Goal: Task Accomplishment & Management: Manage account settings

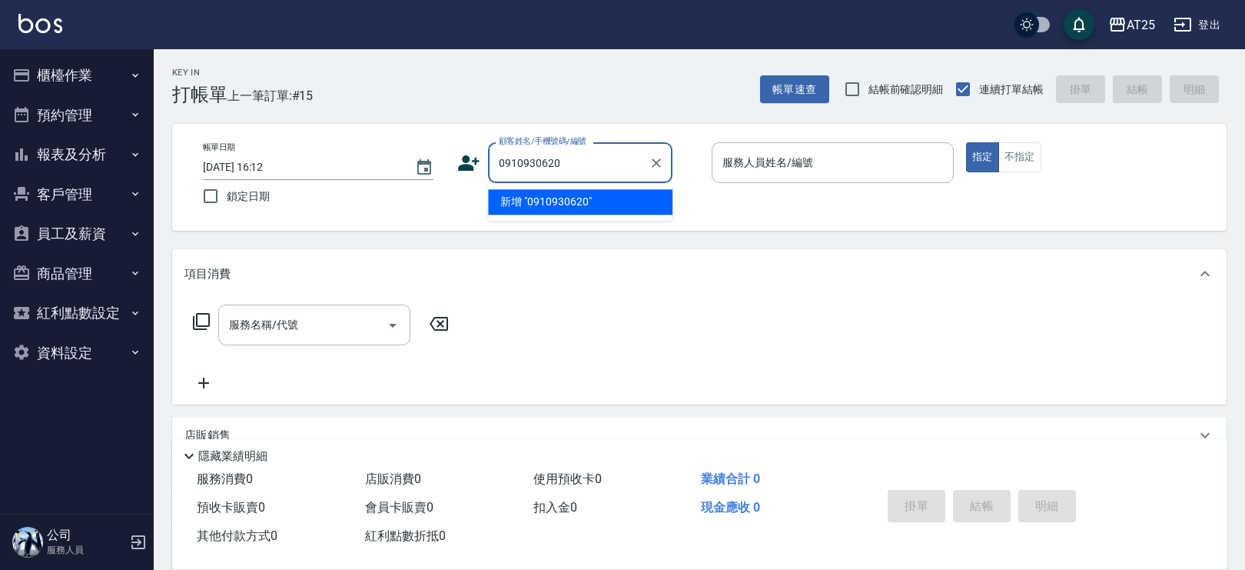
type input "0910930620"
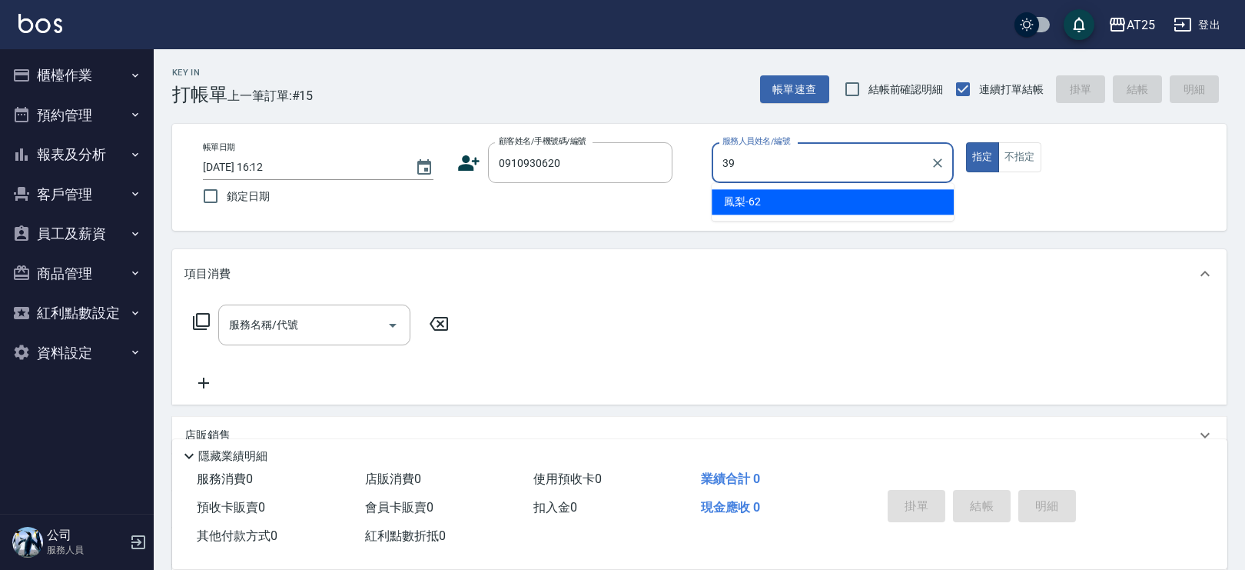
type input "N-39"
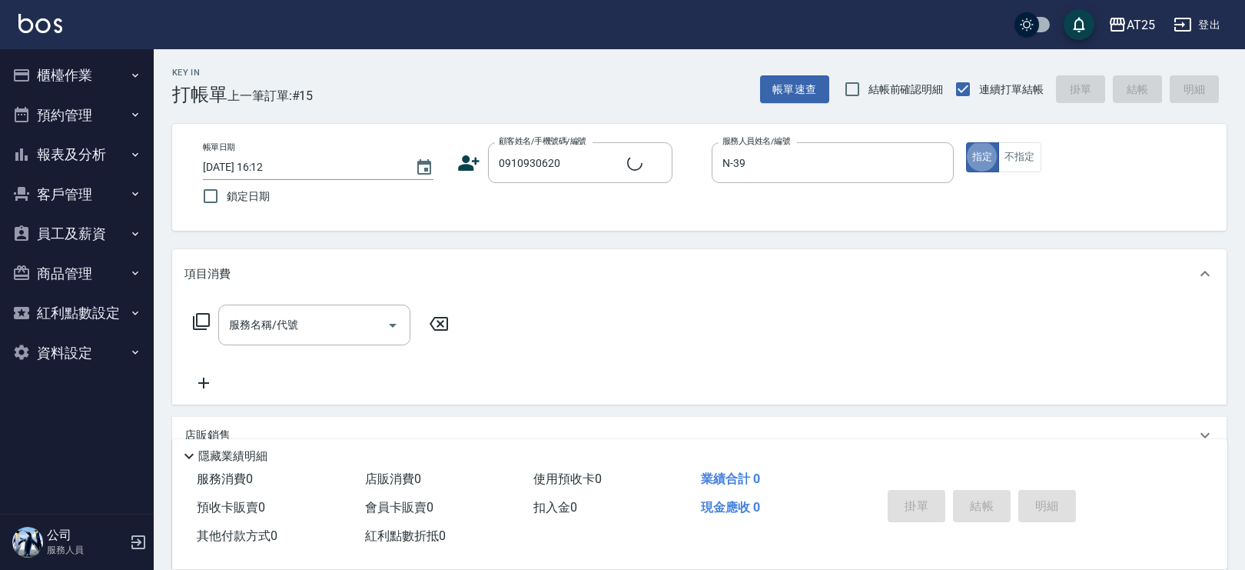
type button "true"
type input "[PERSON_NAME]/0910930620/null"
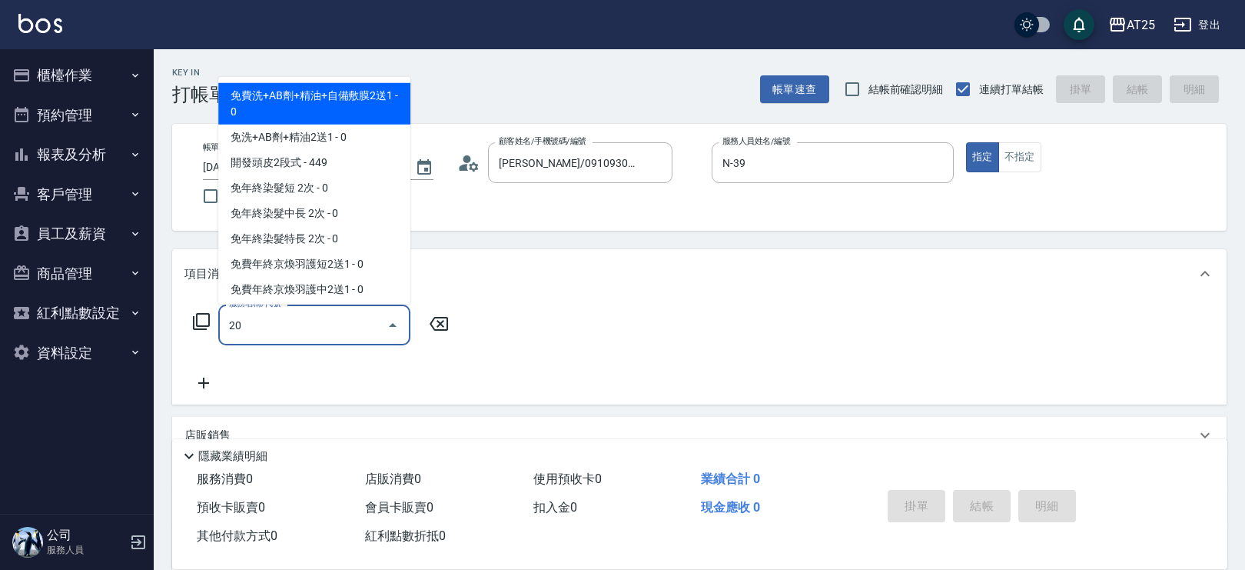
type input "201"
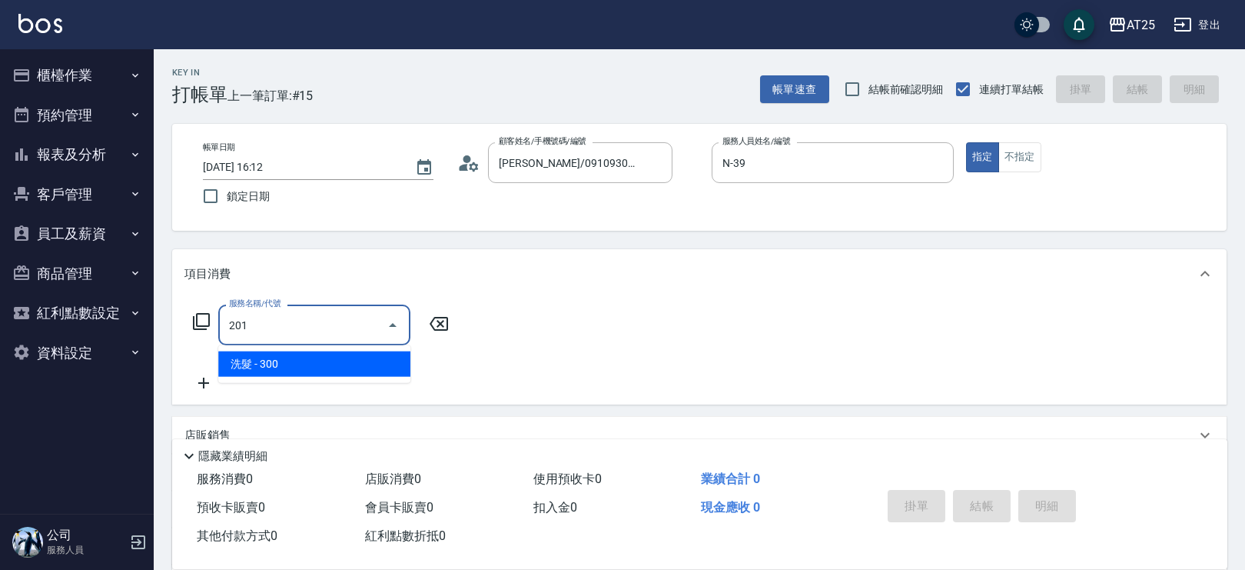
type input "30"
type input "洗髮(201)"
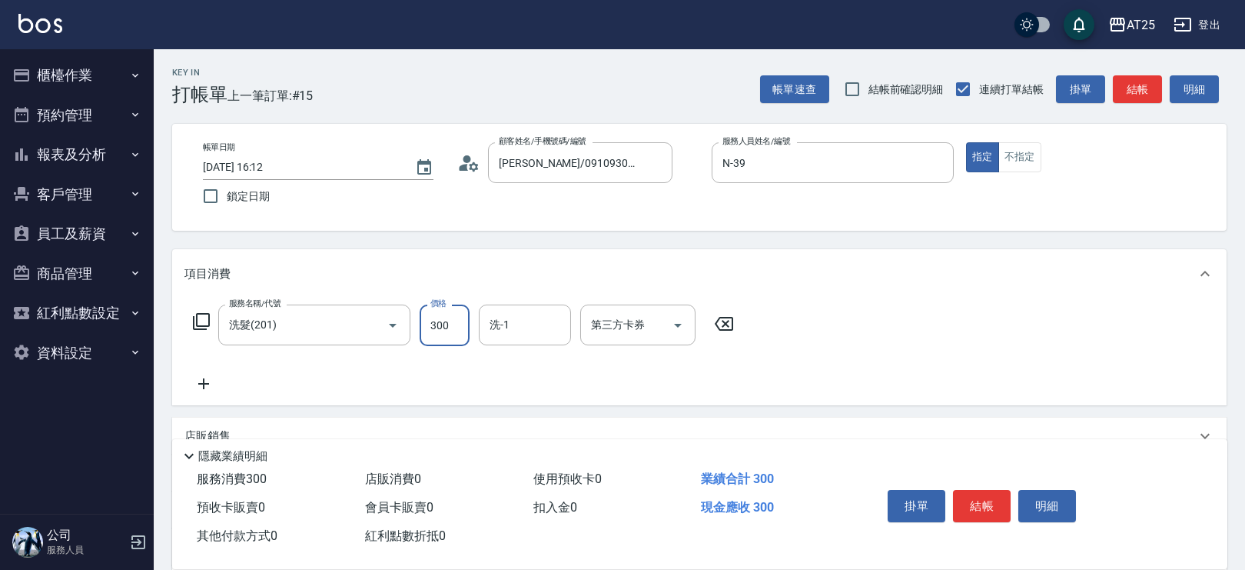
type input "0"
type input "50"
type input "500"
click at [968, 500] on button "結帳" at bounding box center [982, 506] width 58 height 32
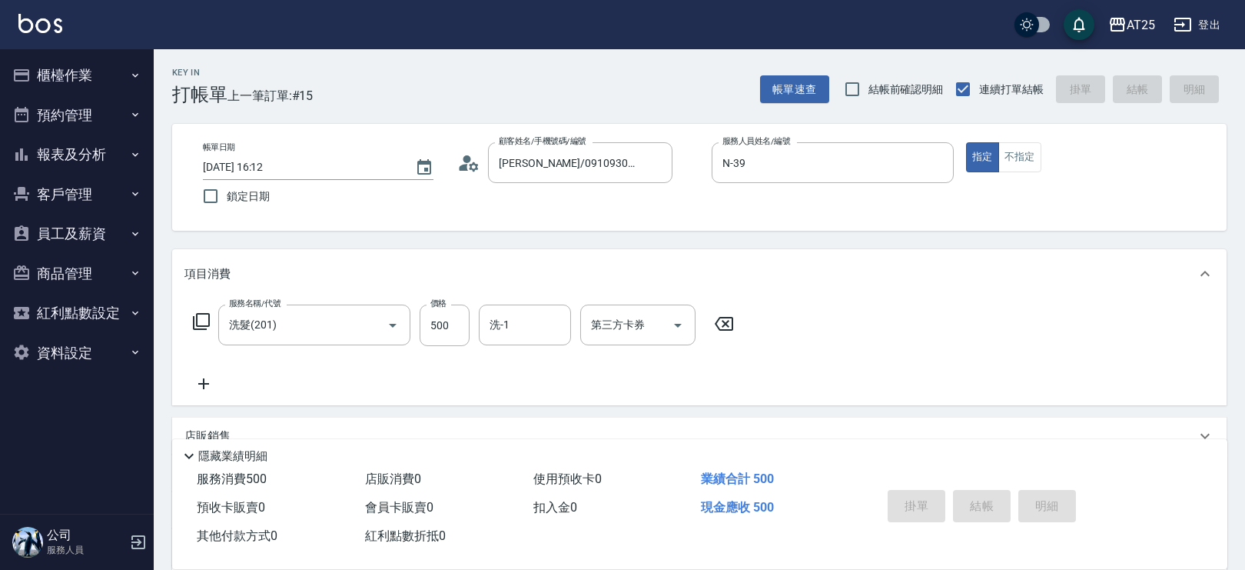
type input "[DATE] 20:06"
type input "0"
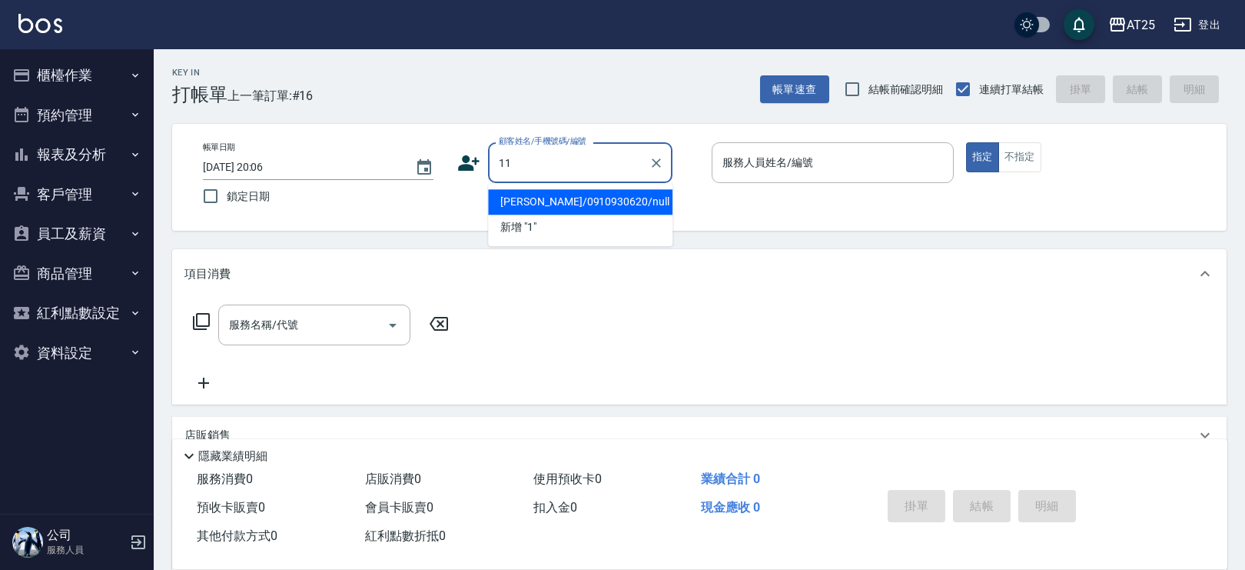
type input "11"
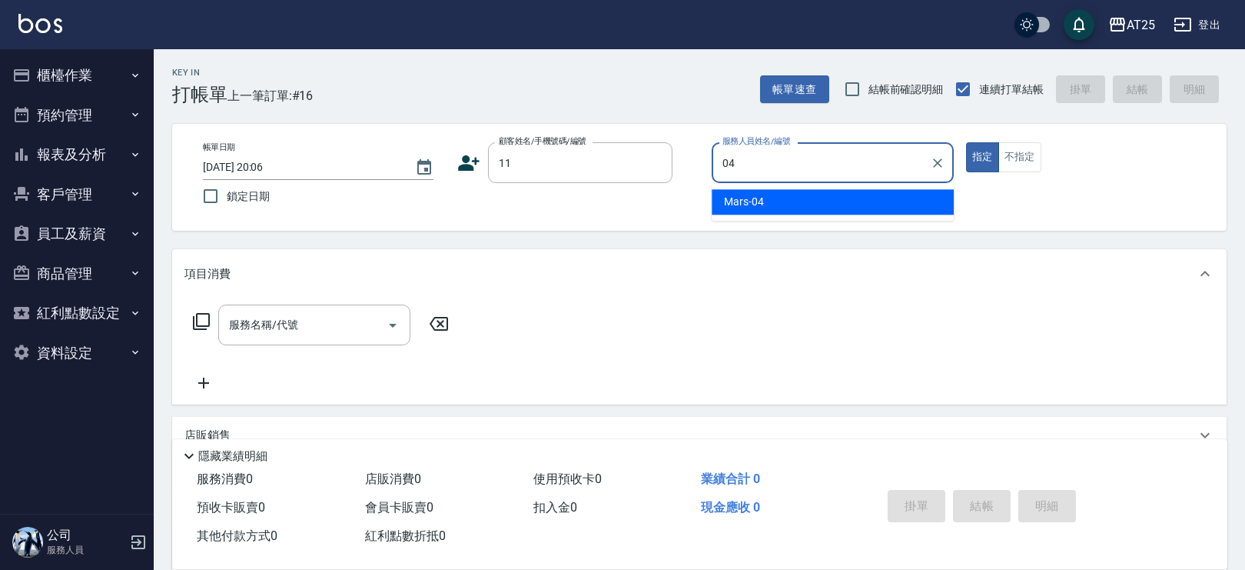
type input "Mars-04"
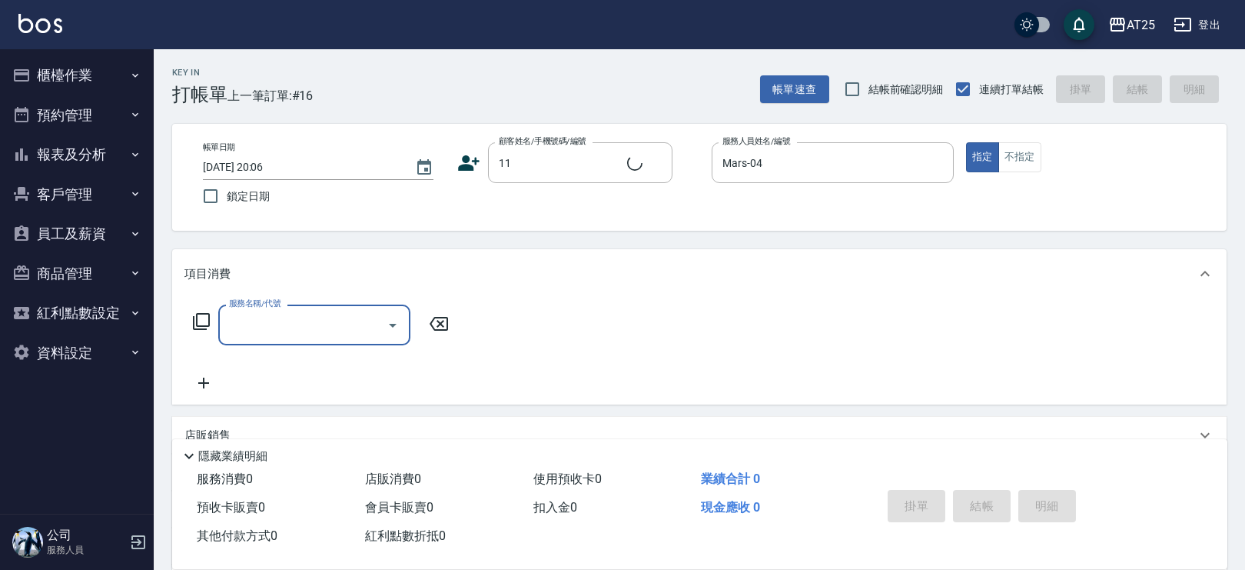
type input "新客人 姓名未設定/11/null"
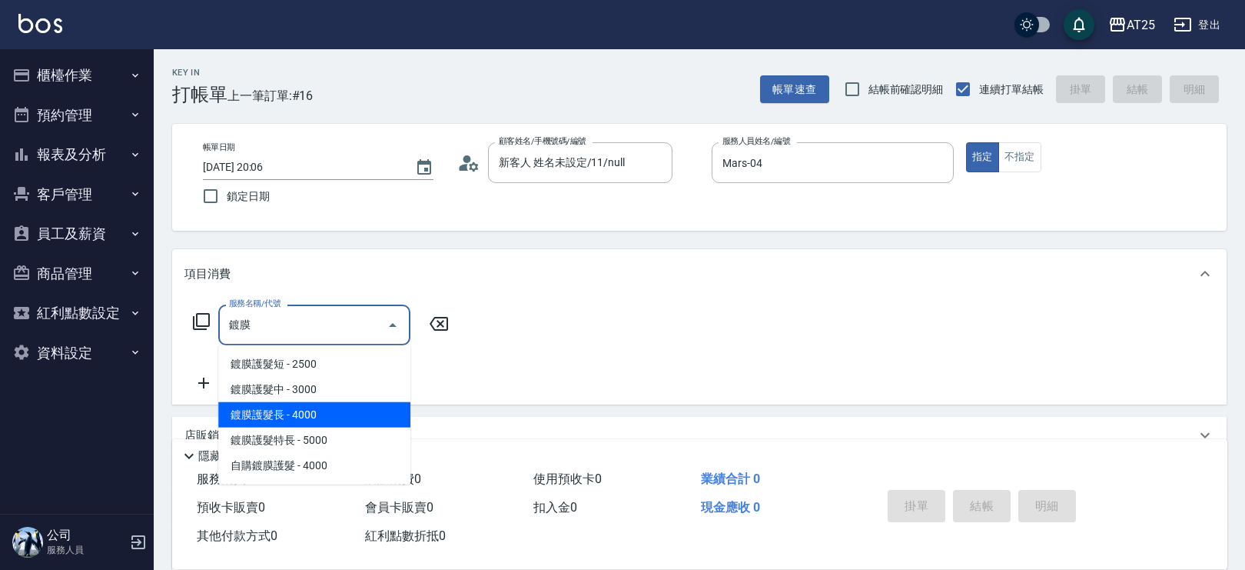
type input "鍍膜護髮長(662)"
type input "400"
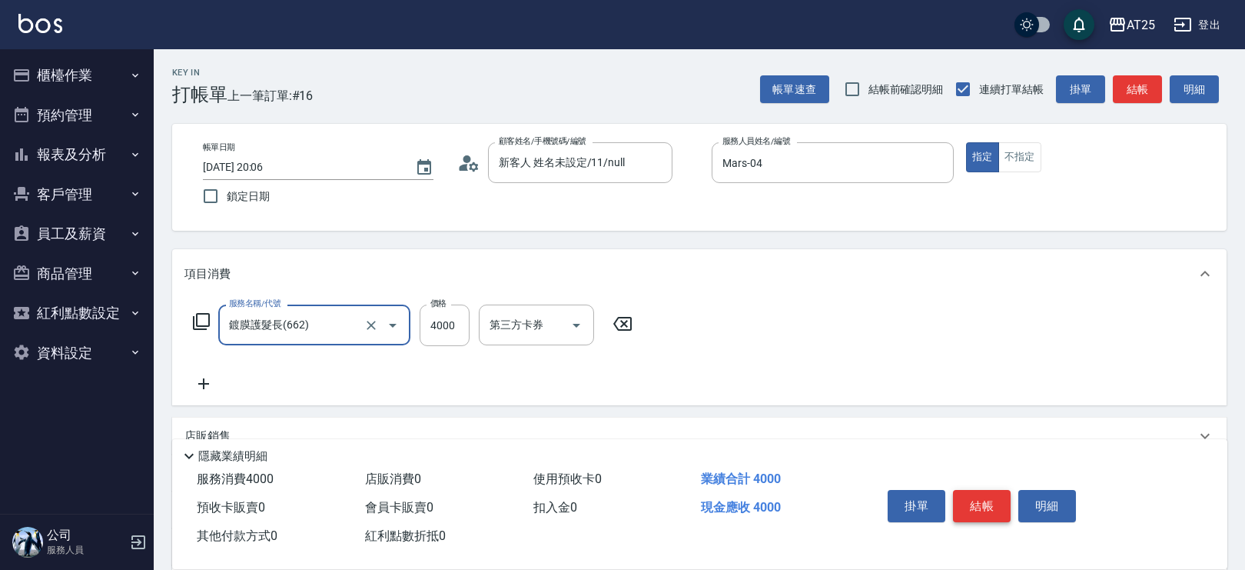
type input "鍍膜護髮長(662)"
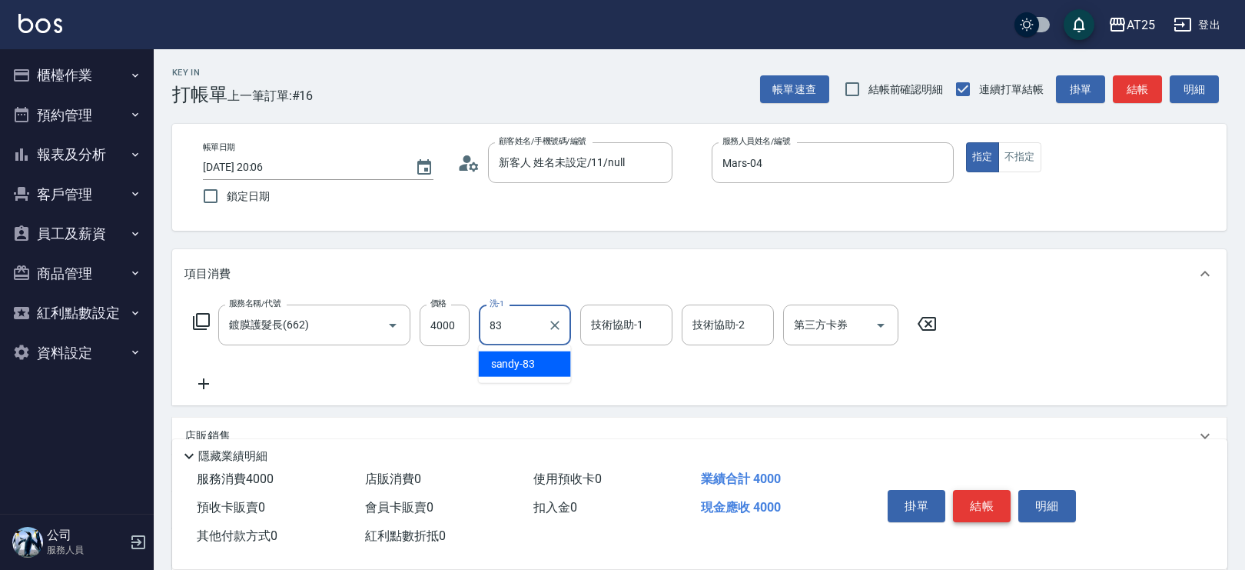
type input "sandy-83"
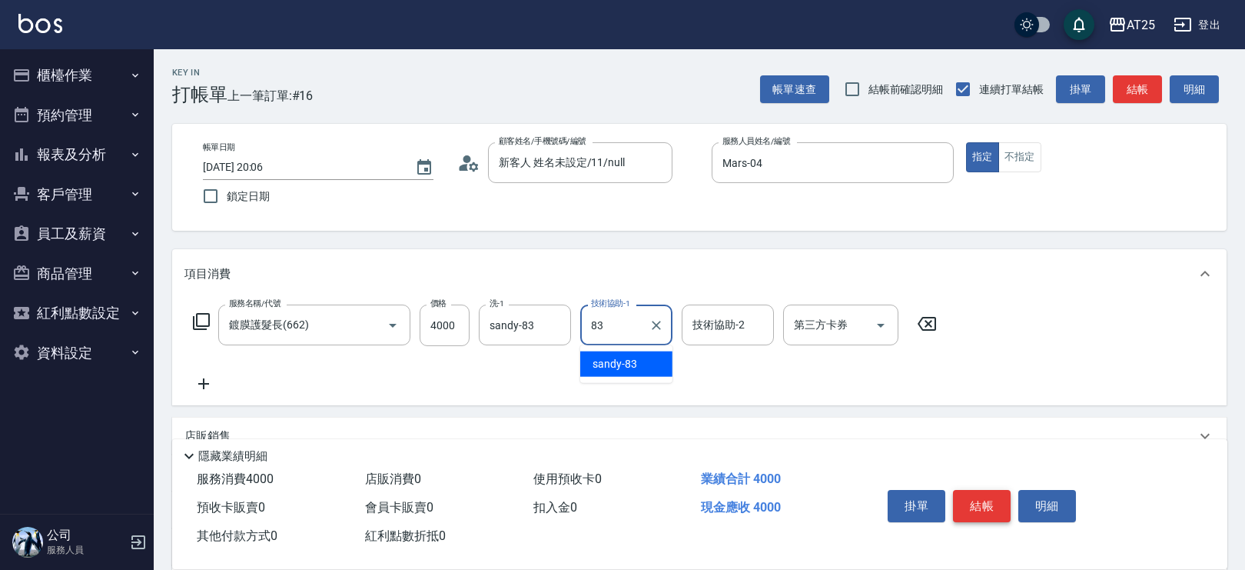
type input "sandy-83"
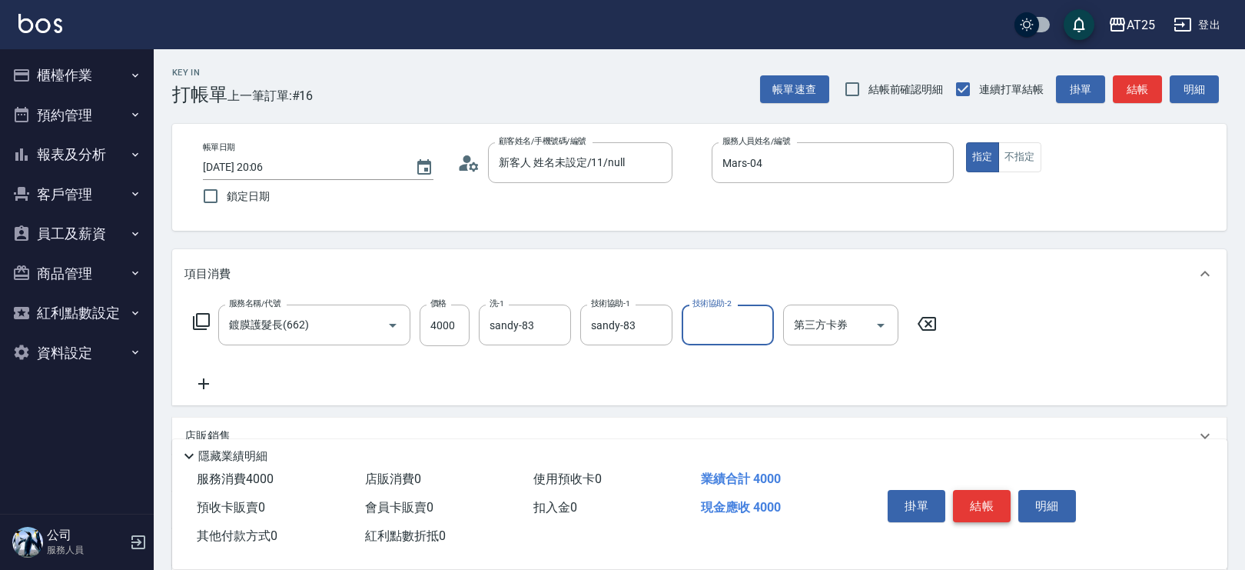
click at [1000, 502] on button "結帳" at bounding box center [982, 506] width 58 height 32
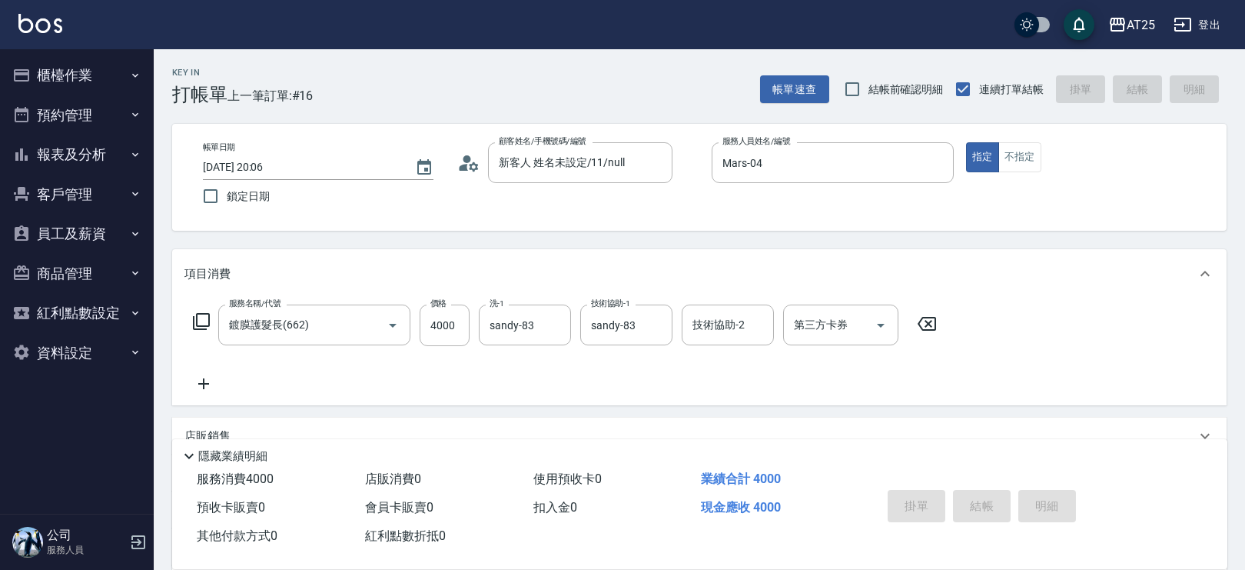
type input "0"
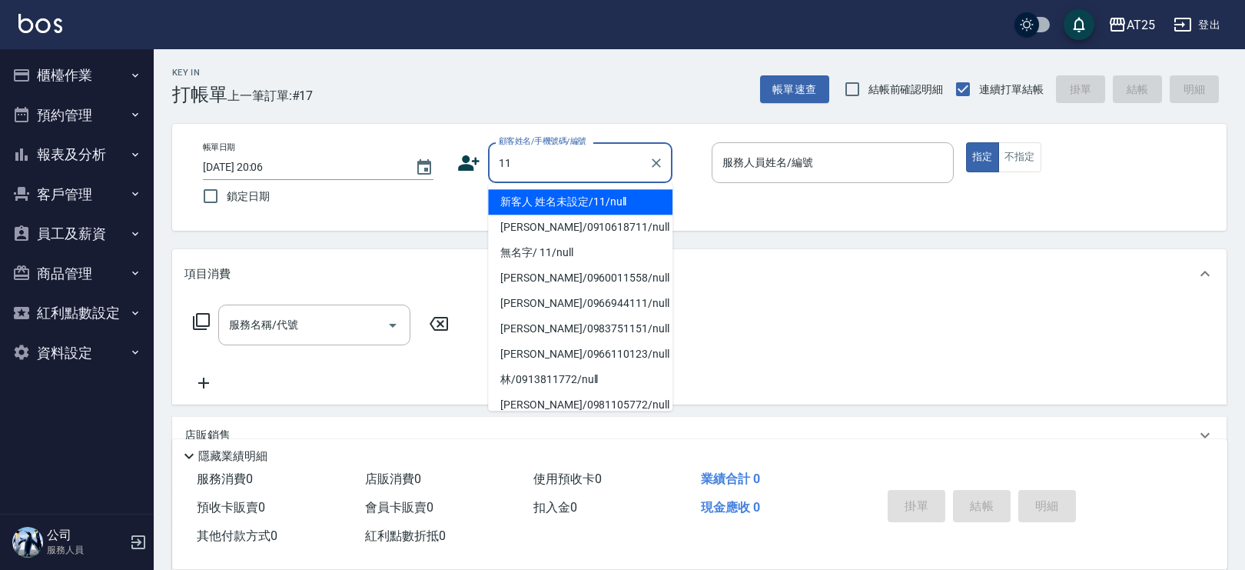
type input "新客人 姓名未設定/11/null"
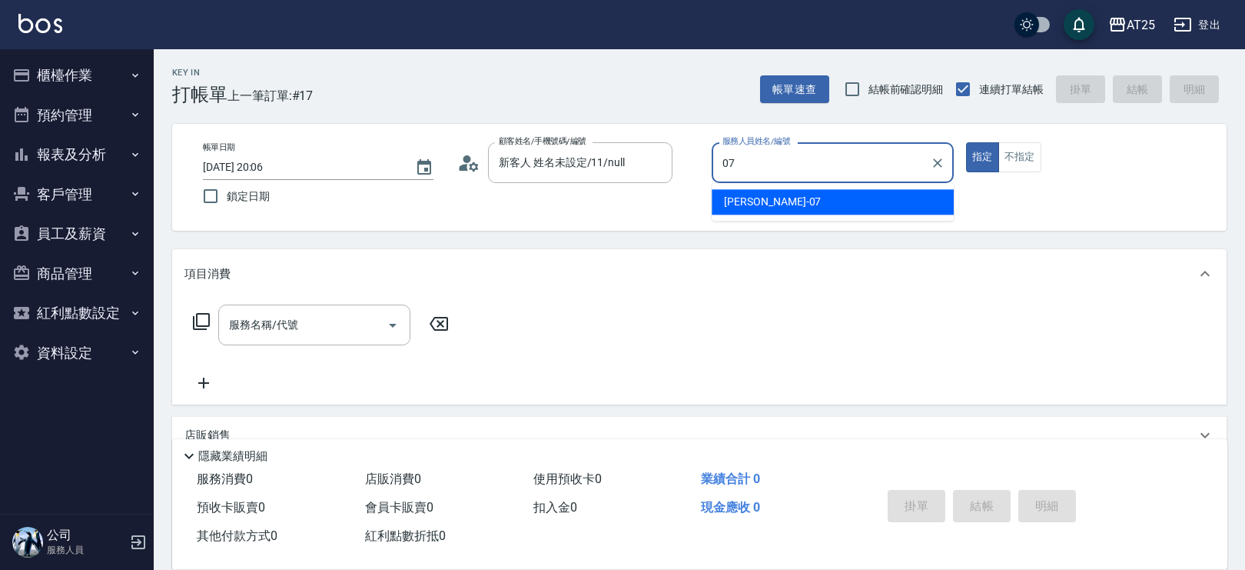
type input "[PERSON_NAME]-07"
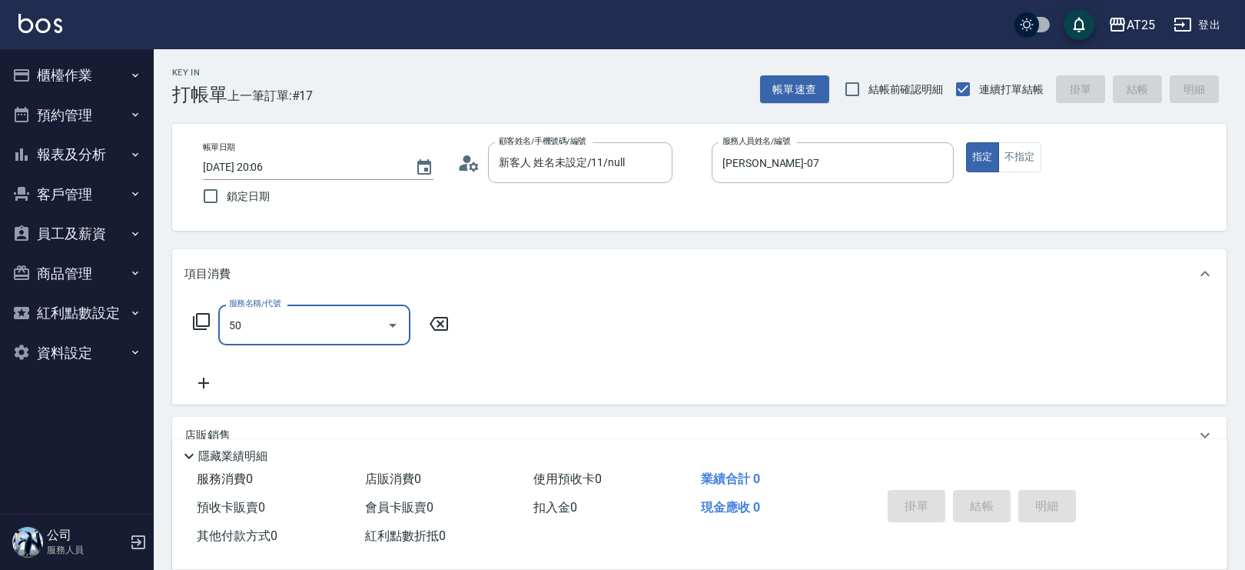
type input "501"
type input "100"
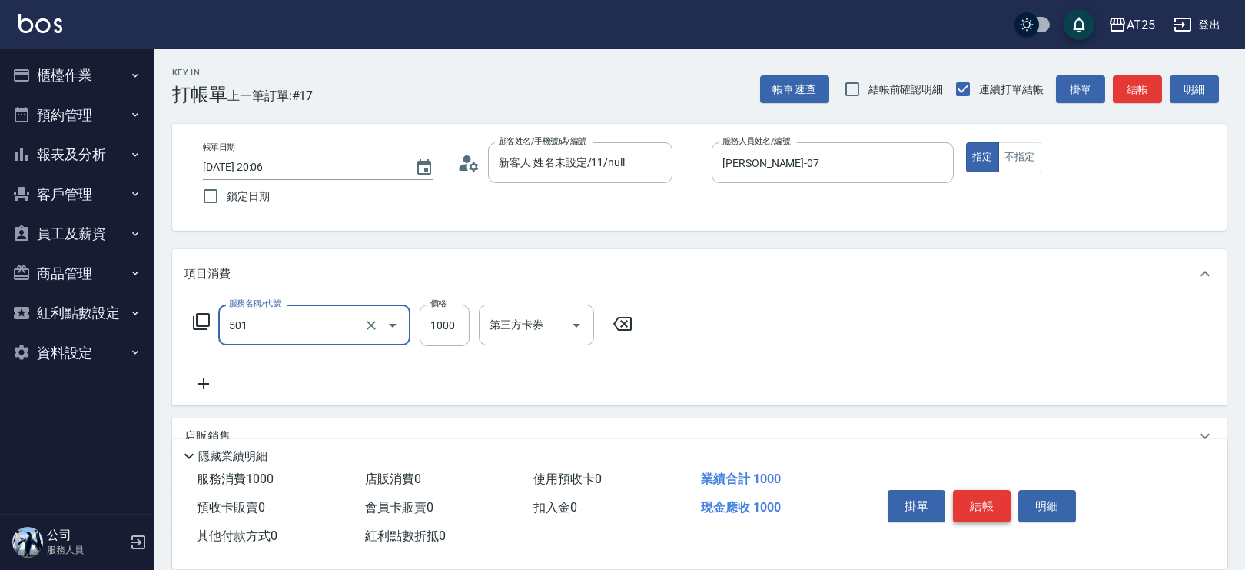
type input "染髮(501)"
type input "0"
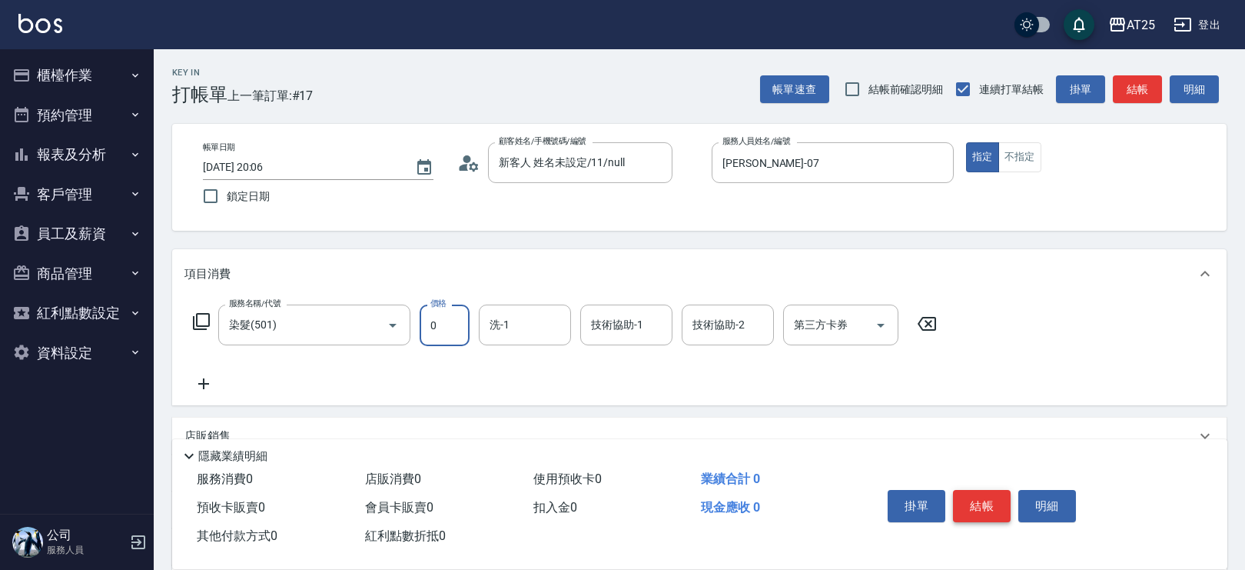
type input "0"
type input "[PERSON_NAME]-117"
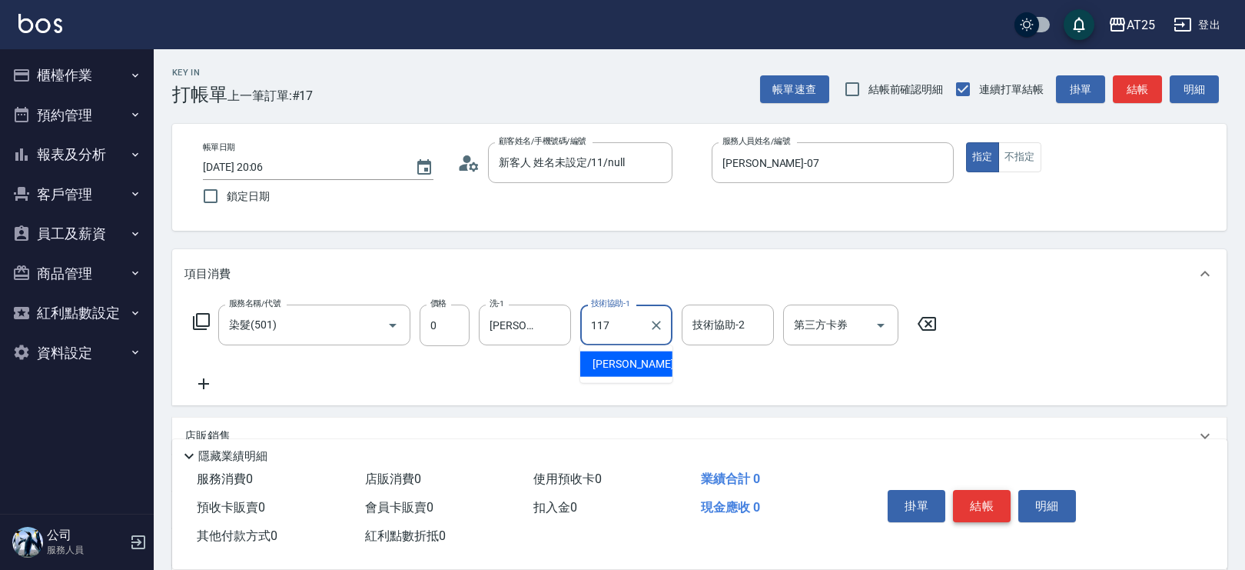
type input "[PERSON_NAME]-117"
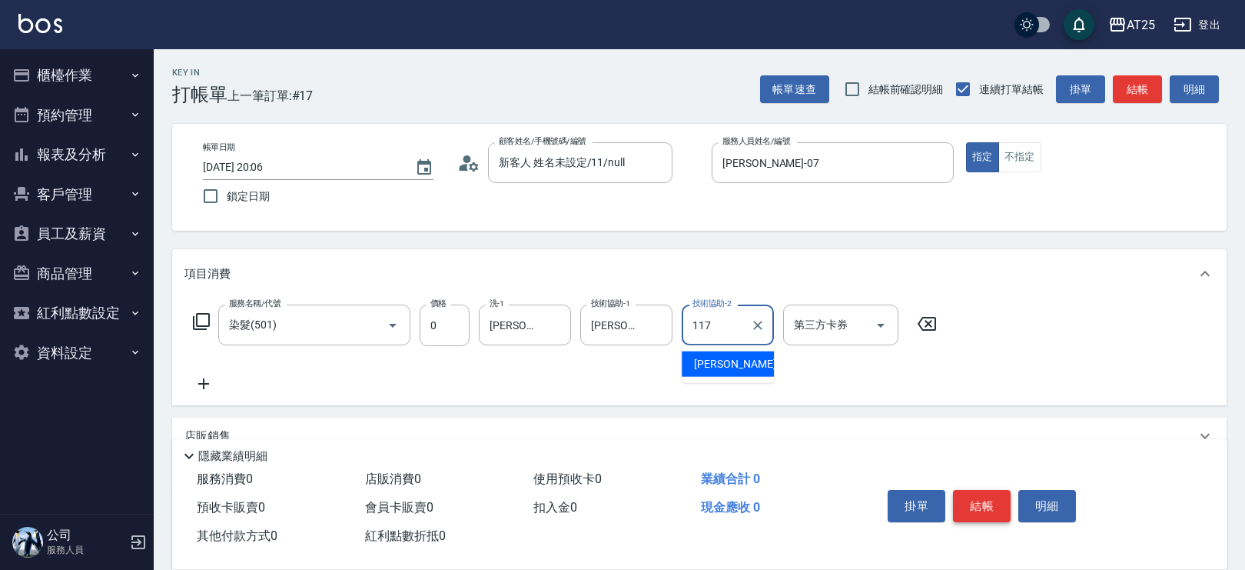
type input "[PERSON_NAME]-117"
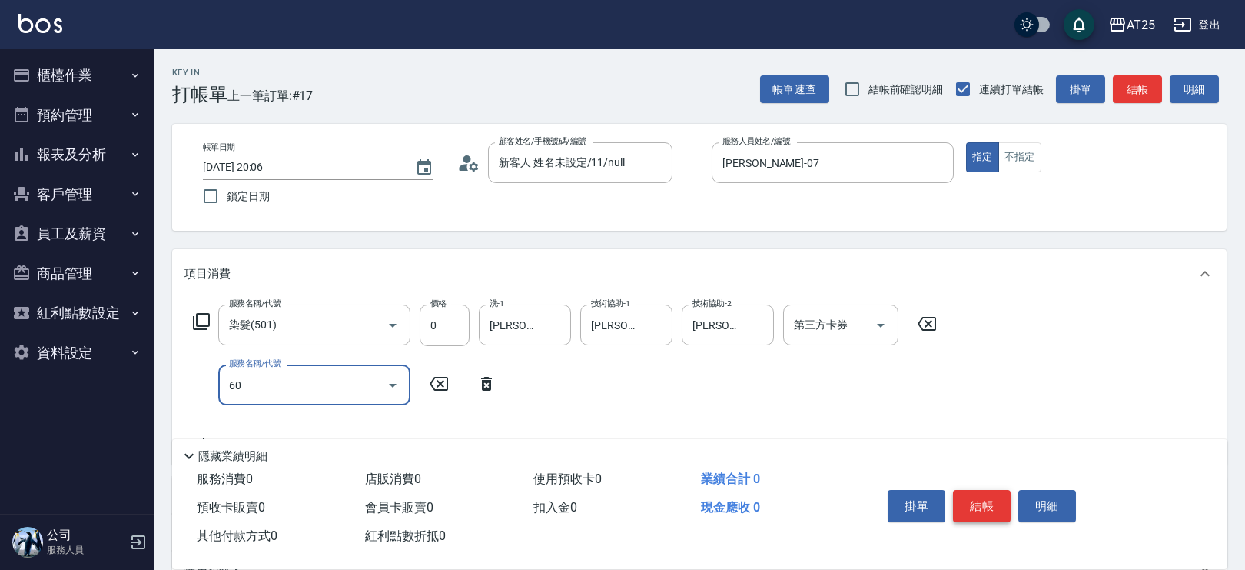
type input "601"
type input "100"
type input "自備護髮(1000上)(601)"
type input "0"
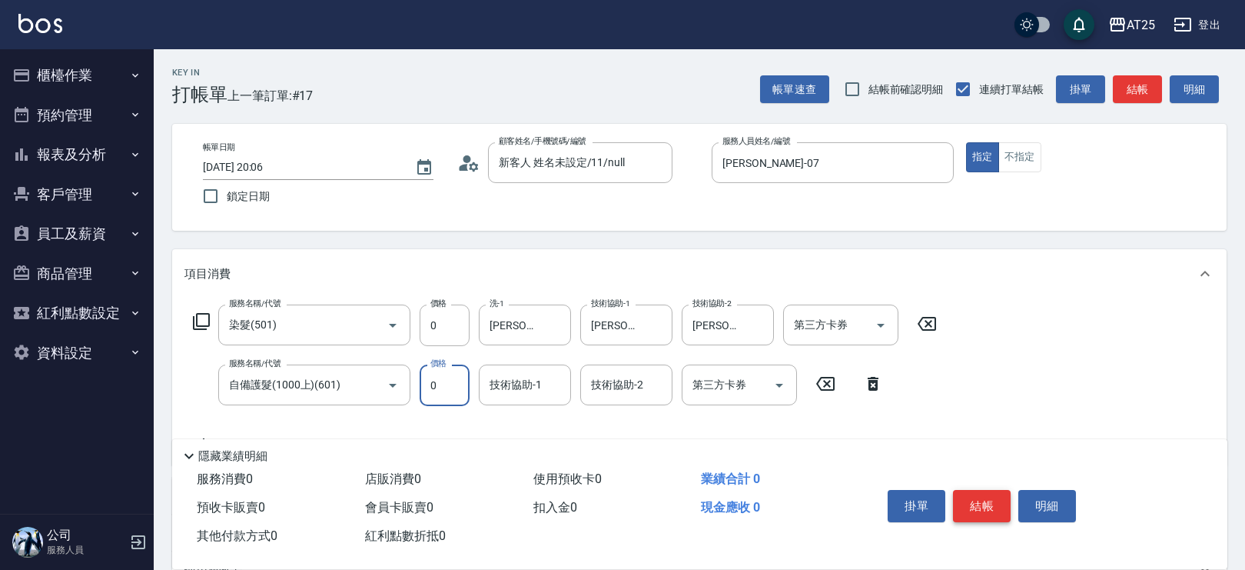
type input "0"
type input "[PERSON_NAME]-117"
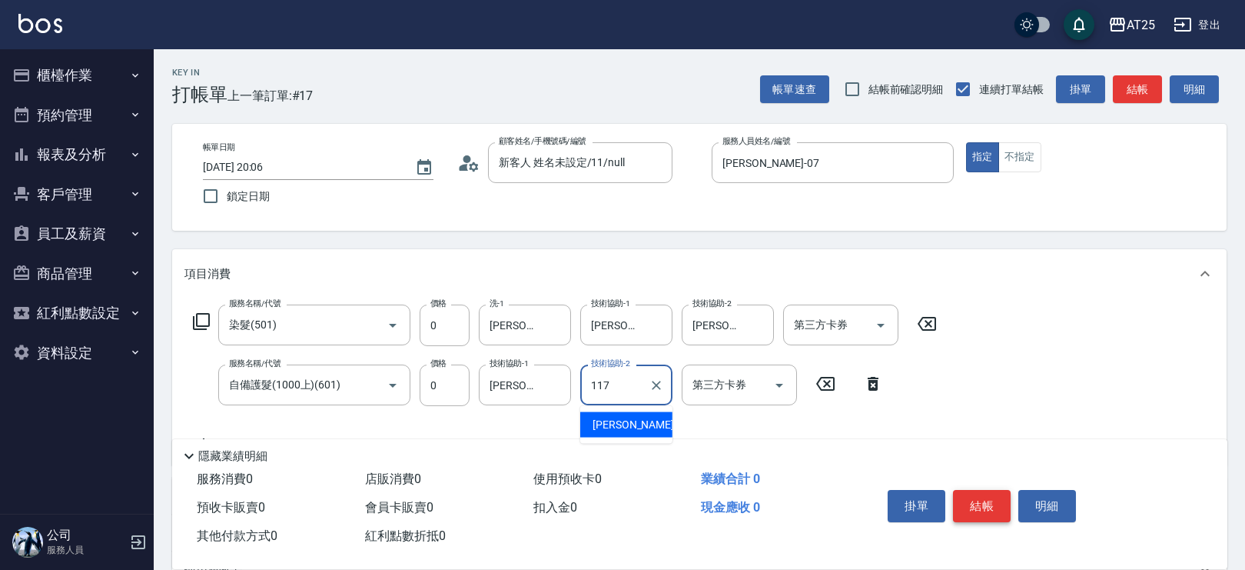
type input "[PERSON_NAME]-117"
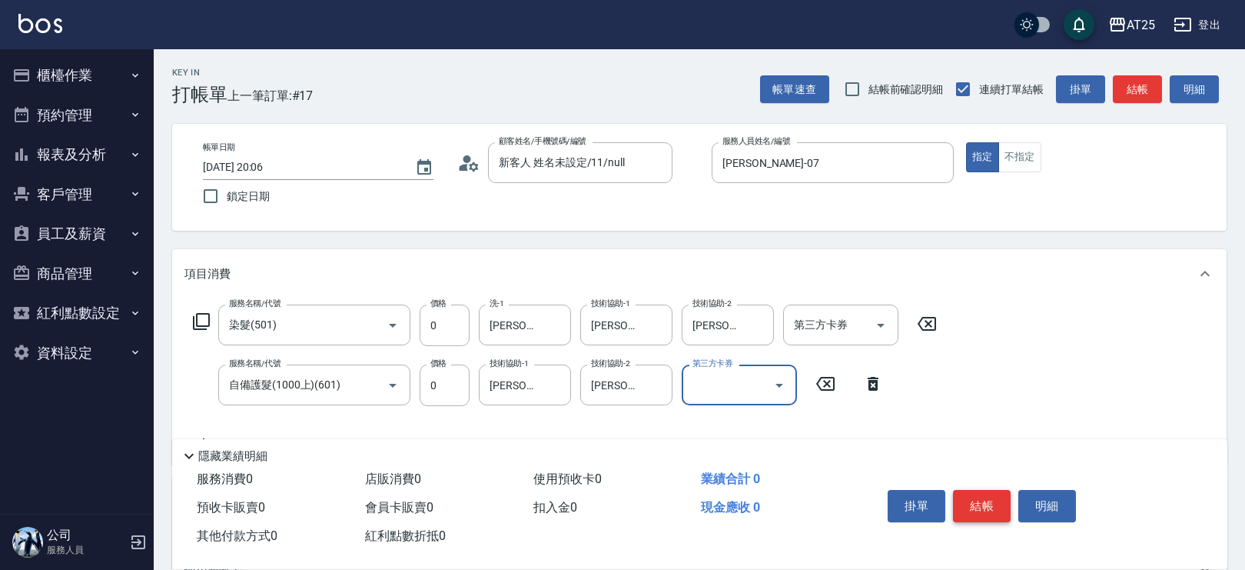
click at [1000, 502] on button "結帳" at bounding box center [982, 506] width 58 height 32
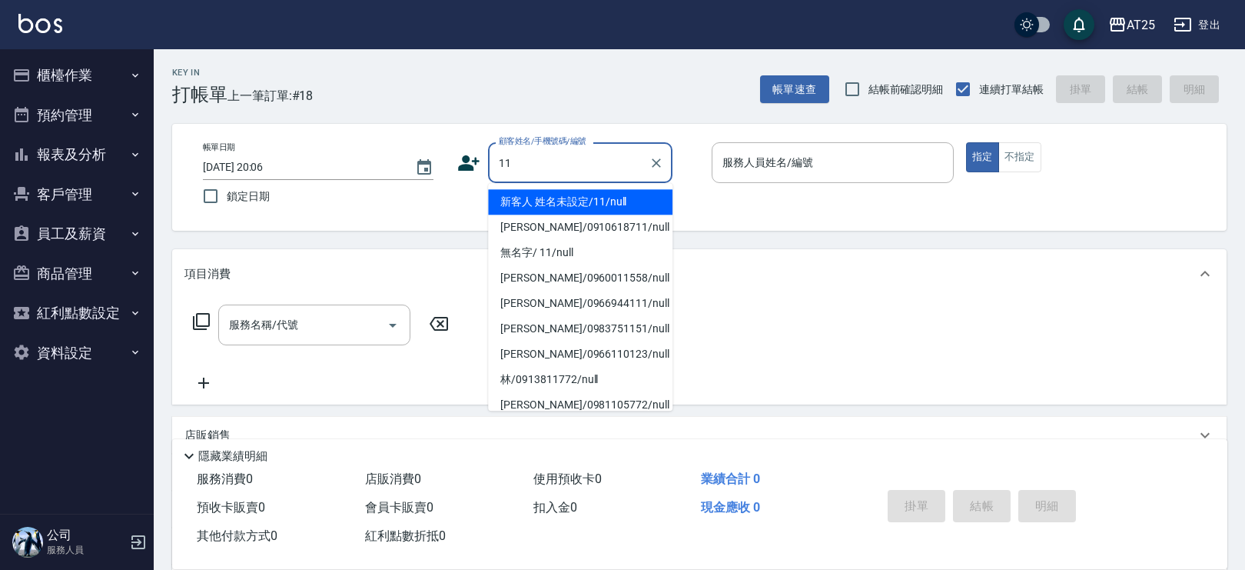
type input "新客人 姓名未設定/11/null"
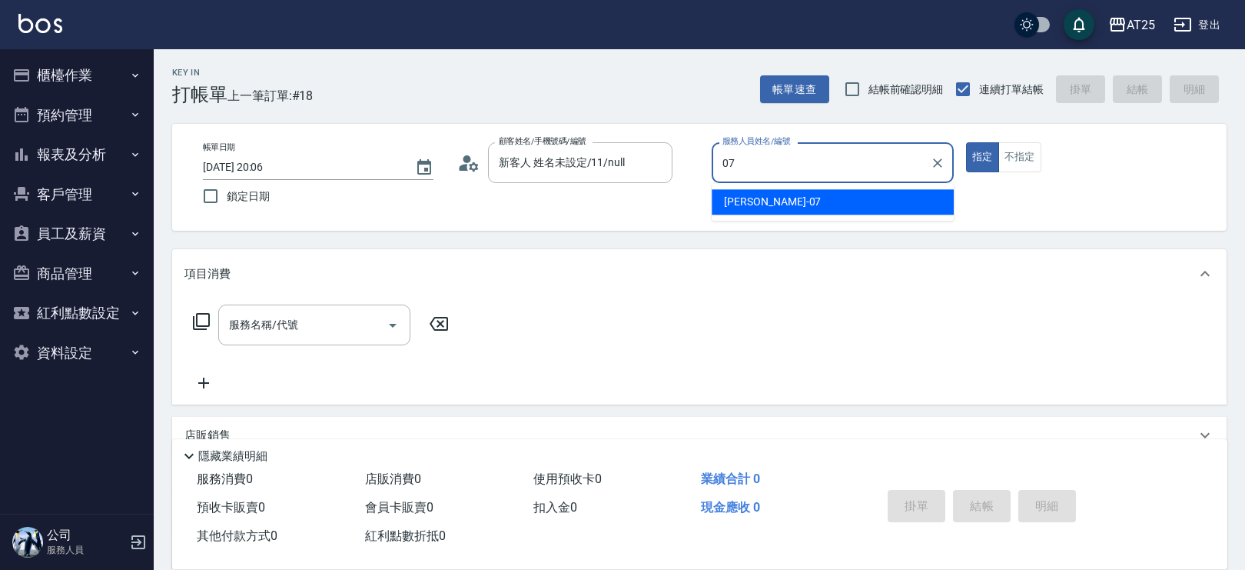
type input "[PERSON_NAME]-07"
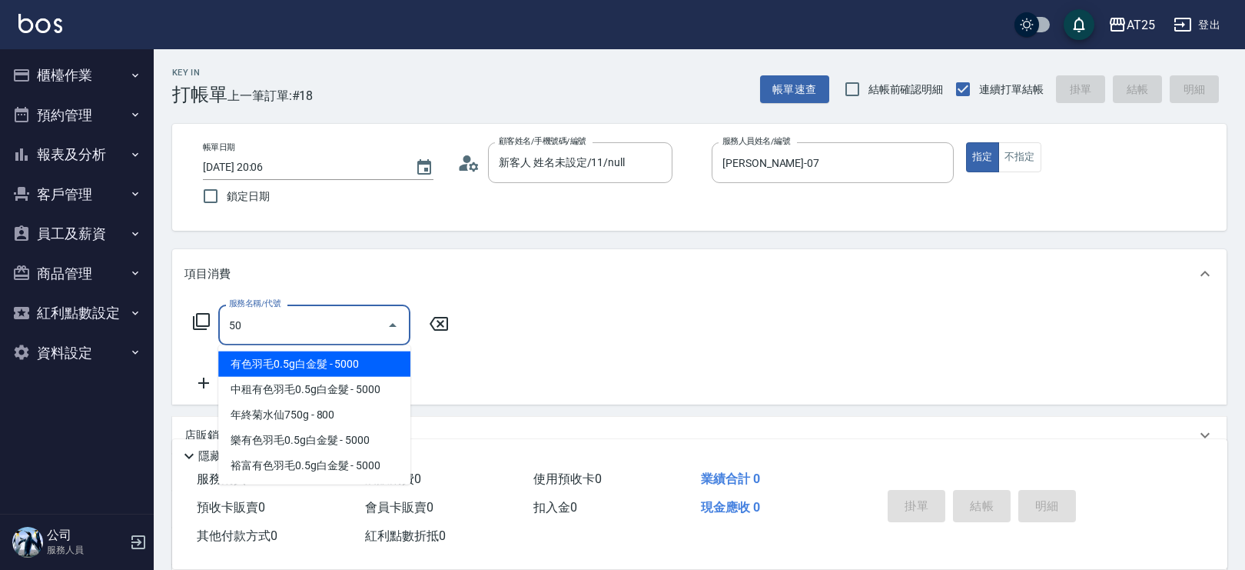
type input "501"
type input "100"
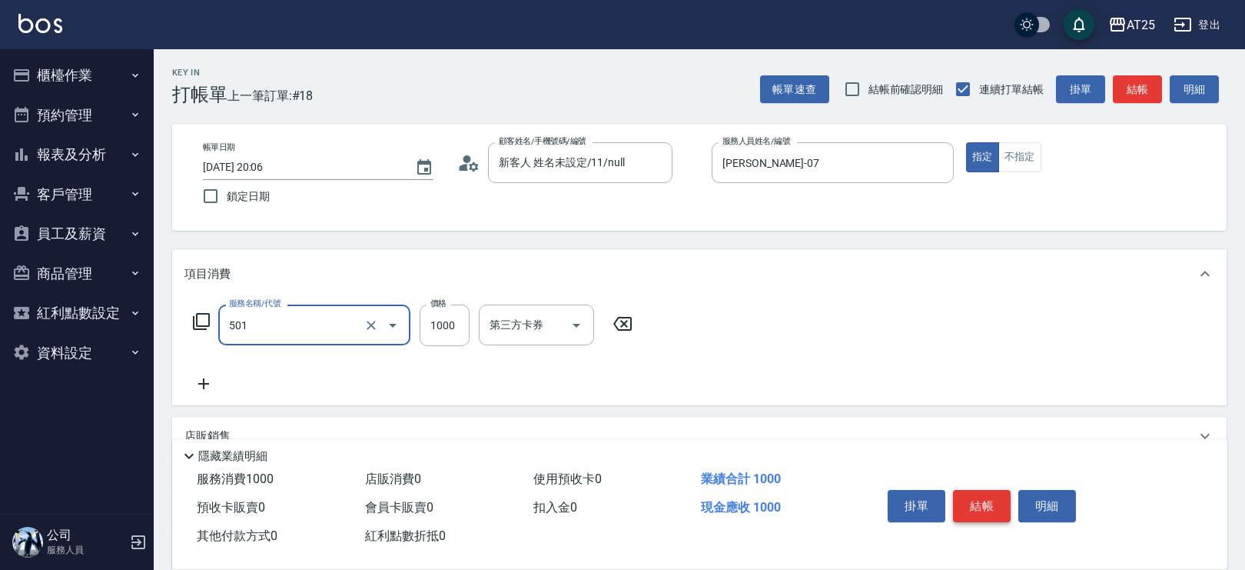
type input "染髮(501)"
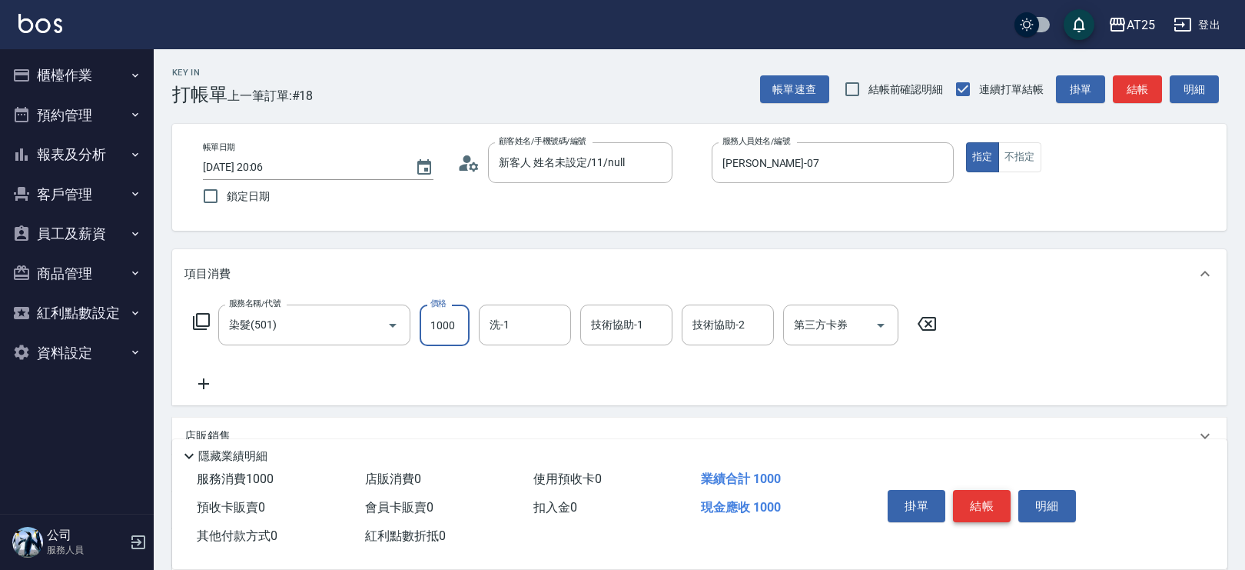
type input "0"
type input "1"
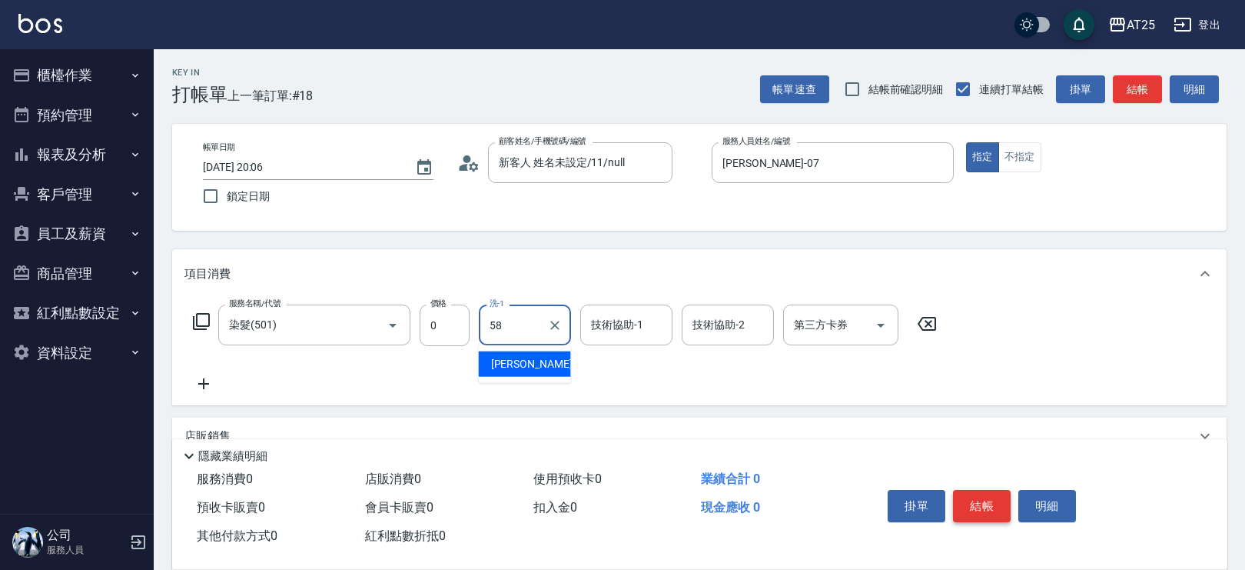
type input "小宇-58"
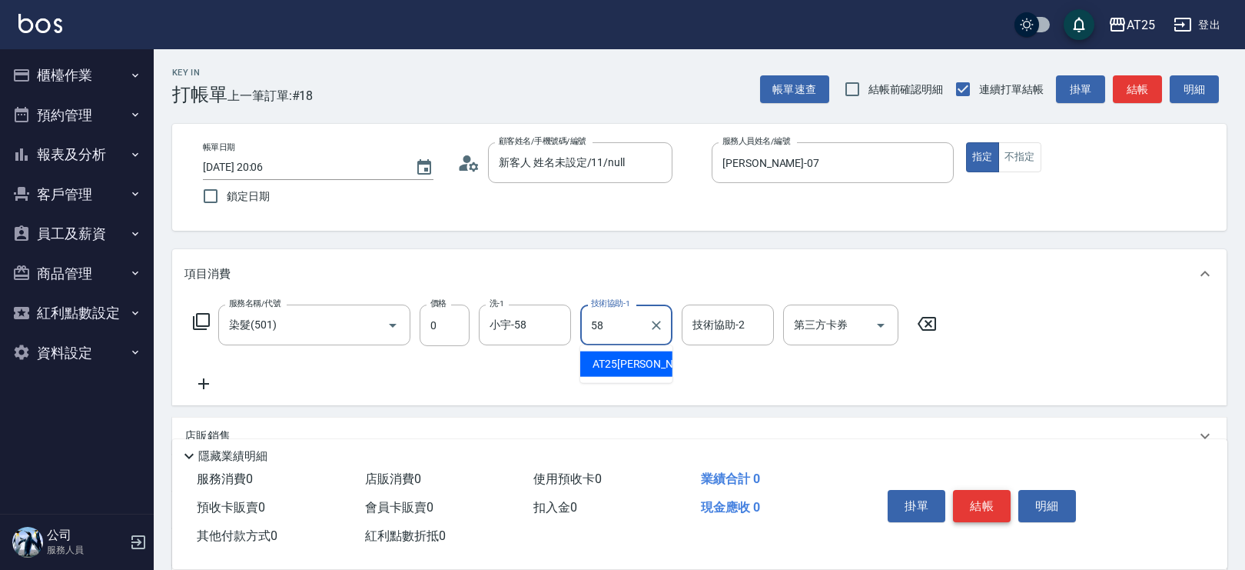
type input "小宇-58"
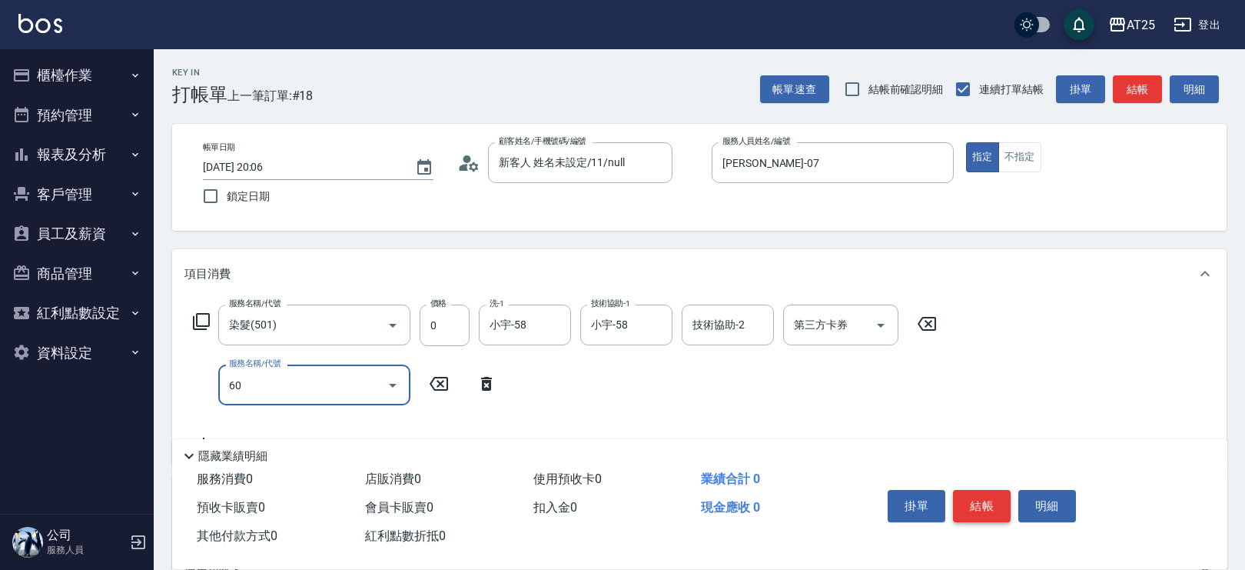
type input "601"
type input "100"
type input "自備護髮(1000上)(601)"
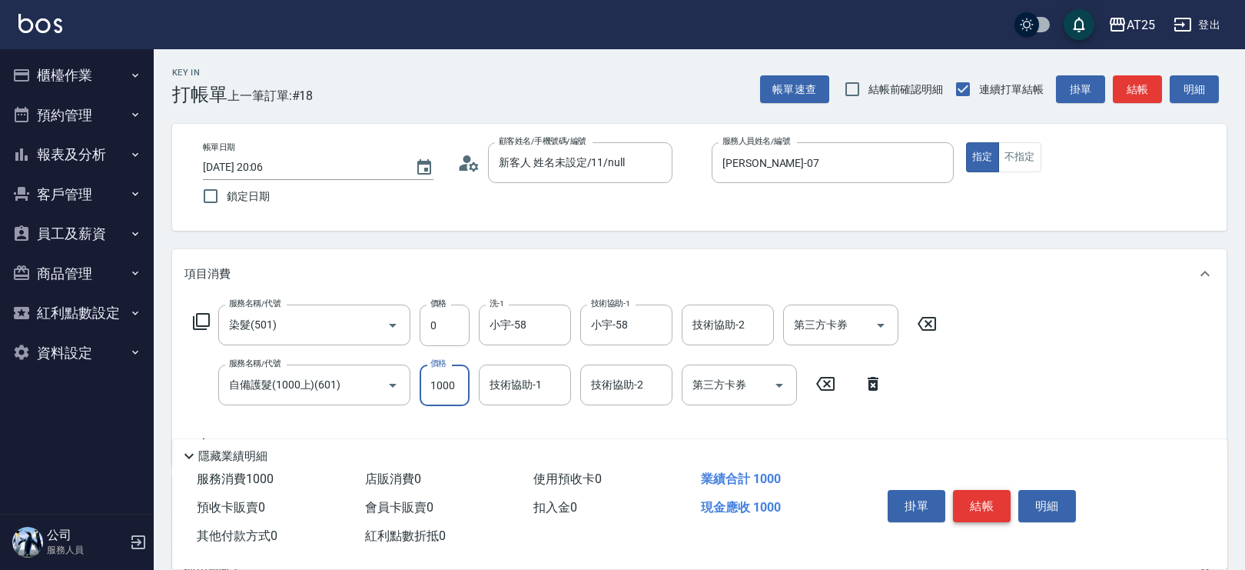
type input "0"
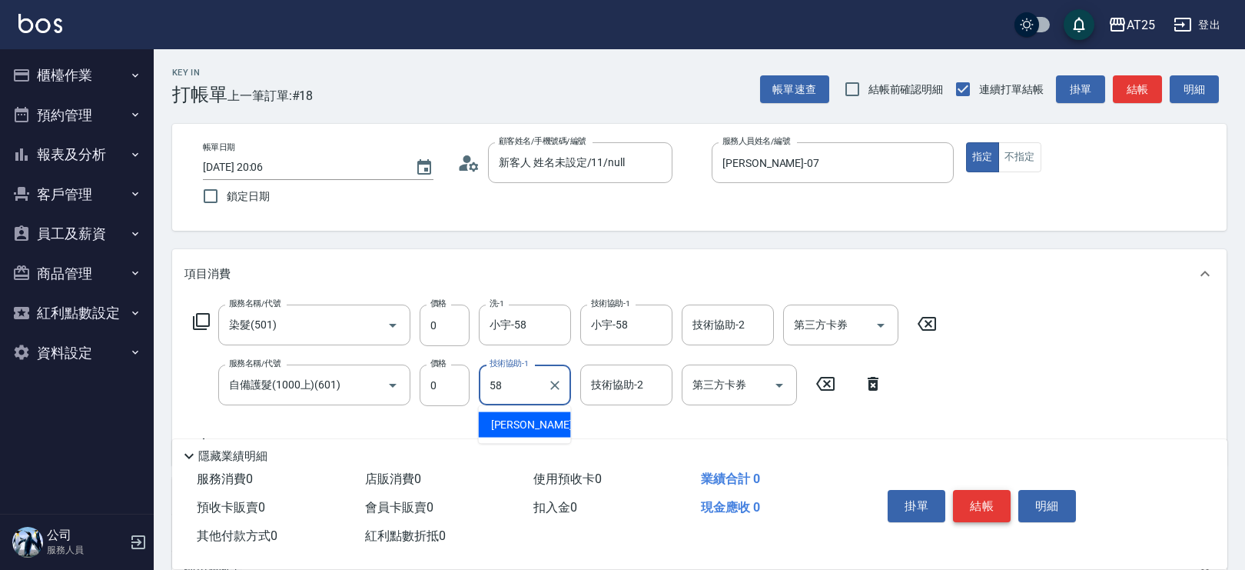
type input "小宇-58"
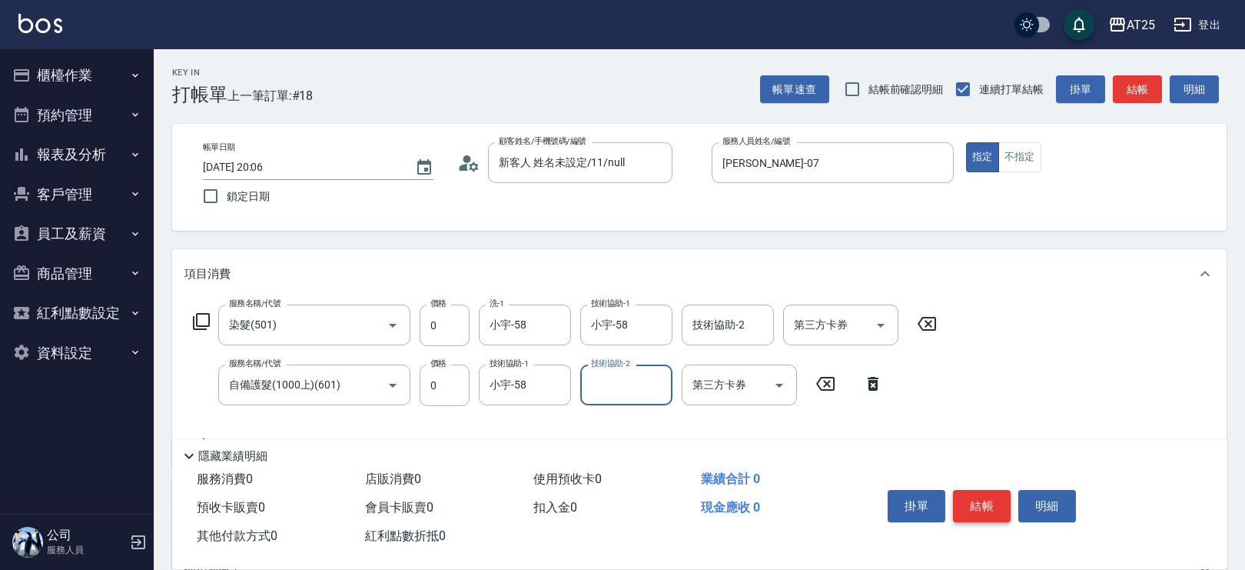
click at [1000, 502] on button "結帳" at bounding box center [982, 506] width 58 height 32
click at [1000, 502] on div "掛單 結帳 明細" at bounding box center [982, 507] width 201 height 48
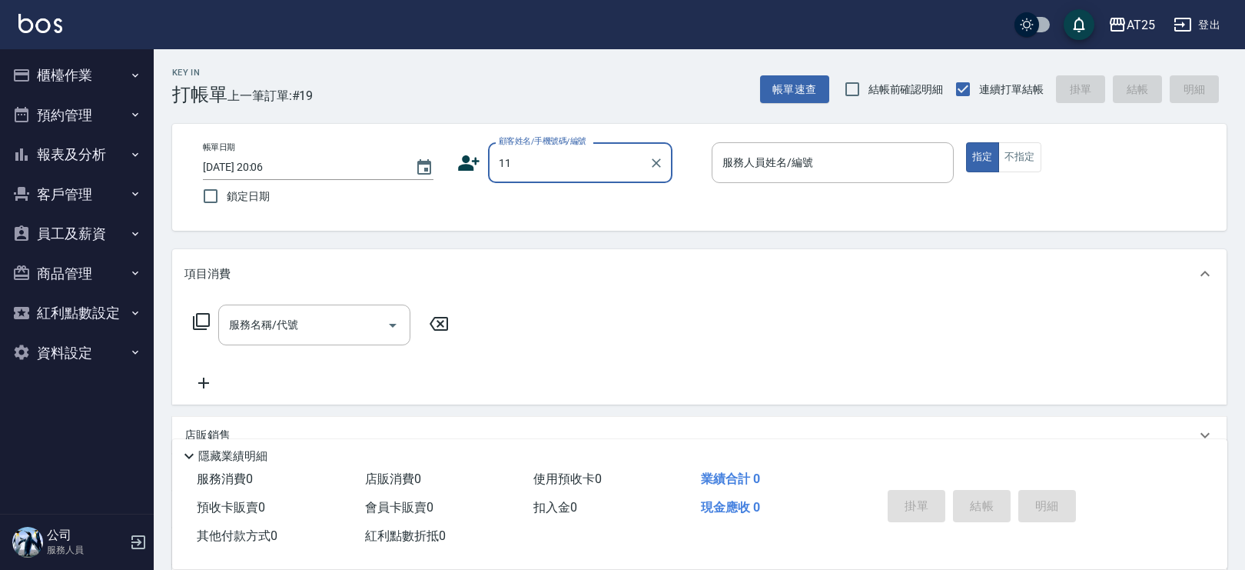
type input "新客人 姓名未設定/11/null"
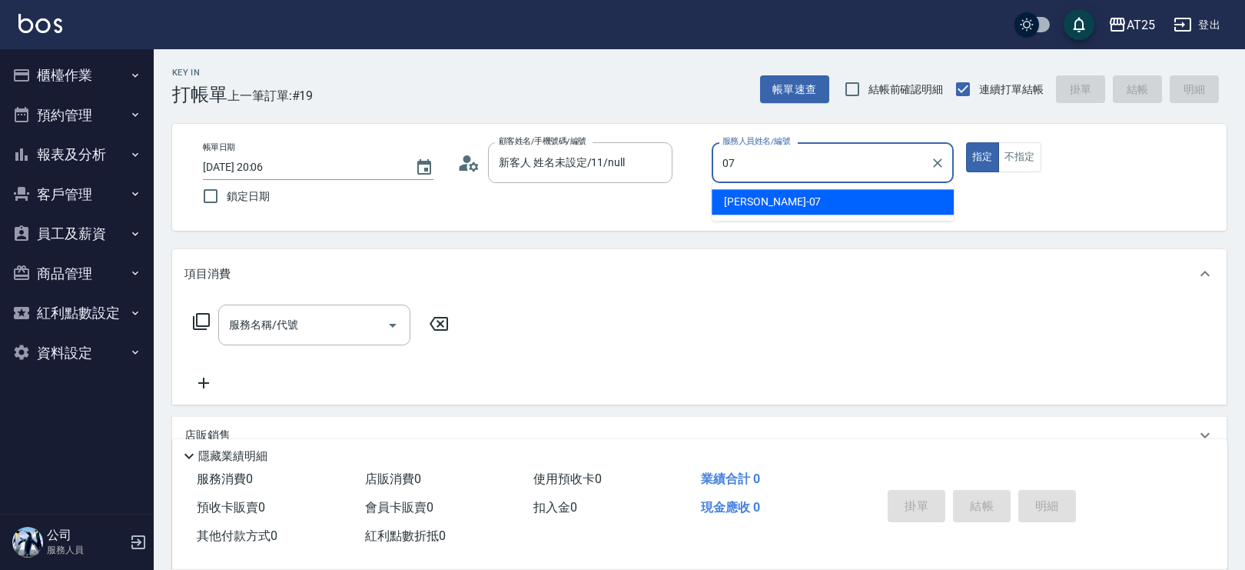
type input "[PERSON_NAME]-07"
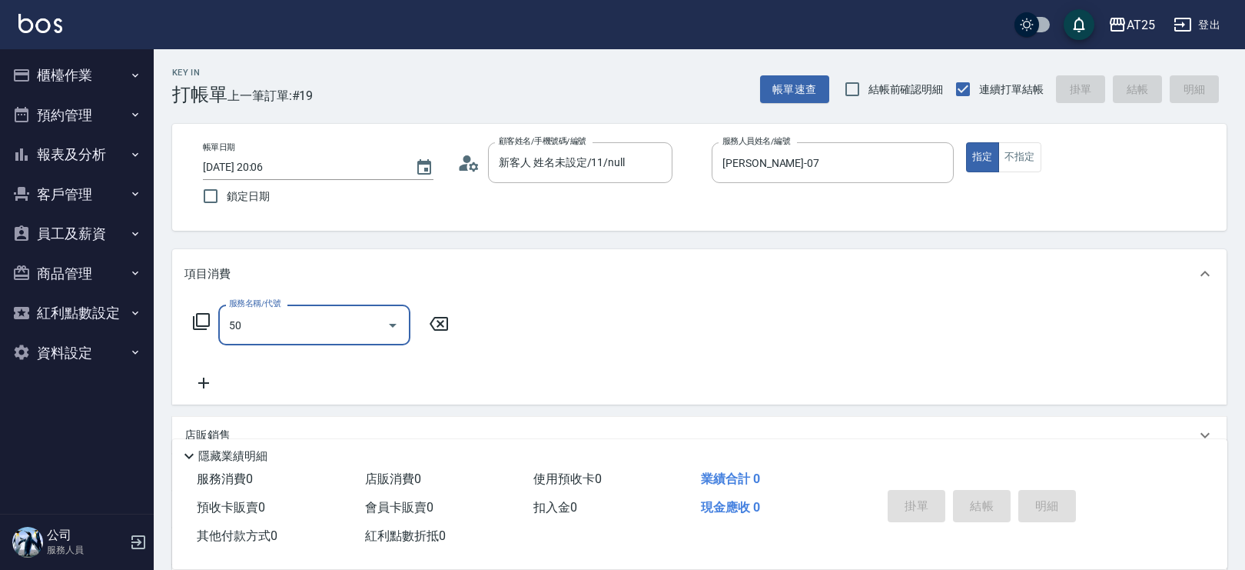
type input "501"
type input "100"
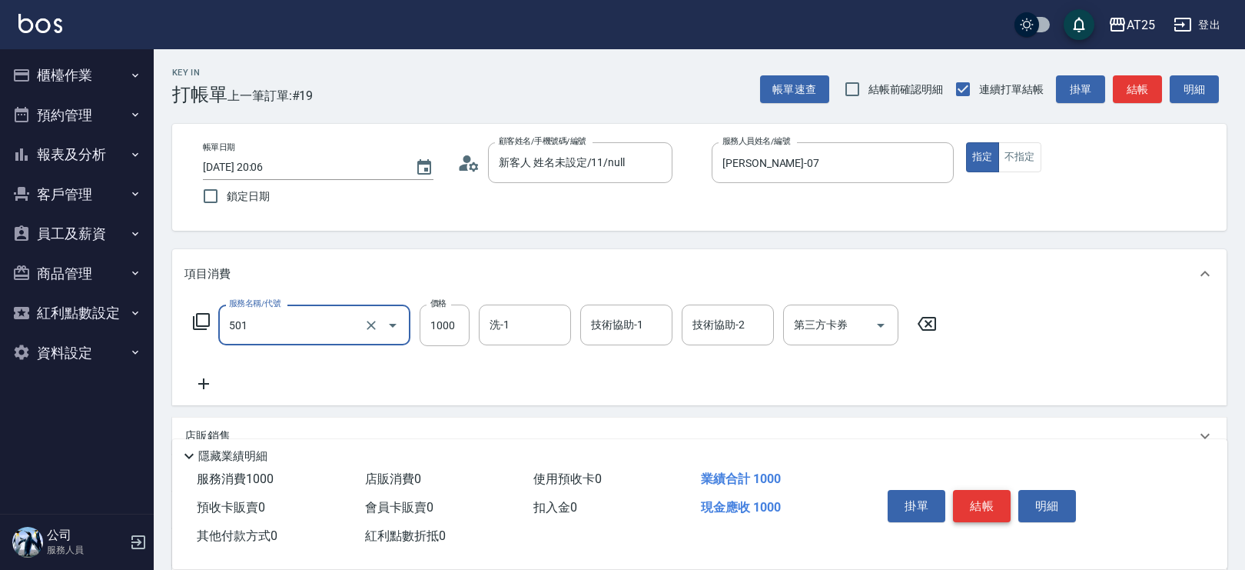
type input "染髮(501)"
type input "0"
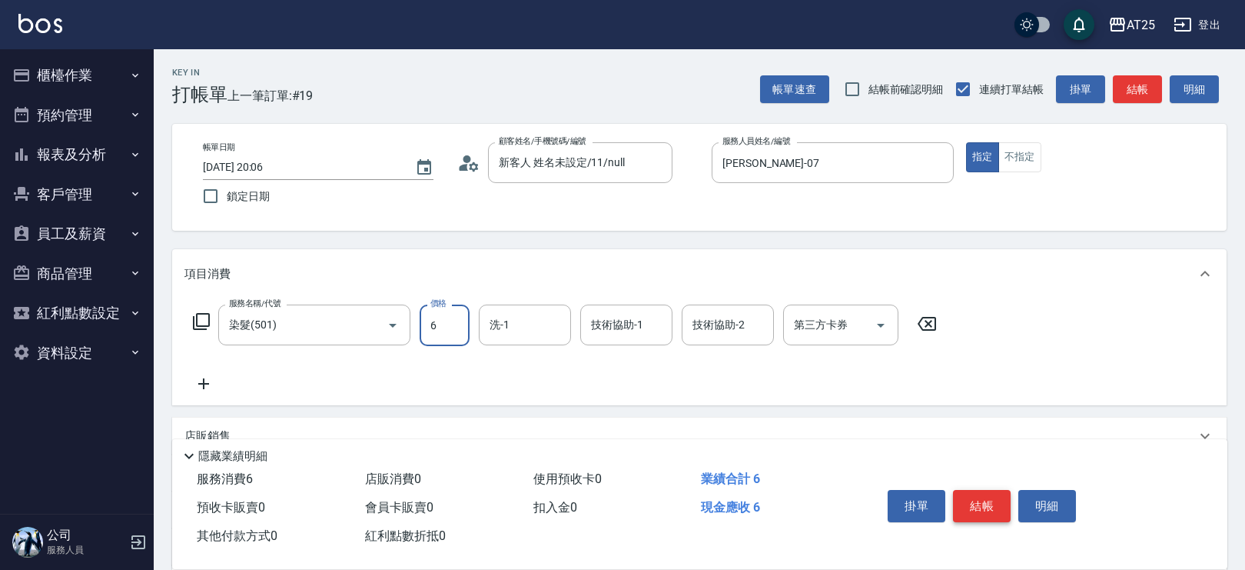
type input "60"
type input "600"
type input "6000"
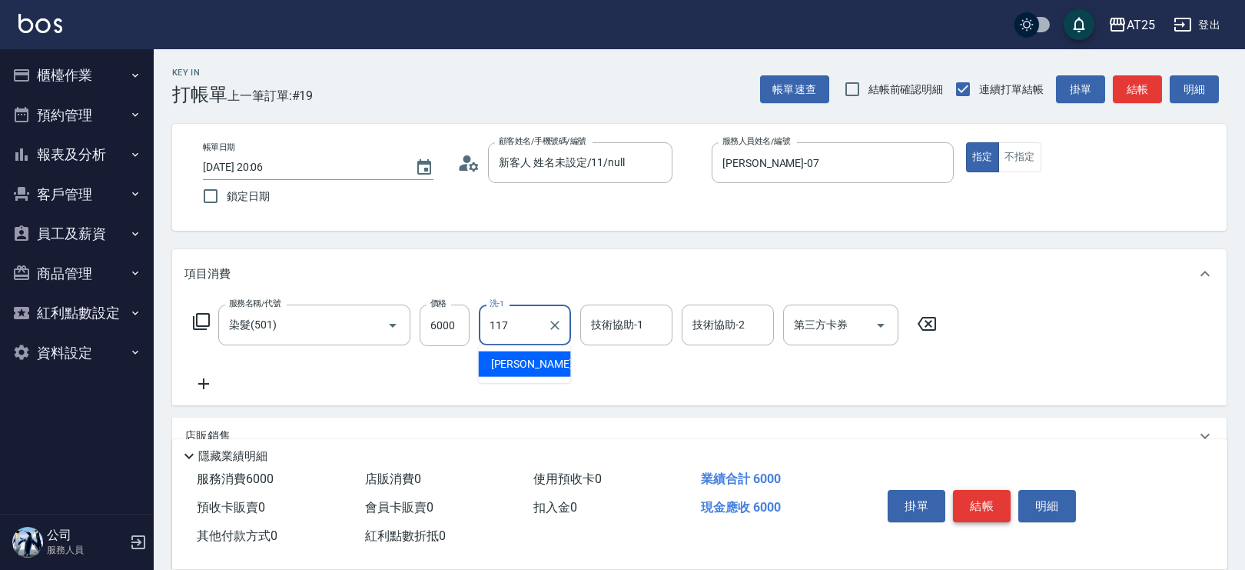
type input "[PERSON_NAME]-117"
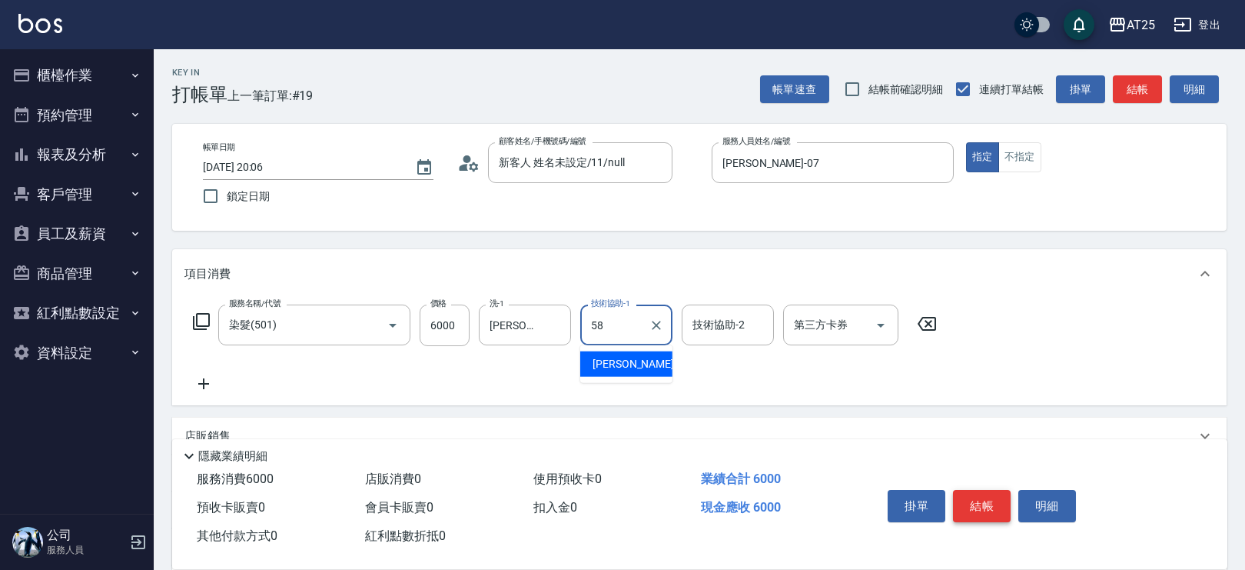
type input "小宇-58"
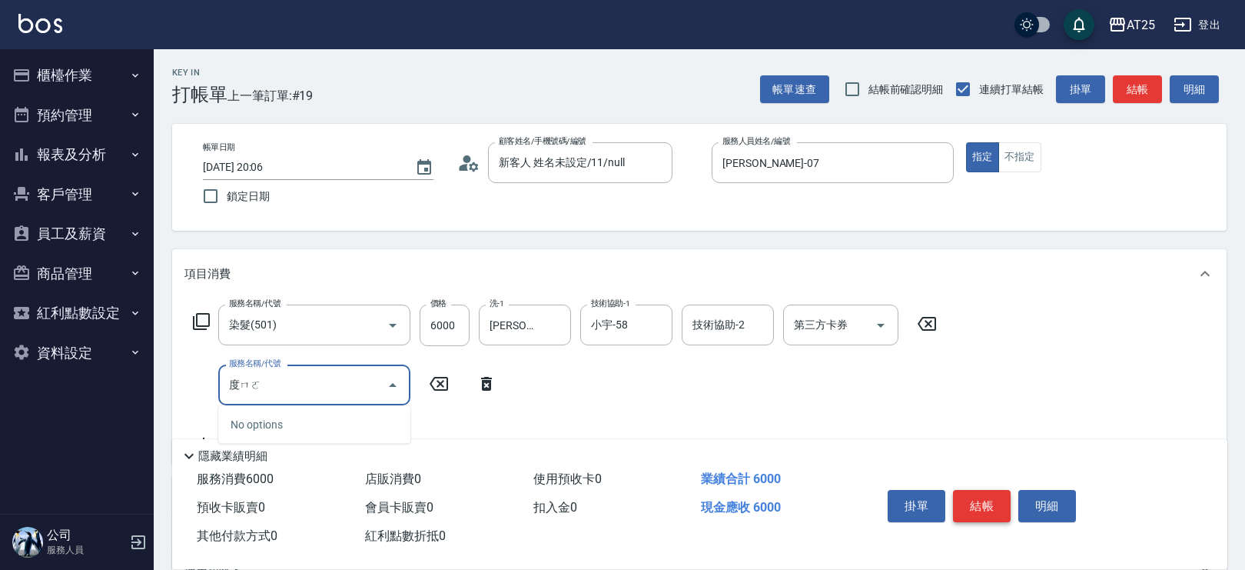
type input "鍍膜"
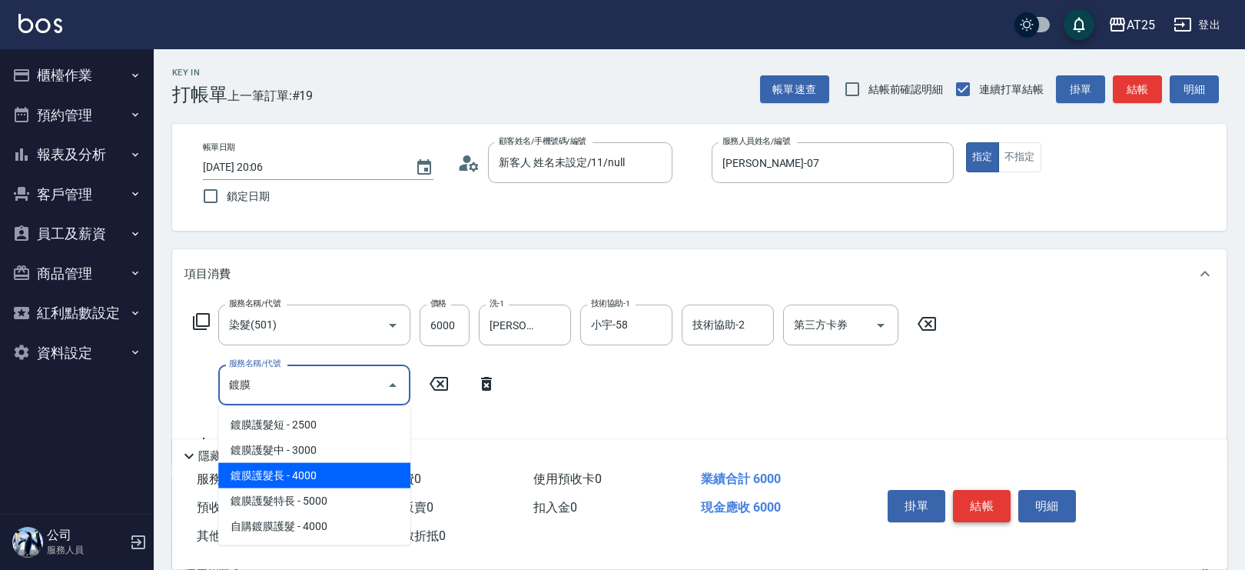
type input "1000"
type input "鍍膜護髮長(662)"
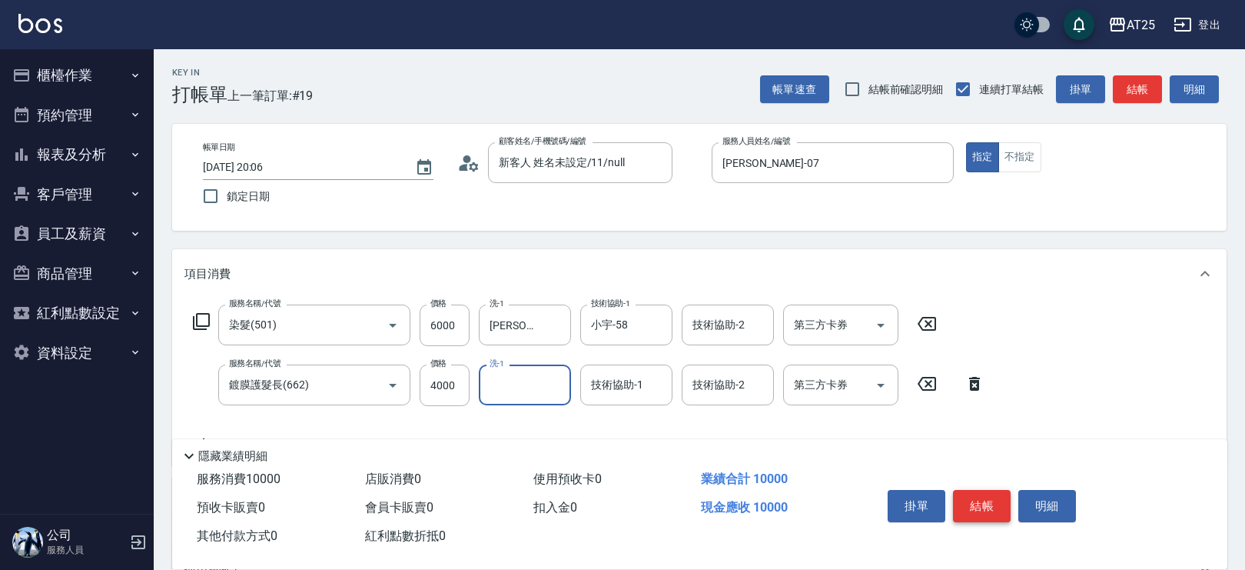
type input "1"
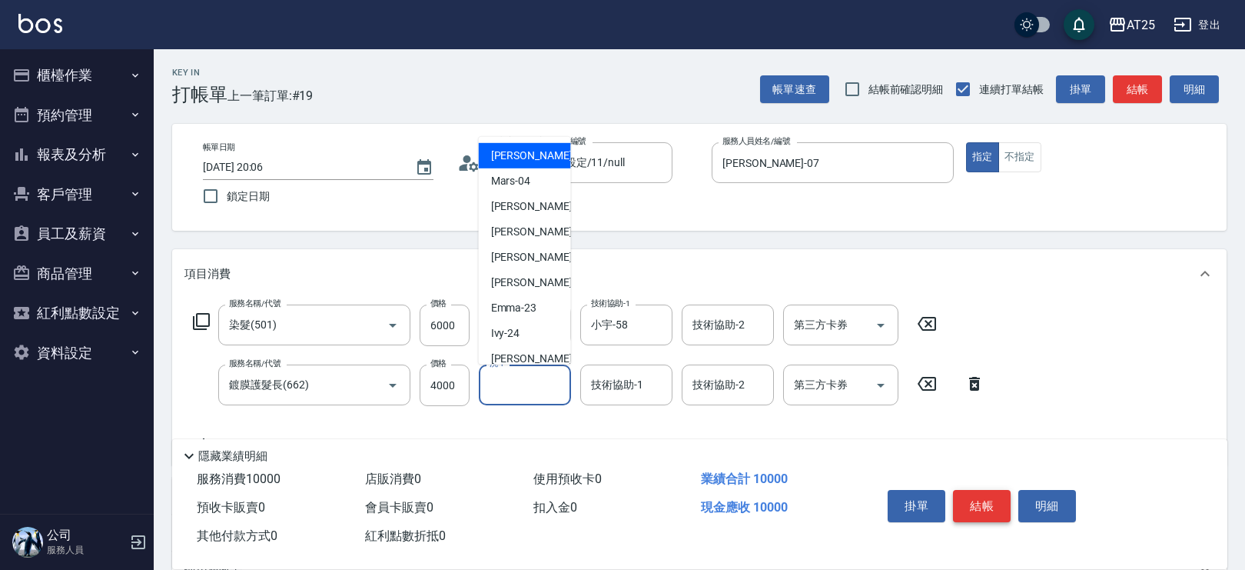
type input "[PERSON_NAME]-02"
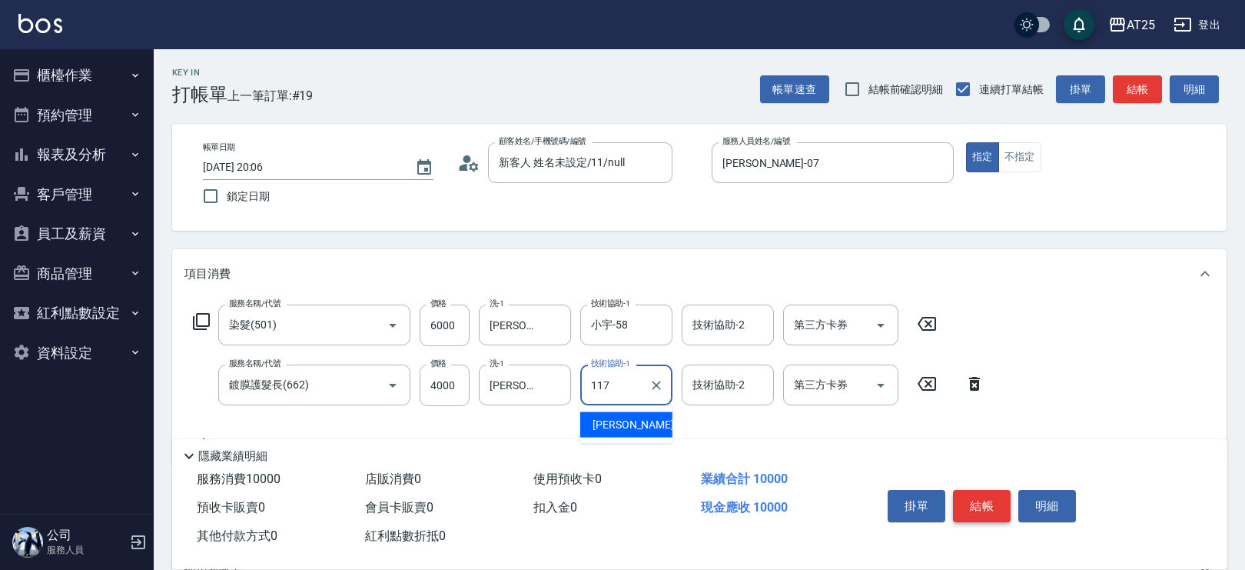
type input "[PERSON_NAME]-117"
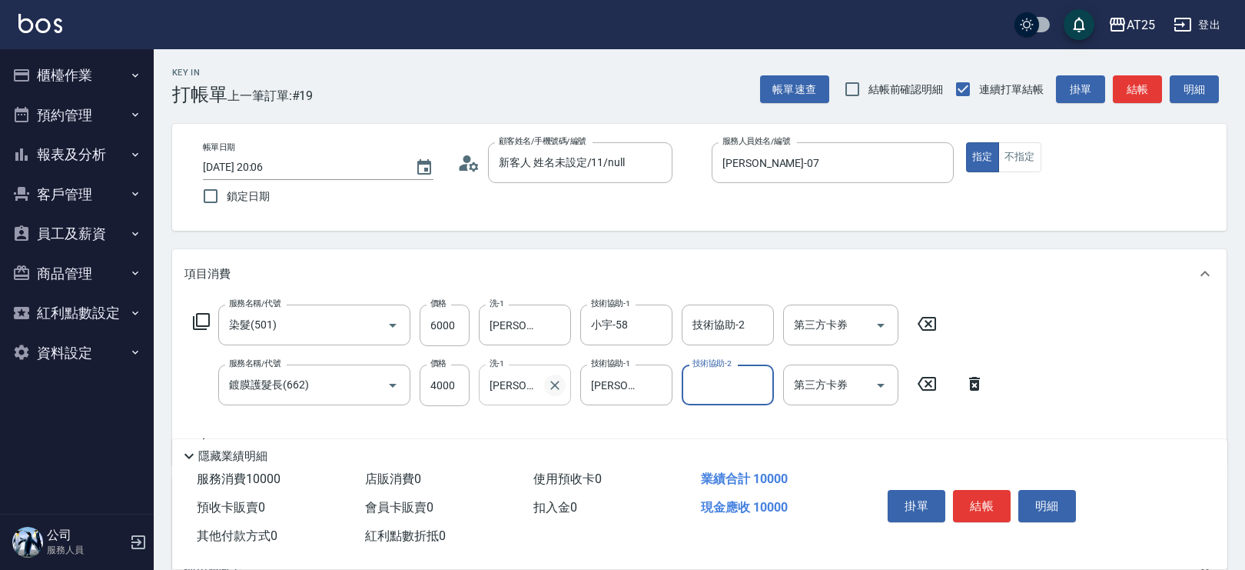
click at [560, 388] on icon "Clear" at bounding box center [554, 384] width 15 height 15
click at [978, 498] on button "結帳" at bounding box center [982, 506] width 58 height 32
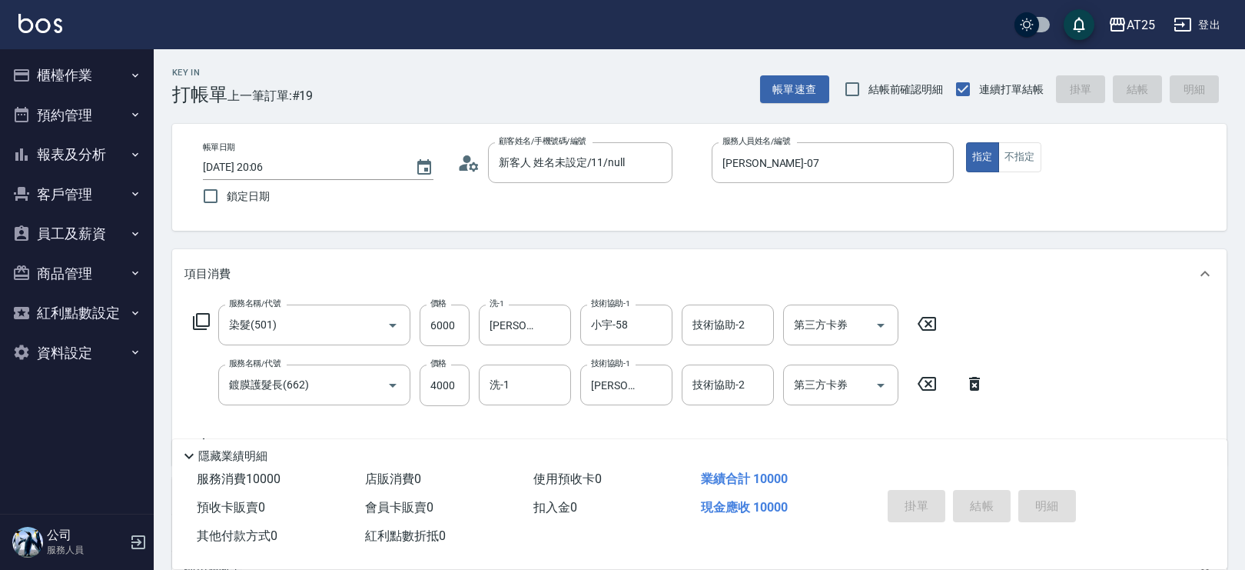
type input "[DATE] 20:07"
type input "0"
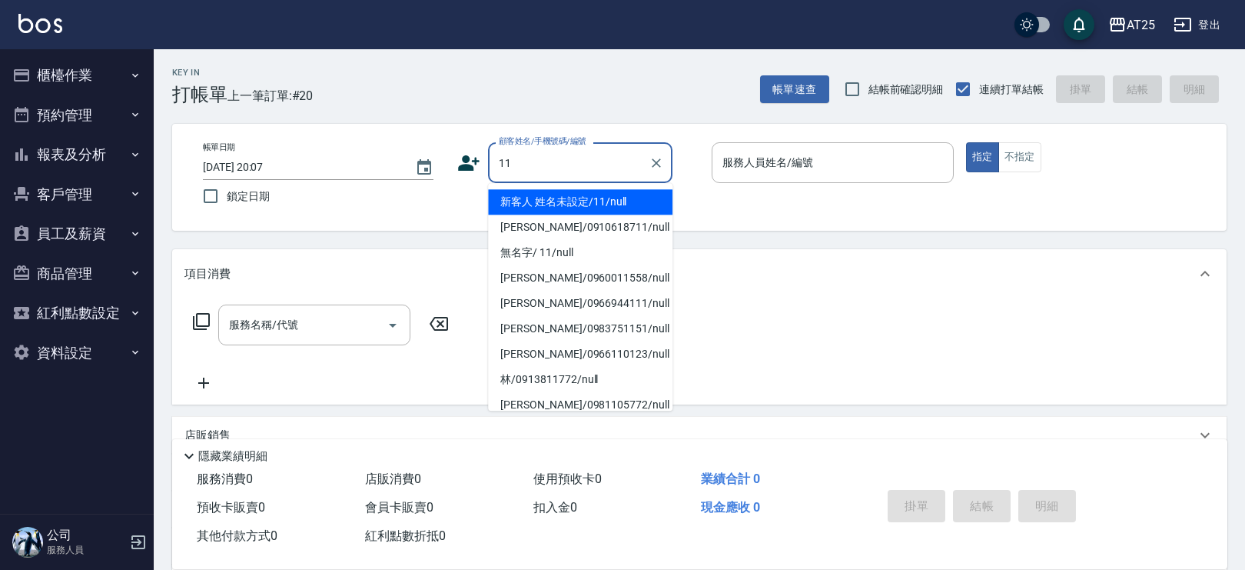
type input "新客人 姓名未設定/11/null"
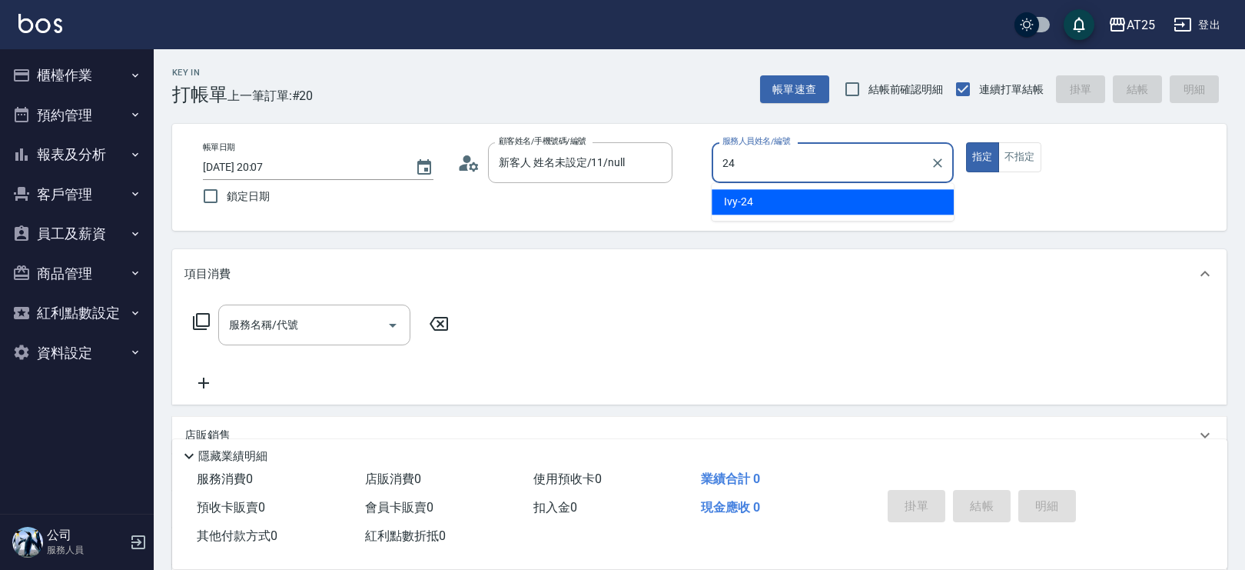
type input "Ivy-24"
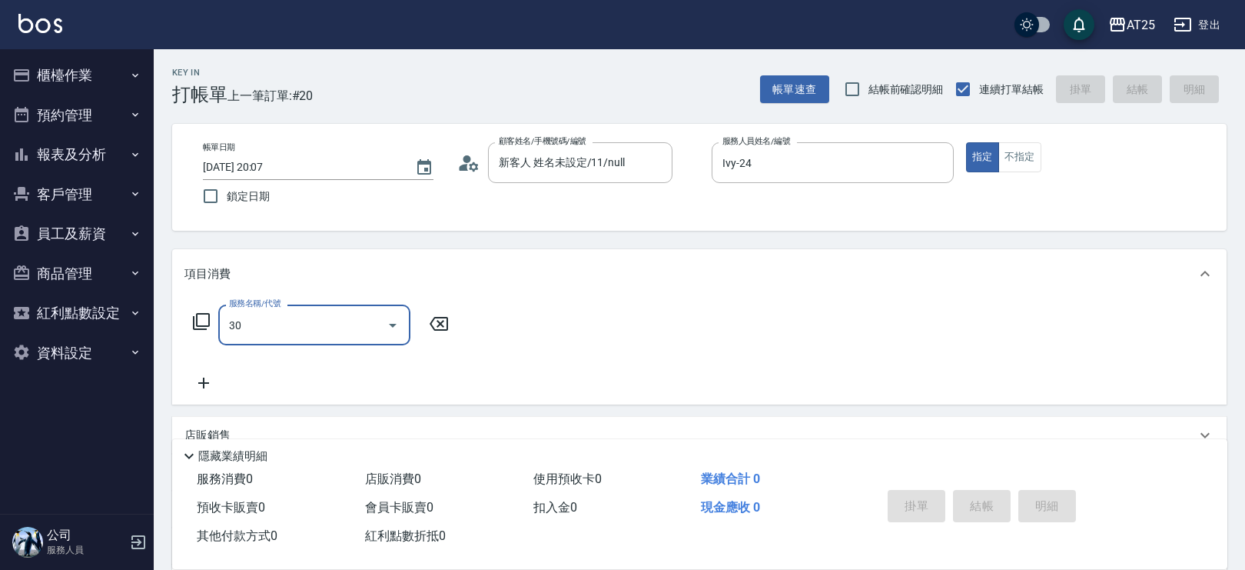
type input "301"
type input "150"
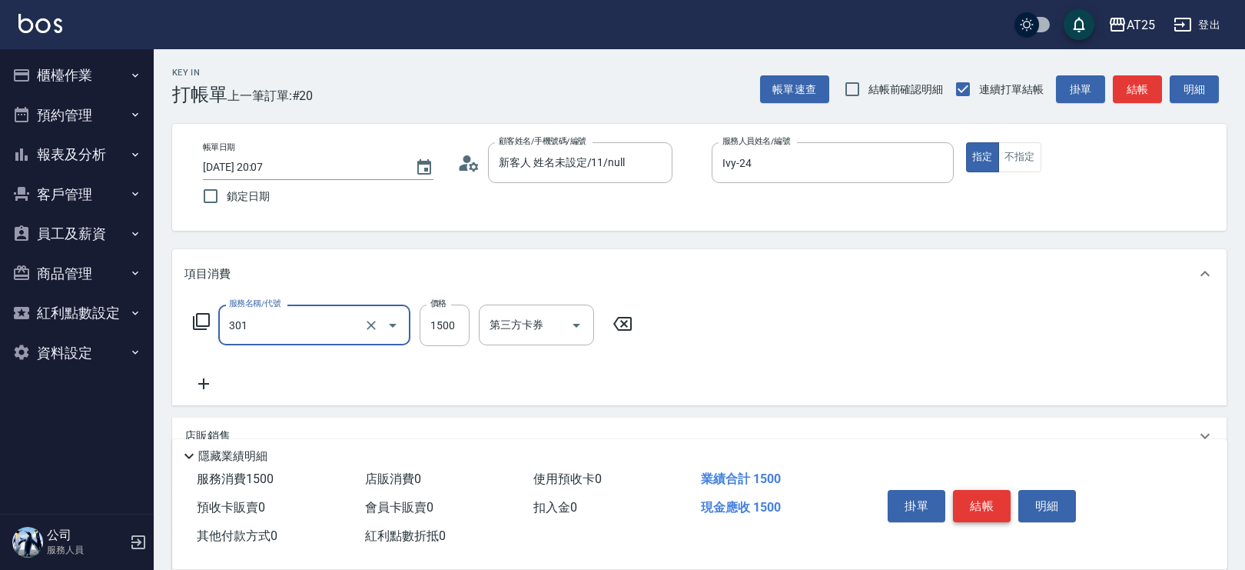
type input "燙髮(301)"
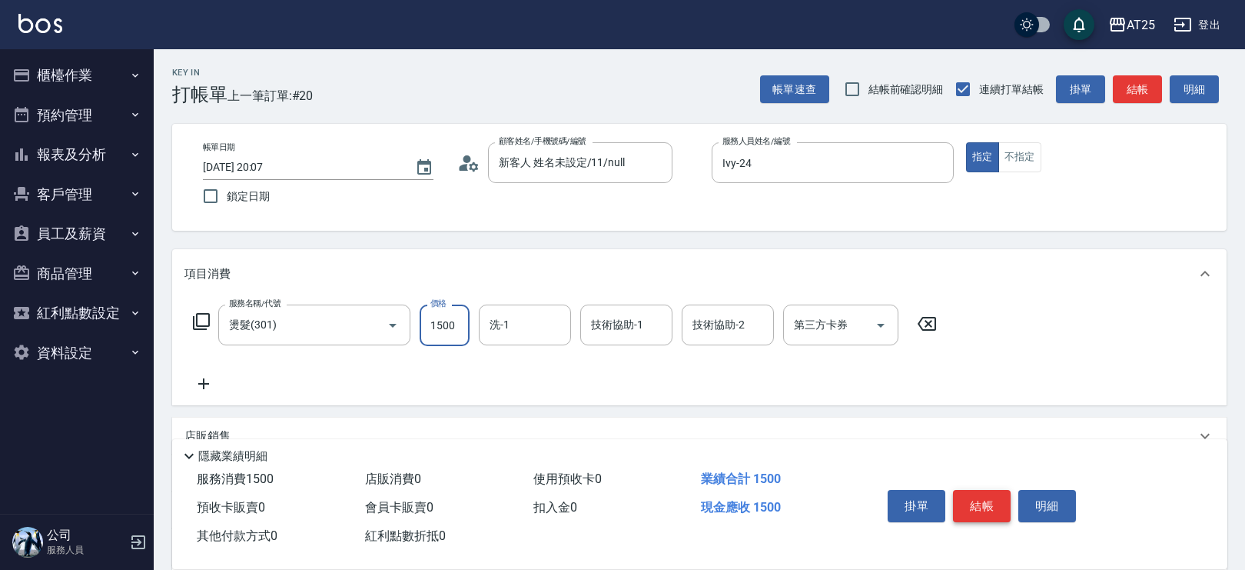
type input "0"
type input "46"
type input "40"
type input "469"
type input "460"
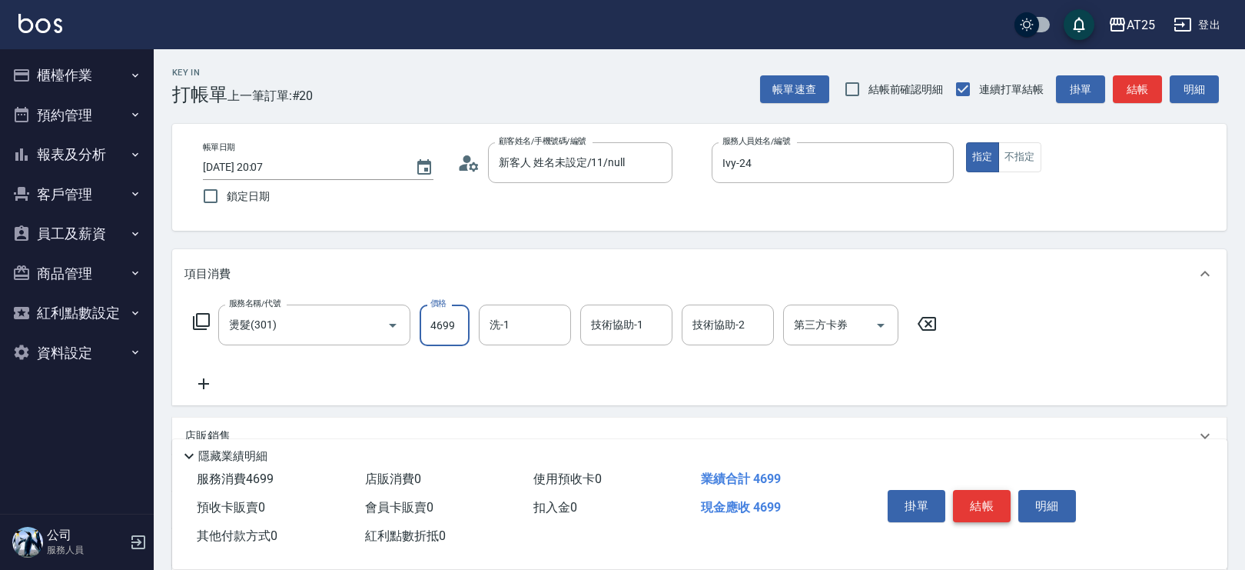
type input "4699"
type input "小曼-82"
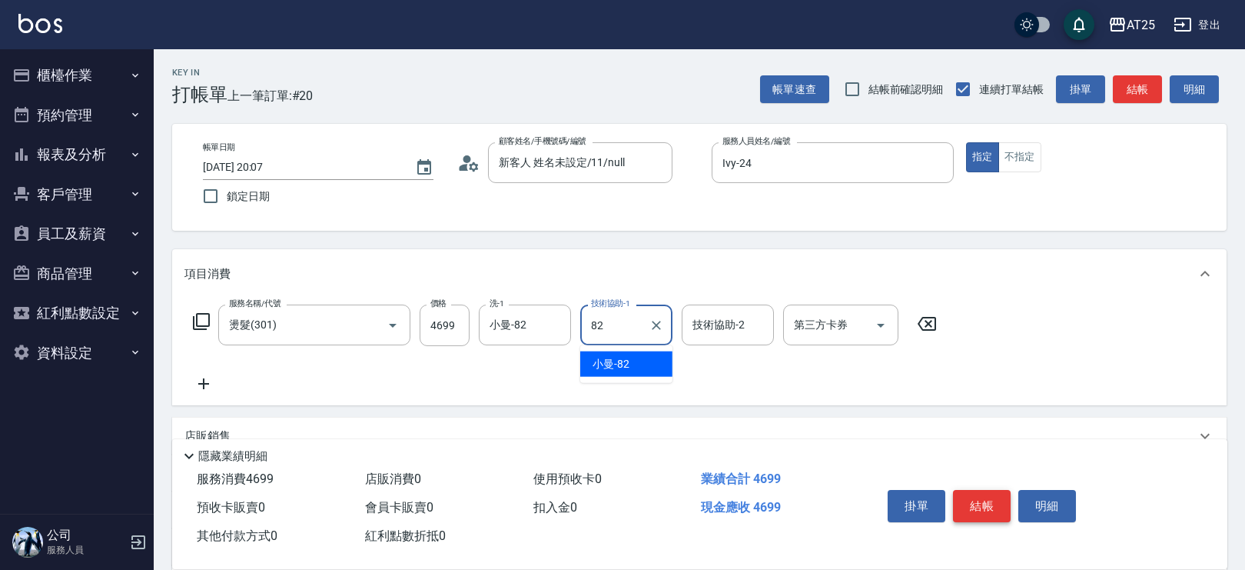
type input "小曼-82"
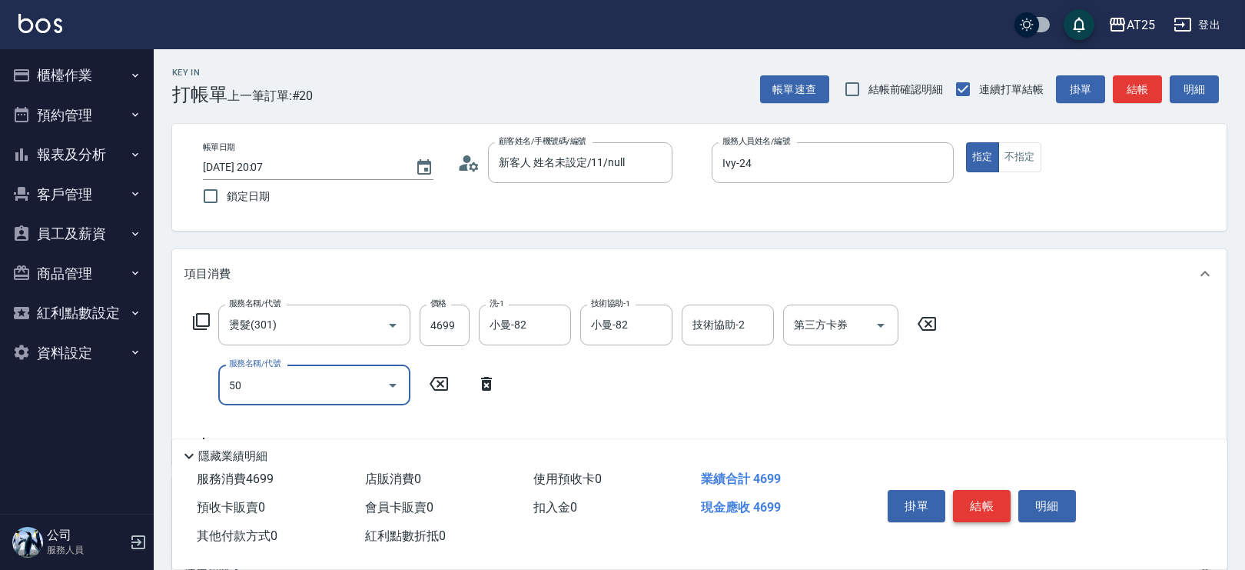
type input "501"
type input "560"
type input "染髮(501)"
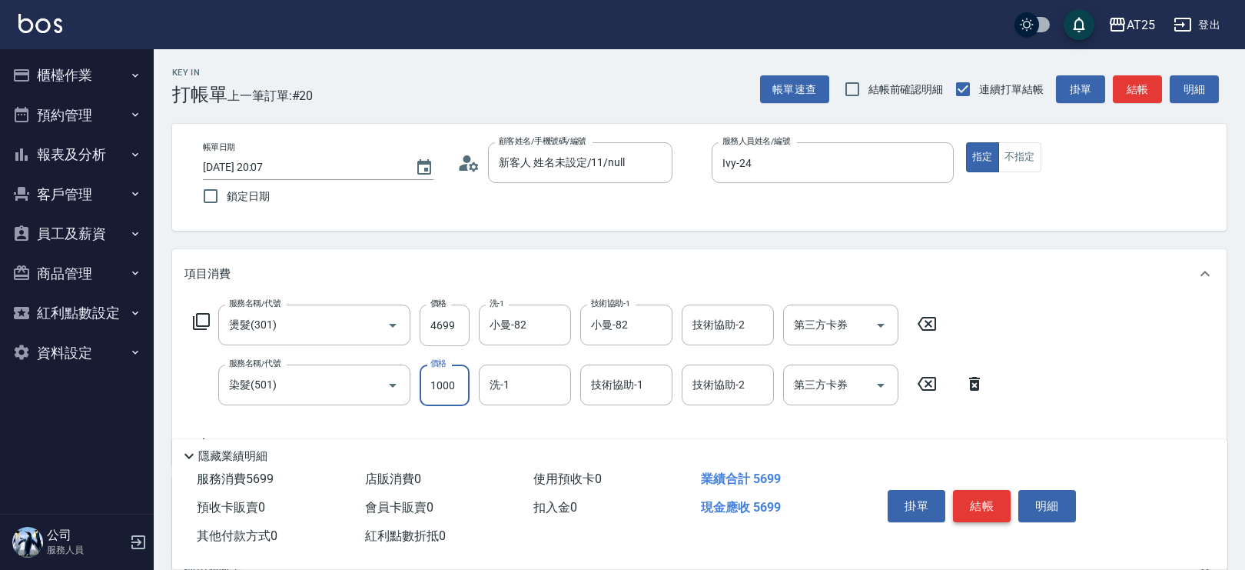
type input "460"
type input "0"
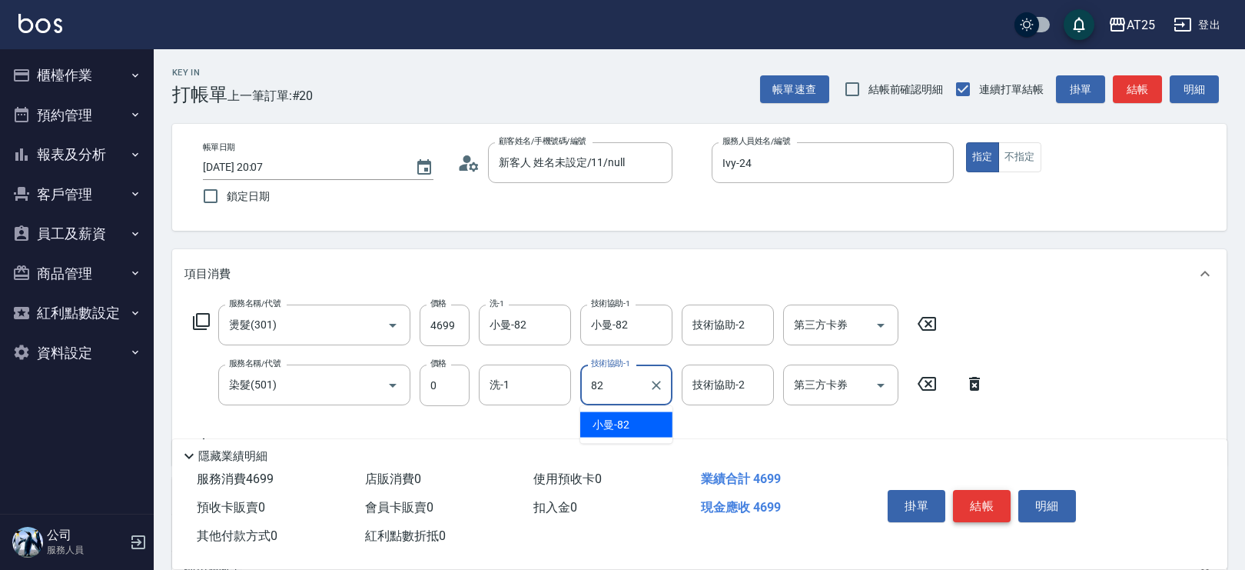
type input "小曼-82"
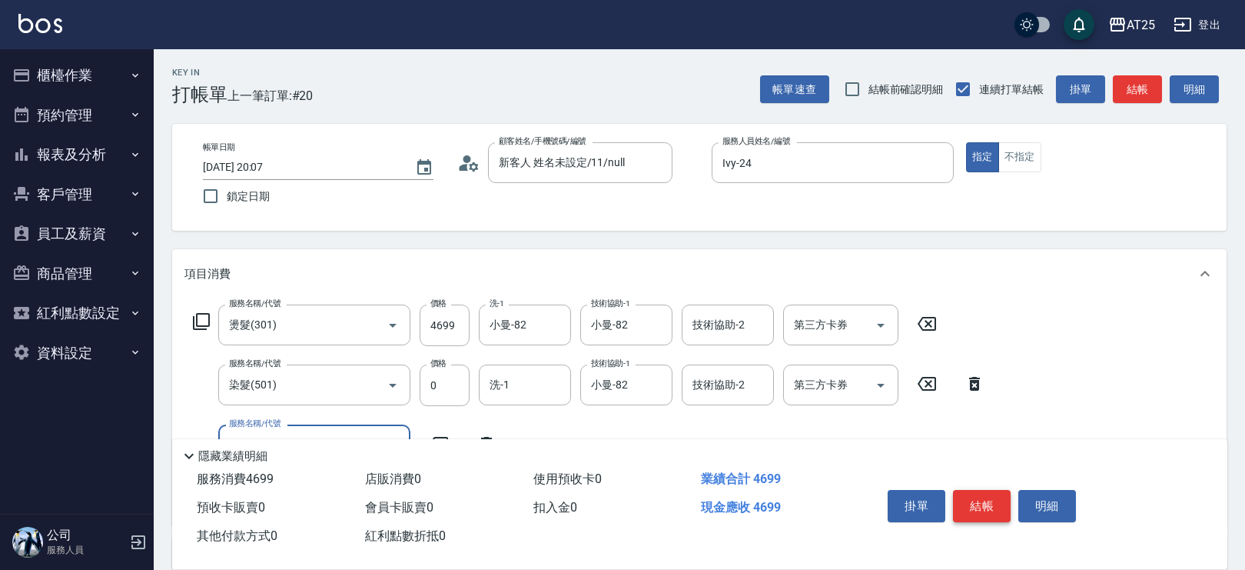
type input "601"
type input "560"
type input "自備護髮(1000上)(601)"
type input "460"
type input "0"
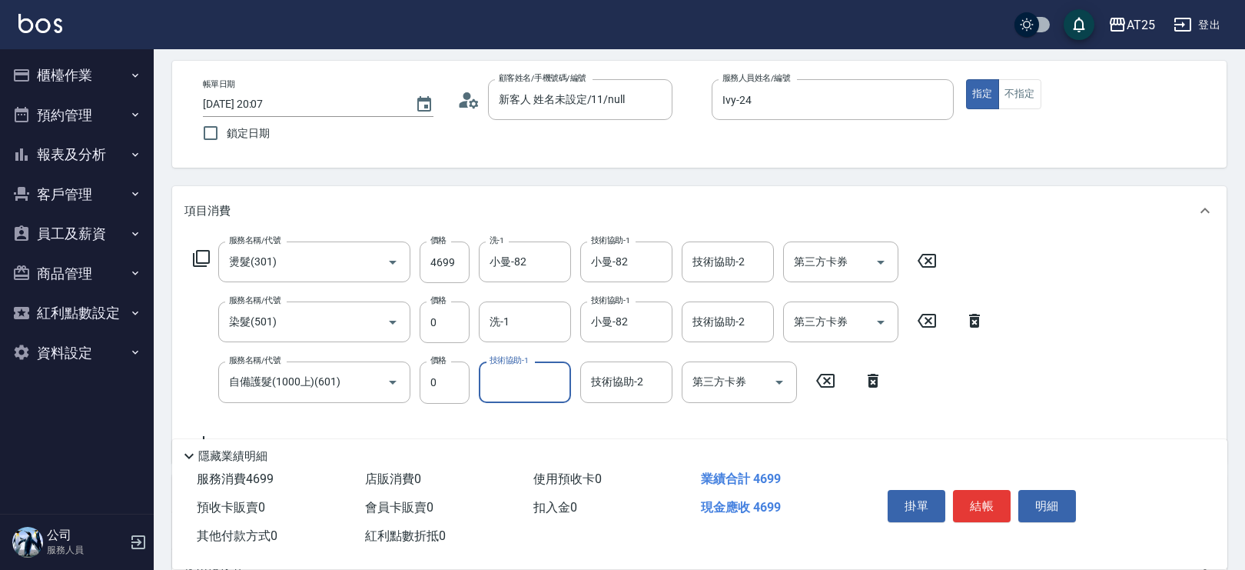
scroll to position [68, 0]
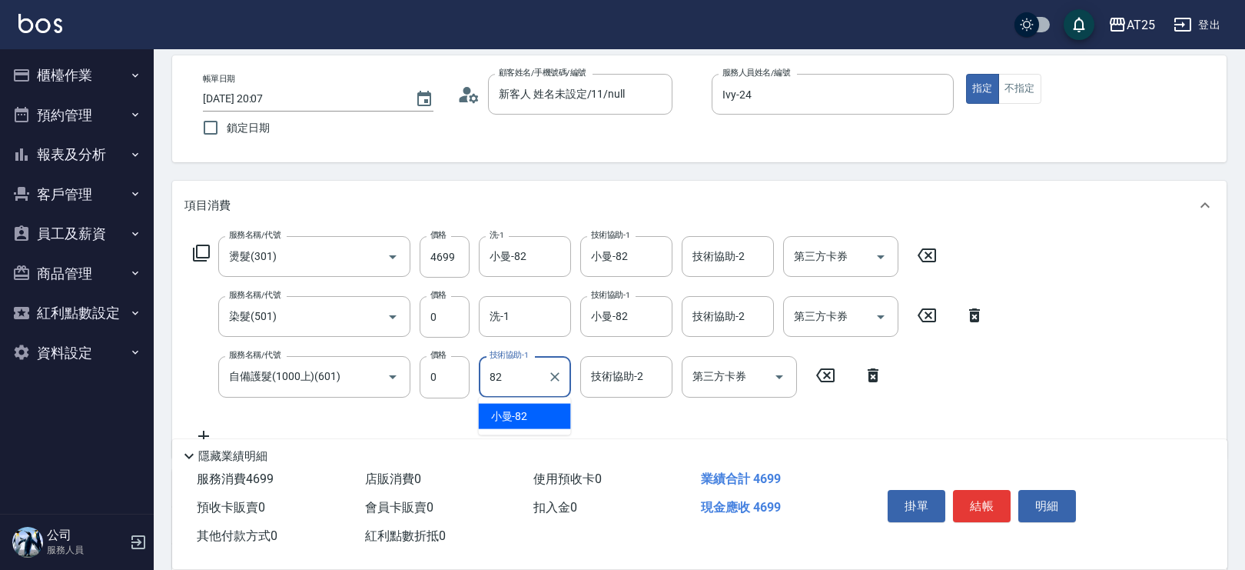
type input "小曼-82"
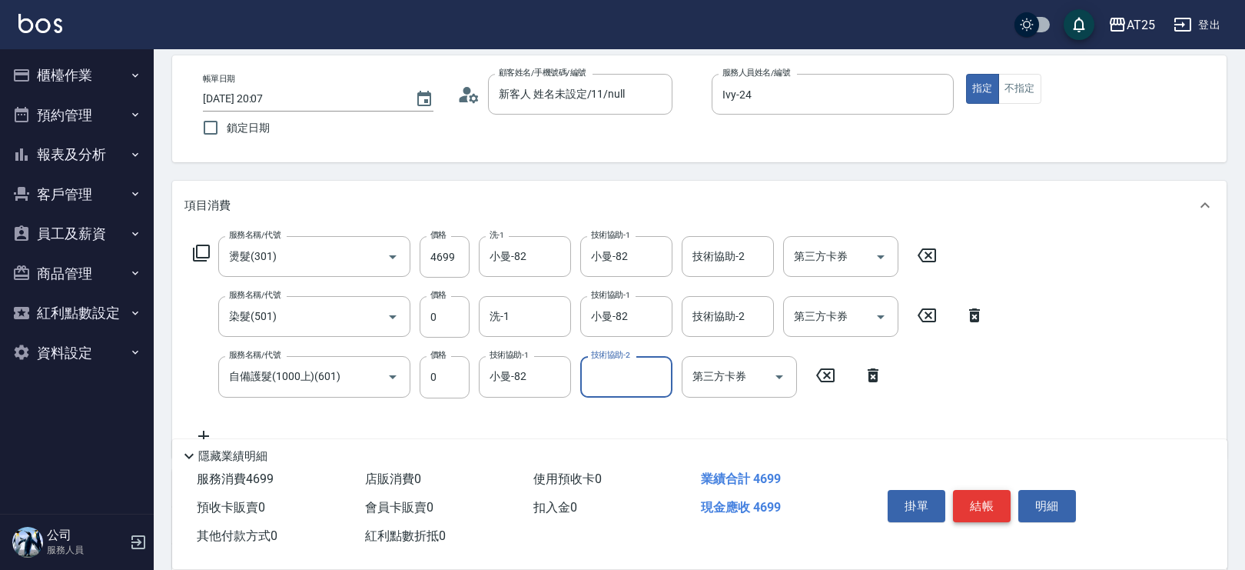
click at [992, 496] on button "結帳" at bounding box center [982, 506] width 58 height 32
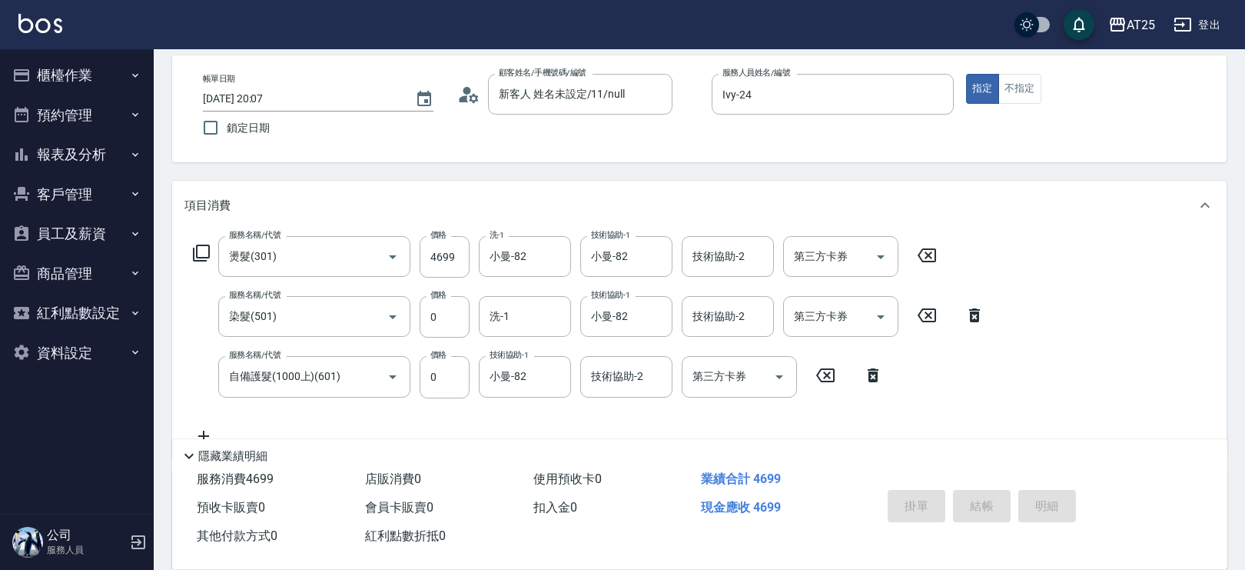
type input "0"
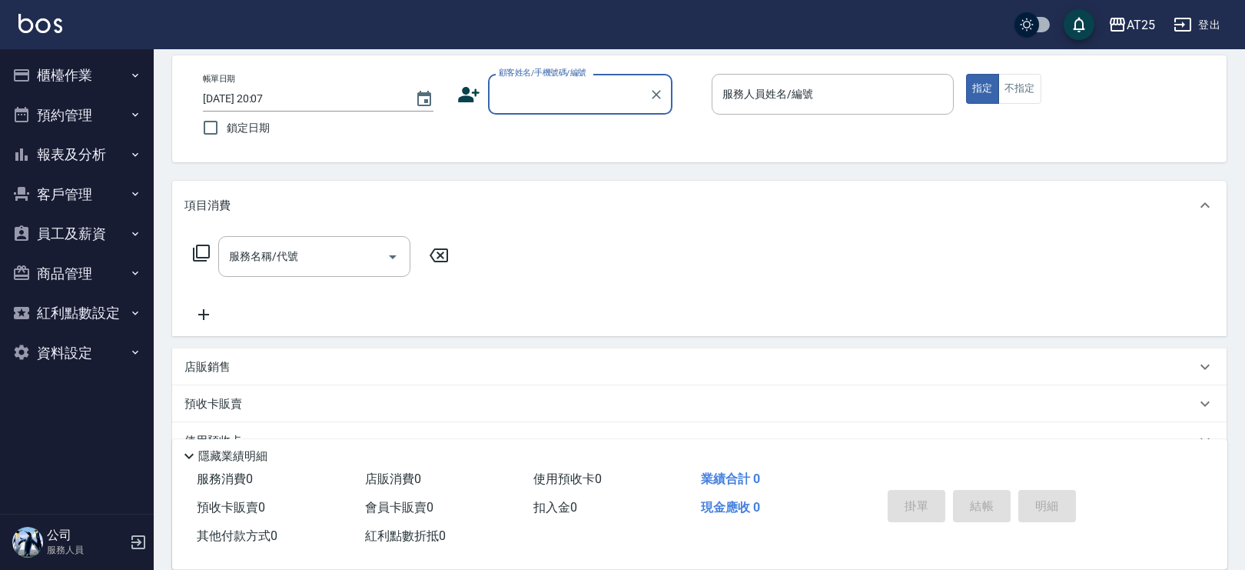
scroll to position [0, 0]
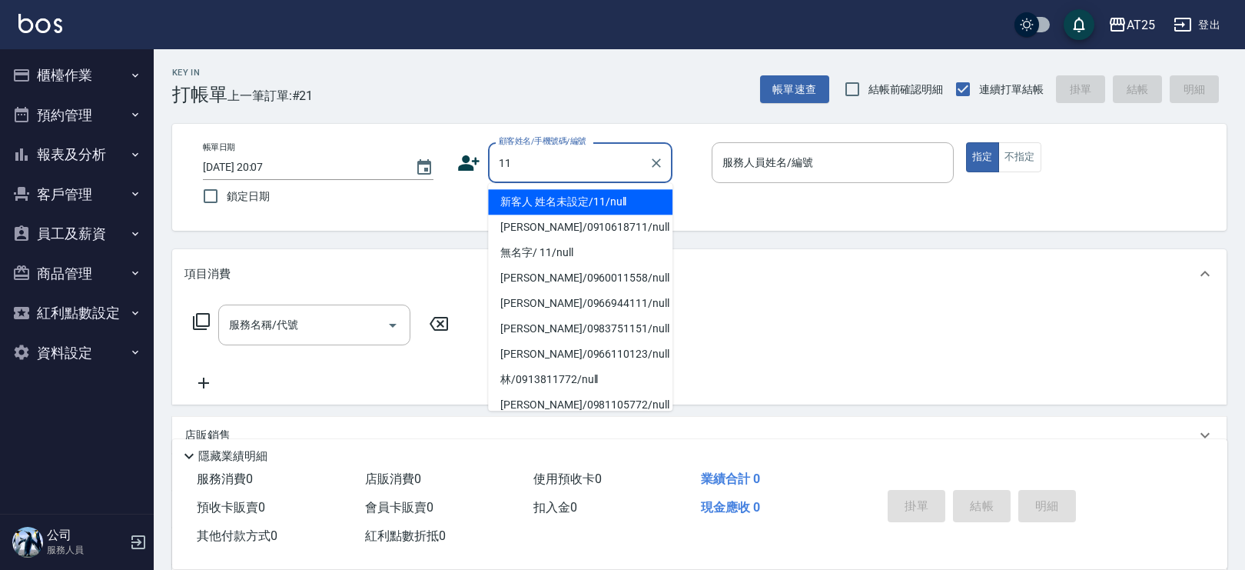
type input "新客人 姓名未設定/11/null"
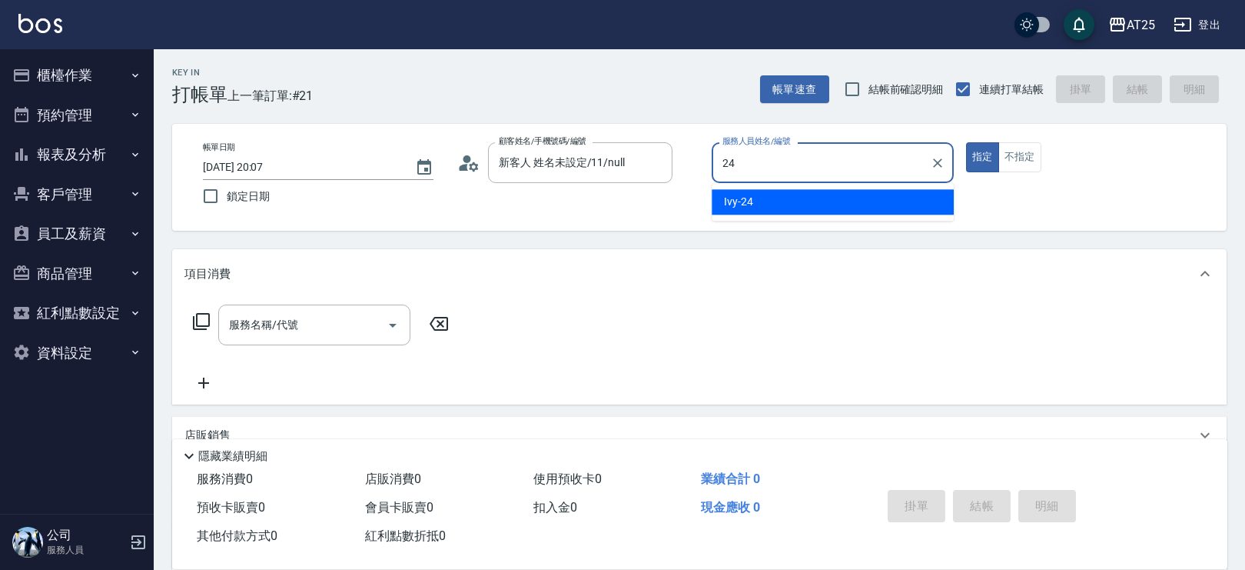
type input "Ivy-24"
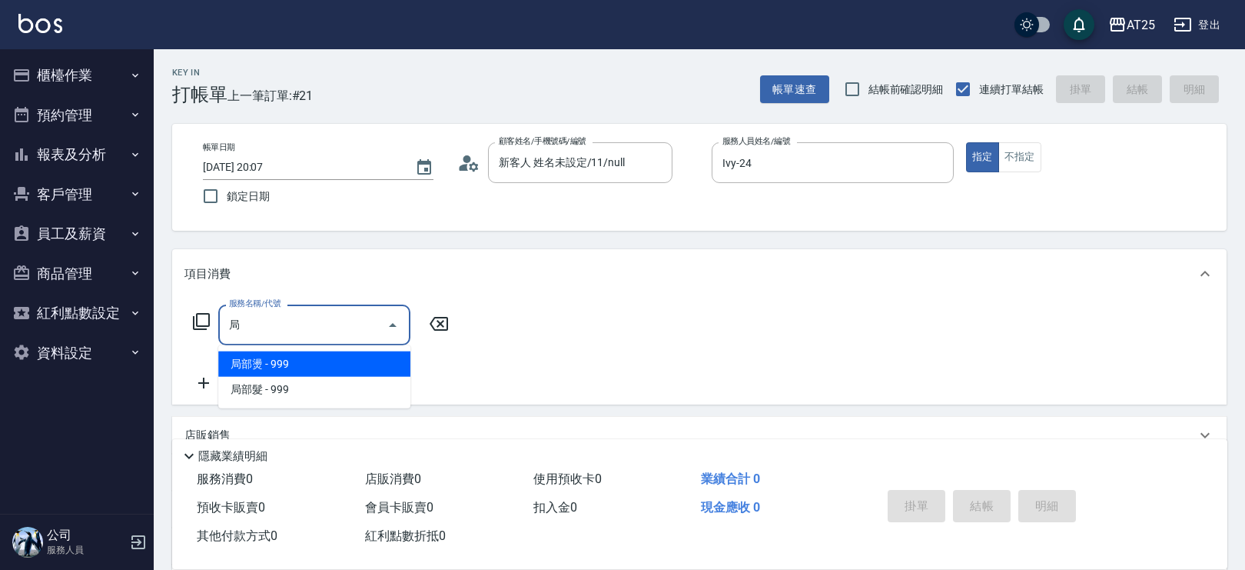
type input "局部燙(303)"
type input "90"
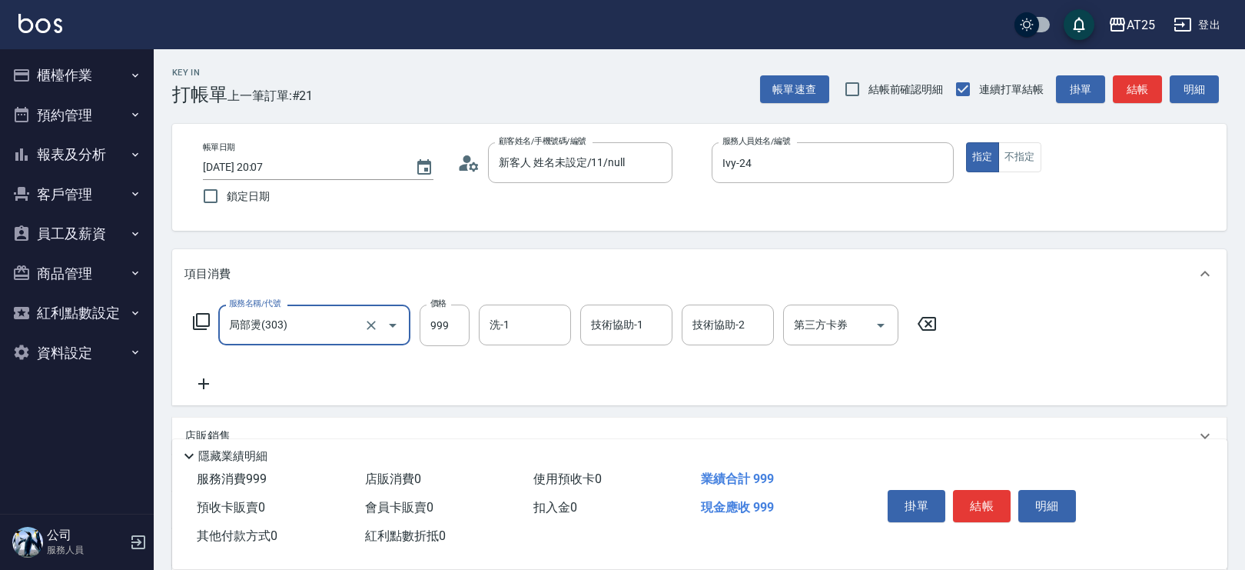
type input "局部燙(303)"
type input "0"
type input "30"
type input "300"
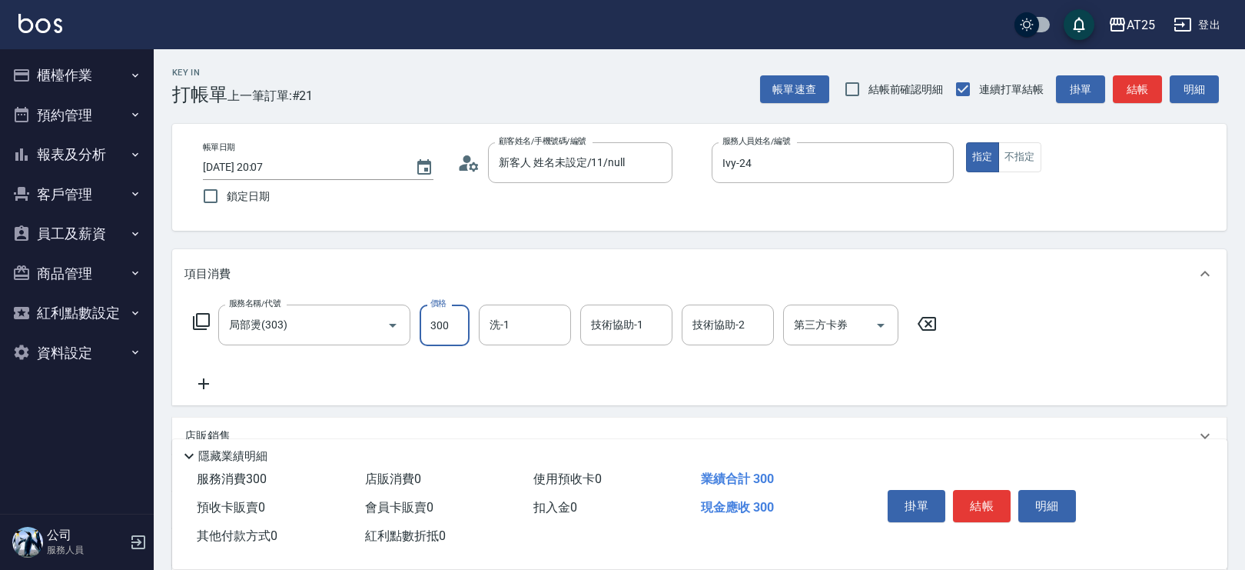
type input "300"
type input "3000"
type input "小曼-82"
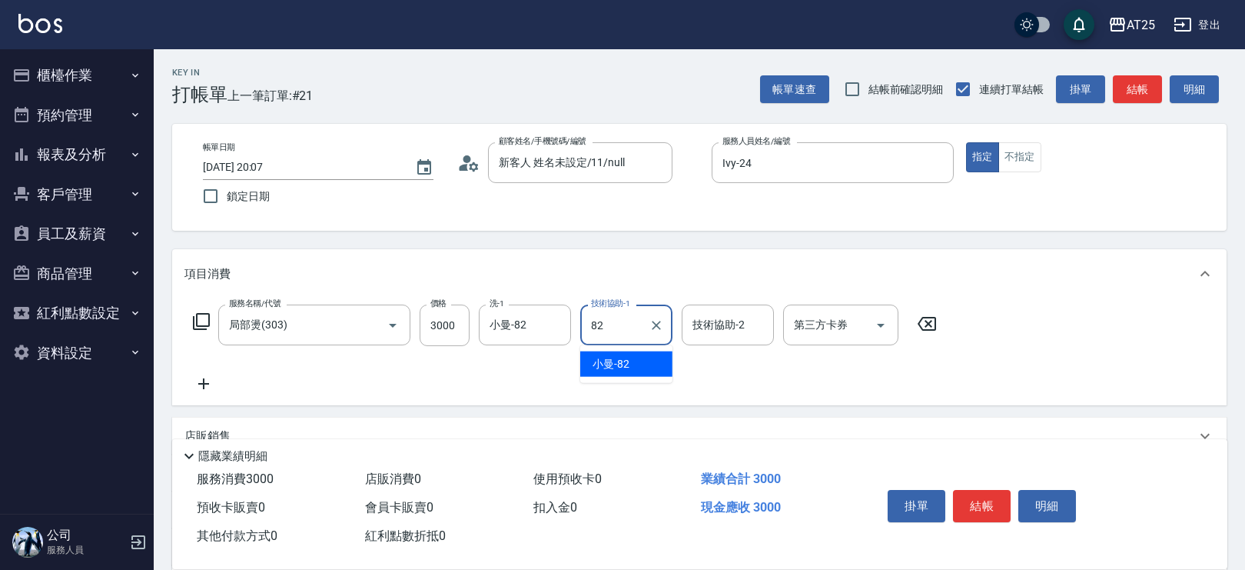
type input "8"
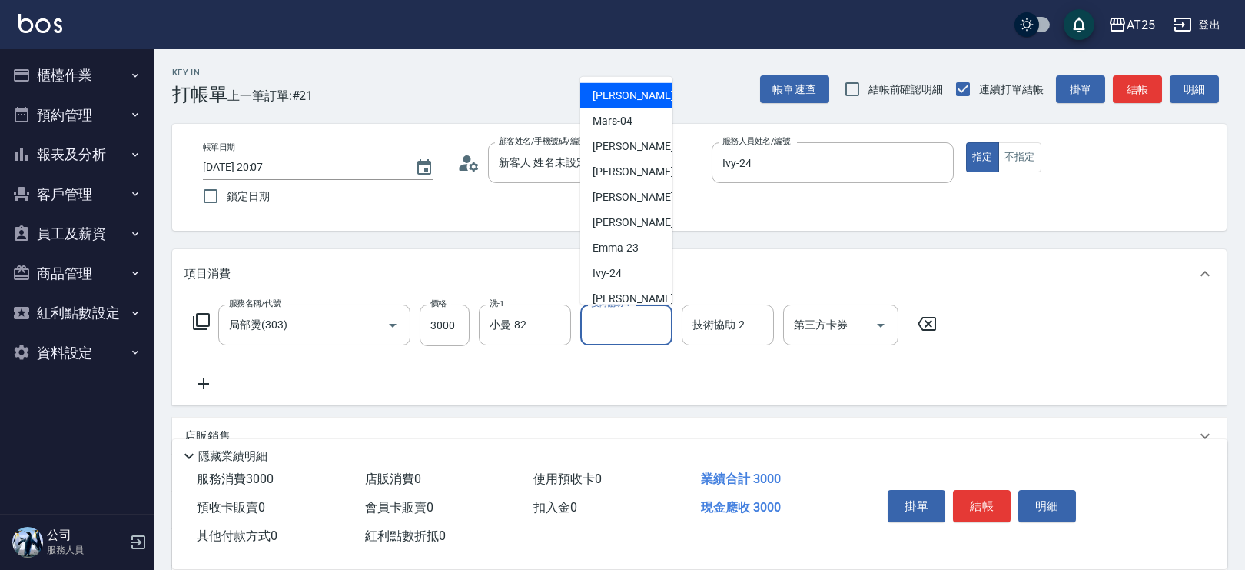
type input "[PERSON_NAME]-02"
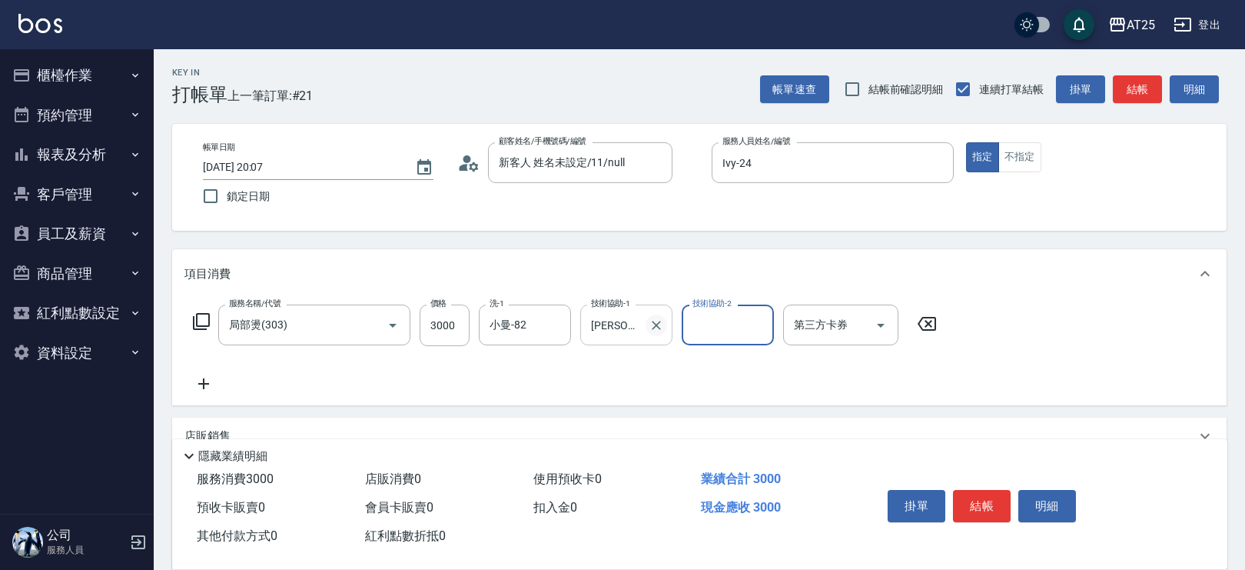
click at [654, 324] on icon "Clear" at bounding box center [656, 324] width 15 height 15
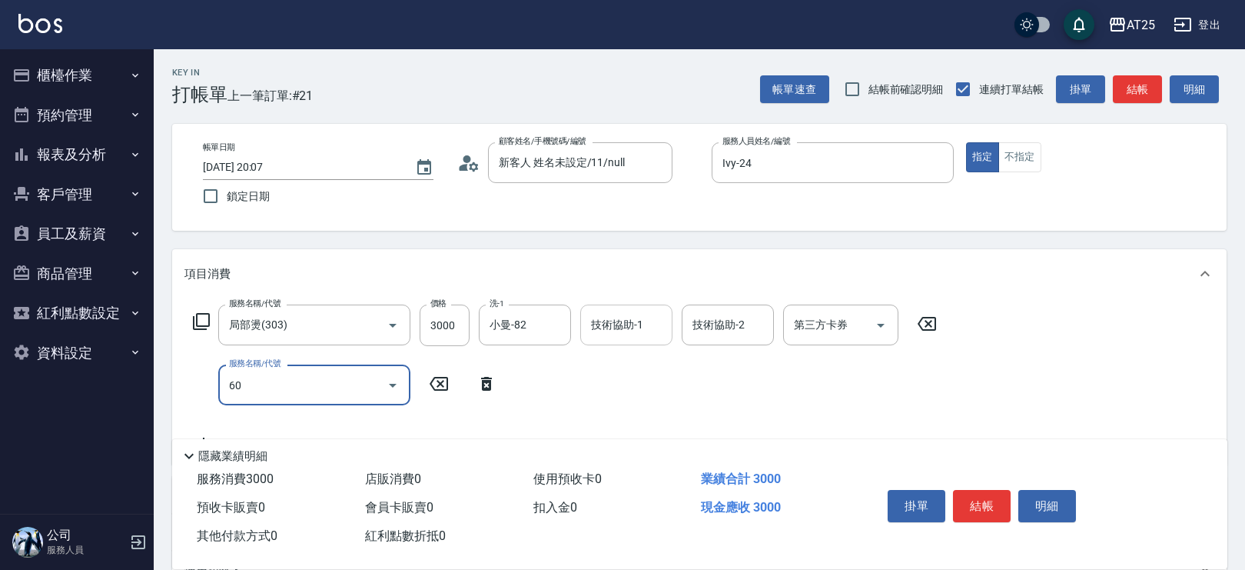
type input "601"
type input "400"
type input "自備護髮(1000上)(601)"
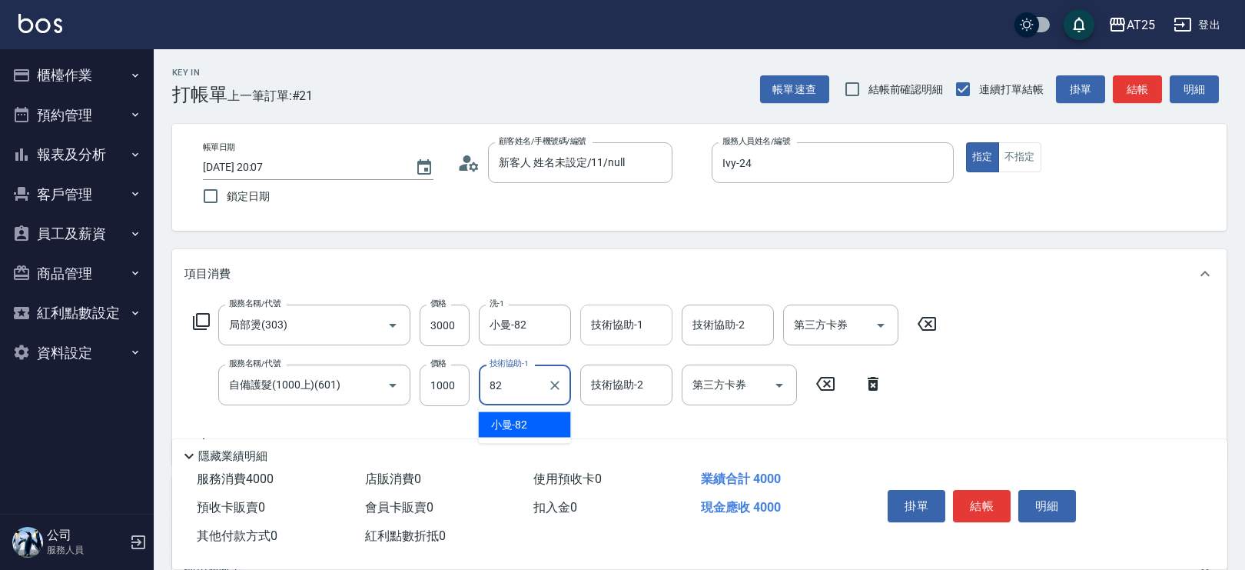
type input "小曼-82"
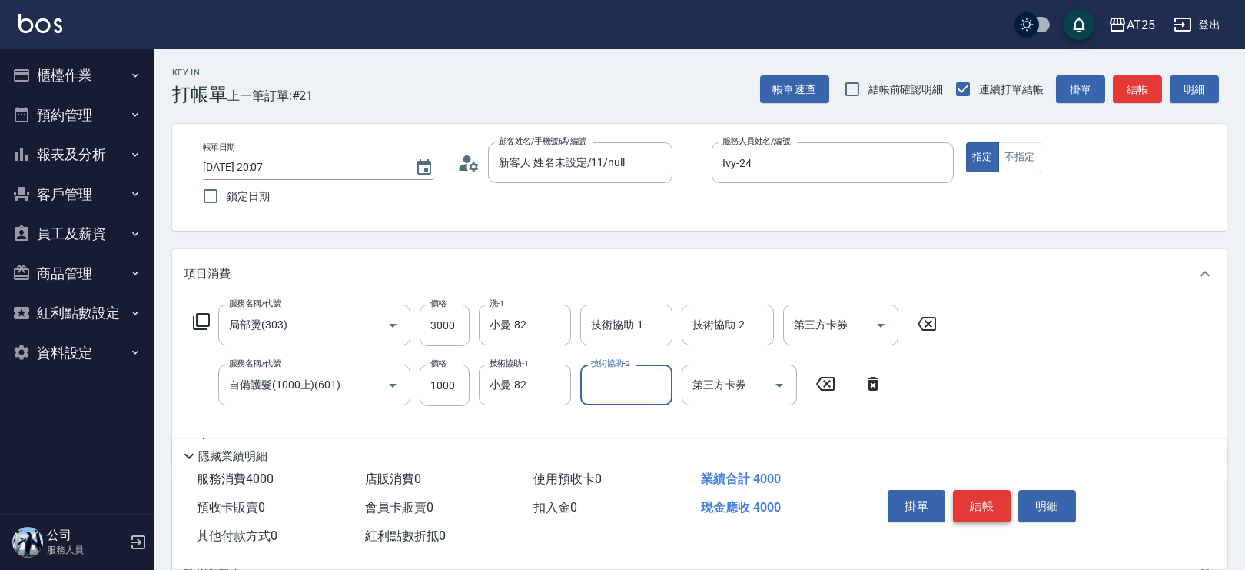
click at [985, 494] on button "結帳" at bounding box center [982, 506] width 58 height 32
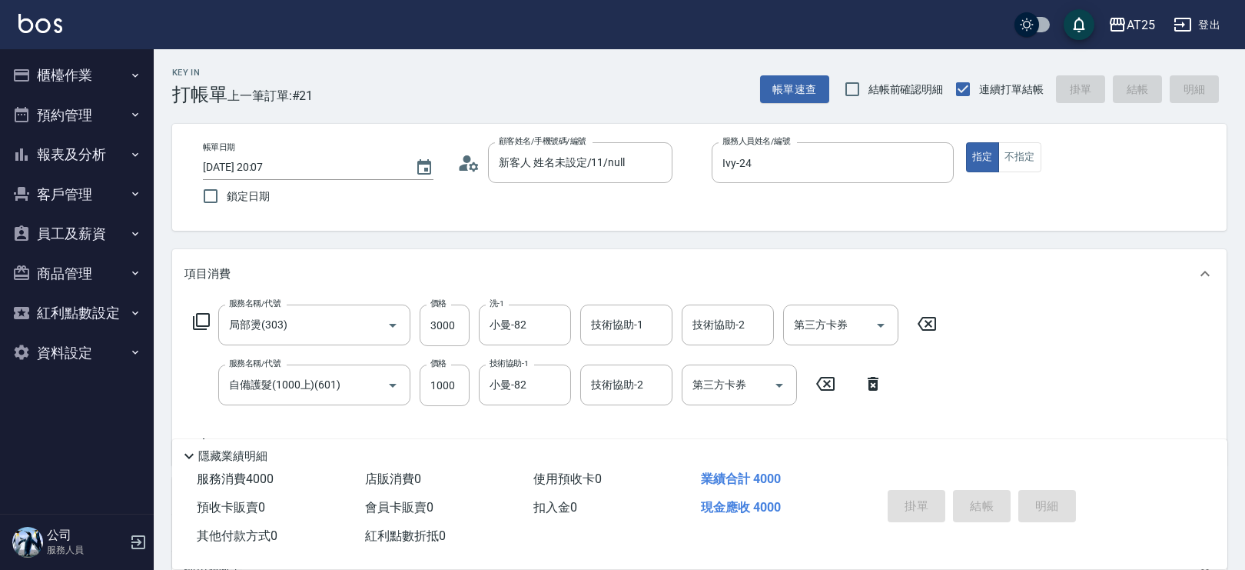
type input "0"
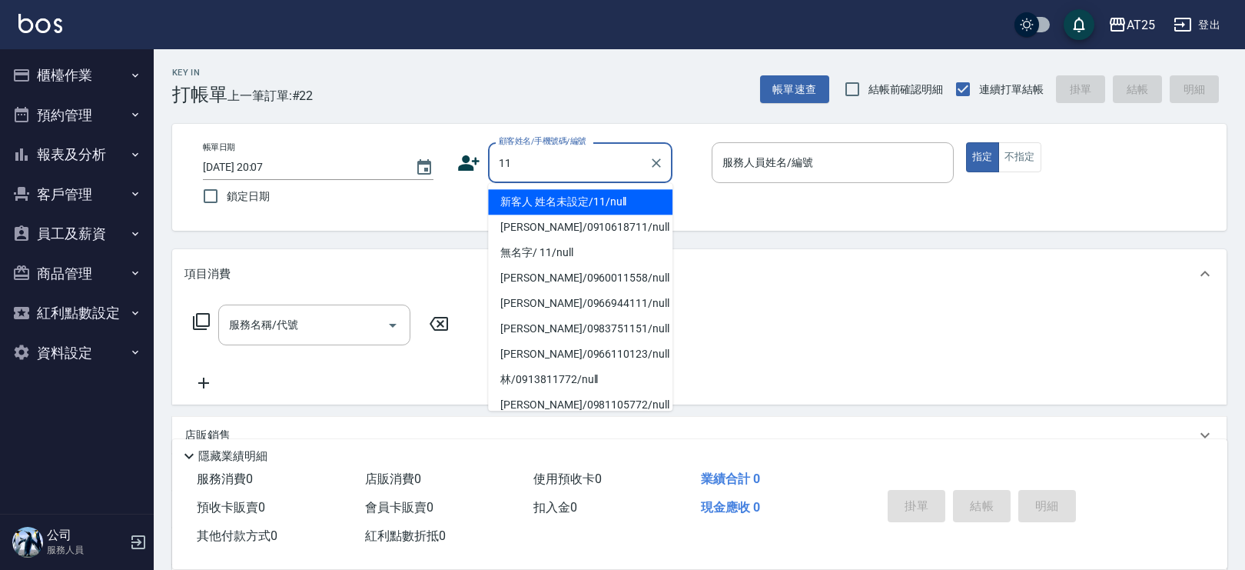
type input "1"
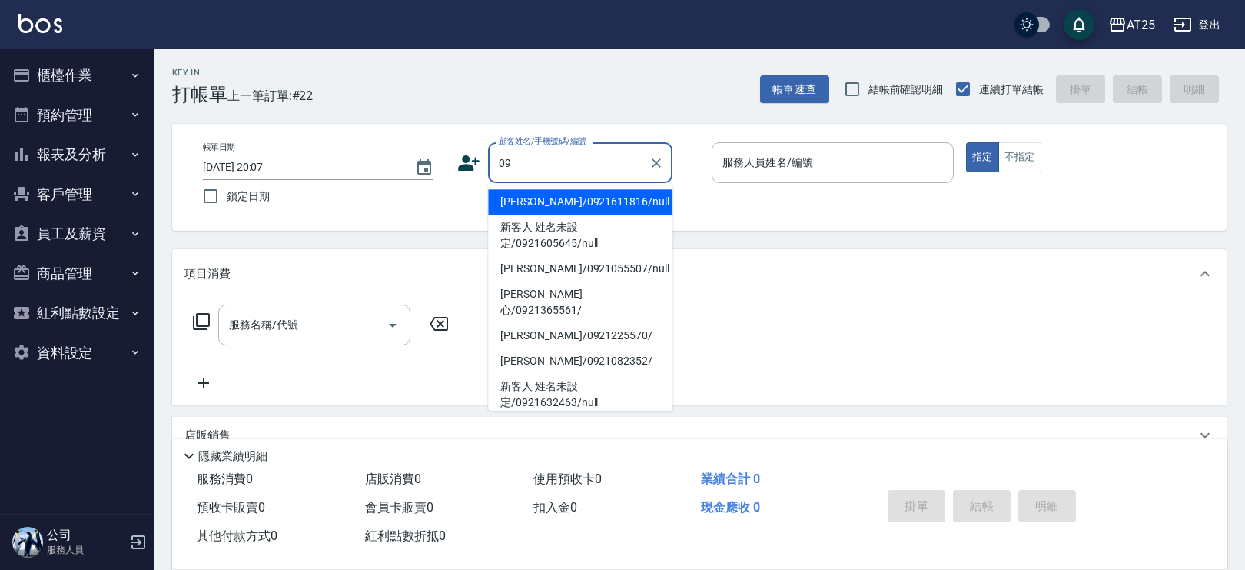
type input "0"
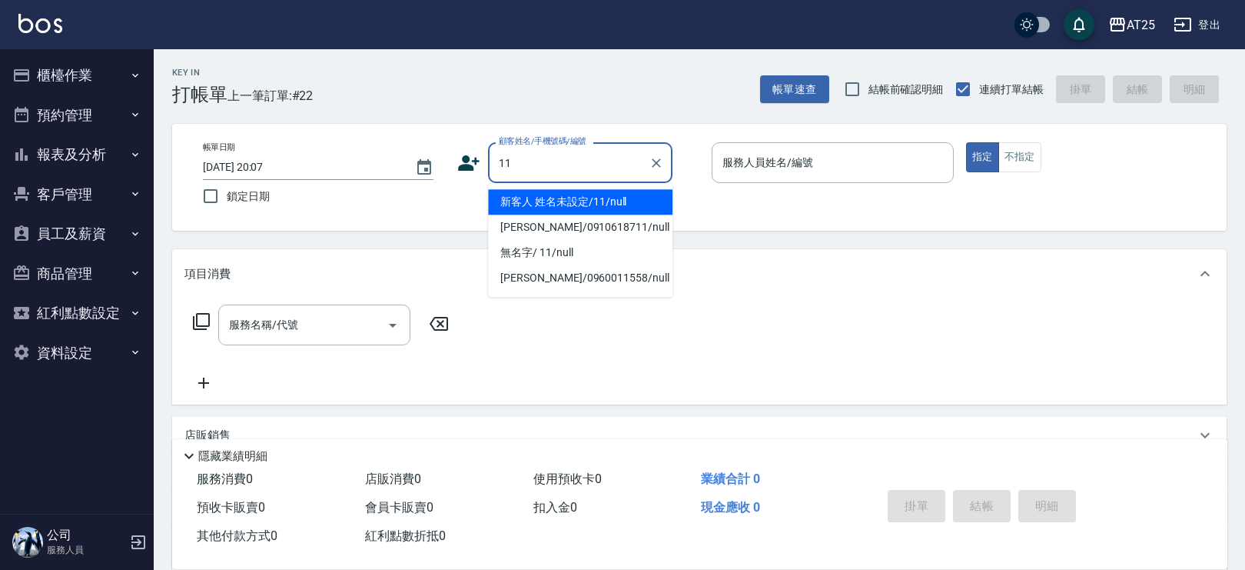
type input "新客人 姓名未設定/11/null"
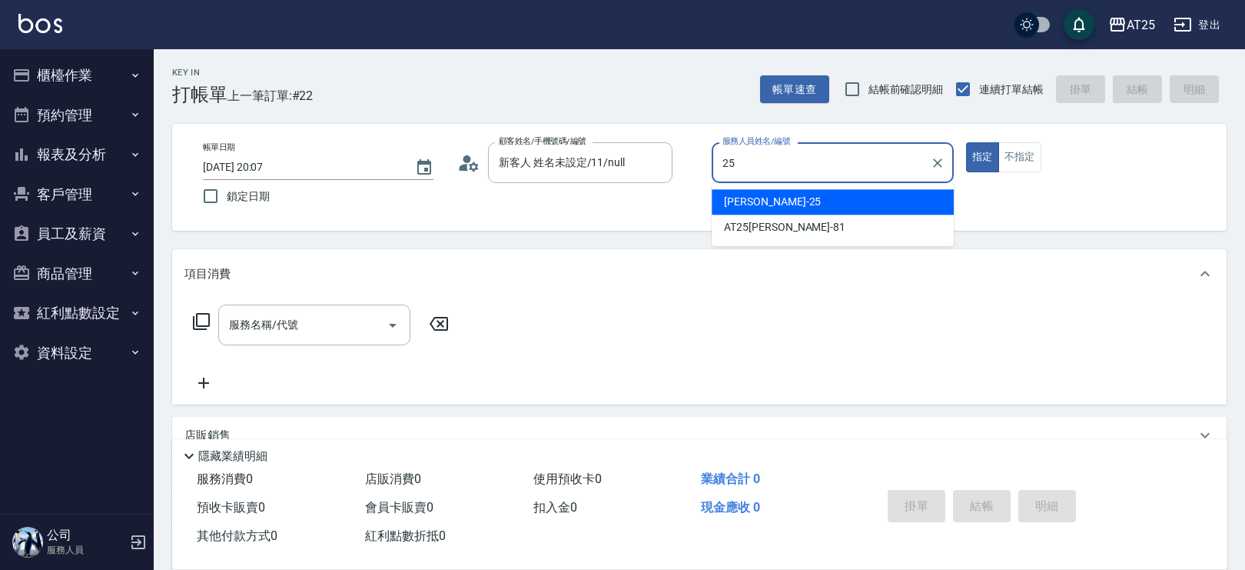
type input "[PERSON_NAME]-25"
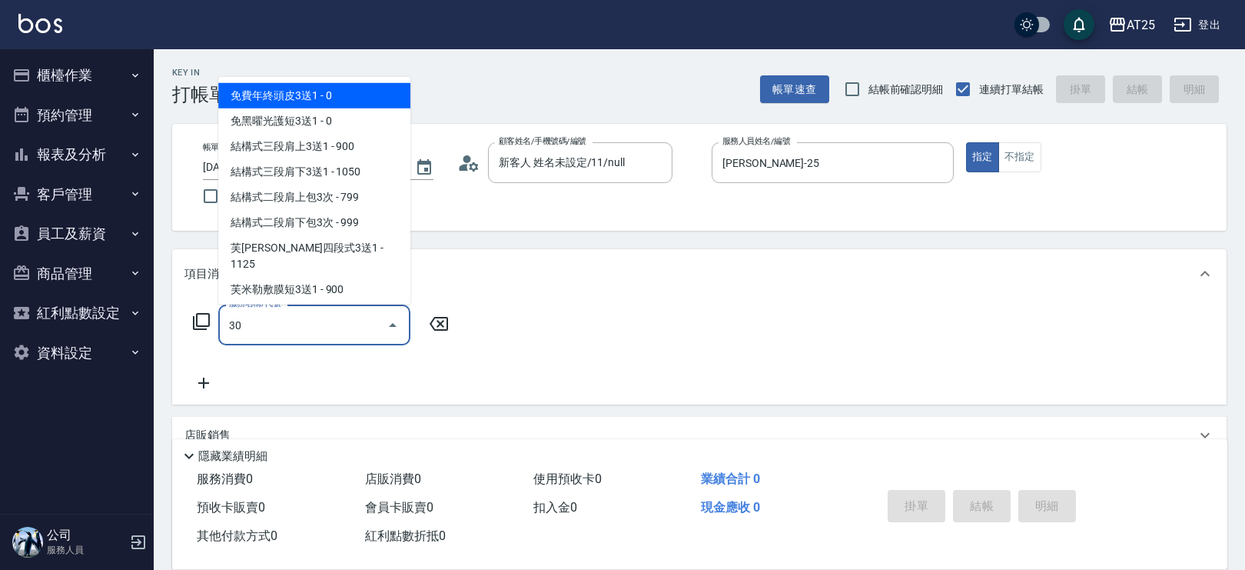
type input "301"
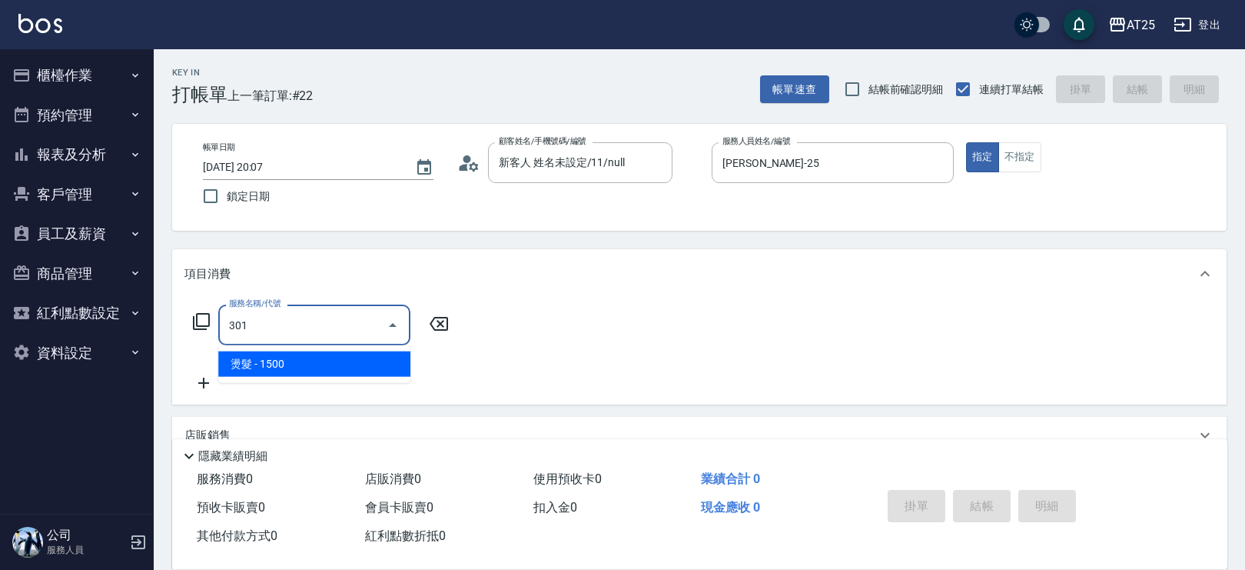
type input "150"
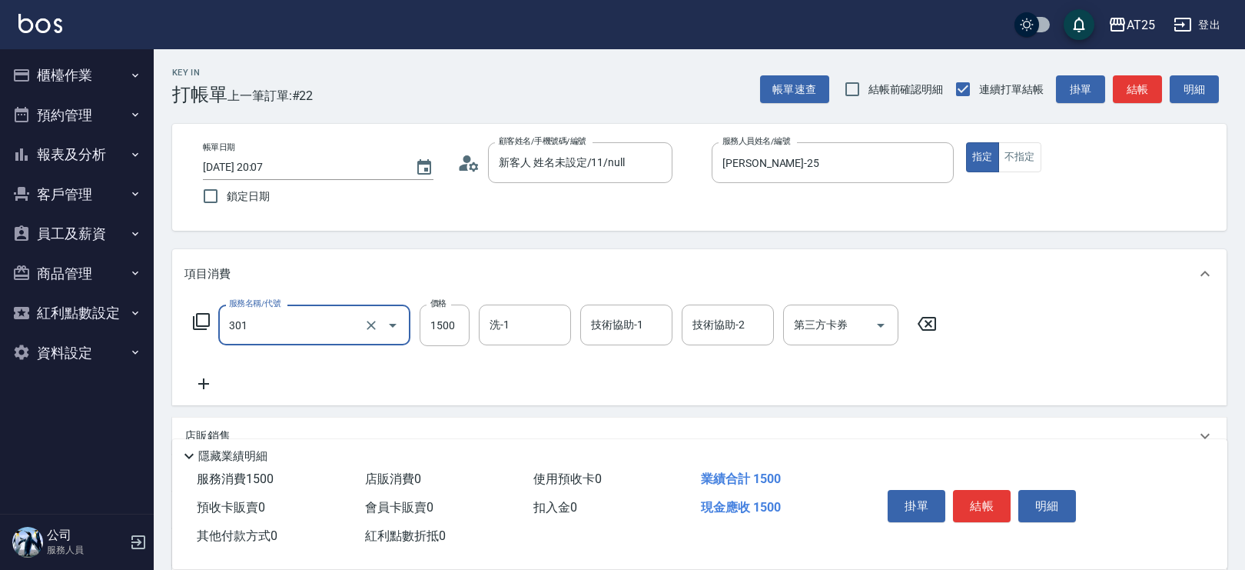
type input "燙髮(301)"
type input "0"
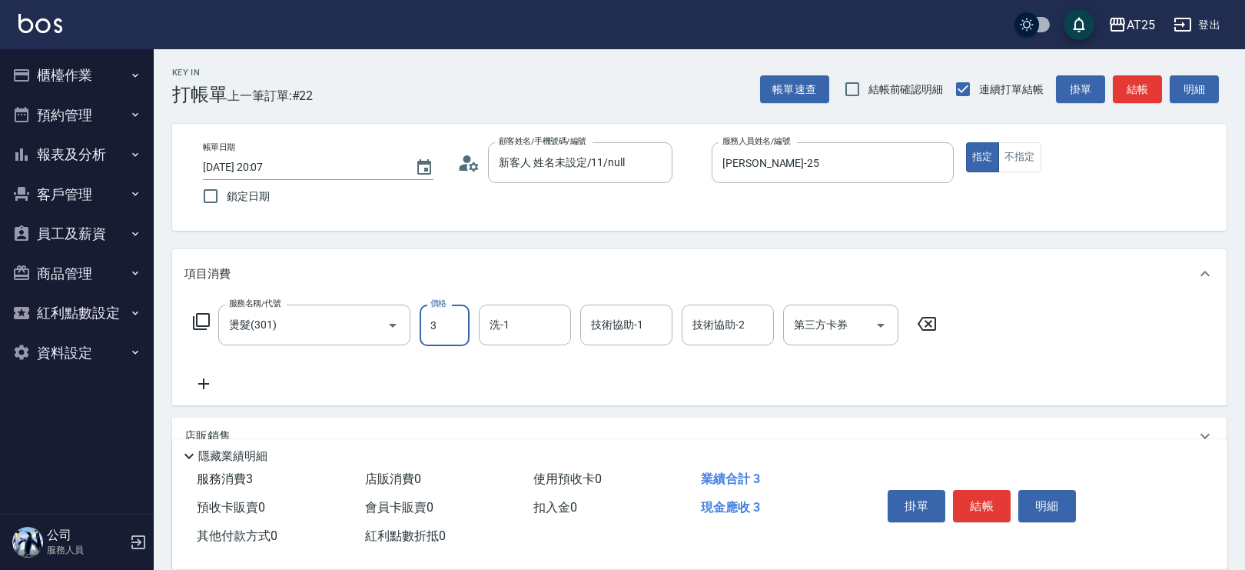
type input "35"
type input "30"
type input "350"
type input "3500"
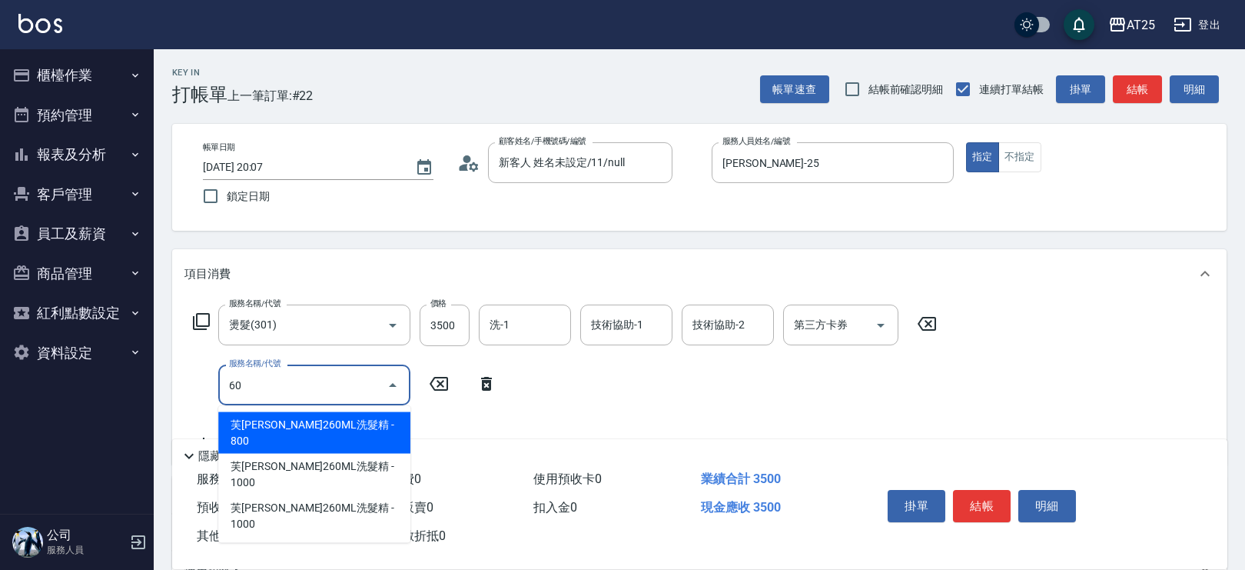
type input "601"
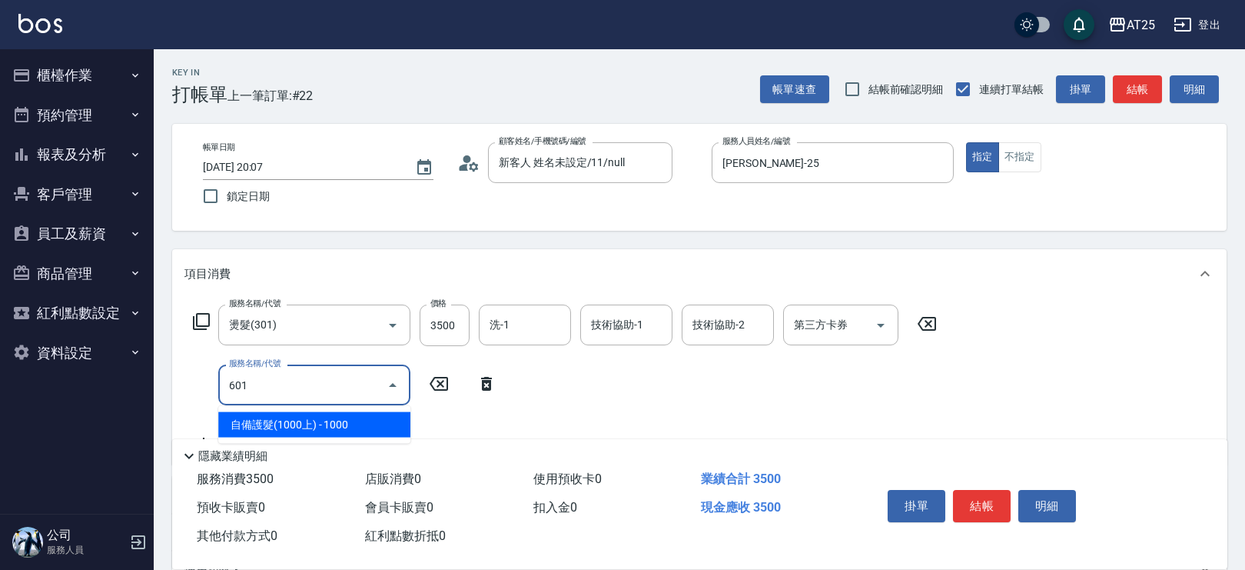
type input "450"
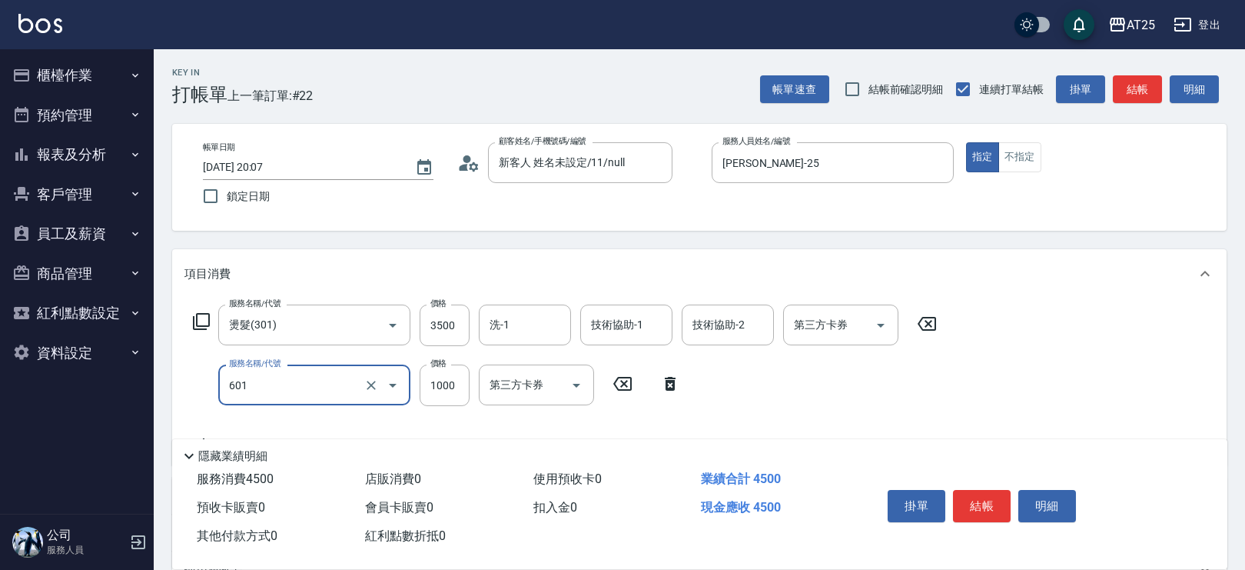
type input "自備護髮(1000上)(601)"
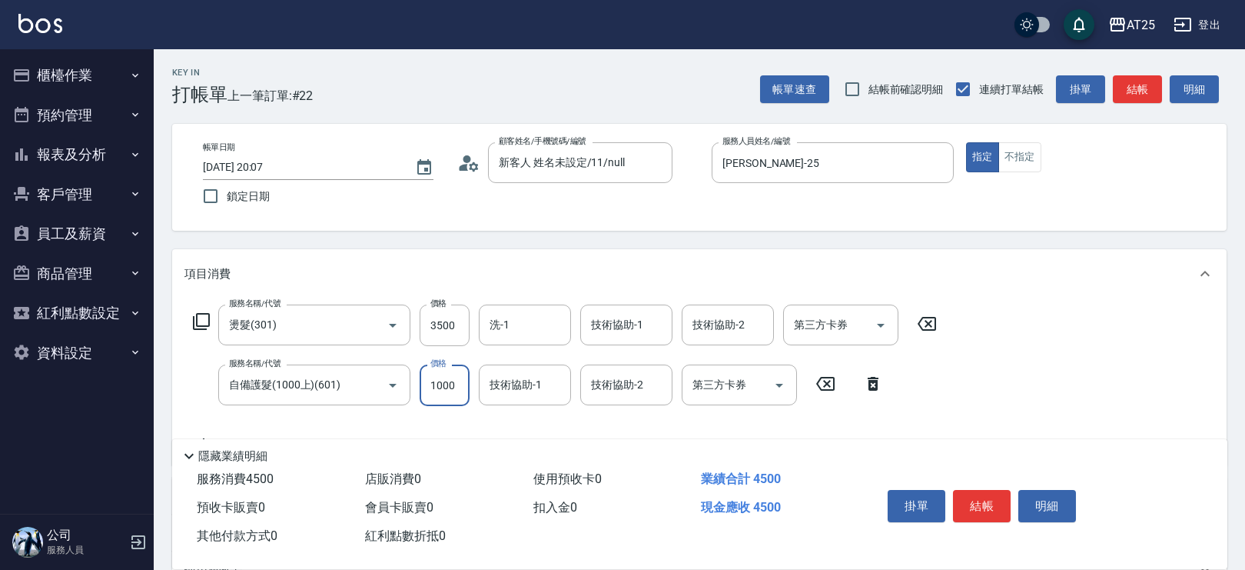
type input "350"
type input "20"
type input "370"
type input "200"
type input "550"
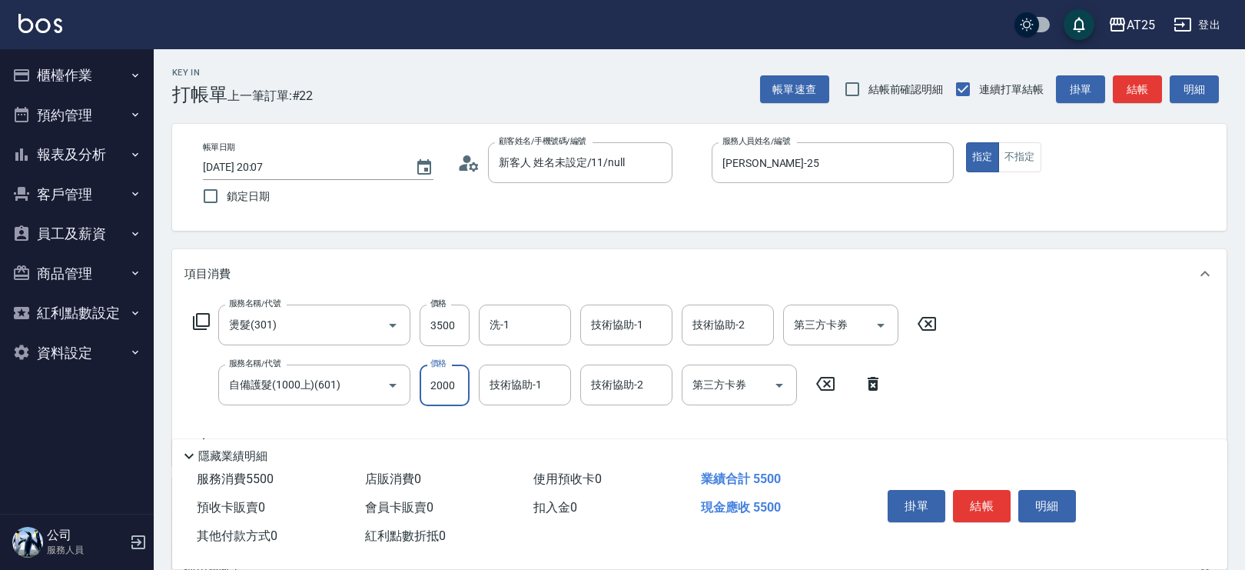
type input "2000"
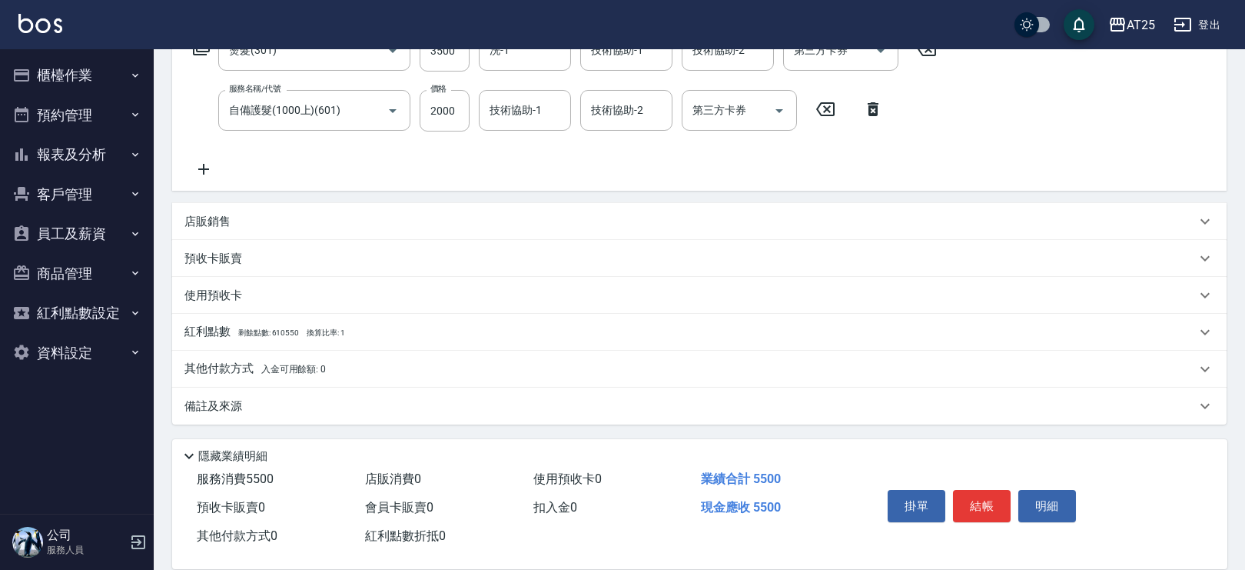
click at [432, 364] on div "其他付款方式 入金可用餘額: 0" at bounding box center [690, 368] width 1012 height 17
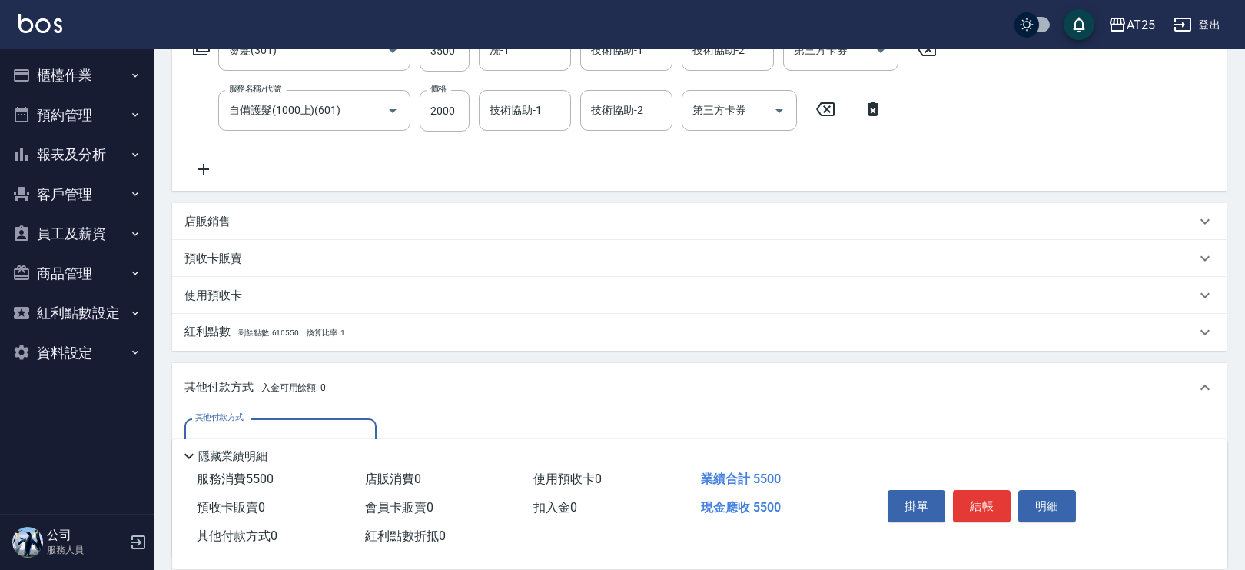
scroll to position [0, 0]
click at [288, 430] on input "其他付款方式" at bounding box center [280, 438] width 178 height 27
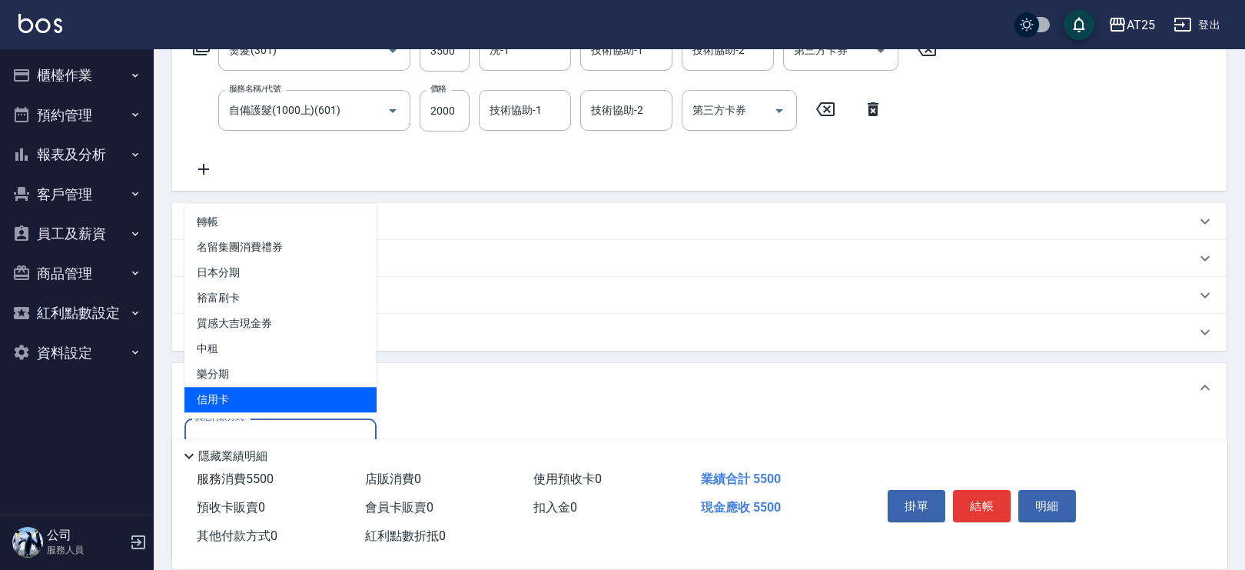
click at [275, 392] on span "信用卡" at bounding box center [280, 399] width 192 height 25
type input "信用卡"
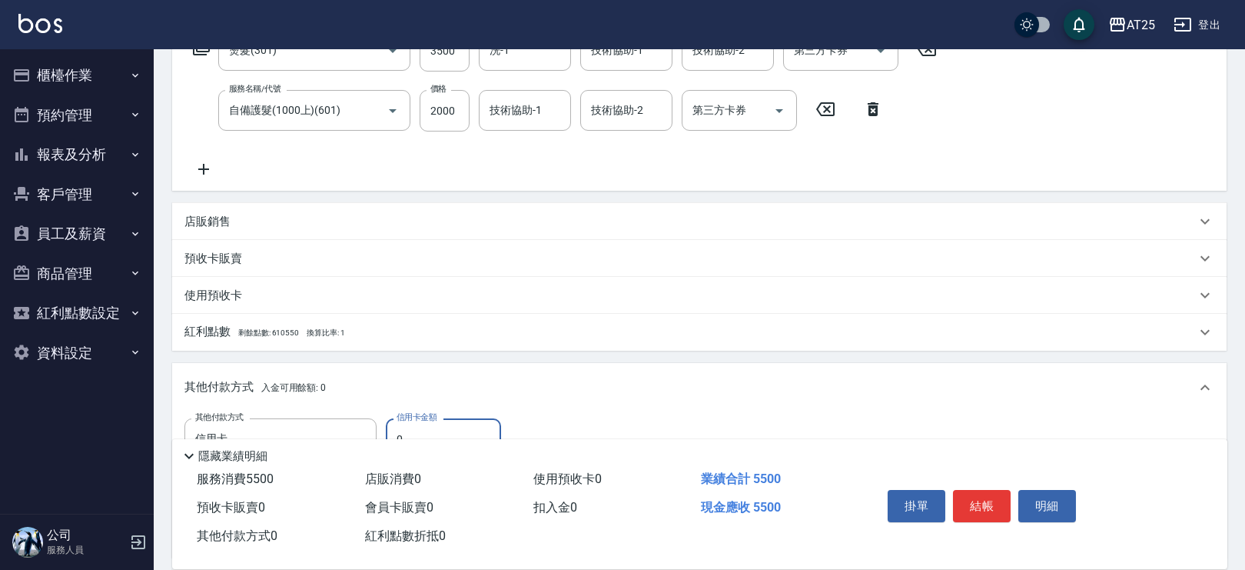
click at [425, 430] on input "0" at bounding box center [443, 439] width 115 height 42
type input "540"
type input "55"
type input "490"
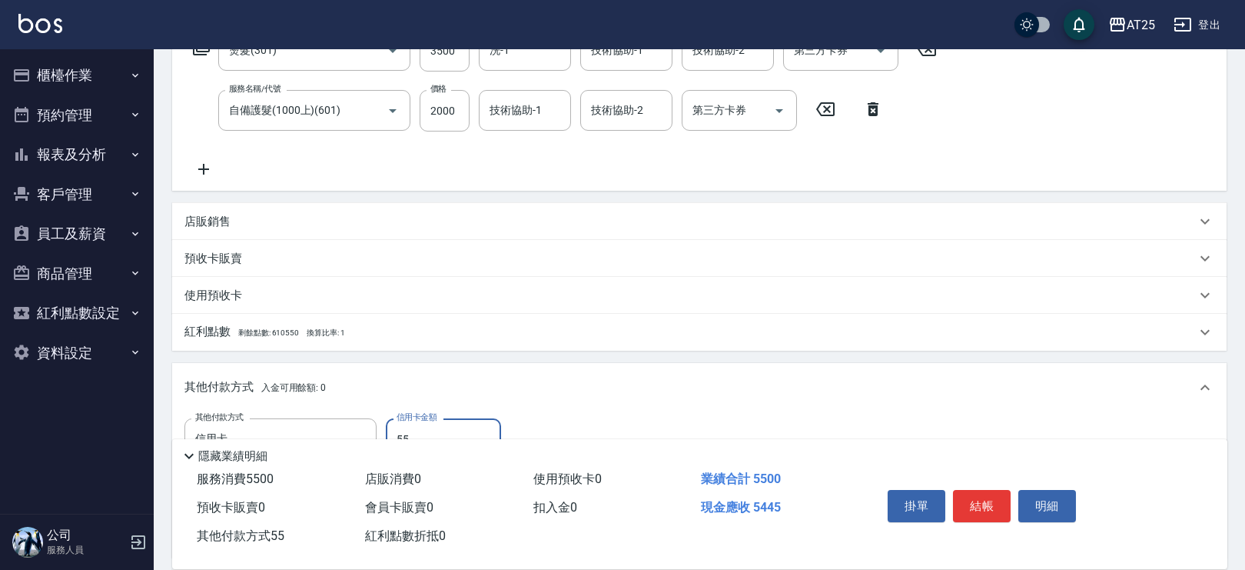
type input "550"
type input "0"
type input "5500"
click at [978, 500] on button "結帳" at bounding box center [982, 506] width 58 height 32
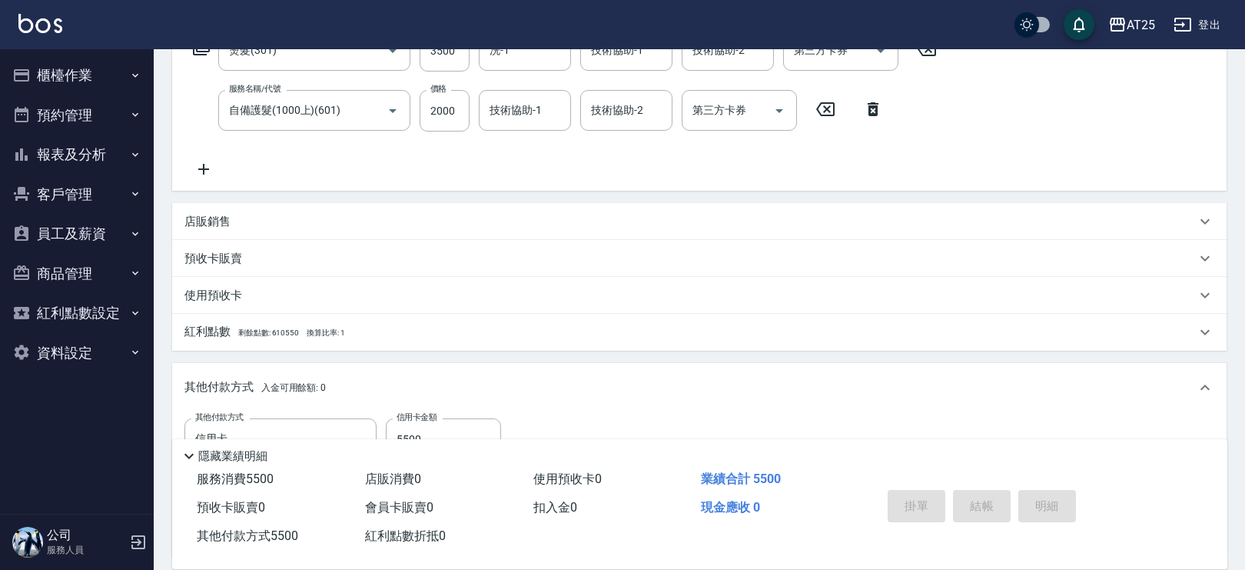
type input "[DATE] 20:22"
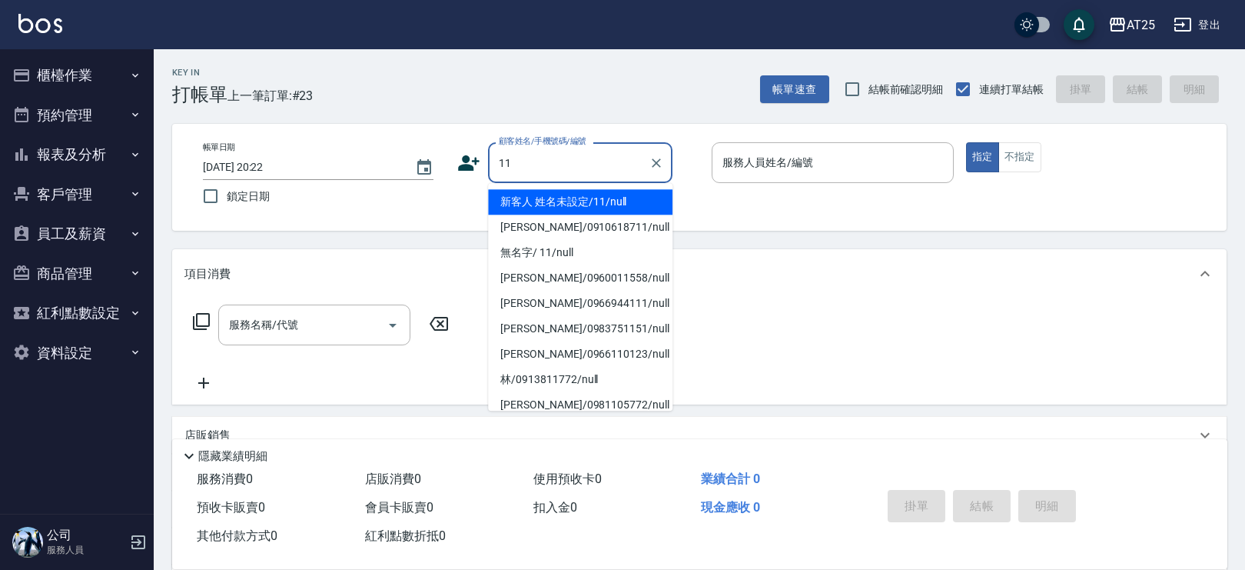
type input "新客人 姓名未設定/11/null"
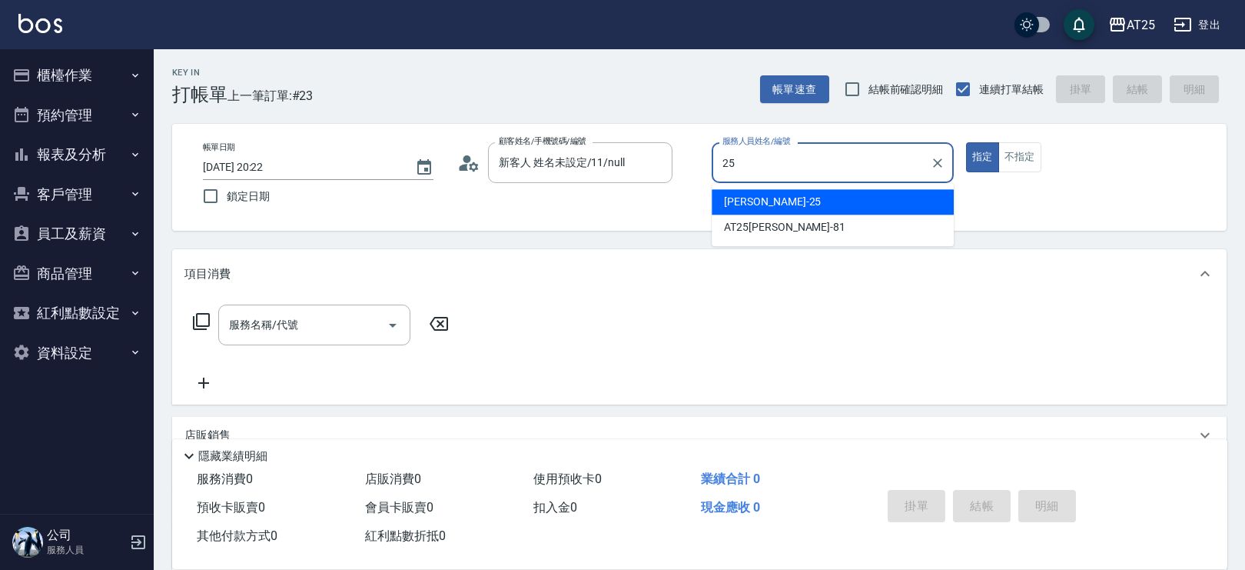
type input "[PERSON_NAME]-25"
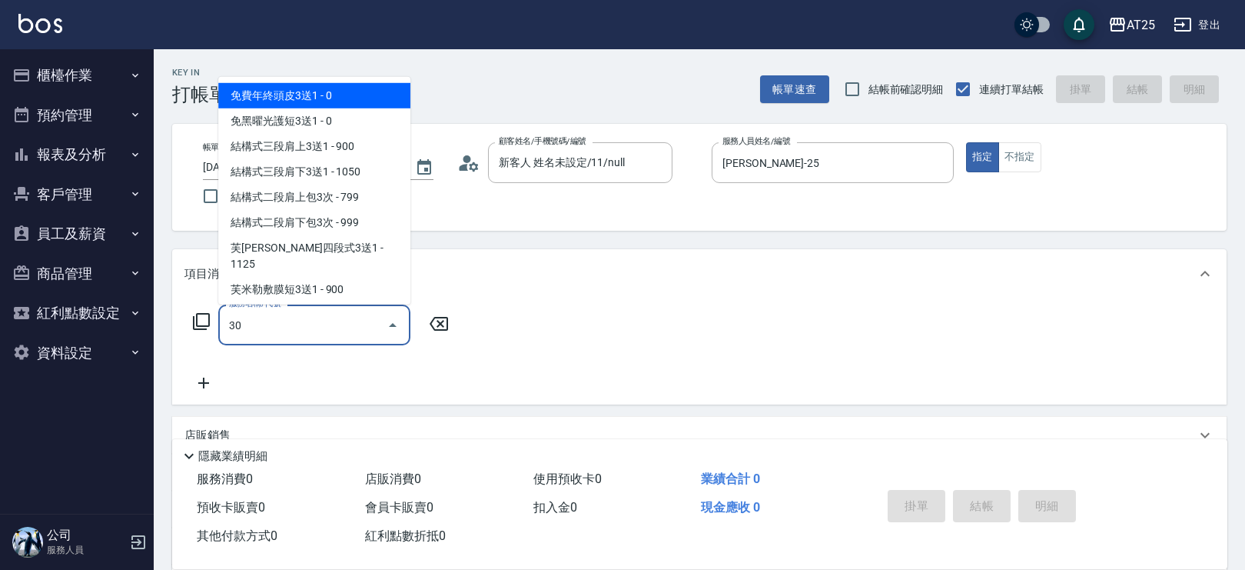
type input "301"
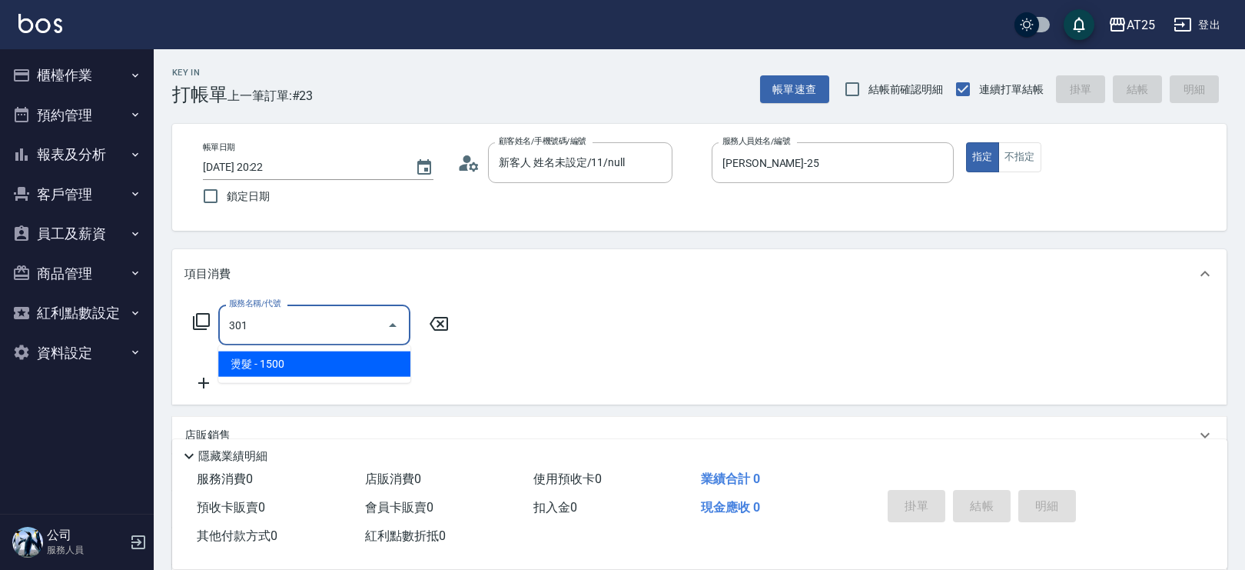
type input "150"
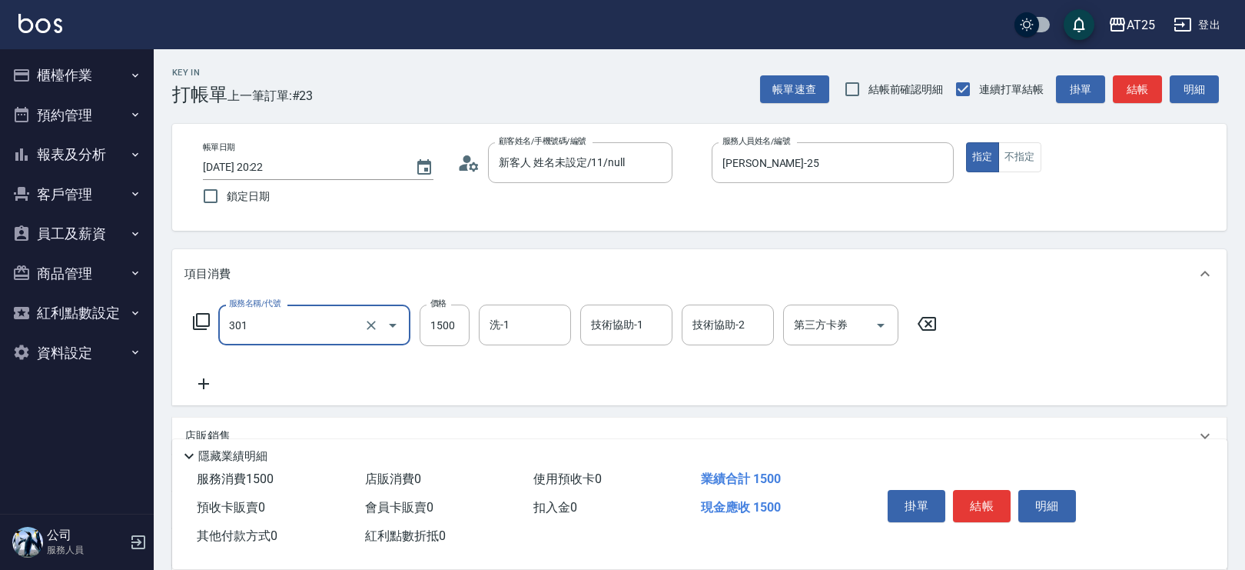
type input "燙髮(301)"
type input "0"
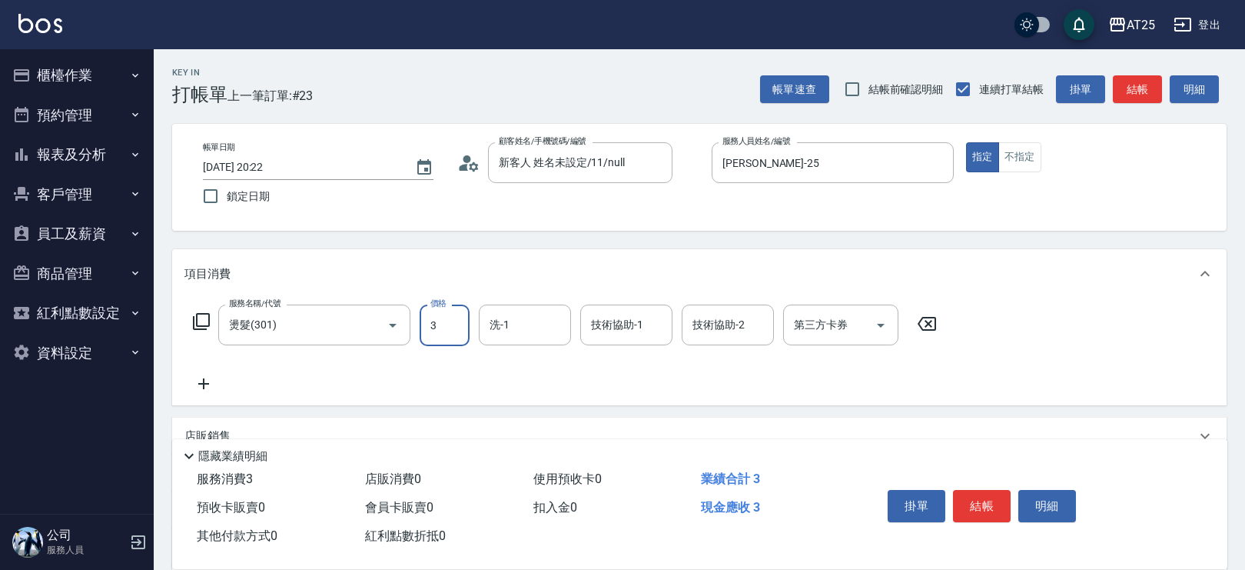
type input "35"
type input "30"
type input "350"
type input "3500"
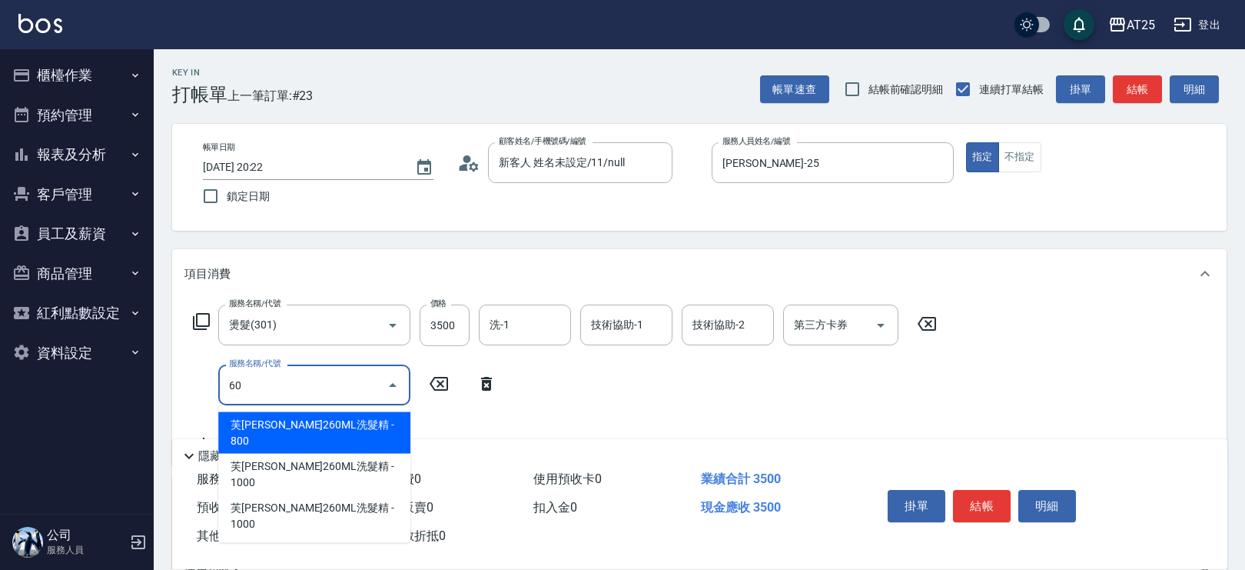
type input "601"
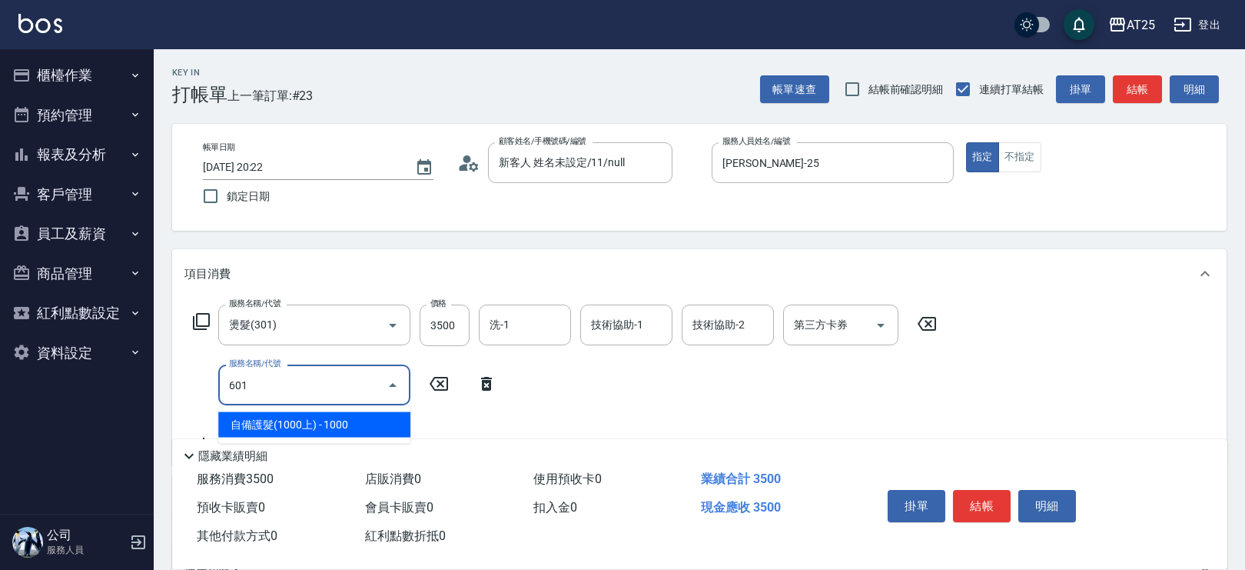
type input "450"
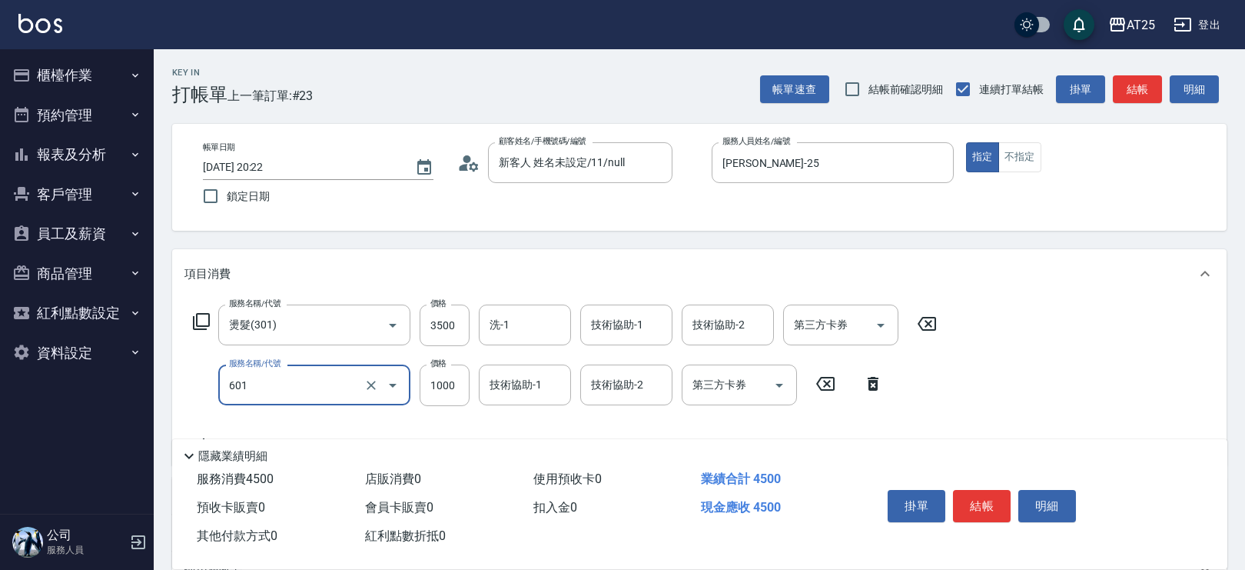
type input "自備護髮(1000上)(601)"
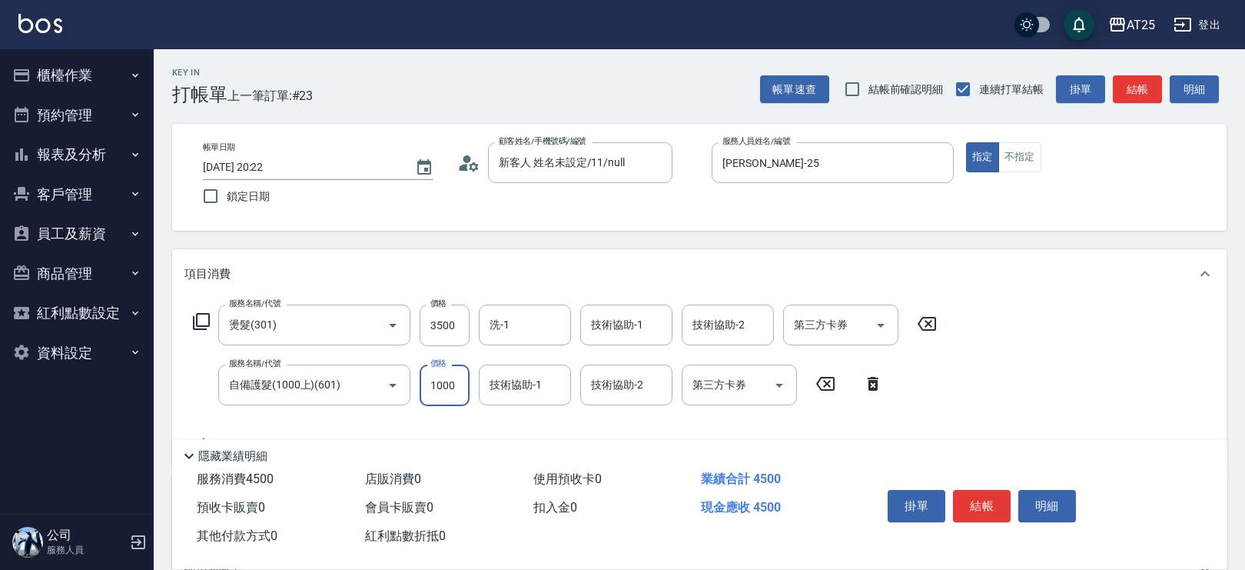
type input "350"
type input "20"
type input "370"
type input "200"
type input "550"
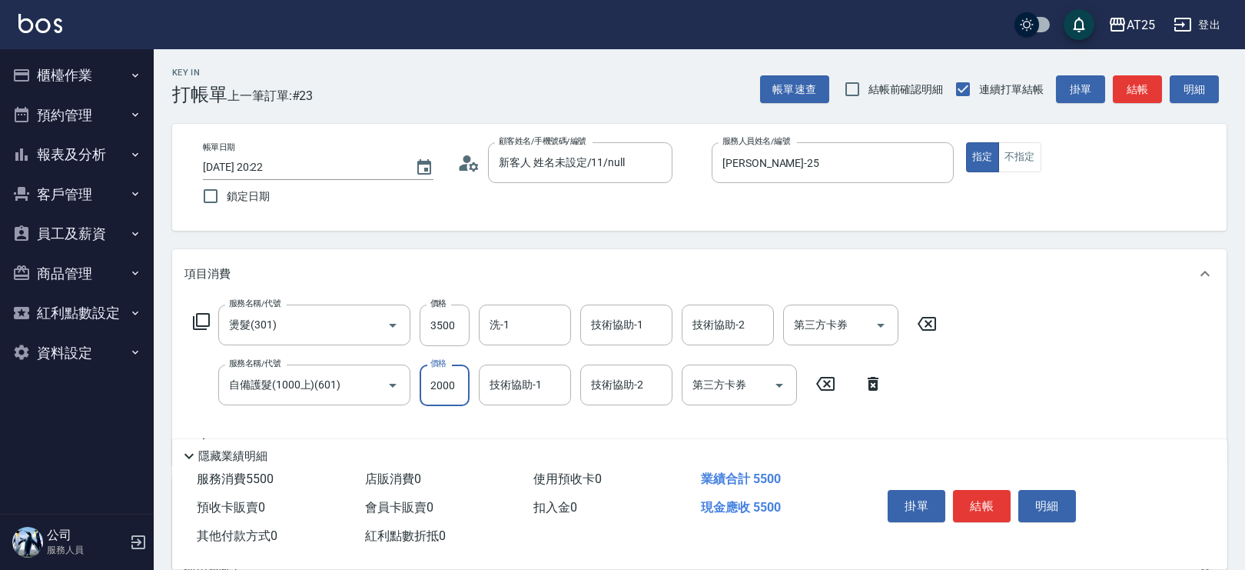
type input "2000"
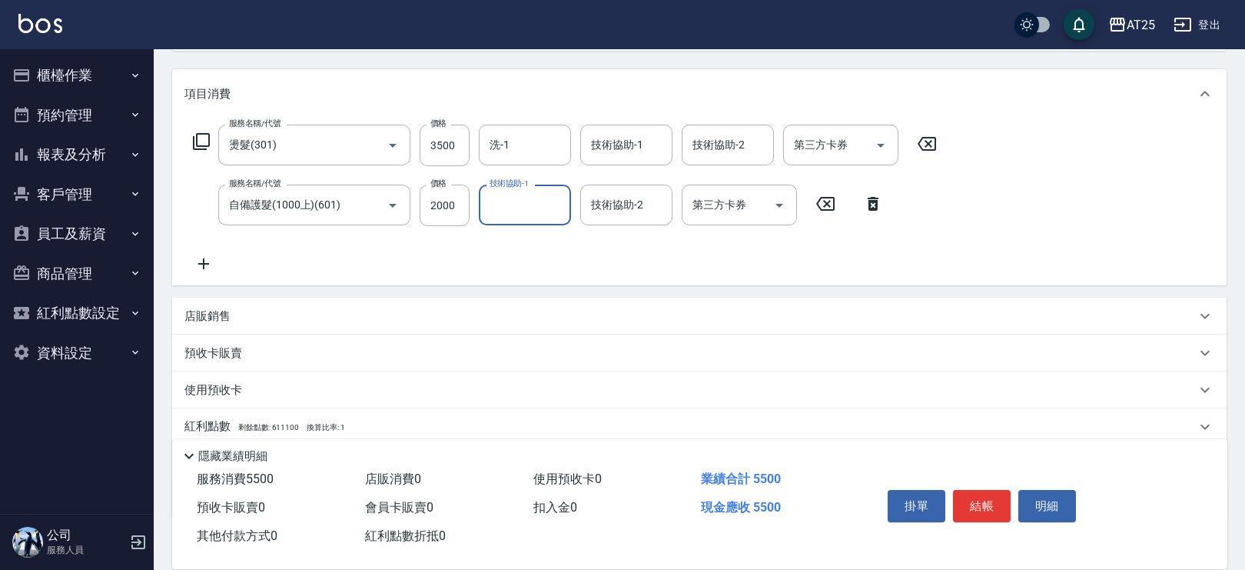
scroll to position [264, 0]
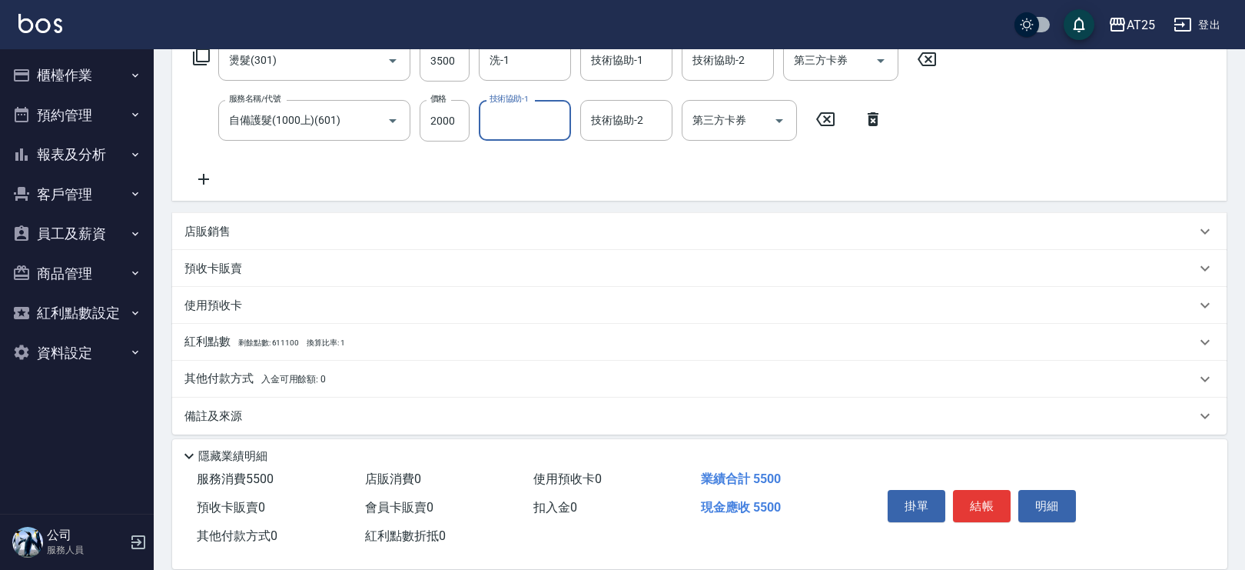
click at [246, 376] on p "其他付款方式 入金可用餘額: 0" at bounding box center [254, 378] width 141 height 17
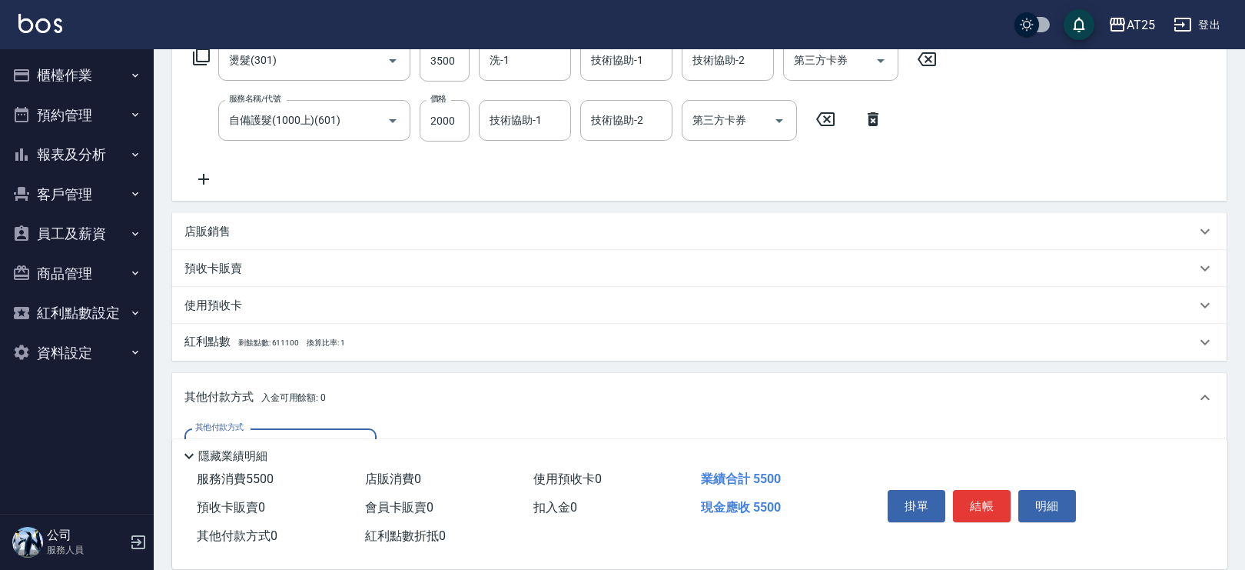
scroll to position [0, 0]
click at [301, 434] on div "其他付款方式" at bounding box center [280, 448] width 192 height 41
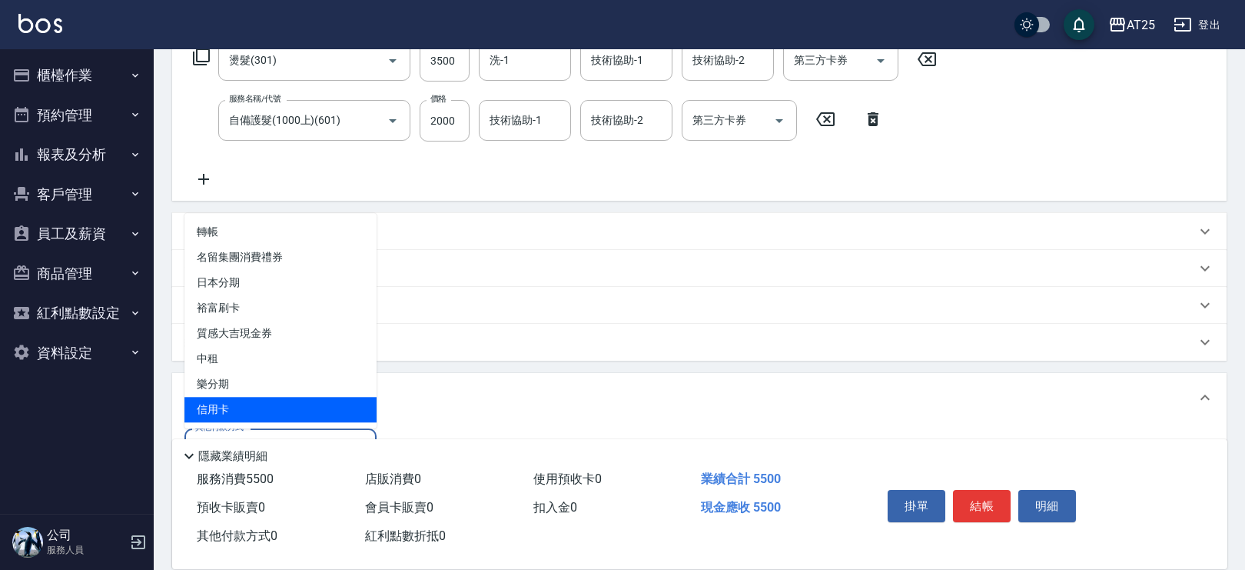
click at [275, 410] on span "信用卡" at bounding box center [280, 409] width 192 height 25
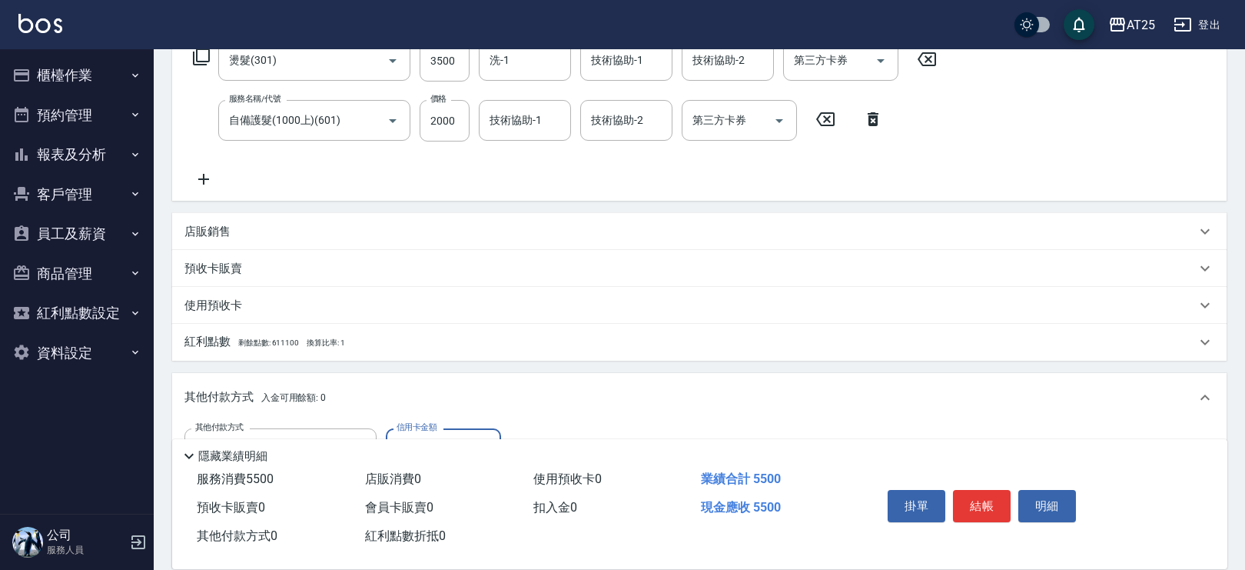
click at [429, 434] on input "0" at bounding box center [443, 449] width 115 height 42
click at [976, 491] on button "結帳" at bounding box center [982, 506] width 58 height 32
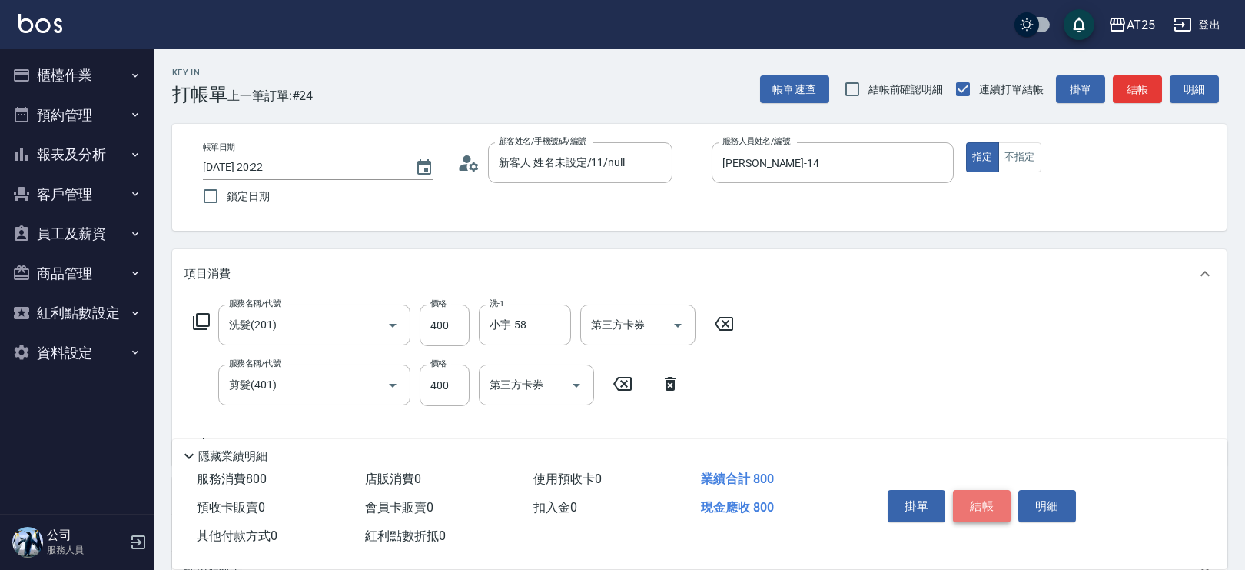
click at [1002, 500] on button "結帳" at bounding box center [982, 506] width 58 height 32
click at [460, 386] on input "0" at bounding box center [445, 385] width 50 height 42
click at [966, 500] on button "結帳" at bounding box center [982, 506] width 58 height 32
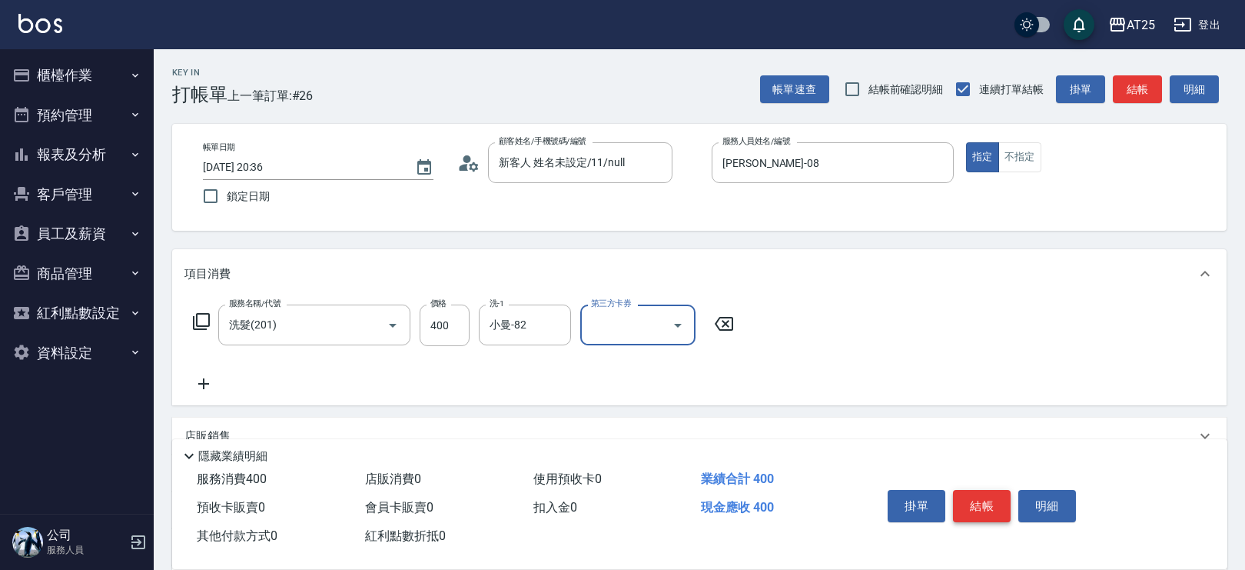
click at [982, 495] on button "結帳" at bounding box center [982, 506] width 58 height 32
click at [977, 499] on button "結帳" at bounding box center [982, 506] width 58 height 32
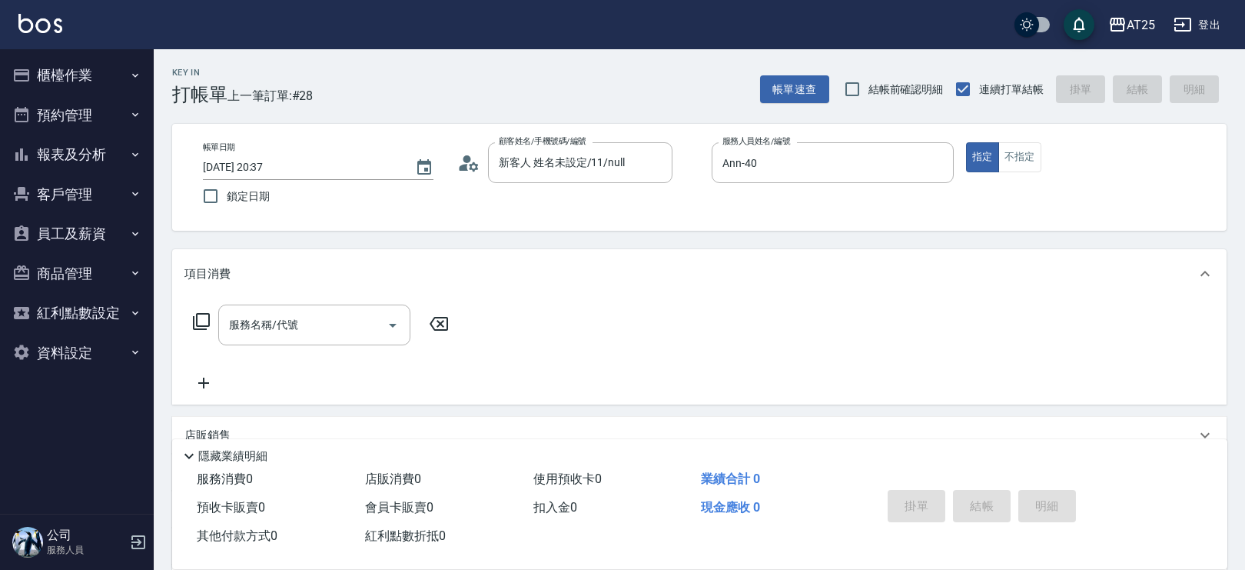
click at [203, 313] on icon at bounding box center [201, 321] width 17 height 17
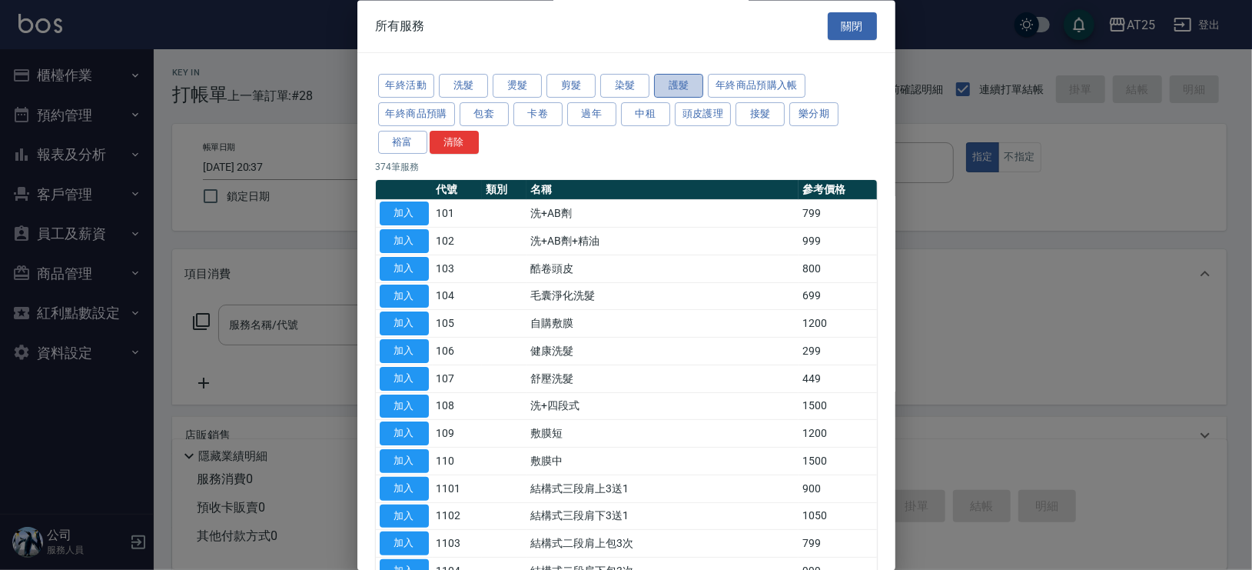
click at [682, 78] on button "護髮" at bounding box center [678, 87] width 49 height 24
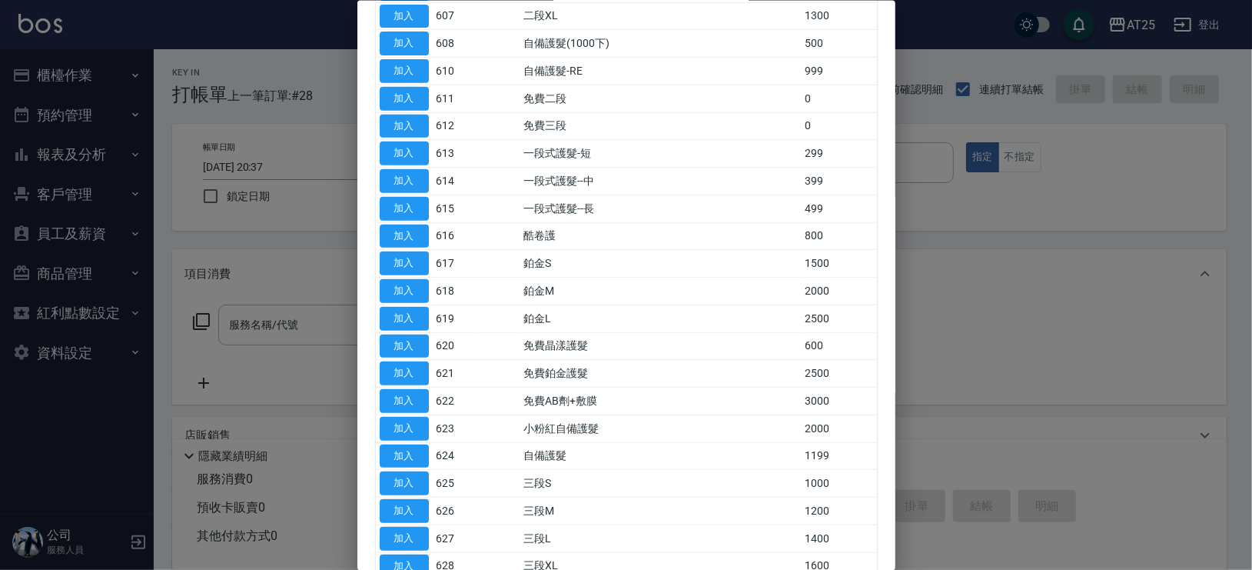
scroll to position [420, 0]
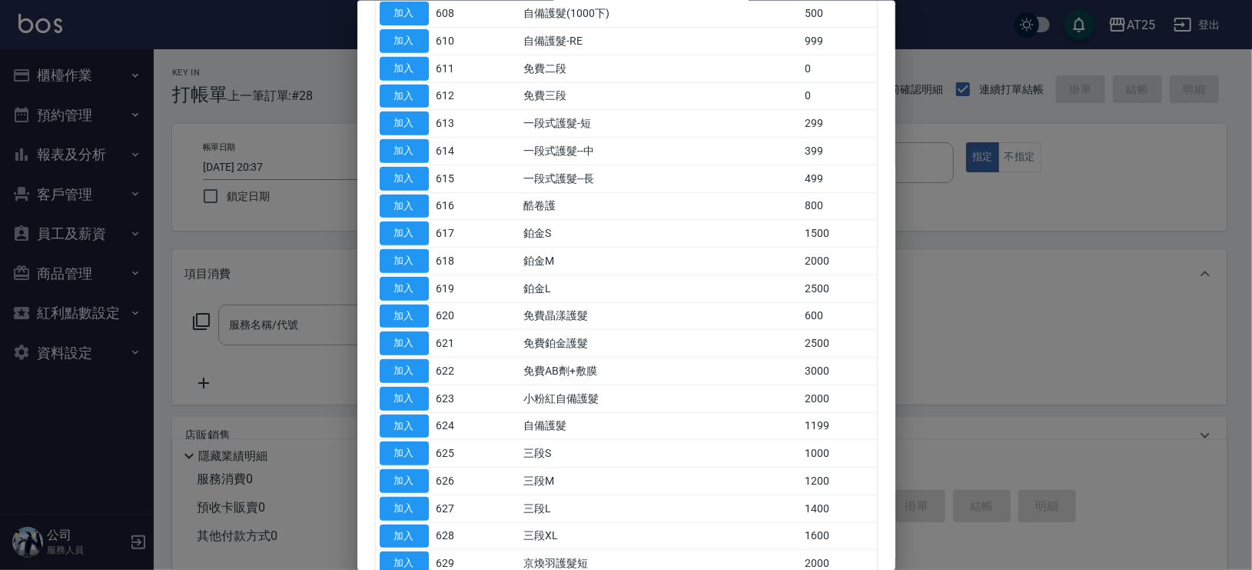
click at [879, 321] on div "年終活動 洗髮 燙髮 剪髮 染髮 護髮 年終商品預購入帳 年終商品預購 包套 卡卷 過年 中租 頭皮護理 接髮 樂分期 裕富 清除 64 筆服務 代號 類別 …" at bounding box center [626, 403] width 538 height 1540
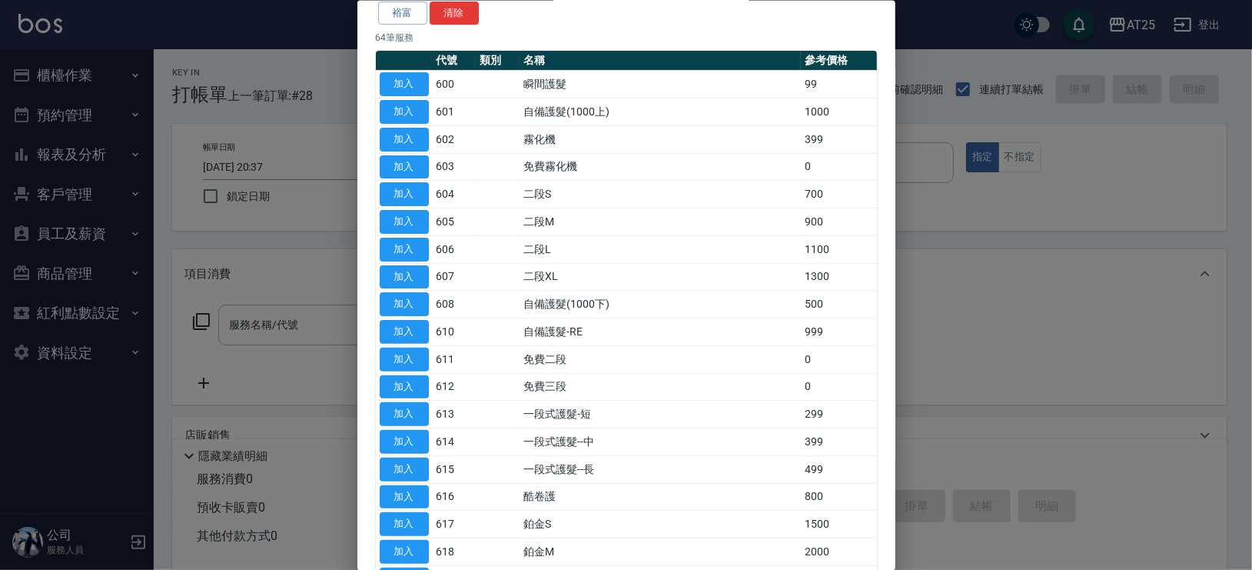
scroll to position [122, 0]
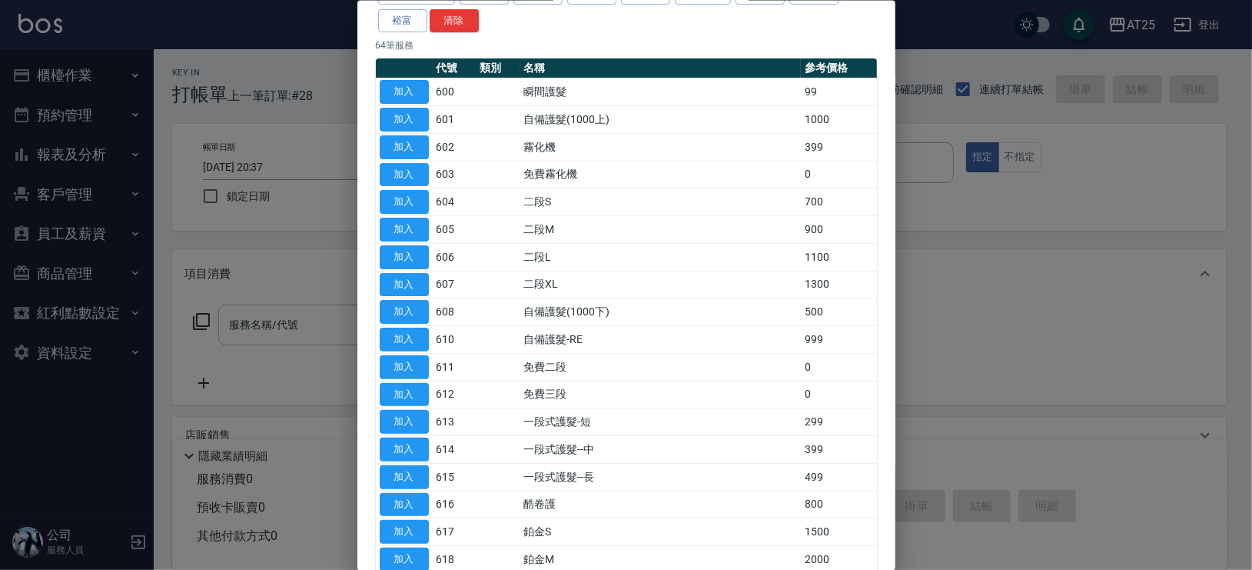
click at [1244, 267] on div at bounding box center [626, 285] width 1252 height 570
click at [1051, 293] on div at bounding box center [626, 285] width 1252 height 570
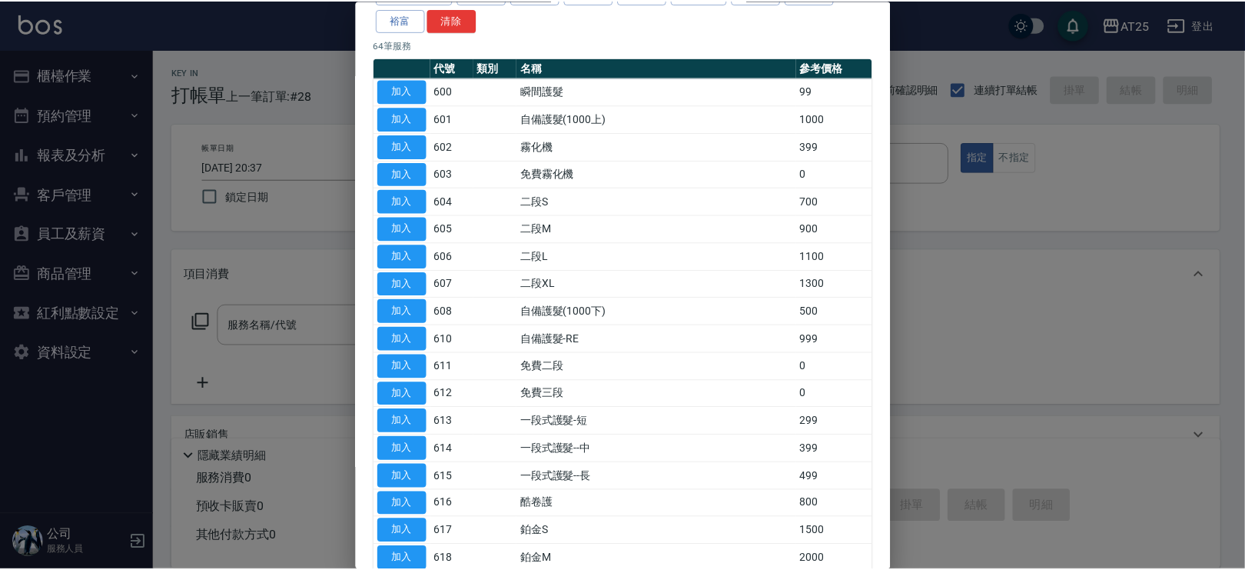
scroll to position [0, 0]
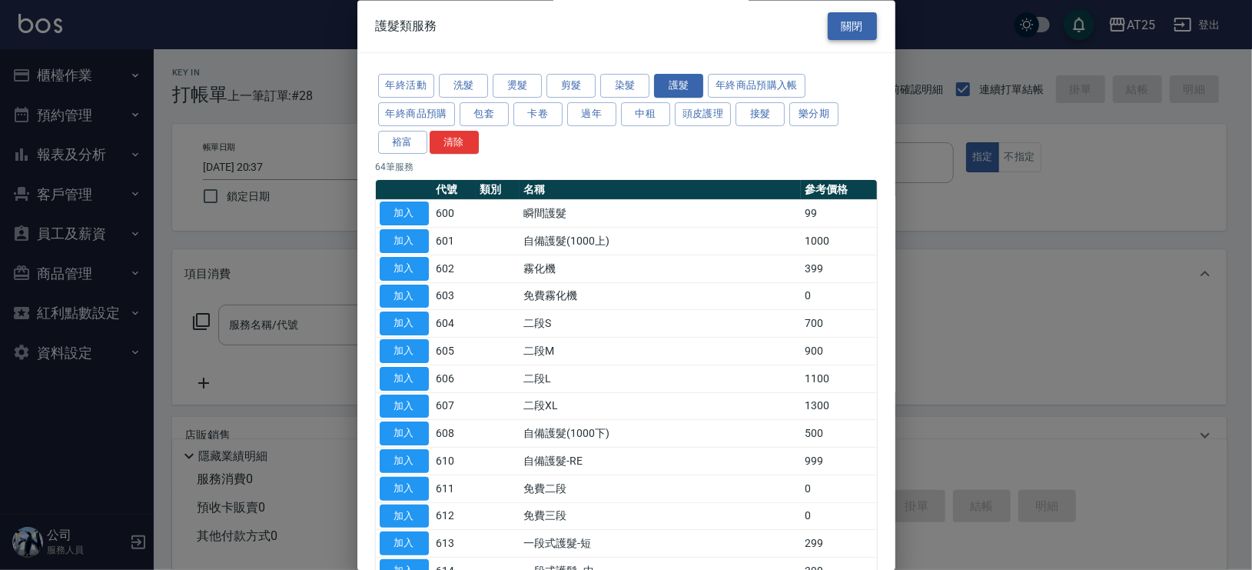
click at [835, 32] on button "關閉" at bounding box center [852, 26] width 49 height 28
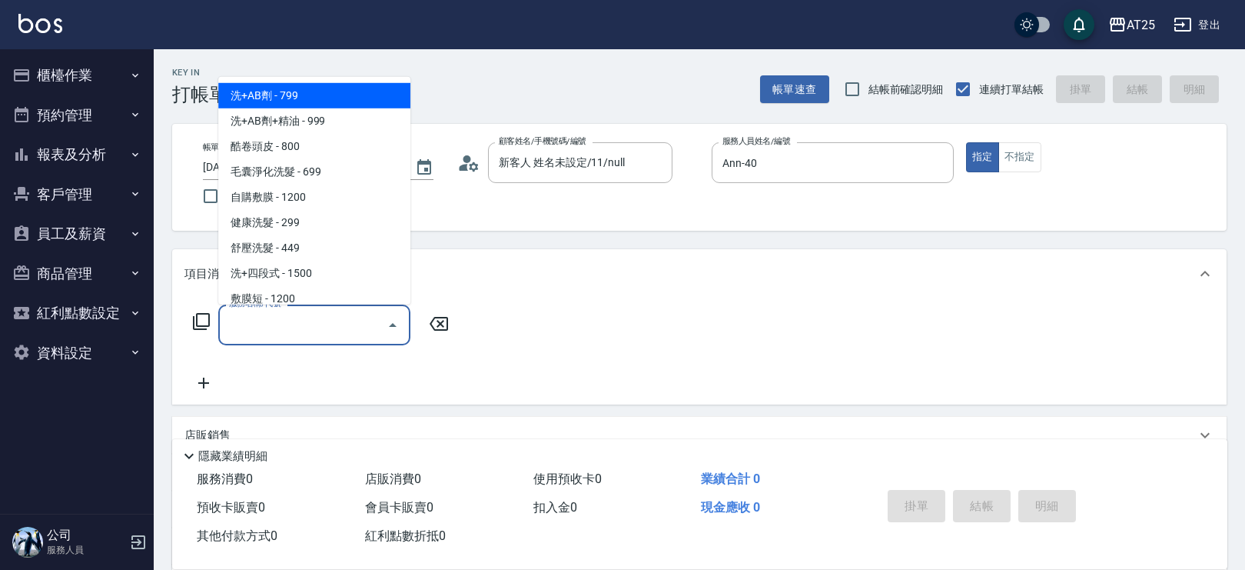
click at [318, 315] on input "服務名稱/代號" at bounding box center [302, 324] width 155 height 27
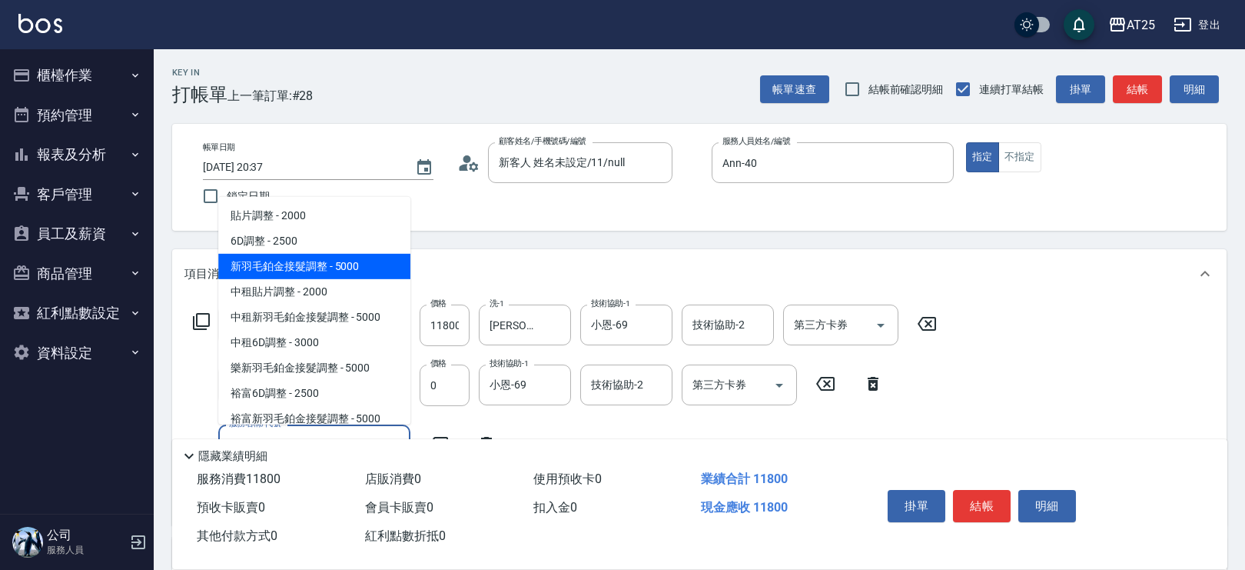
click at [349, 259] on span "新羽毛鉑金接髮調整 - 5000" at bounding box center [314, 265] width 192 height 25
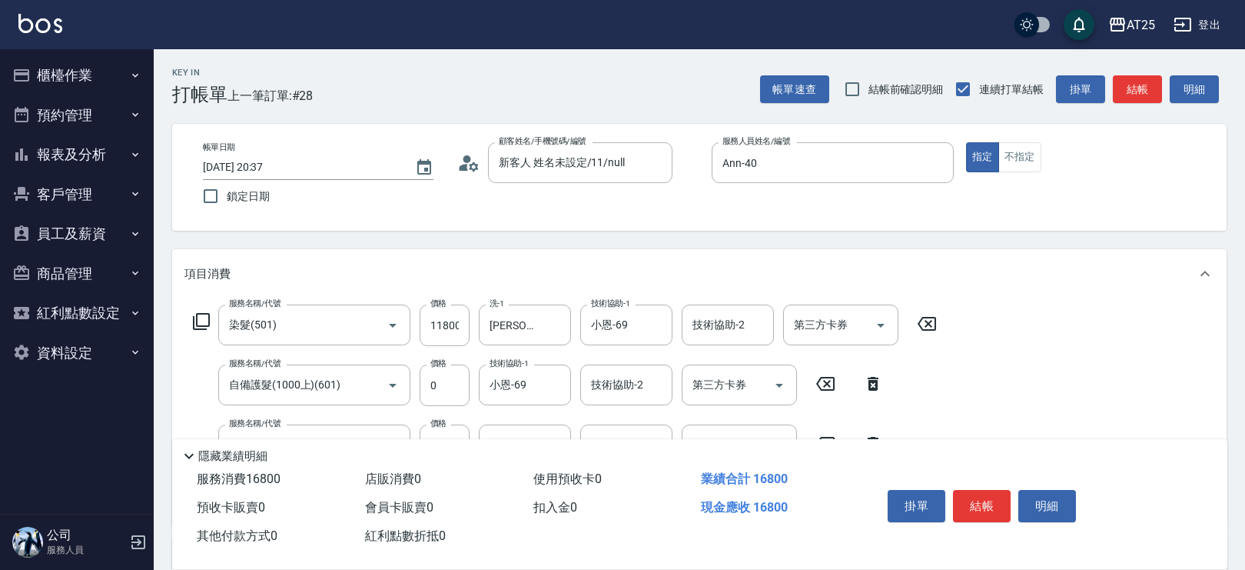
click at [441, 427] on label "價格" at bounding box center [438, 423] width 16 height 12
click at [441, 427] on input "5000" at bounding box center [445, 445] width 50 height 42
click at [449, 431] on input "5000" at bounding box center [445, 445] width 50 height 42
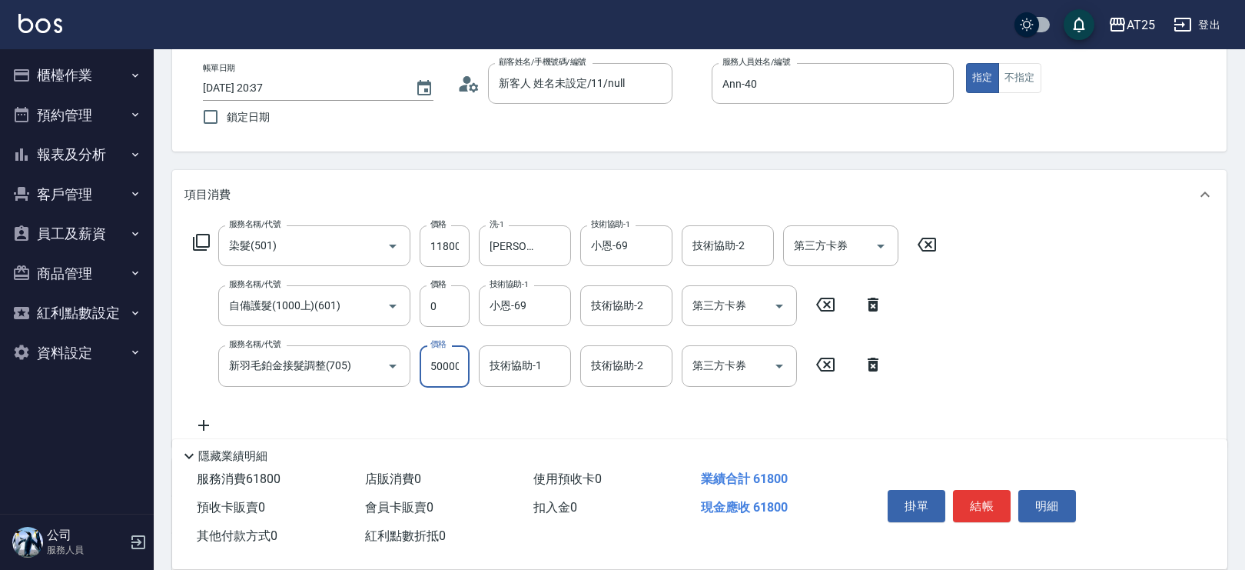
scroll to position [93, 0]
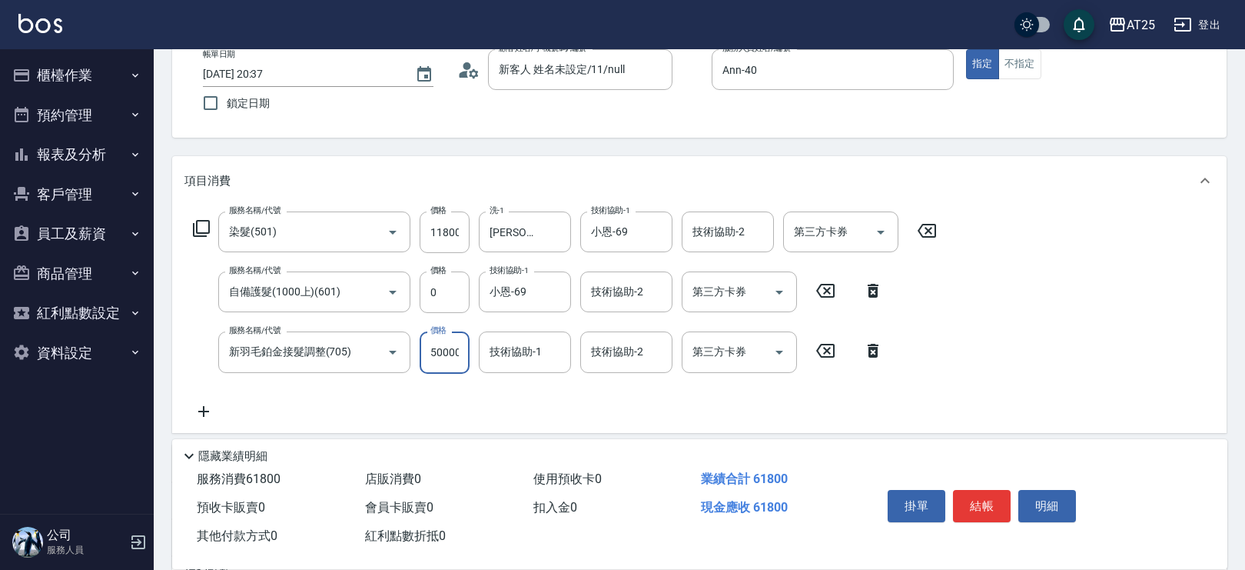
click at [447, 345] on input "50000" at bounding box center [445, 352] width 50 height 42
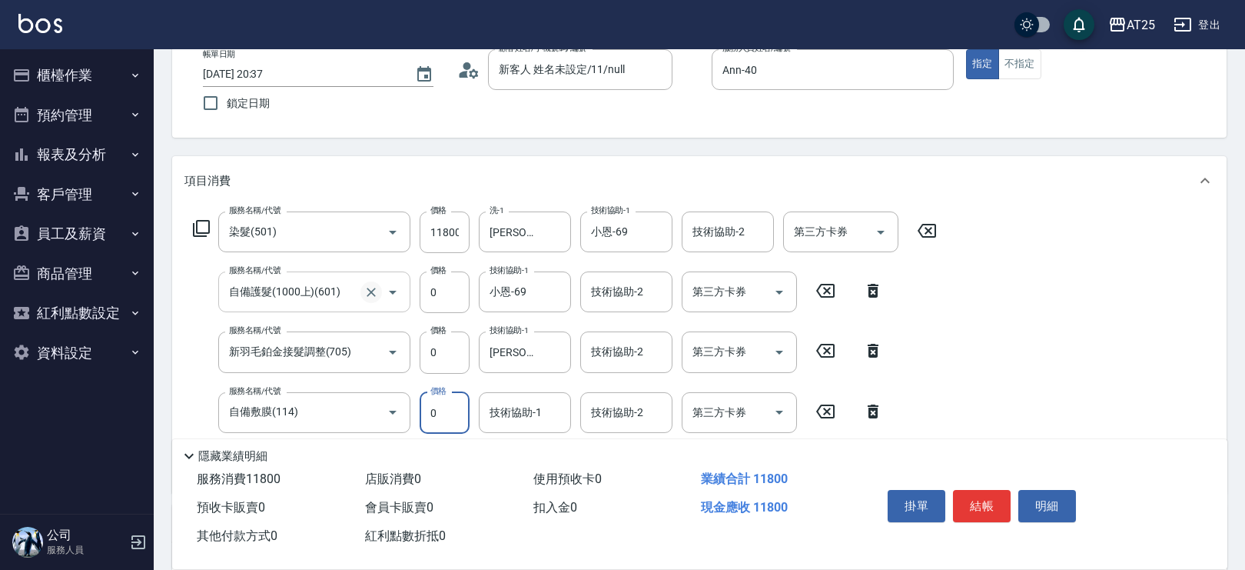
click at [374, 294] on icon "Clear" at bounding box center [371, 291] width 9 height 9
click at [373, 294] on icon "Clear" at bounding box center [371, 291] width 9 height 9
click at [231, 279] on input "服務名稱/代號" at bounding box center [292, 291] width 135 height 27
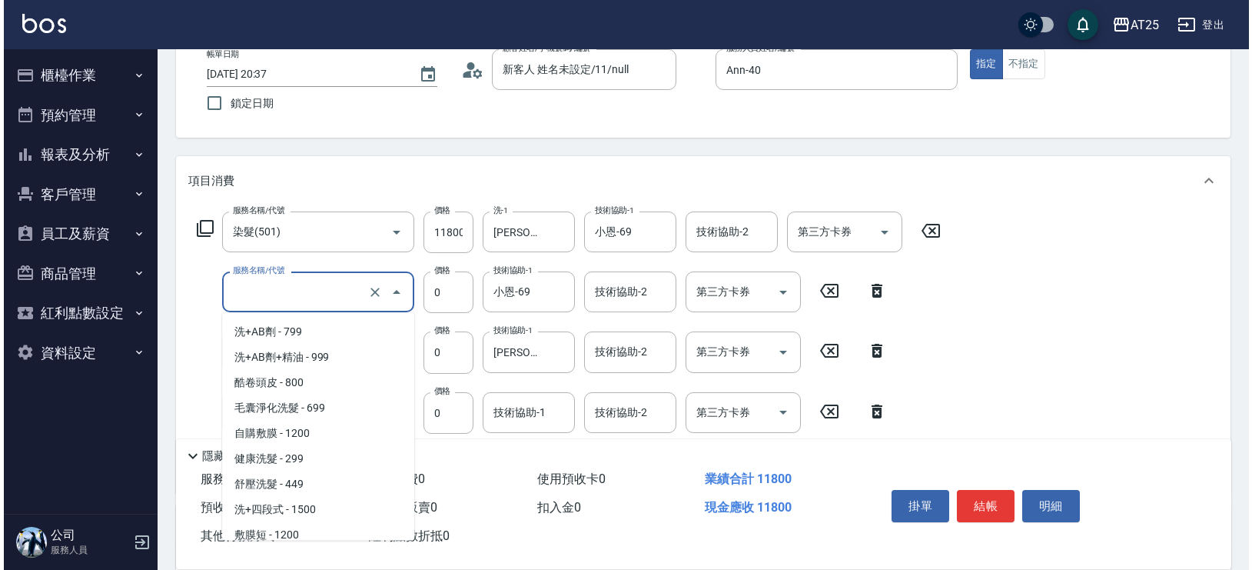
scroll to position [1010, 0]
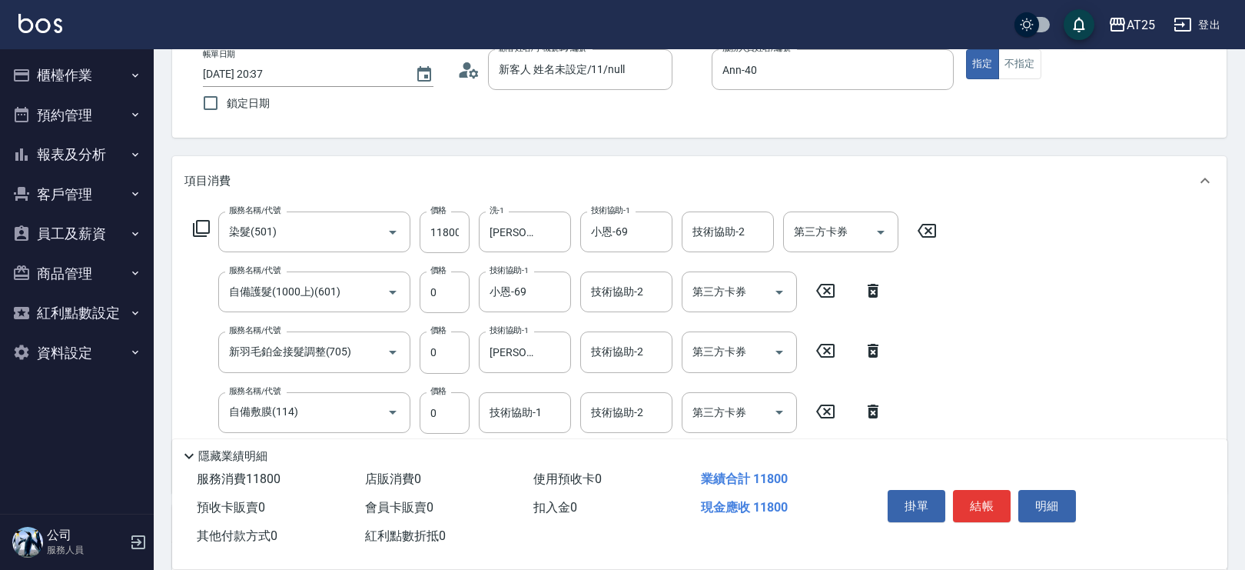
click at [874, 294] on icon at bounding box center [873, 291] width 11 height 14
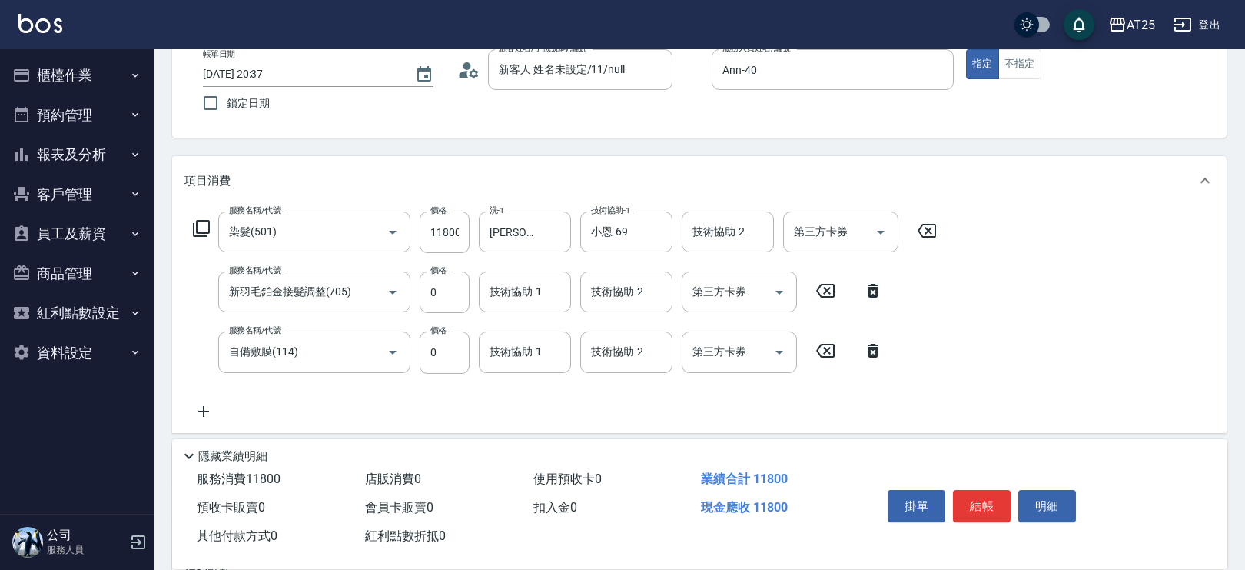
click at [202, 414] on icon at bounding box center [203, 411] width 38 height 18
click at [481, 414] on icon at bounding box center [486, 411] width 38 height 18
click at [197, 224] on icon at bounding box center [201, 228] width 18 height 18
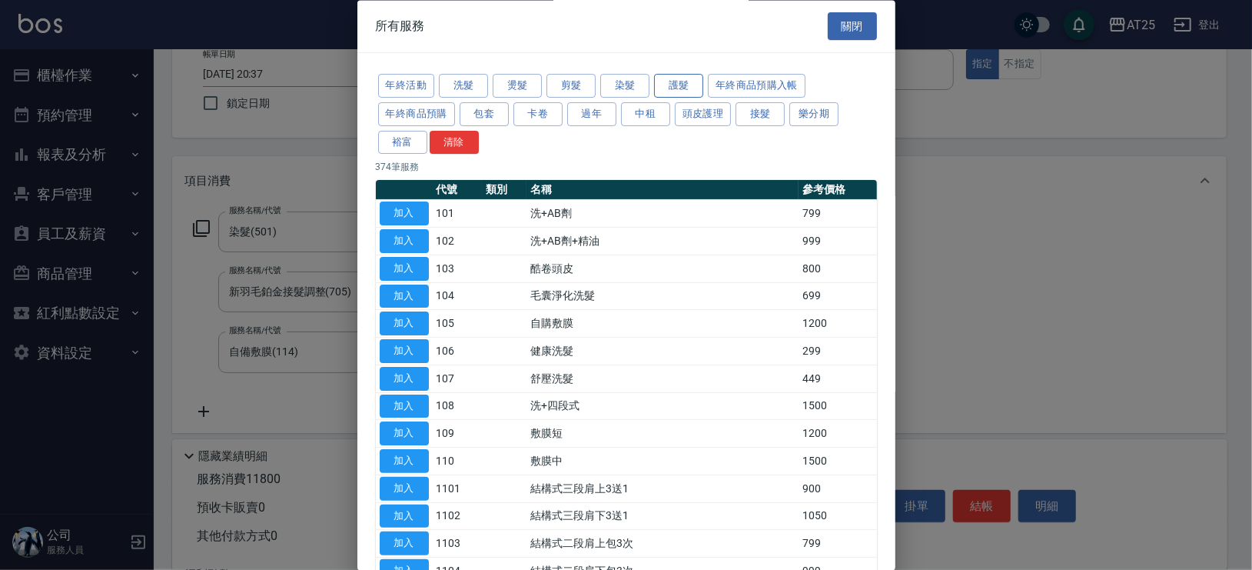
click at [676, 86] on button "護髮" at bounding box center [678, 87] width 49 height 24
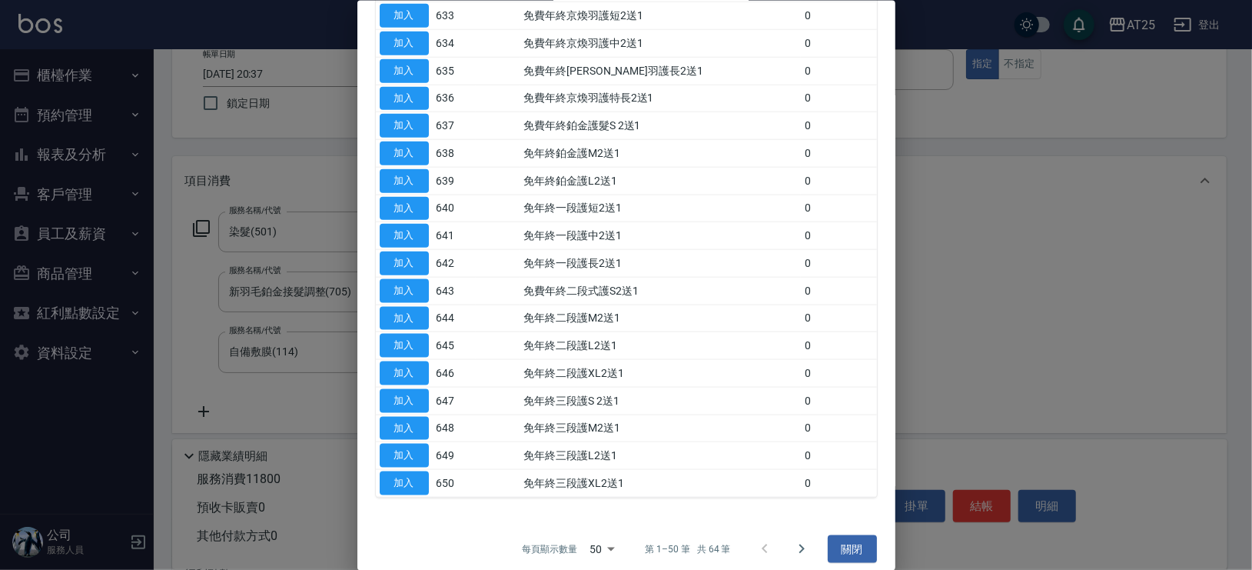
scroll to position [1080, 0]
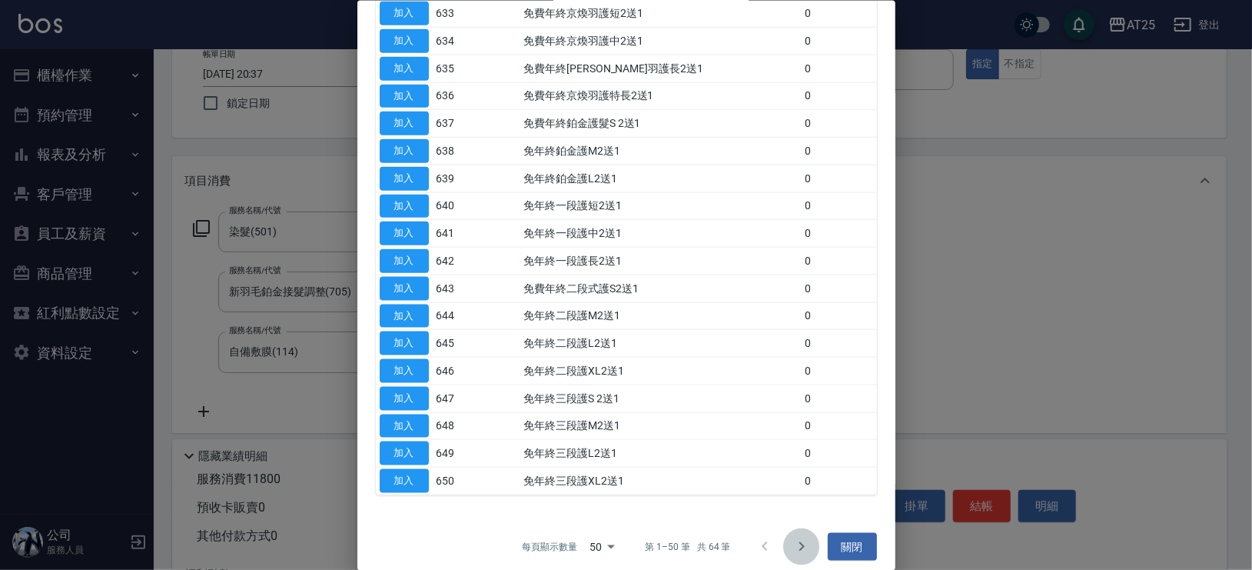
click at [796, 537] on icon "Go to next page" at bounding box center [801, 546] width 18 height 18
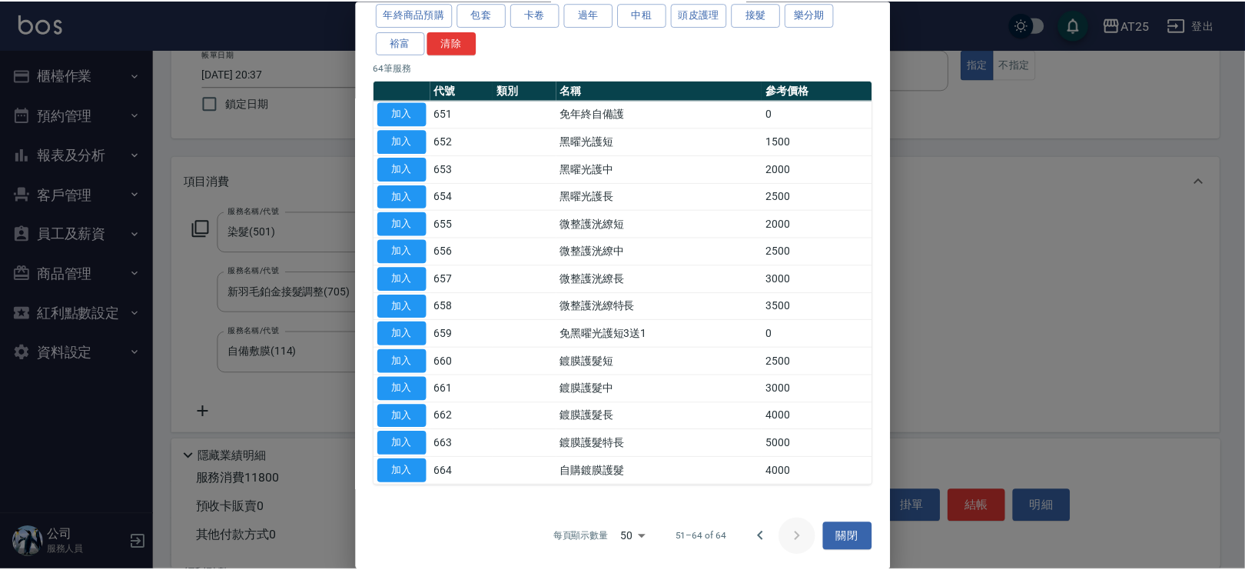
scroll to position [97, 0]
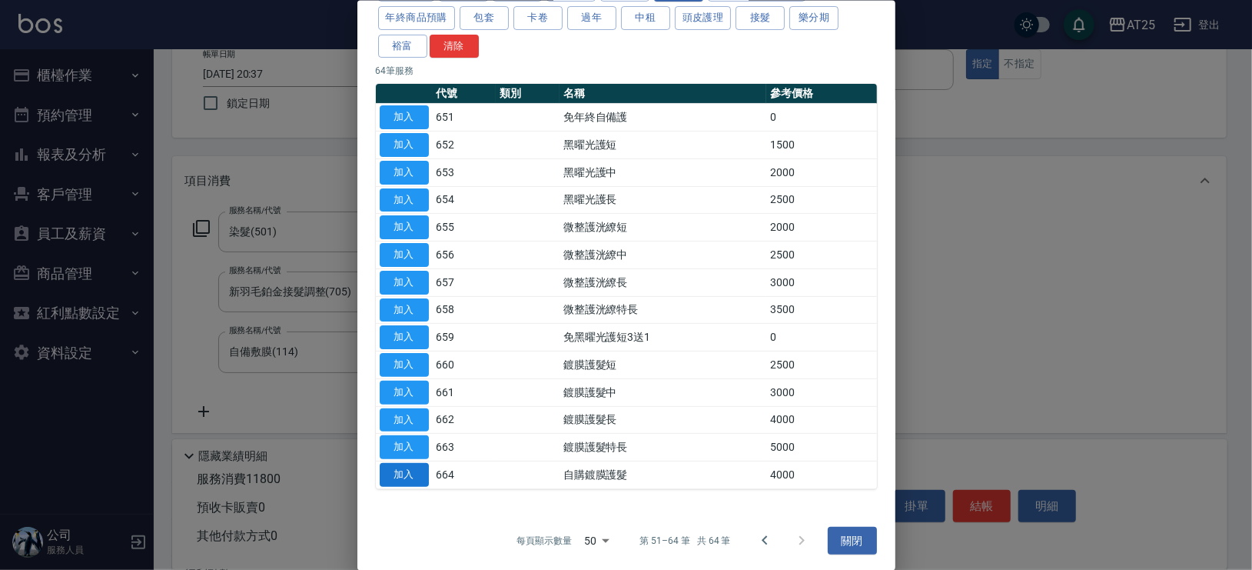
click at [416, 470] on button "加入" at bounding box center [404, 475] width 49 height 24
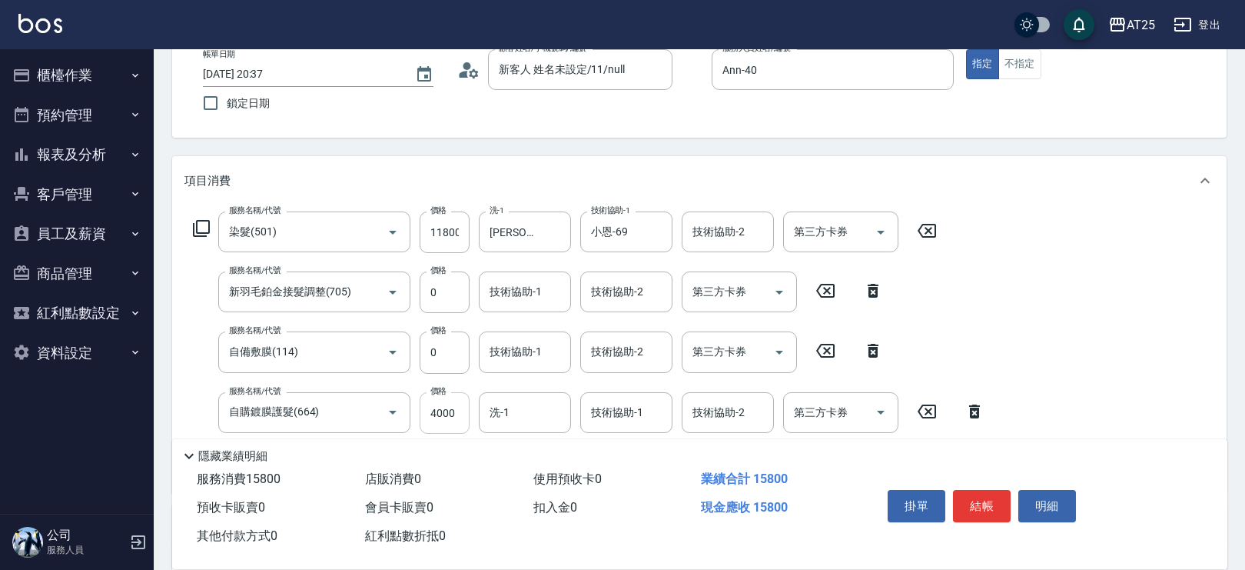
click at [446, 414] on input "4000" at bounding box center [445, 413] width 50 height 42
click at [372, 412] on icon "Clear" at bounding box center [371, 411] width 9 height 9
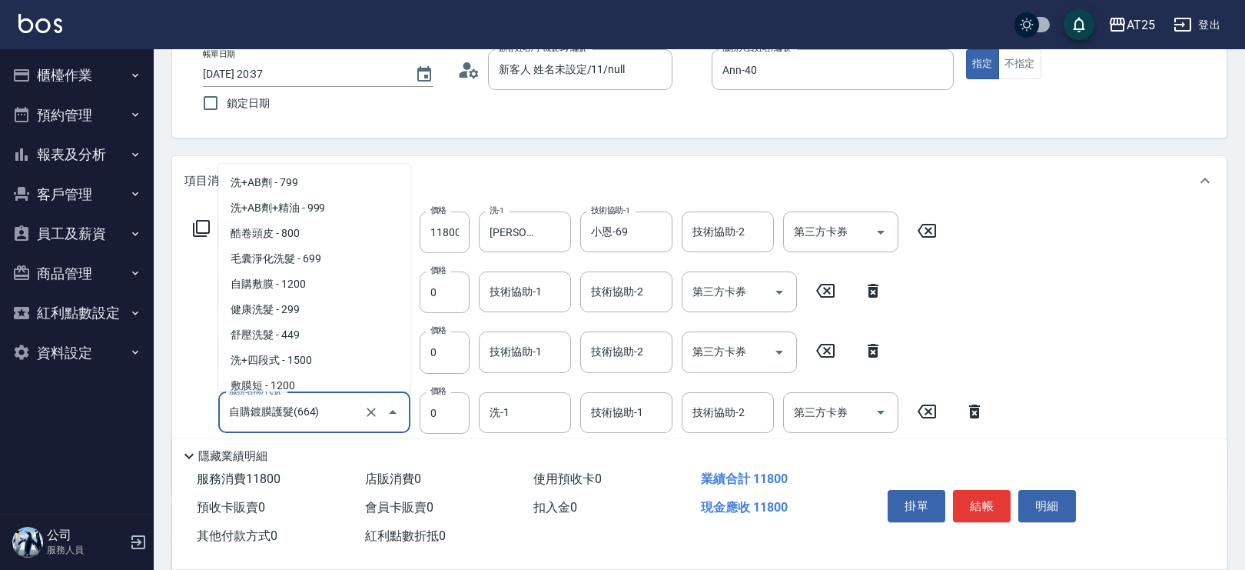
click at [251, 410] on input "自購鍍膜護髮(664)" at bounding box center [292, 412] width 135 height 27
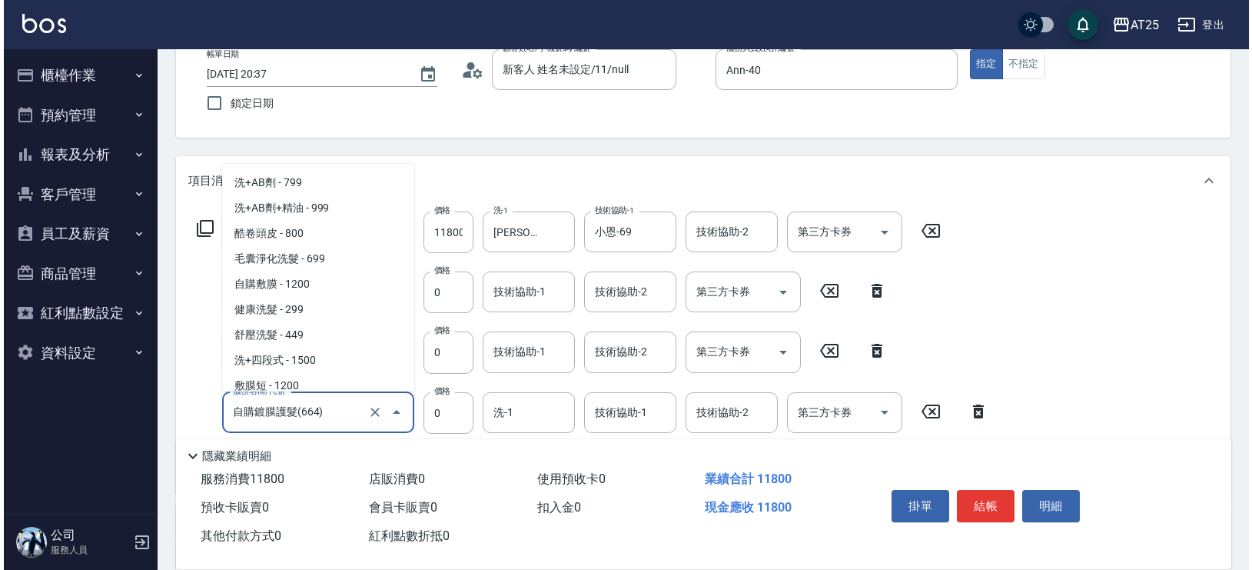
scroll to position [2582, 0]
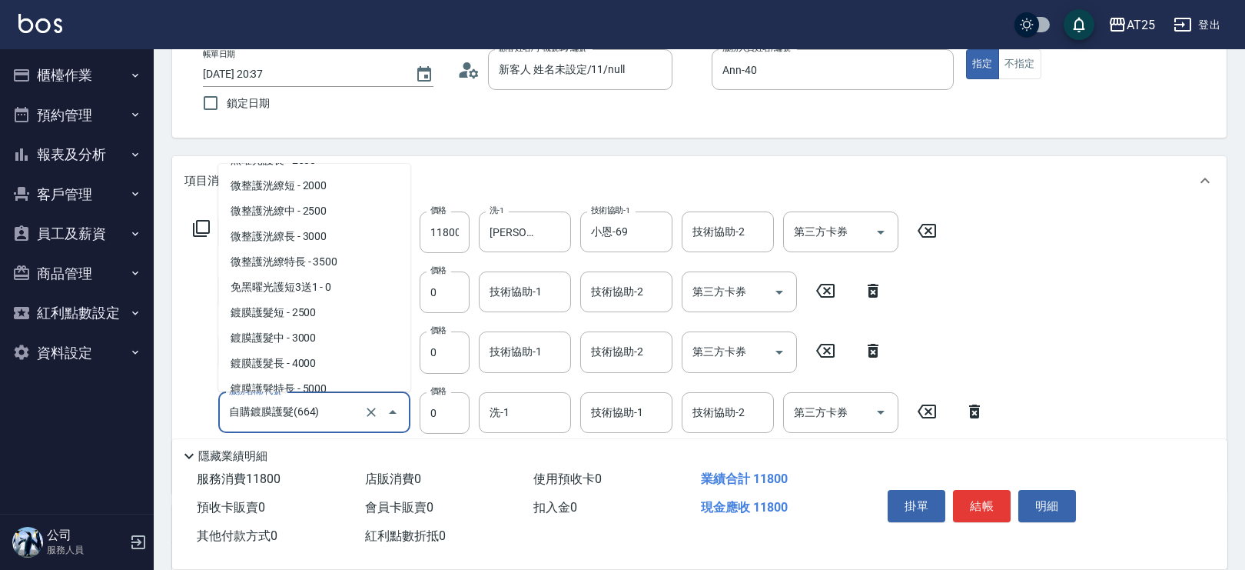
click at [257, 414] on input "自購鍍膜護髮(664)" at bounding box center [292, 412] width 135 height 27
click at [253, 414] on input "自購鍍膜護髮(664)" at bounding box center [292, 412] width 135 height 27
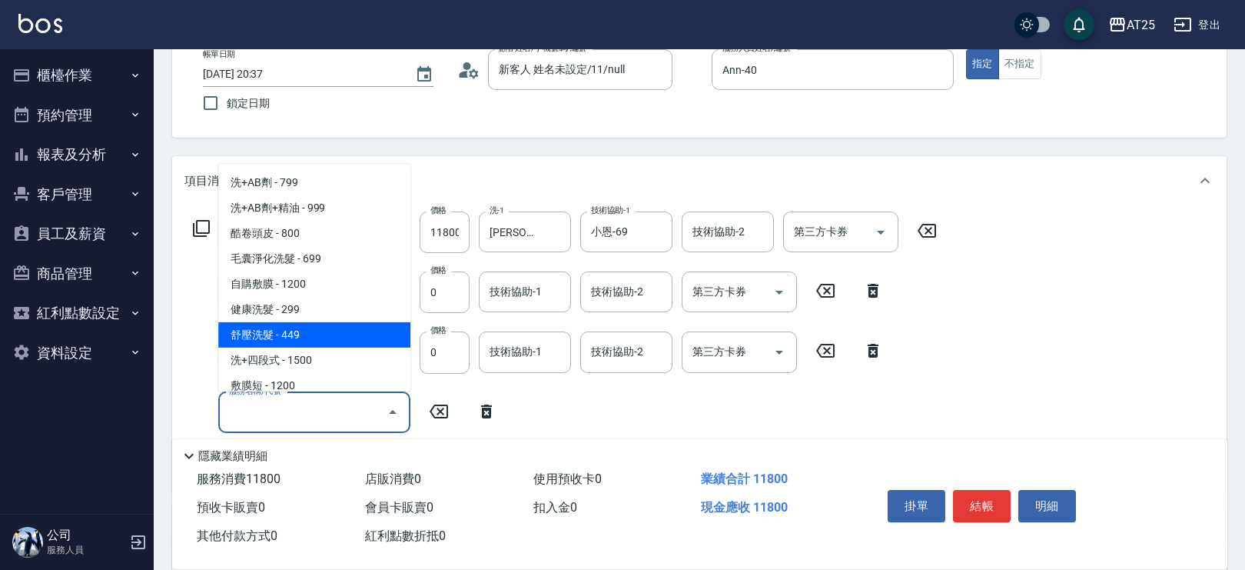
click at [486, 402] on icon at bounding box center [486, 411] width 38 height 18
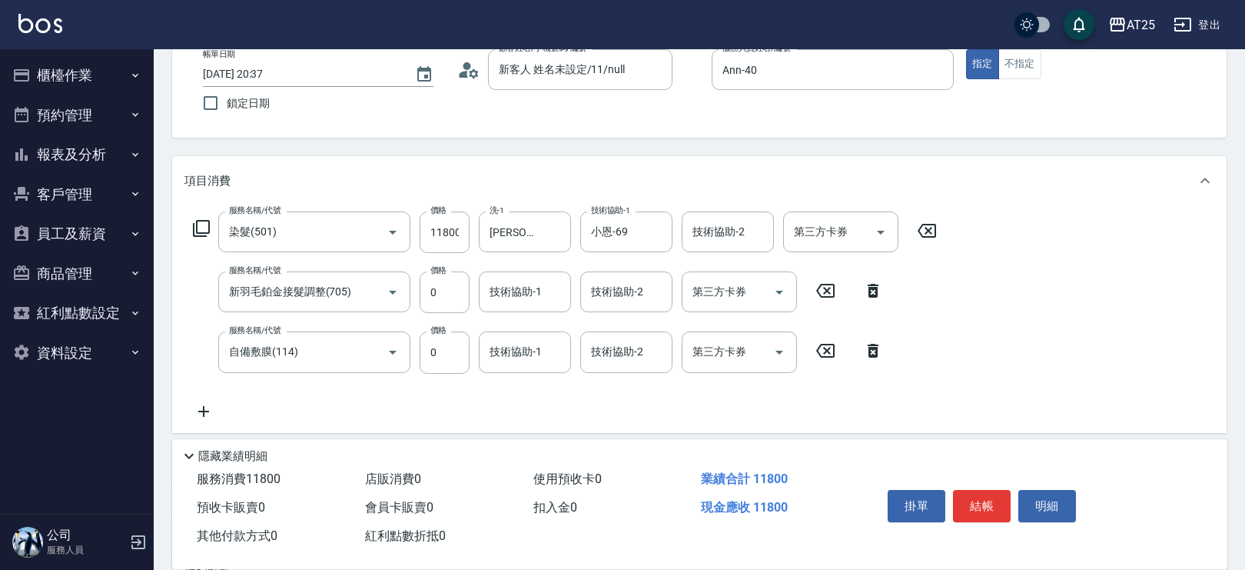
click at [192, 222] on icon at bounding box center [201, 228] width 18 height 18
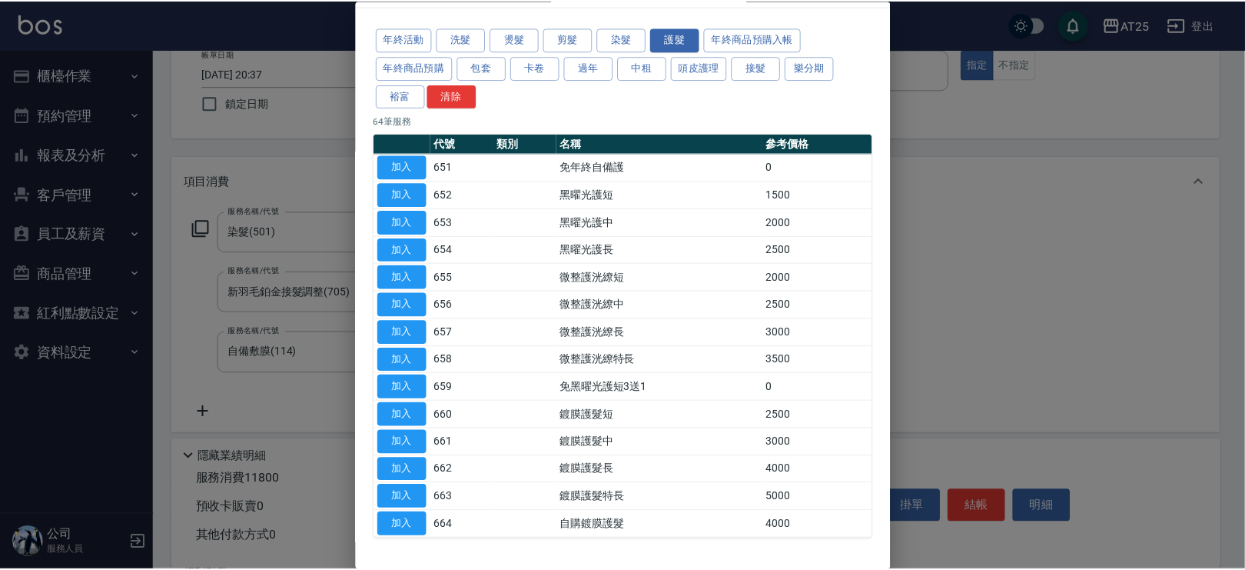
scroll to position [97, 0]
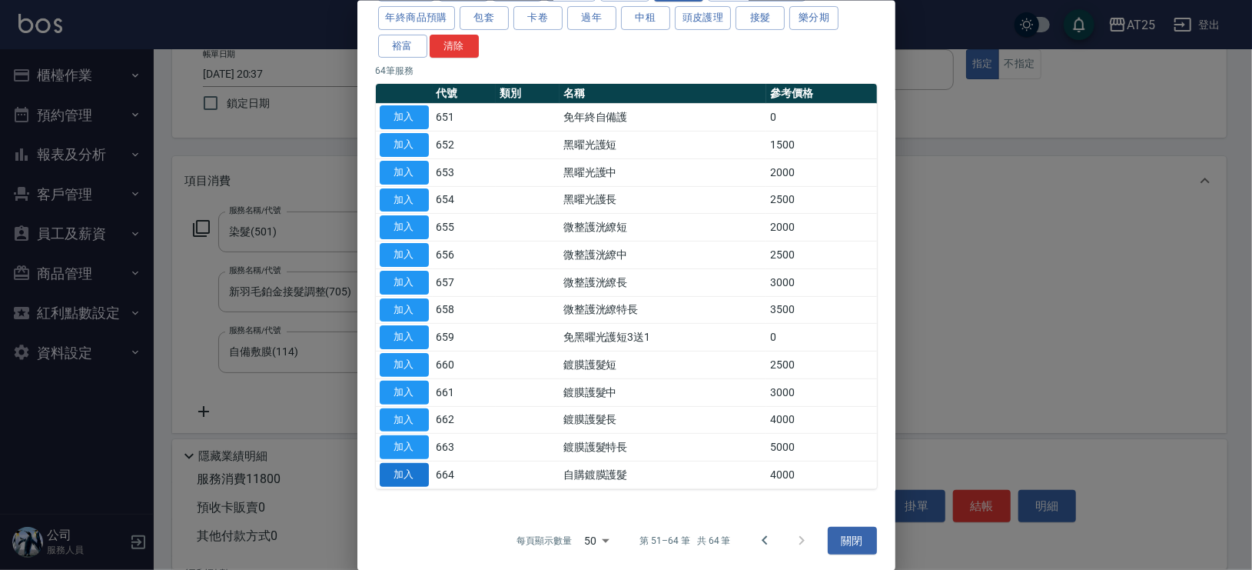
click at [391, 471] on button "加入" at bounding box center [404, 475] width 49 height 24
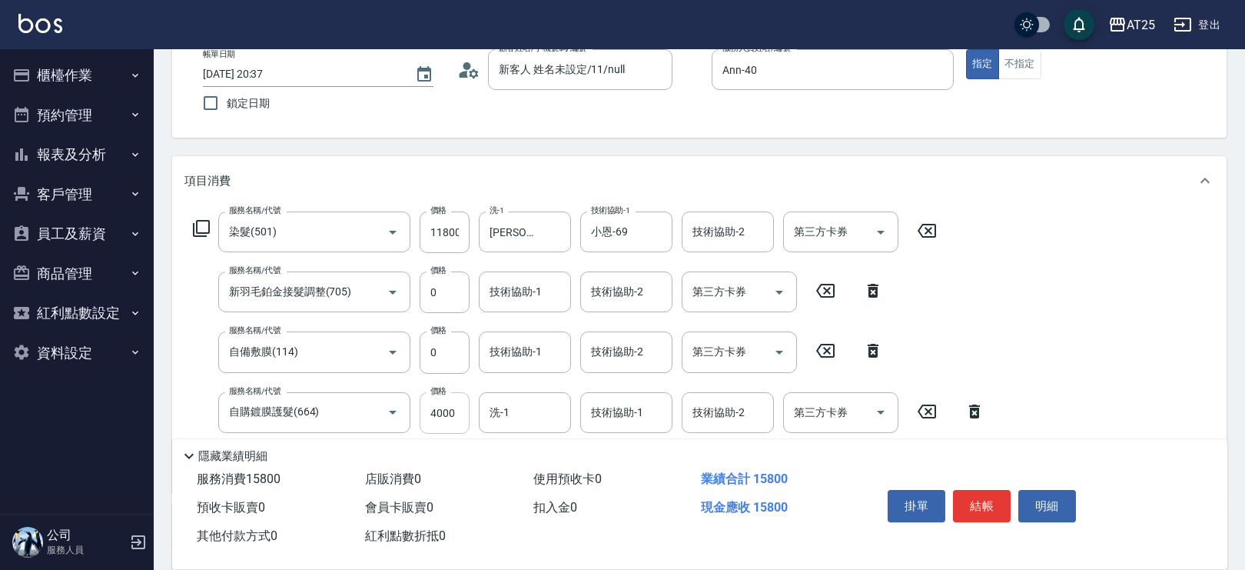
click at [454, 421] on input "4000" at bounding box center [445, 413] width 50 height 42
click at [719, 232] on div "技術協助-2 技術協助-2" at bounding box center [728, 231] width 92 height 41
click at [995, 504] on button "結帳" at bounding box center [982, 506] width 58 height 32
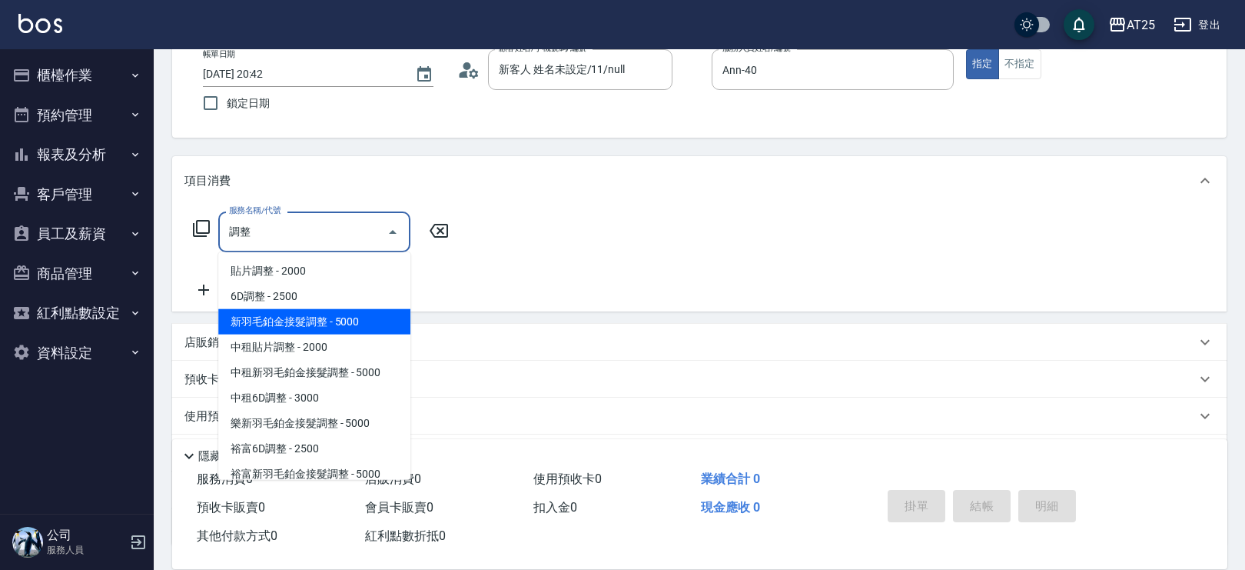
click at [355, 324] on span "新羽毛鉑金接髮調整 - 5000" at bounding box center [314, 321] width 192 height 25
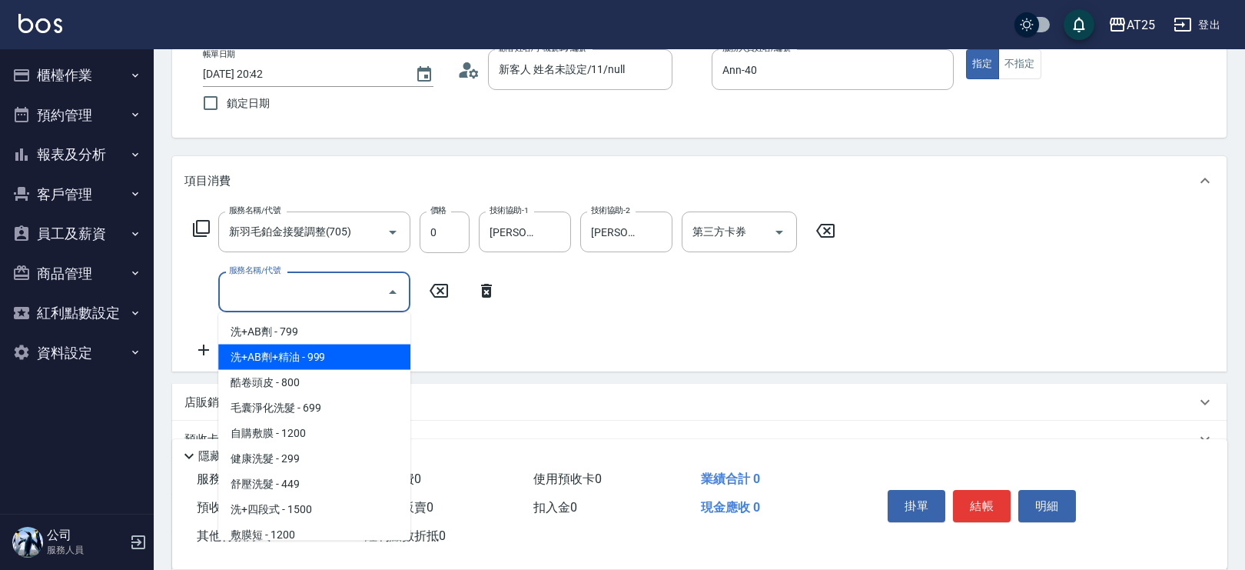
click at [309, 355] on span "洗+AB劑+精油 - 999" at bounding box center [314, 356] width 192 height 25
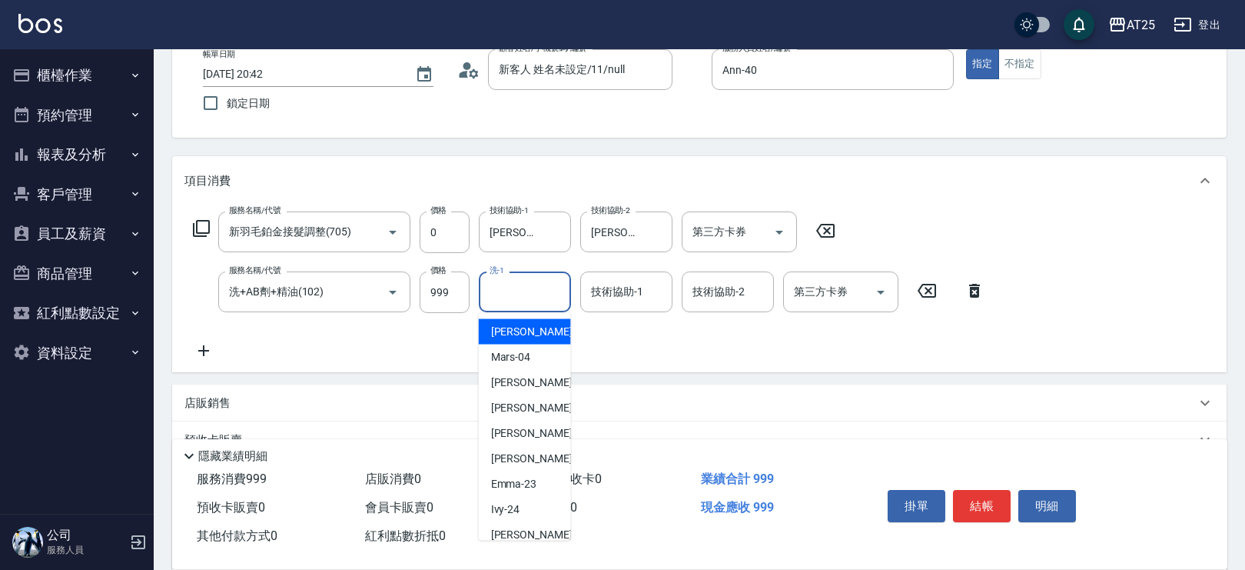
click at [536, 294] on input "洗-1" at bounding box center [525, 291] width 78 height 27
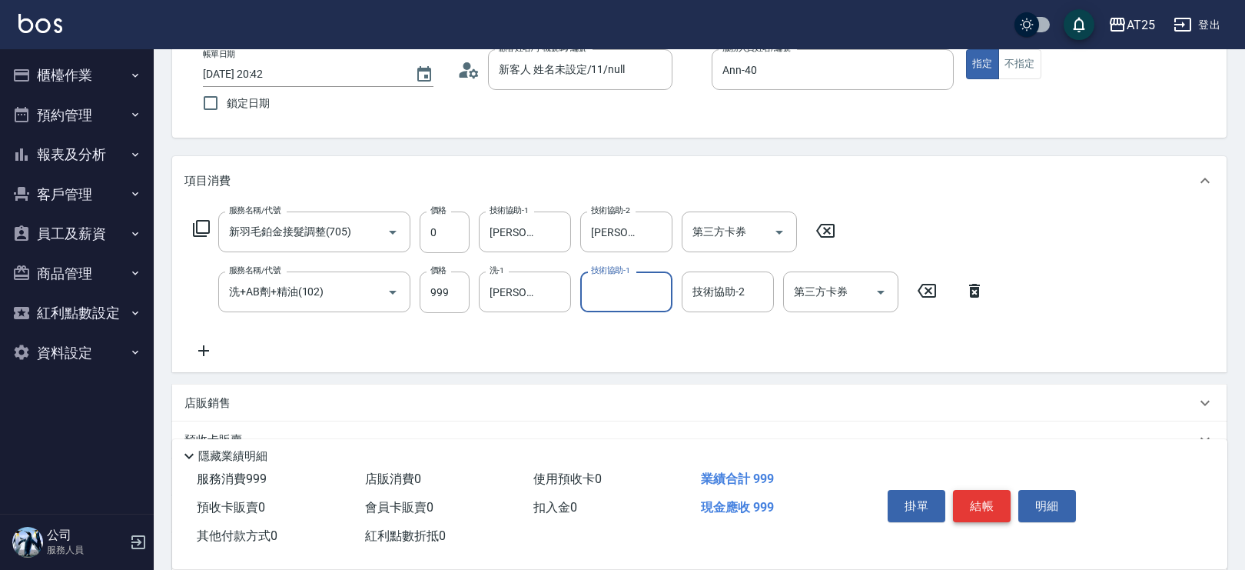
click at [990, 495] on button "結帳" at bounding box center [982, 506] width 58 height 32
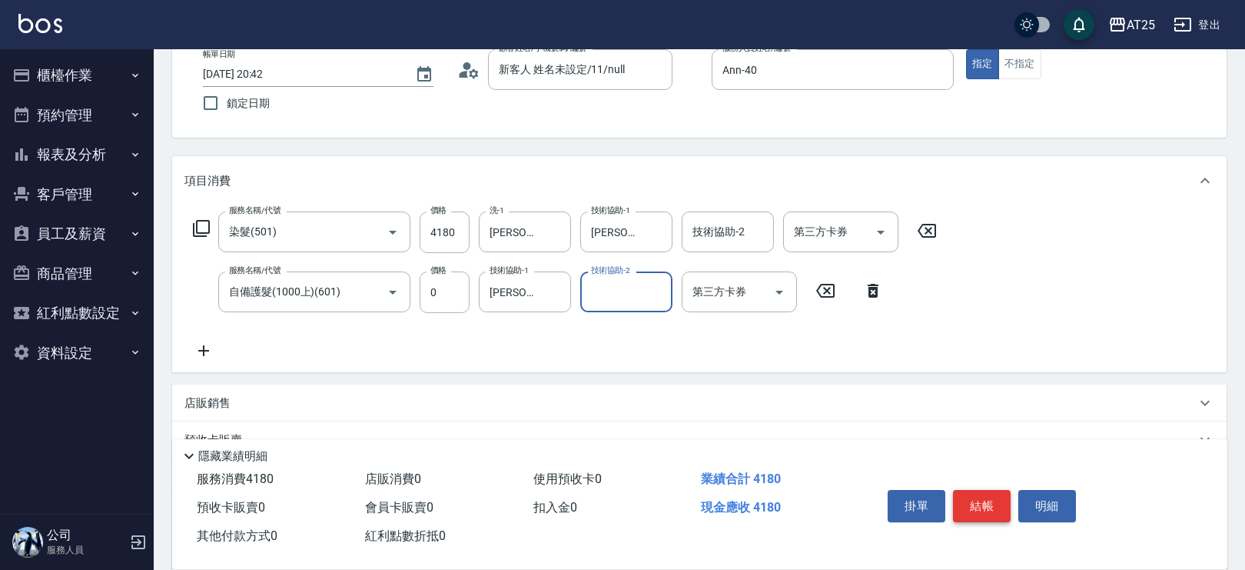
click at [990, 495] on button "結帳" at bounding box center [982, 506] width 58 height 32
click at [926, 504] on button "掛單" at bounding box center [917, 506] width 58 height 32
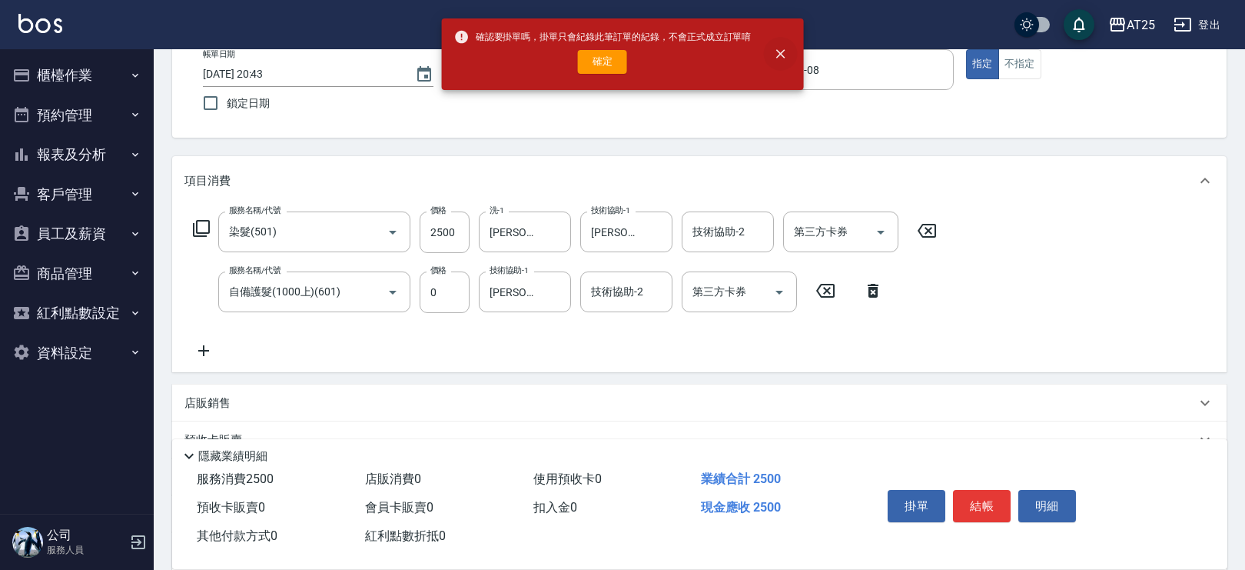
click at [784, 53] on icon "close" at bounding box center [779, 53] width 15 height 15
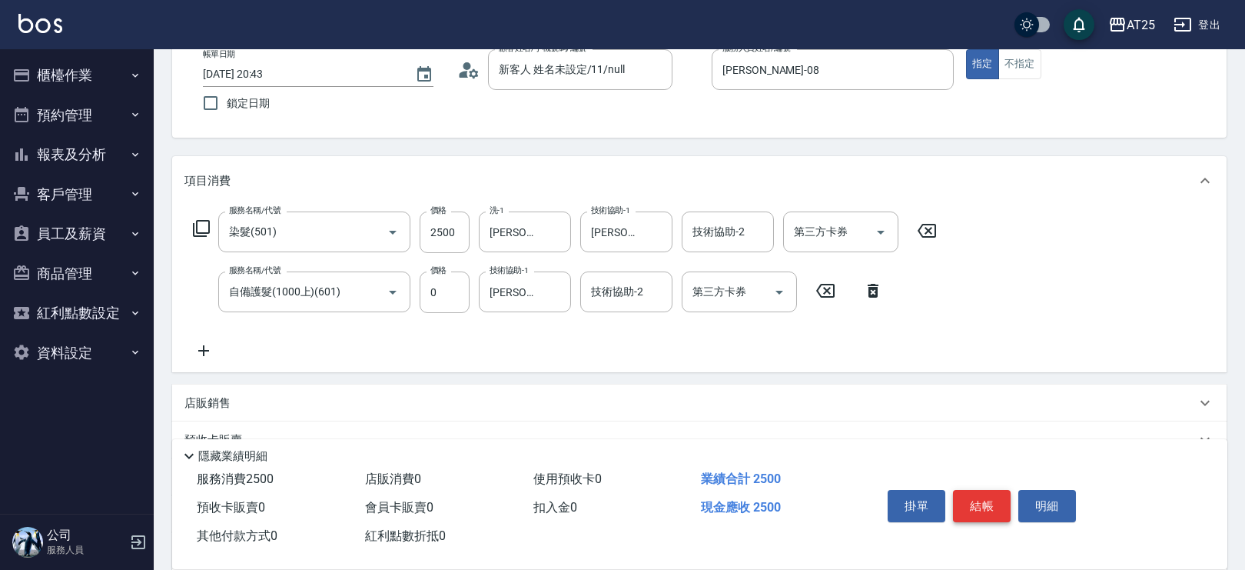
click at [973, 497] on button "結帳" at bounding box center [982, 506] width 58 height 32
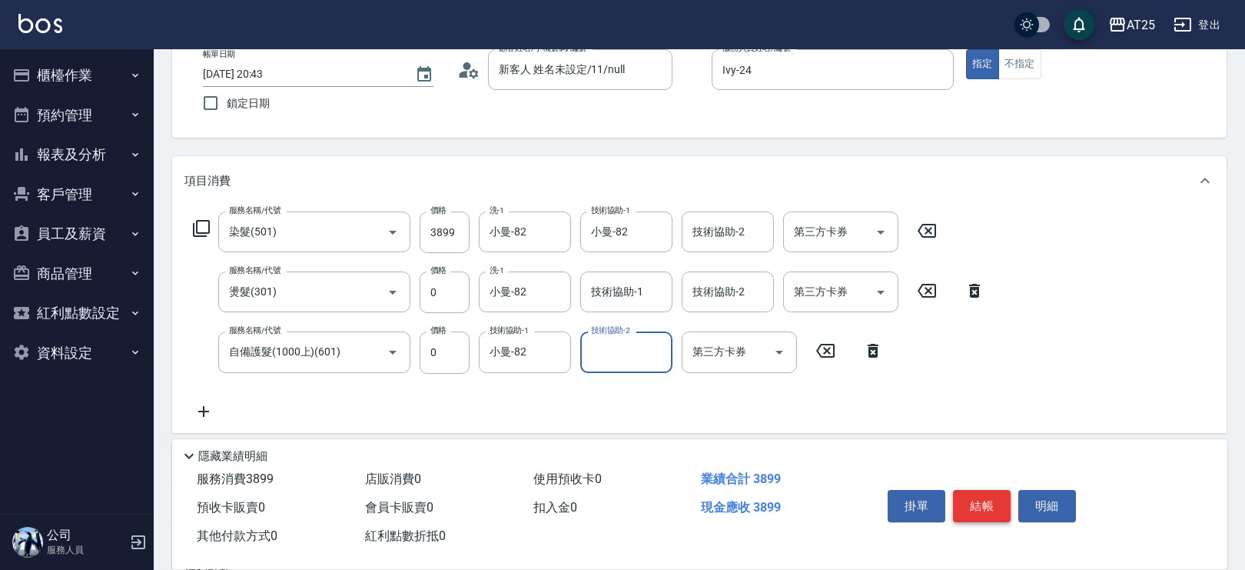
click at [992, 497] on button "結帳" at bounding box center [982, 506] width 58 height 32
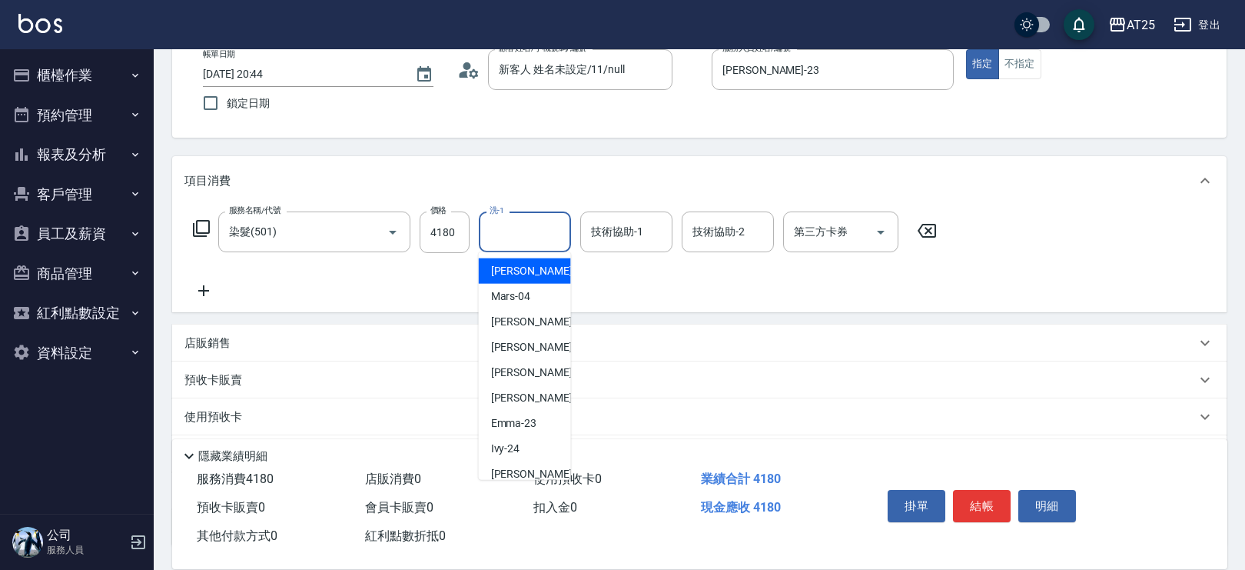
click at [545, 229] on input "洗-1" at bounding box center [525, 231] width 78 height 27
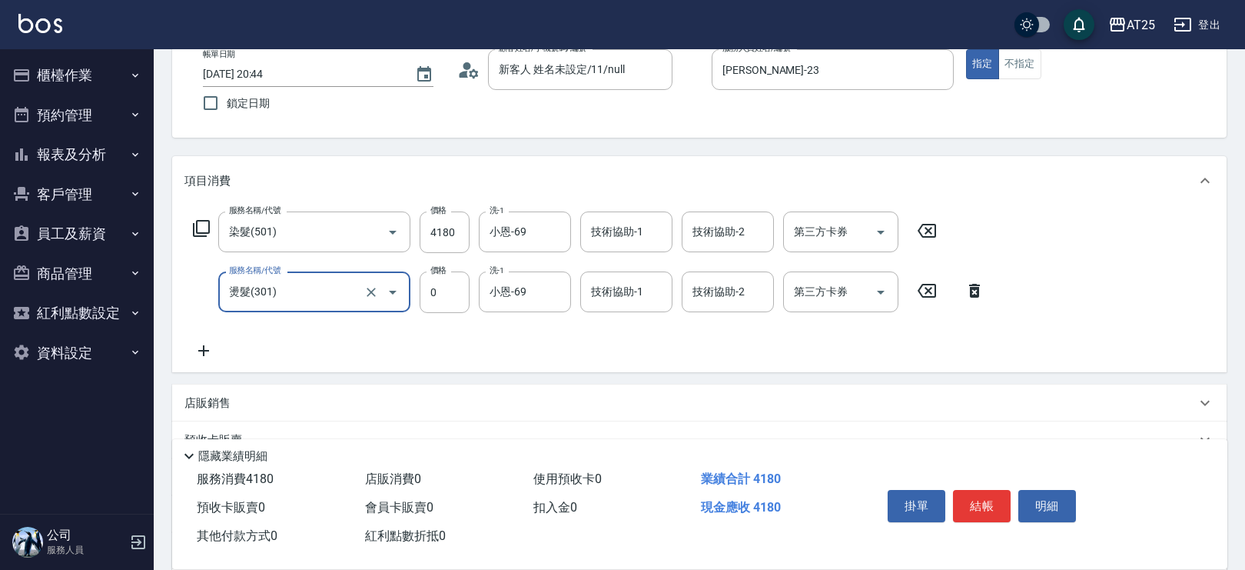
click at [316, 296] on input "燙髮(301)" at bounding box center [292, 291] width 135 height 27
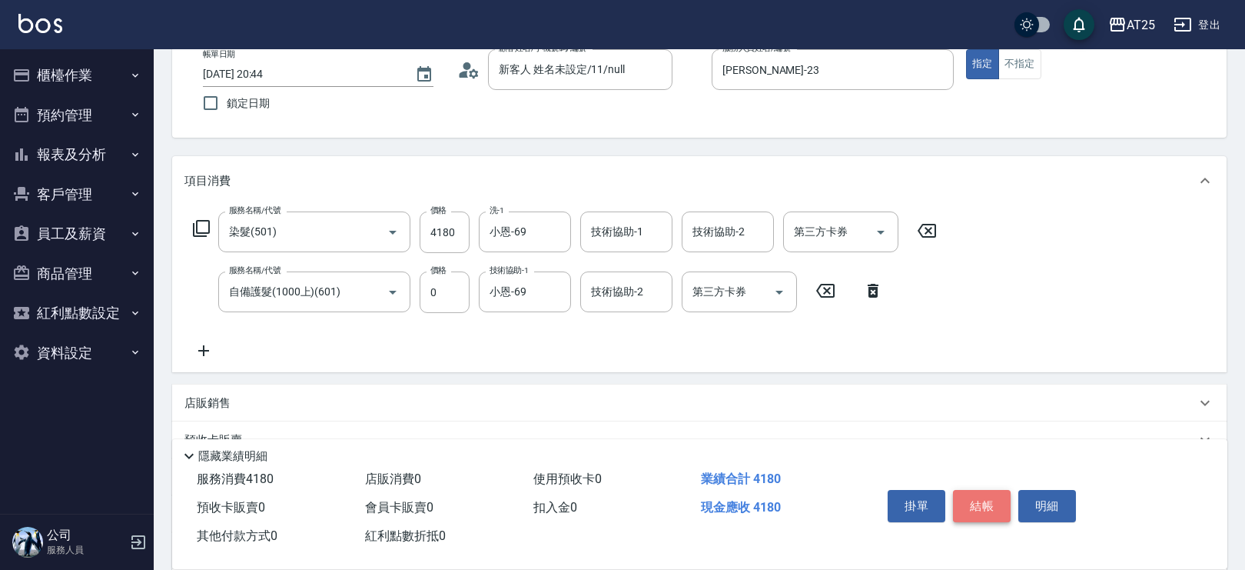
click at [988, 503] on button "結帳" at bounding box center [982, 506] width 58 height 32
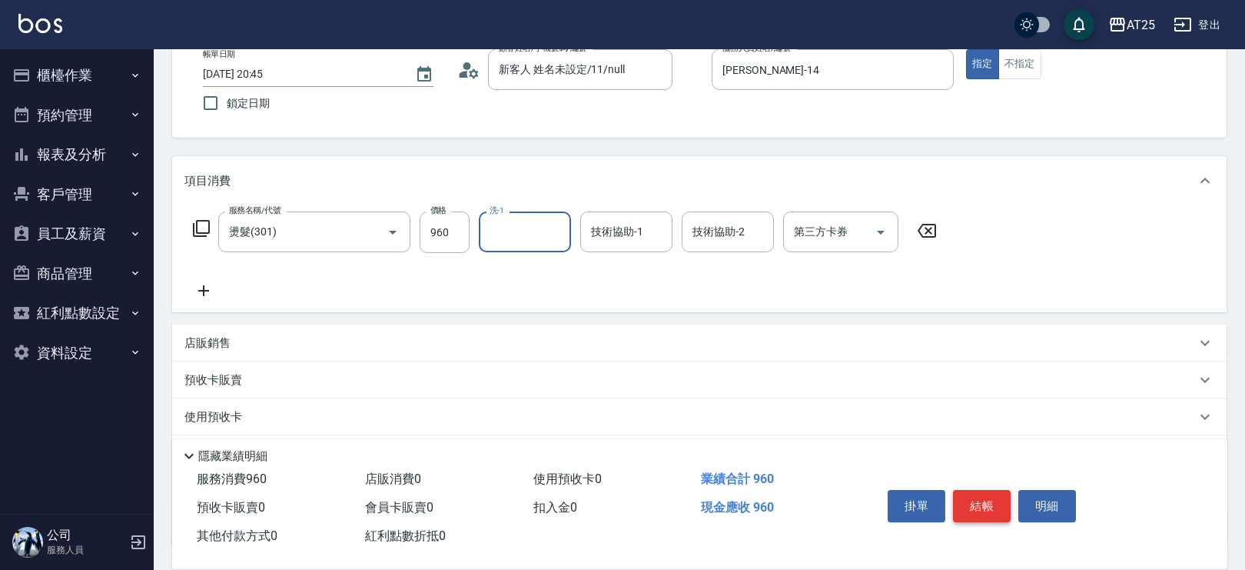
click at [982, 502] on button "結帳" at bounding box center [982, 506] width 58 height 32
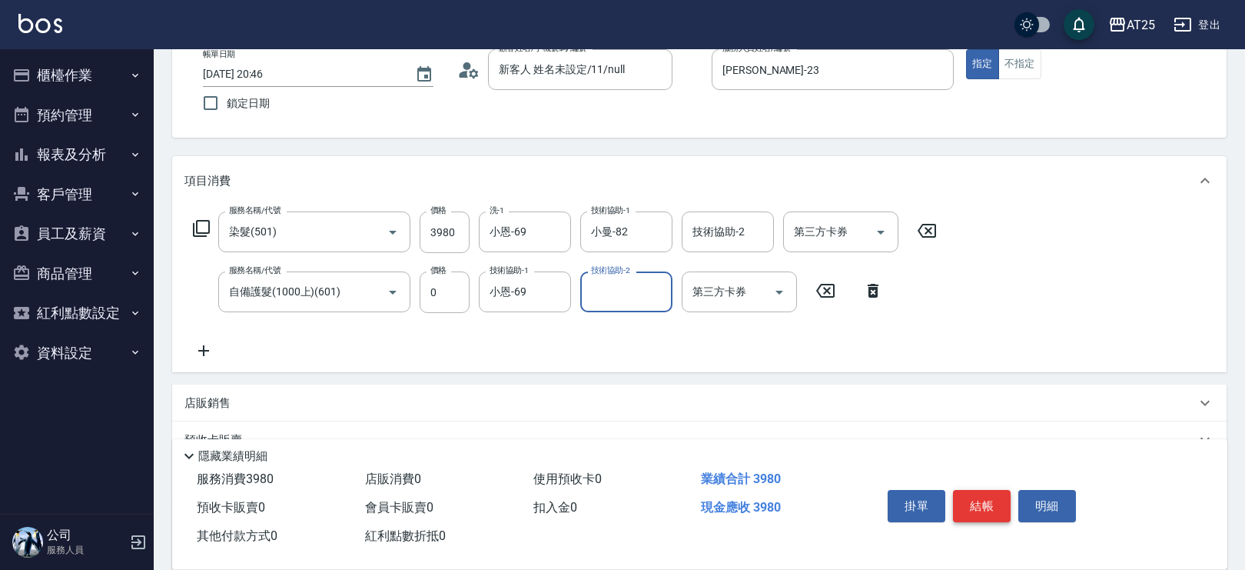
click at [995, 510] on button "結帳" at bounding box center [982, 506] width 58 height 32
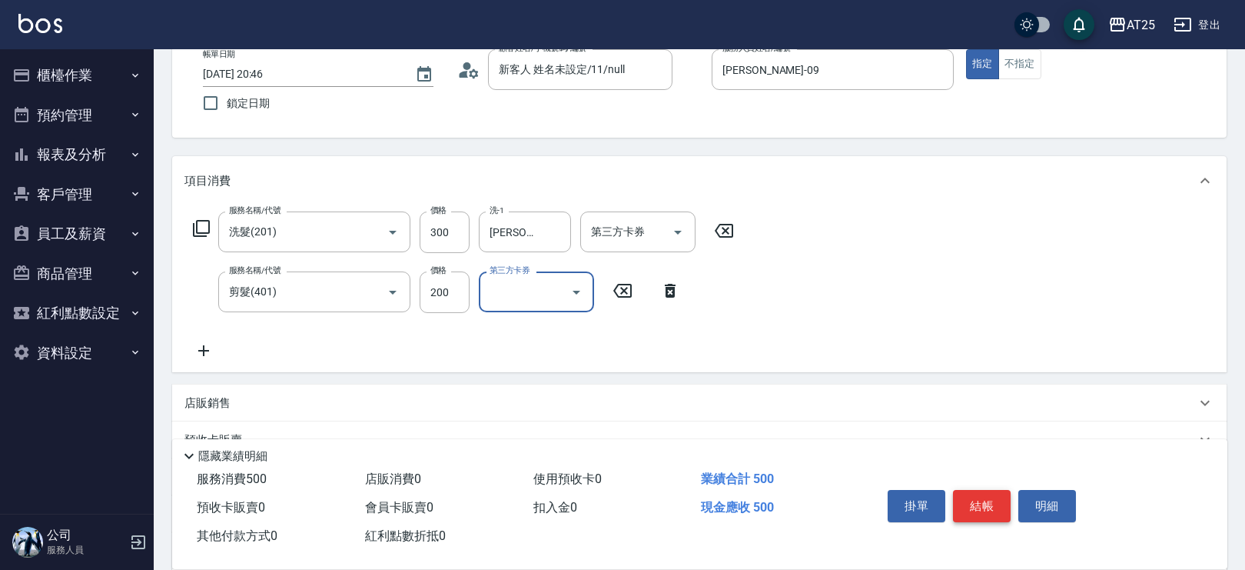
click at [995, 510] on button "結帳" at bounding box center [982, 506] width 58 height 32
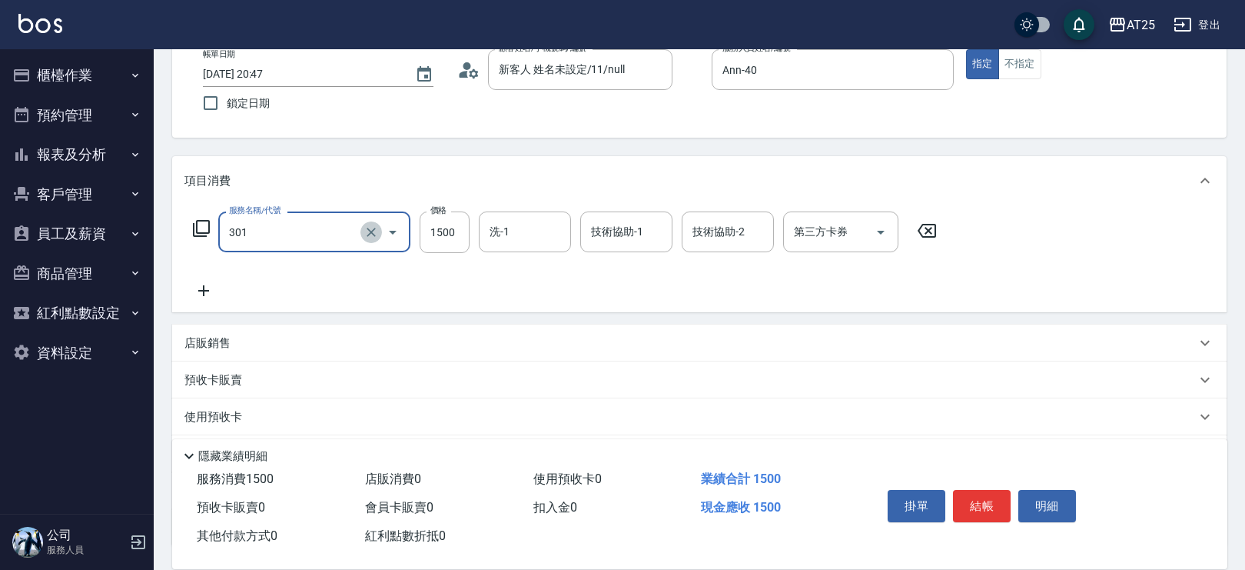
click at [373, 231] on icon "Clear" at bounding box center [371, 231] width 15 height 15
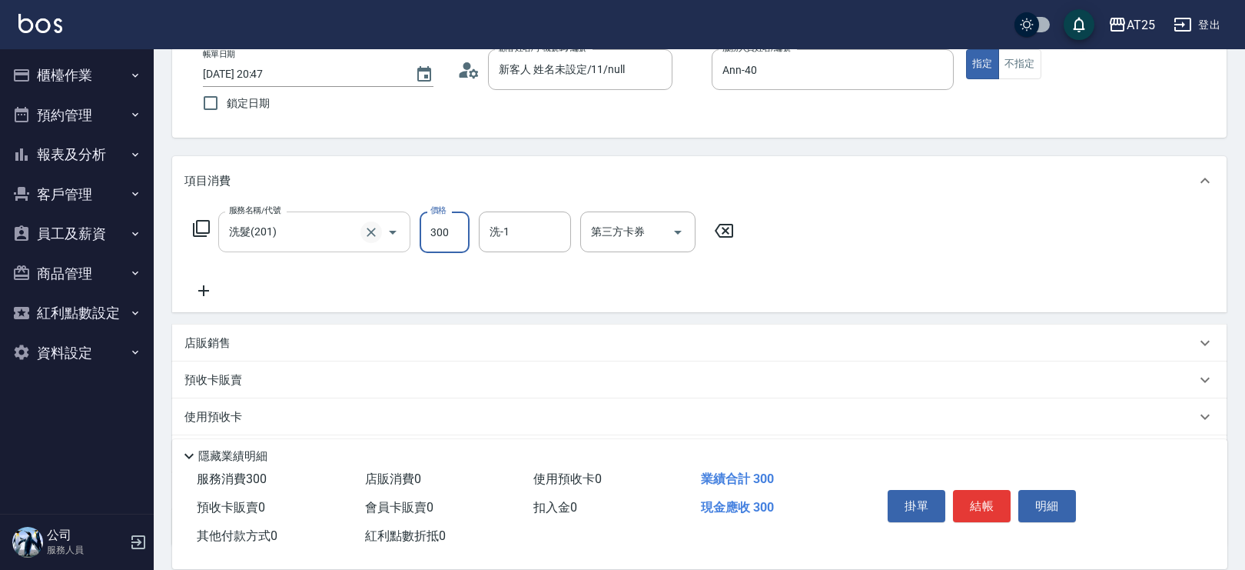
click at [375, 229] on icon "Clear" at bounding box center [371, 231] width 15 height 15
click at [366, 234] on icon "Clear" at bounding box center [371, 231] width 15 height 15
click at [274, 218] on input "服務名稱/代號" at bounding box center [292, 231] width 135 height 27
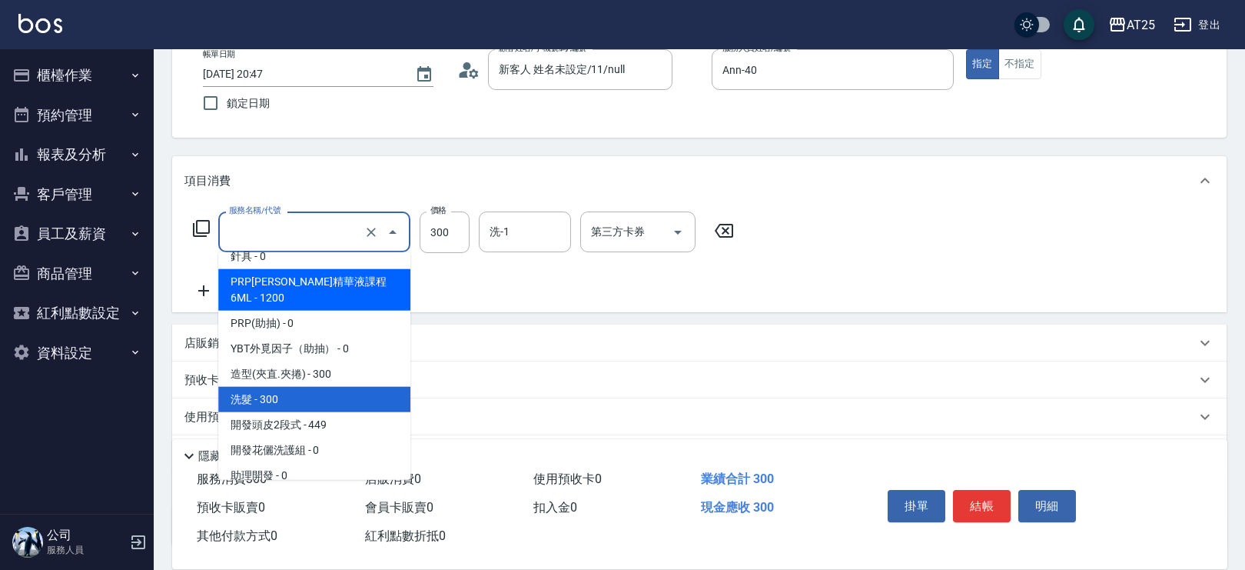
scroll to position [0, 0]
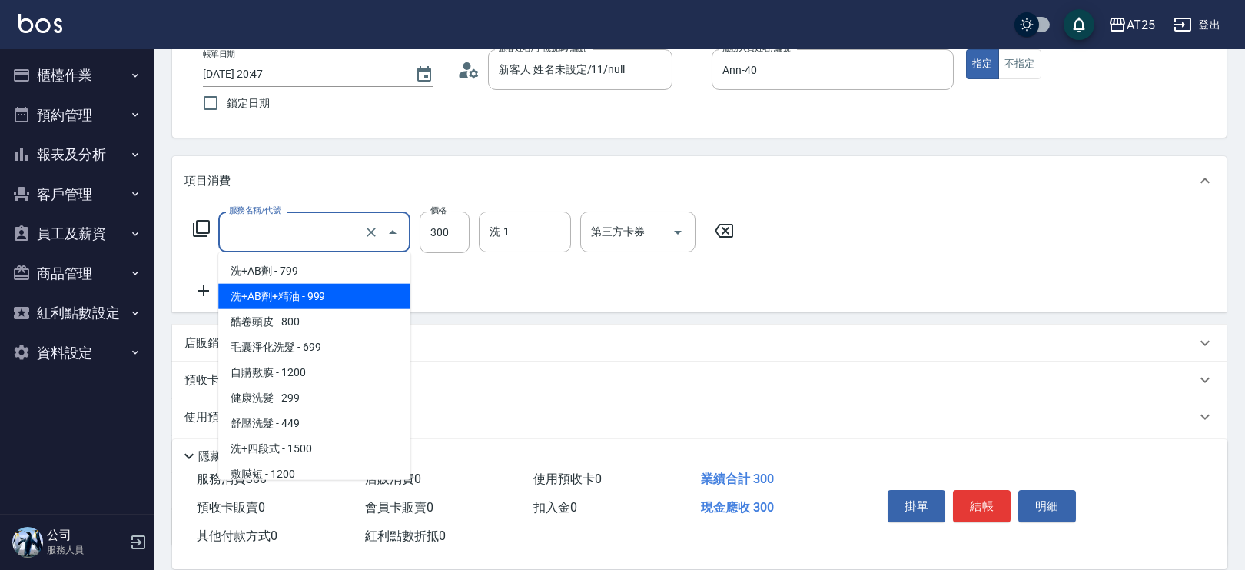
click at [352, 285] on span "洗+AB劑+精油 - 999" at bounding box center [314, 296] width 192 height 25
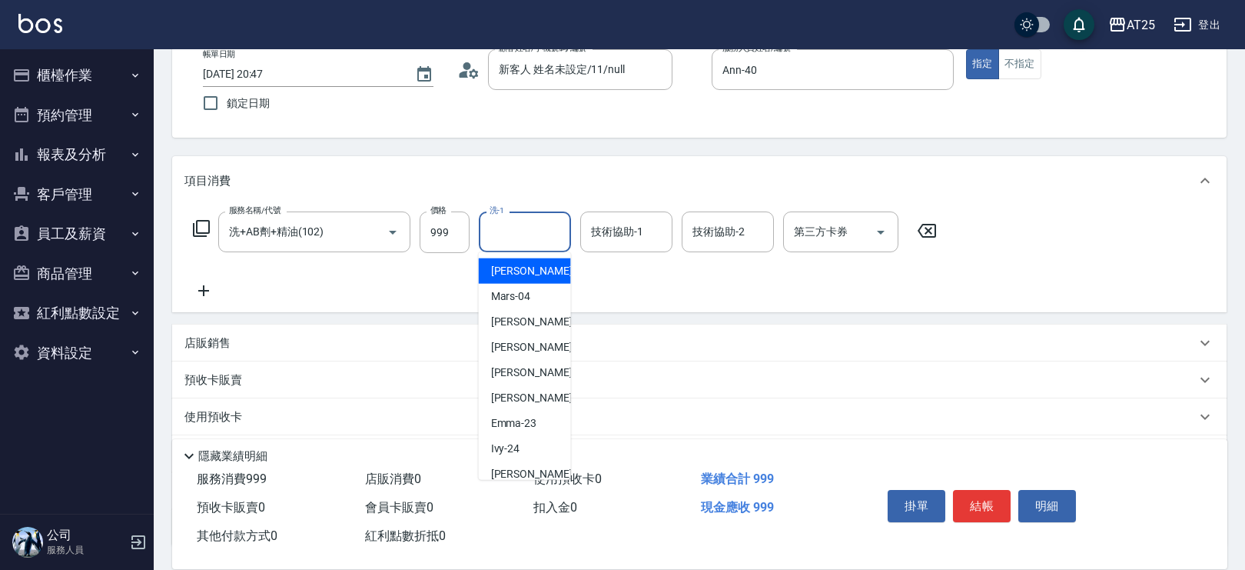
click at [497, 225] on div "洗-1 洗-1" at bounding box center [525, 231] width 92 height 41
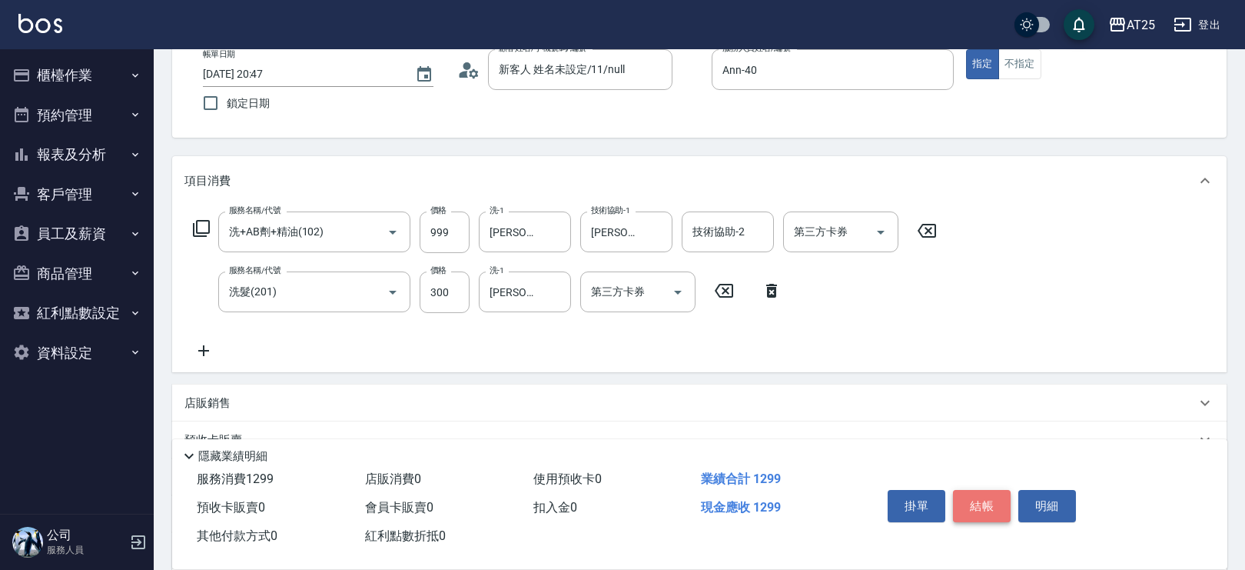
click at [982, 500] on button "結帳" at bounding box center [982, 506] width 58 height 32
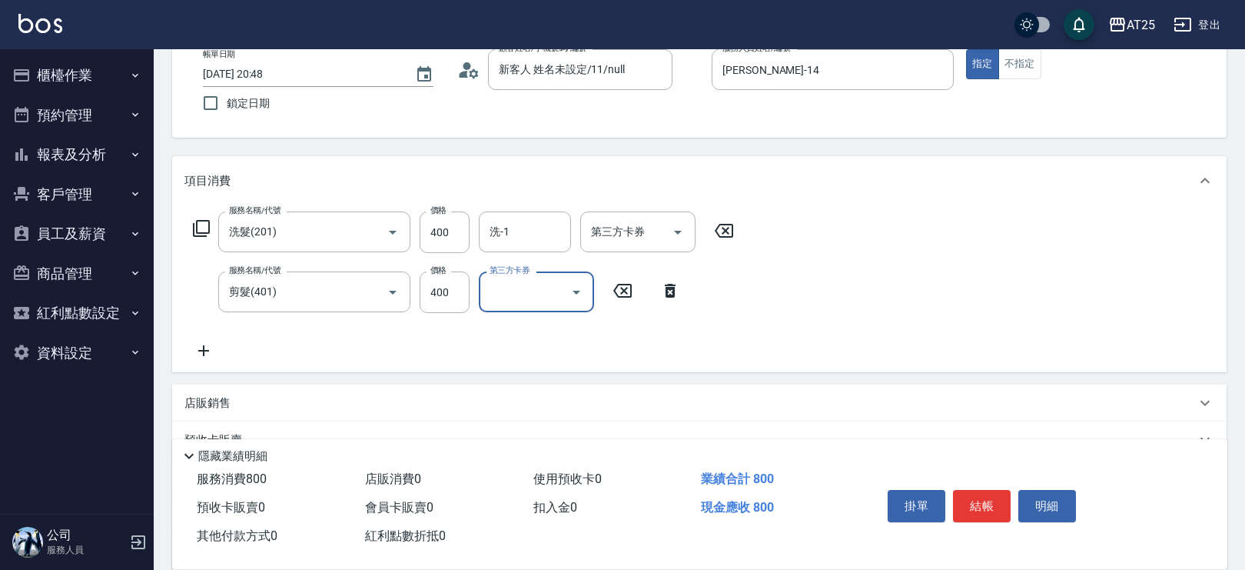
click at [982, 501] on button "結帳" at bounding box center [982, 506] width 58 height 32
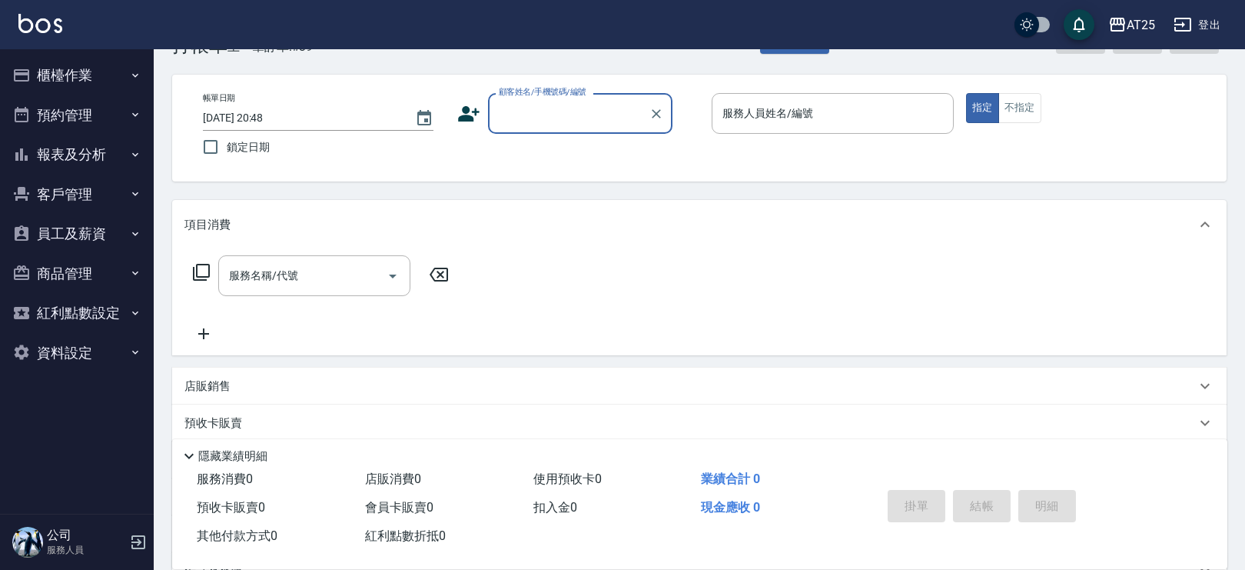
scroll to position [48, 0]
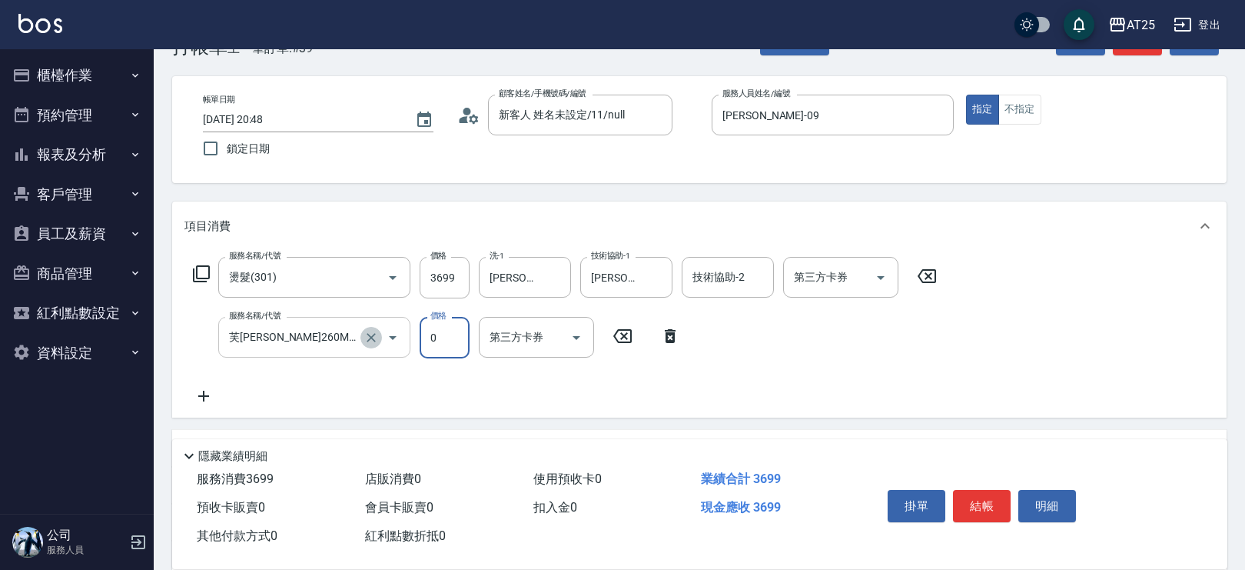
click at [373, 334] on icon "Clear" at bounding box center [371, 337] width 9 height 9
click at [369, 337] on icon "Clear" at bounding box center [371, 337] width 9 height 9
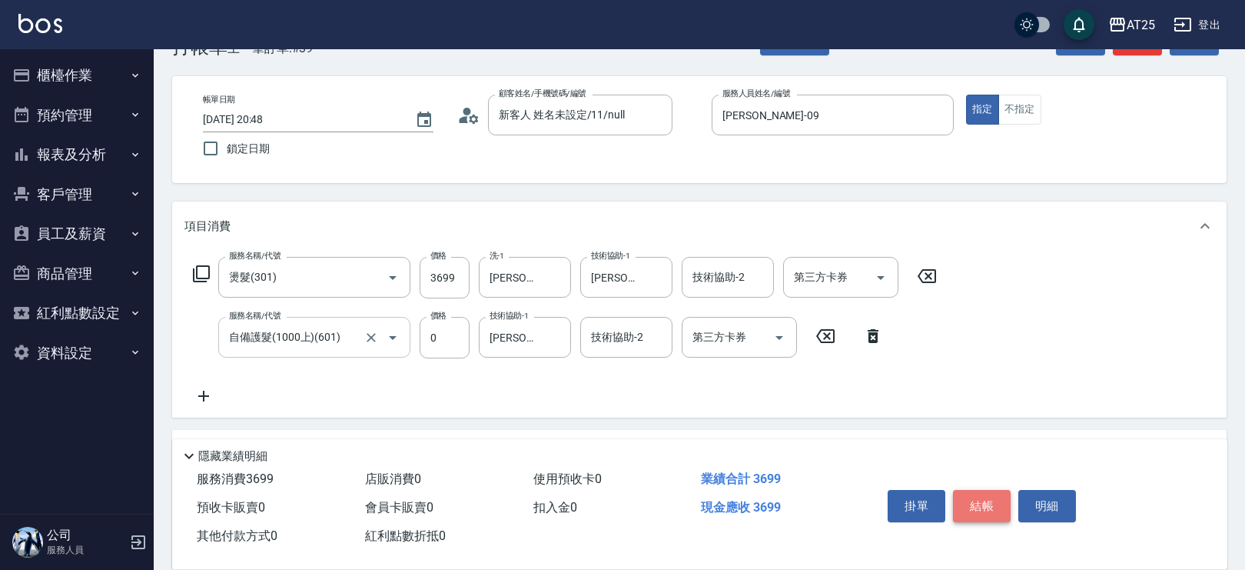
click at [985, 495] on button "結帳" at bounding box center [982, 506] width 58 height 32
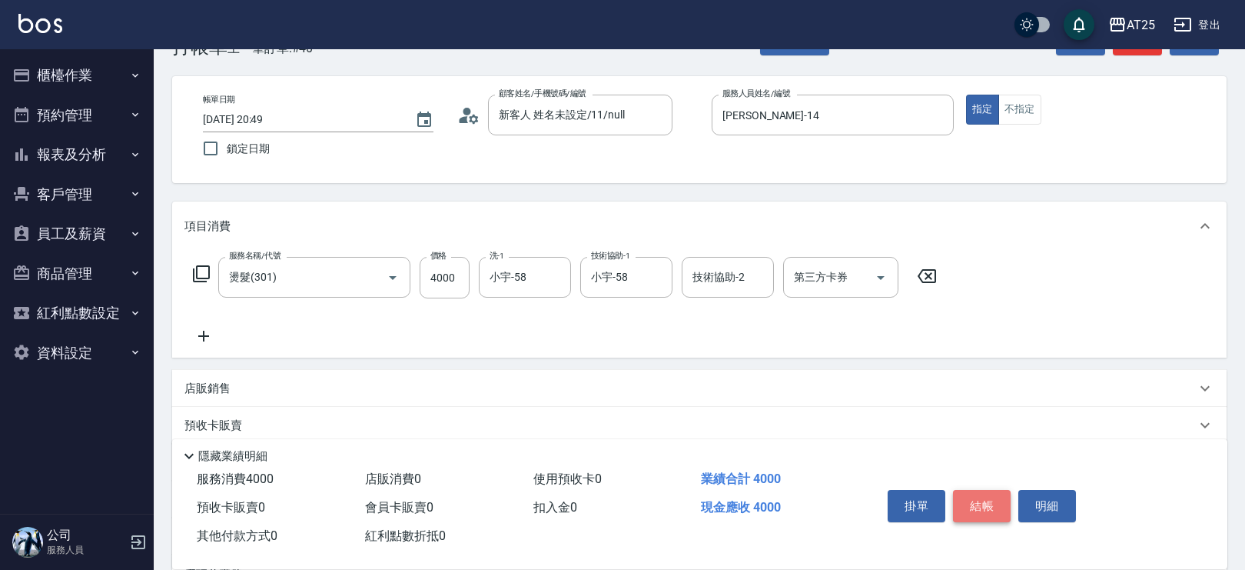
click at [985, 495] on button "結帳" at bounding box center [982, 506] width 58 height 32
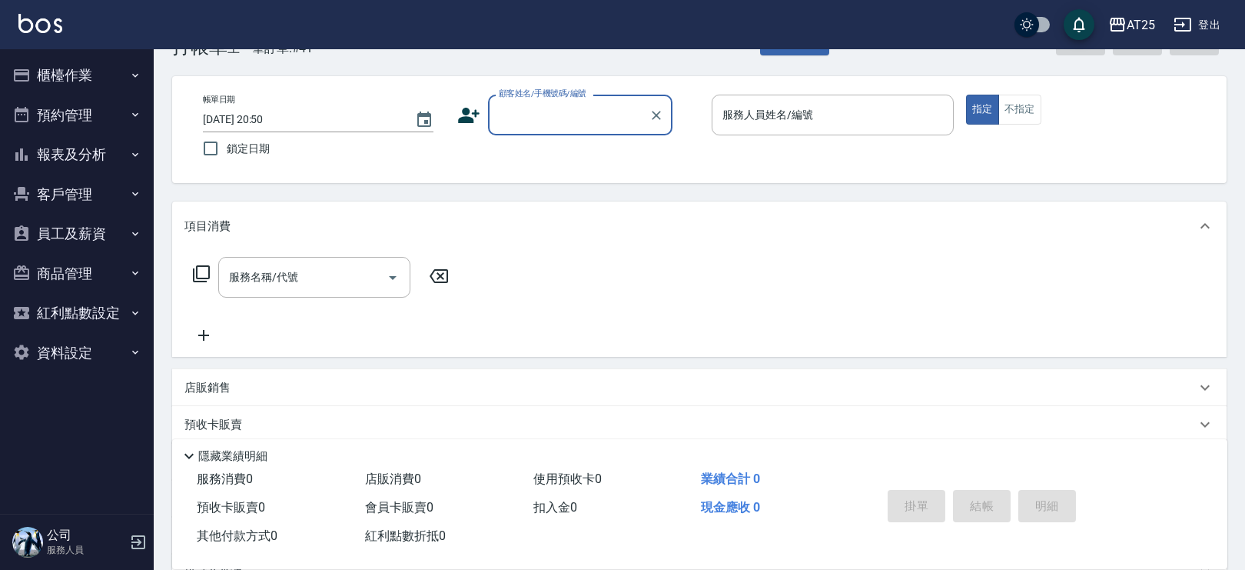
click at [83, 79] on button "櫃檯作業" at bounding box center [76, 75] width 141 height 40
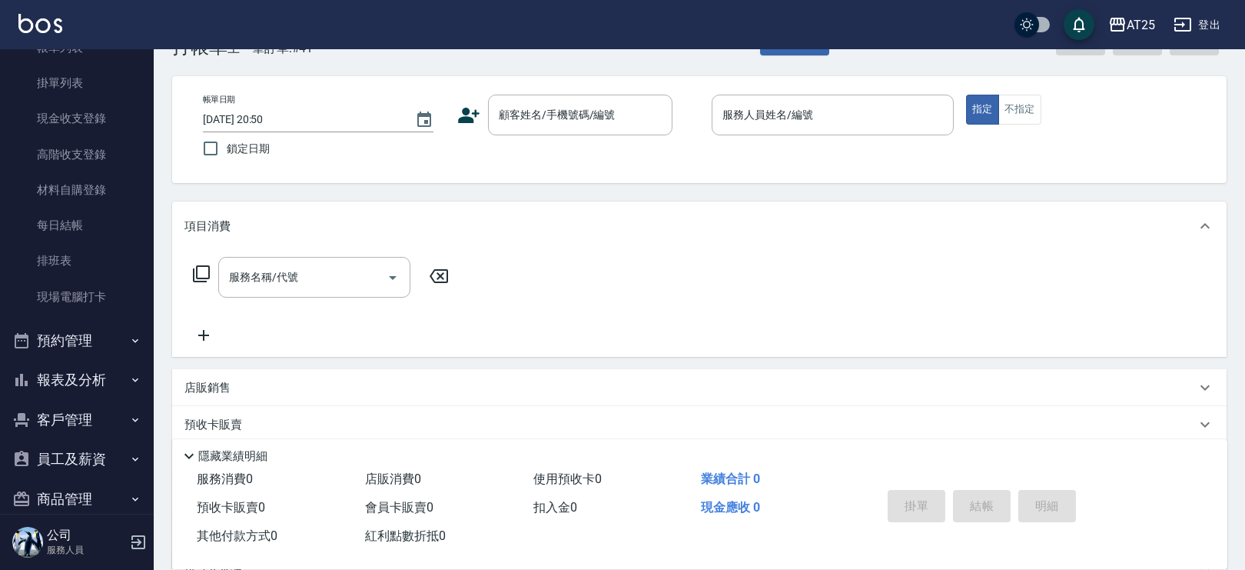
scroll to position [113, 0]
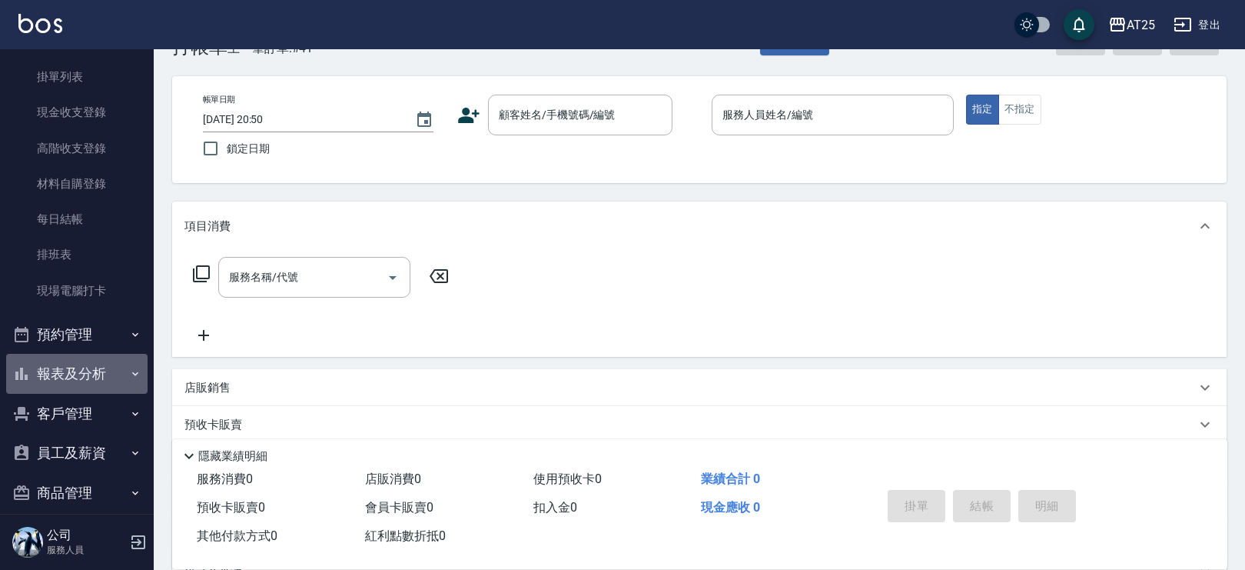
click at [103, 370] on button "報表及分析" at bounding box center [76, 374] width 141 height 40
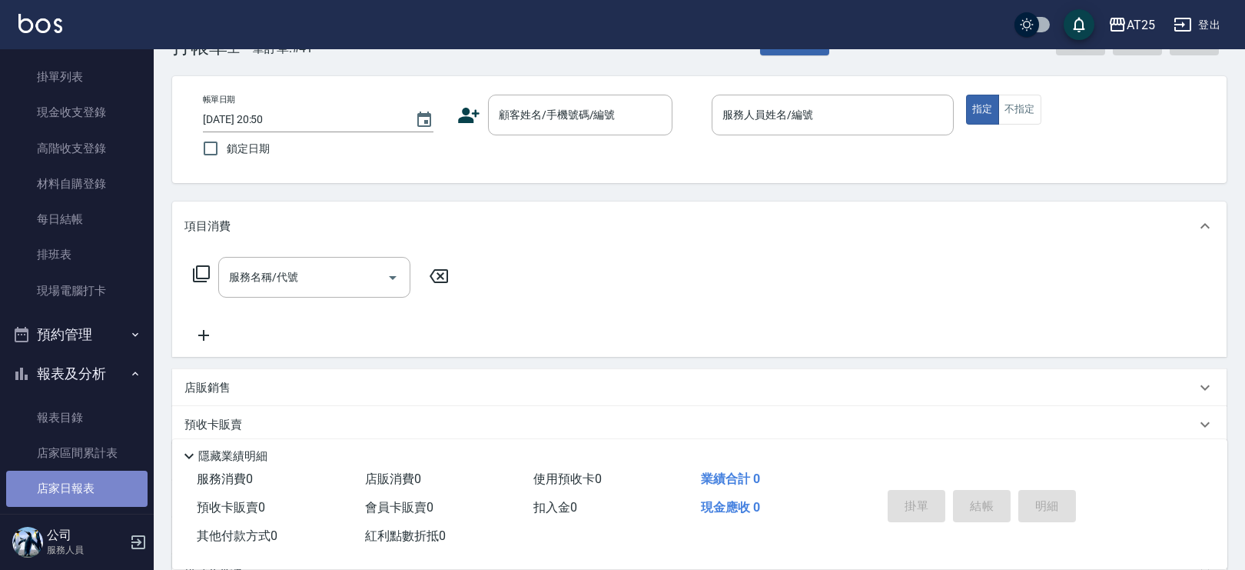
click at [98, 473] on link "店家日報表" at bounding box center [76, 487] width 141 height 35
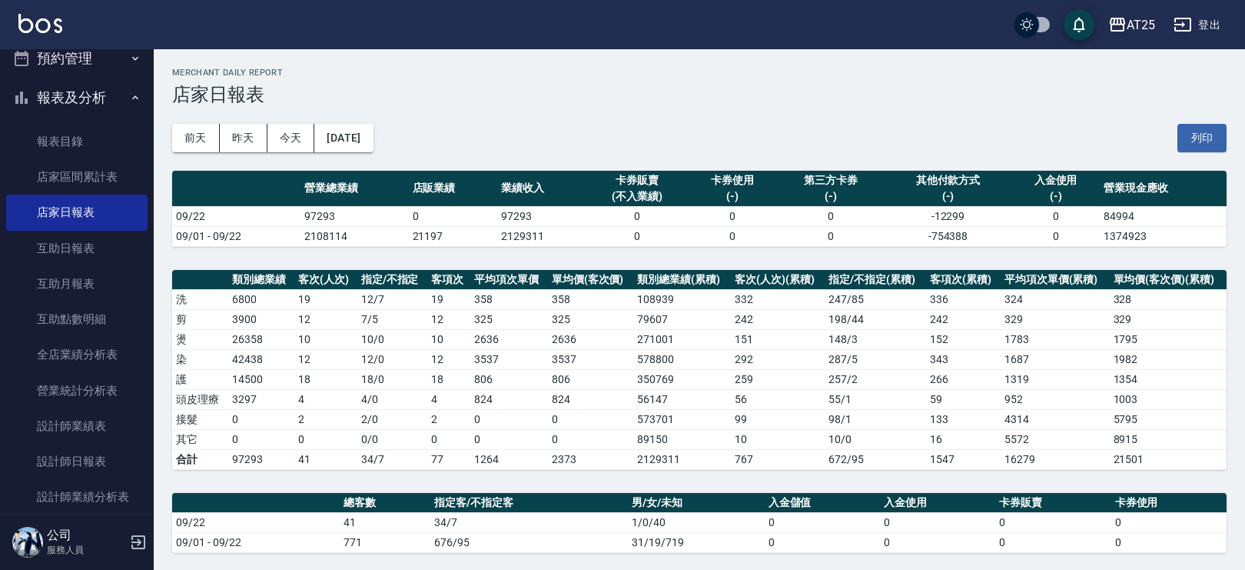
scroll to position [519, 0]
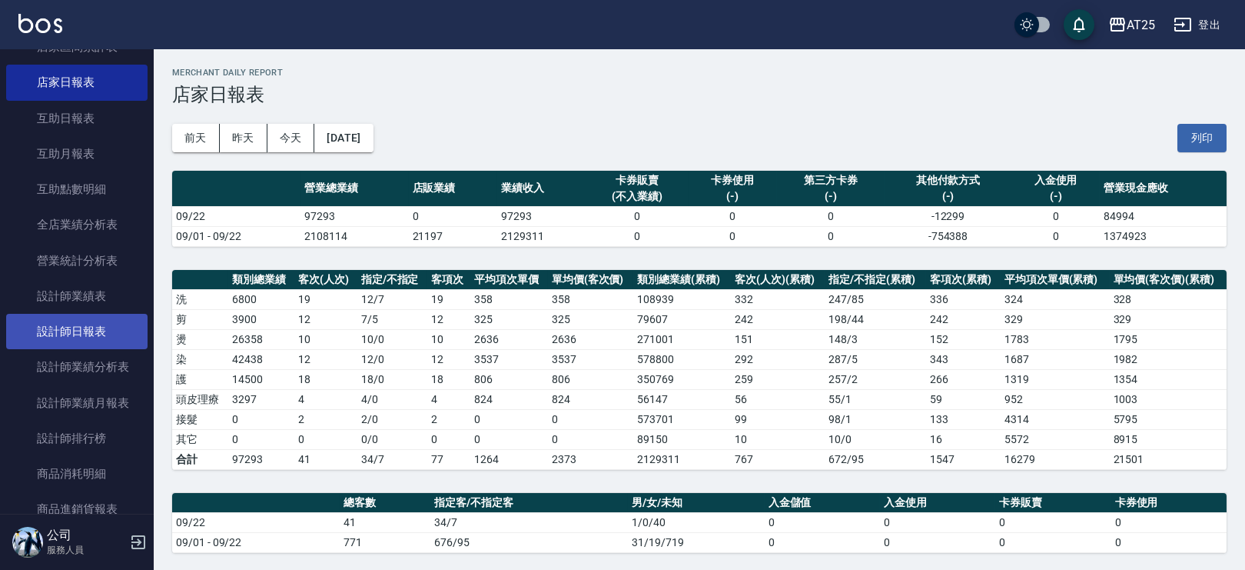
click at [100, 337] on link "設計師日報表" at bounding box center [76, 331] width 141 height 35
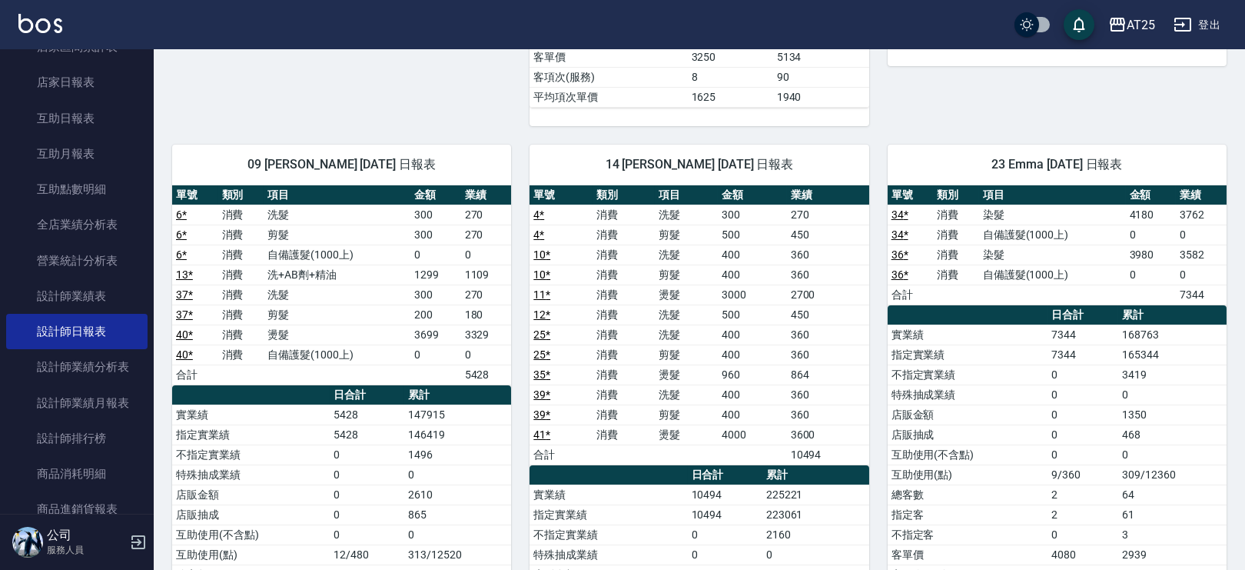
scroll to position [660, 0]
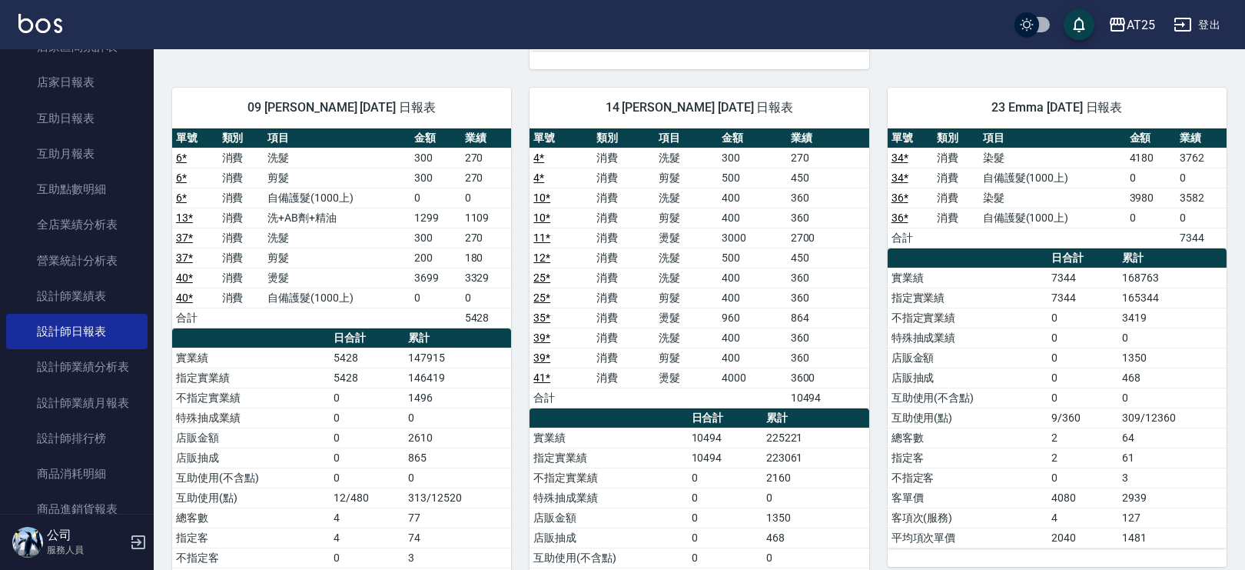
drag, startPoint x: 145, startPoint y: 277, endPoint x: 128, endPoint y: 263, distance: 21.8
click at [145, 286] on nav "櫃檯作業 打帳單 帳單列表 掛單列表 現金收支登錄 高階收支登錄 材料自購登錄 每日結帳 排班表 現場電腦打卡 預約管理 預約管理 單日預約紀錄 單週預約紀錄…" at bounding box center [77, 281] width 154 height 464
click at [69, 114] on link "互助日報表" at bounding box center [76, 118] width 141 height 35
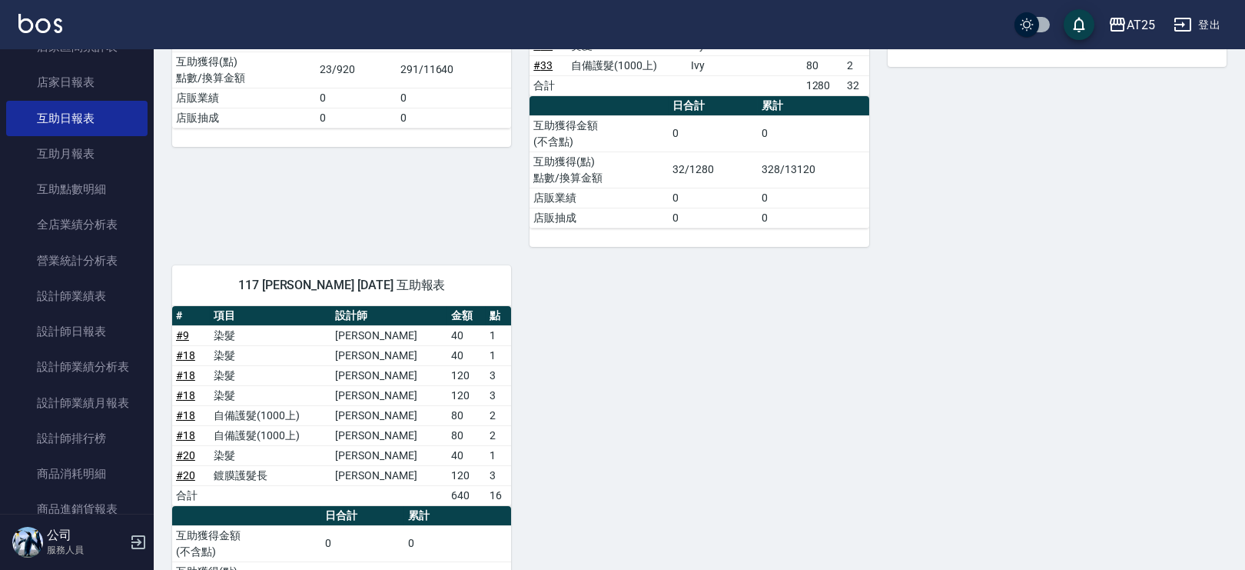
scroll to position [1117, 0]
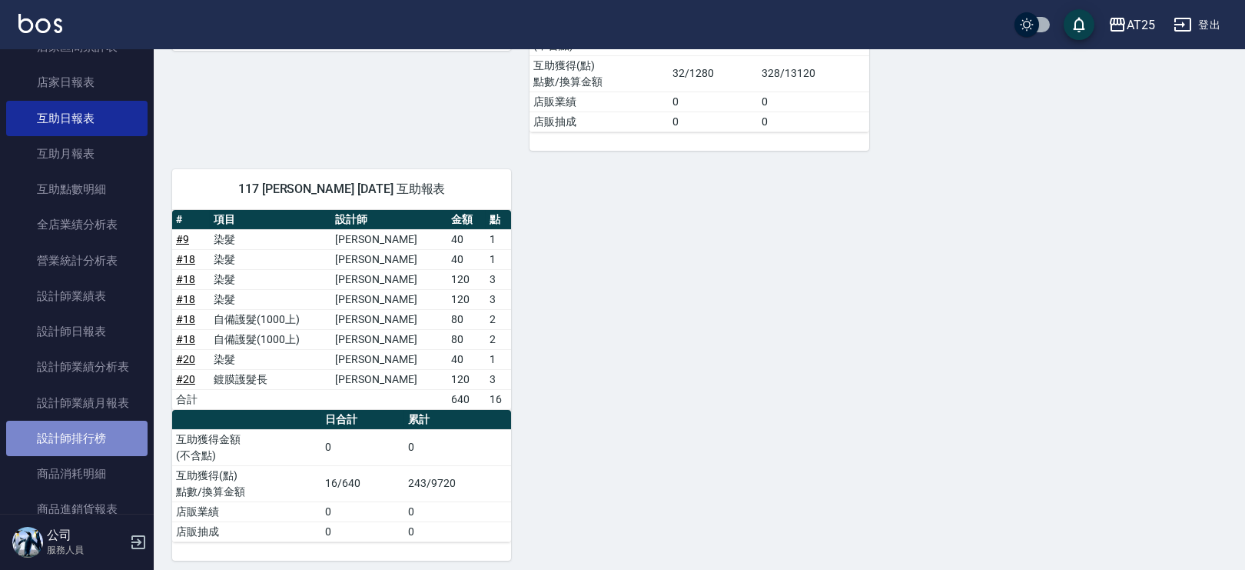
click at [95, 432] on link "設計師排行榜" at bounding box center [76, 437] width 141 height 35
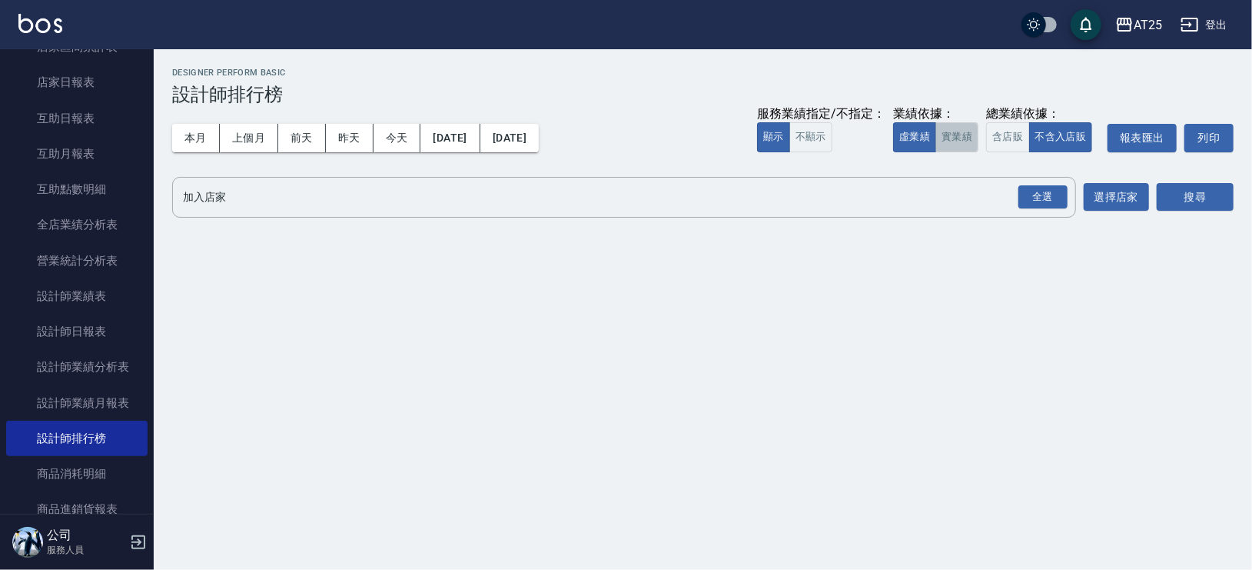
click at [949, 137] on button "實業績" at bounding box center [956, 137] width 43 height 30
click at [1027, 204] on div "全選" at bounding box center [1042, 197] width 49 height 24
click at [1114, 190] on button "選擇店家" at bounding box center [1116, 198] width 65 height 28
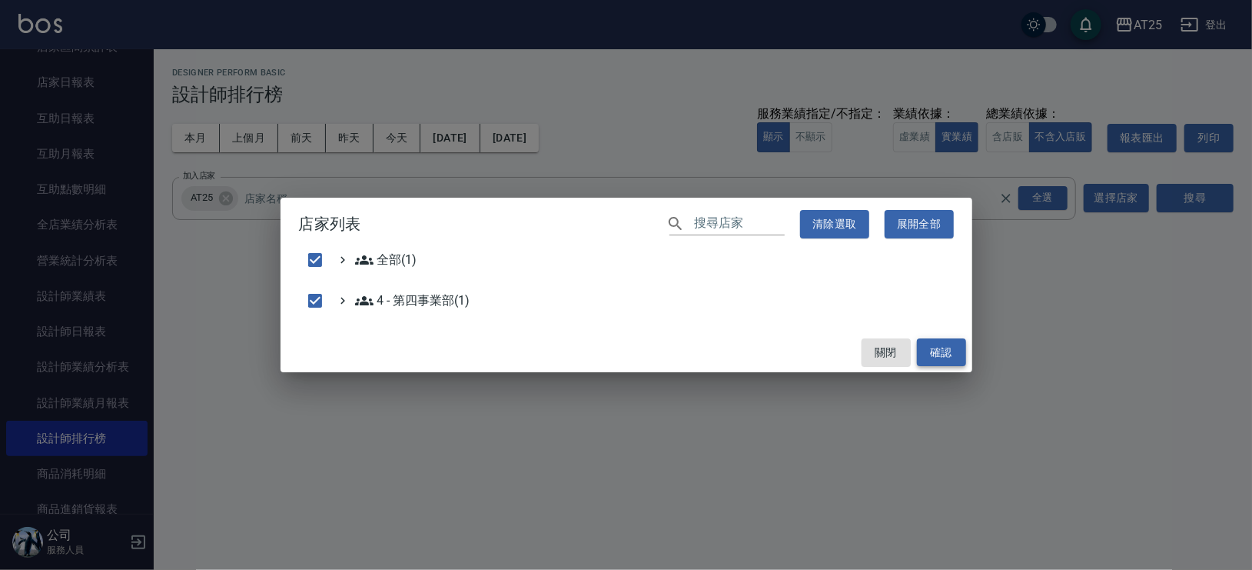
click at [953, 356] on button "確認" at bounding box center [941, 352] width 49 height 28
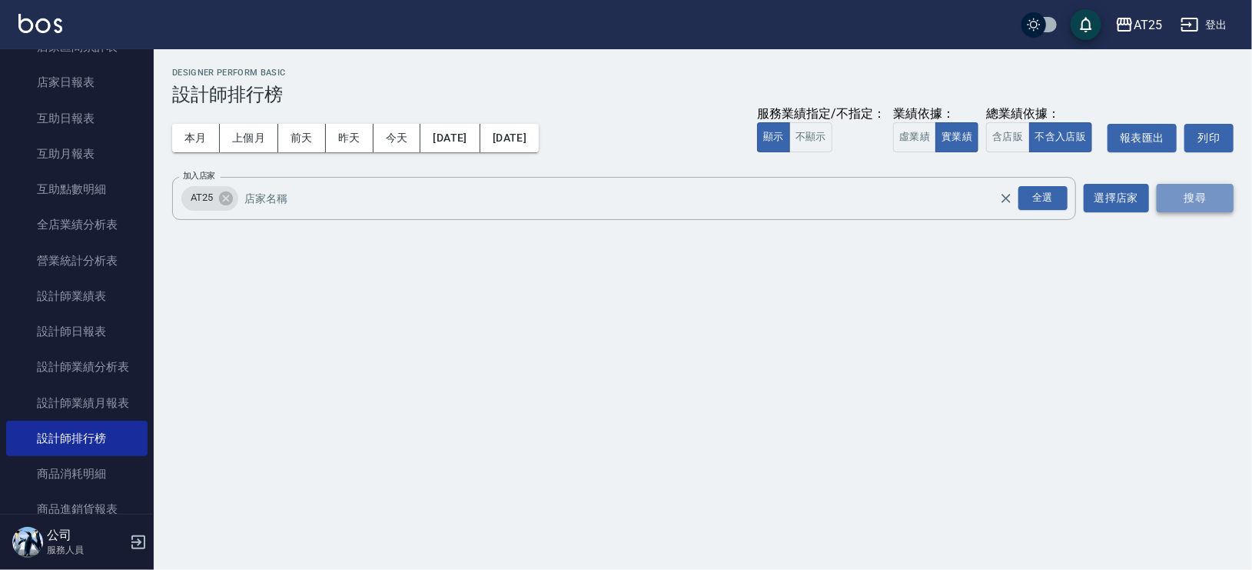
click at [1184, 192] on button "搜尋" at bounding box center [1195, 198] width 77 height 28
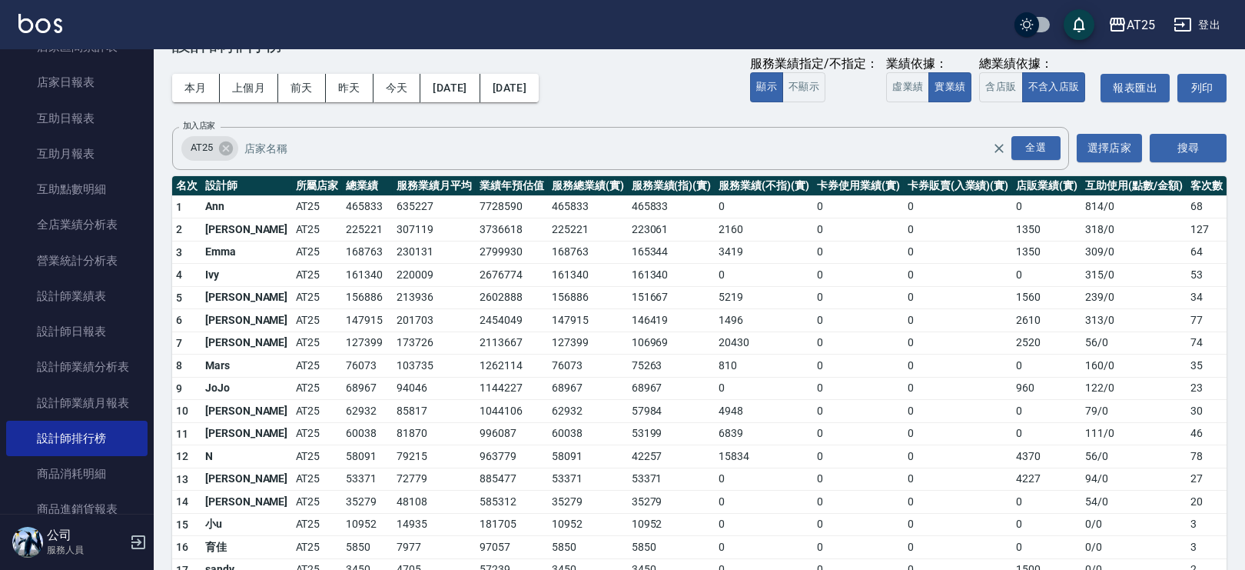
scroll to position [51, 0]
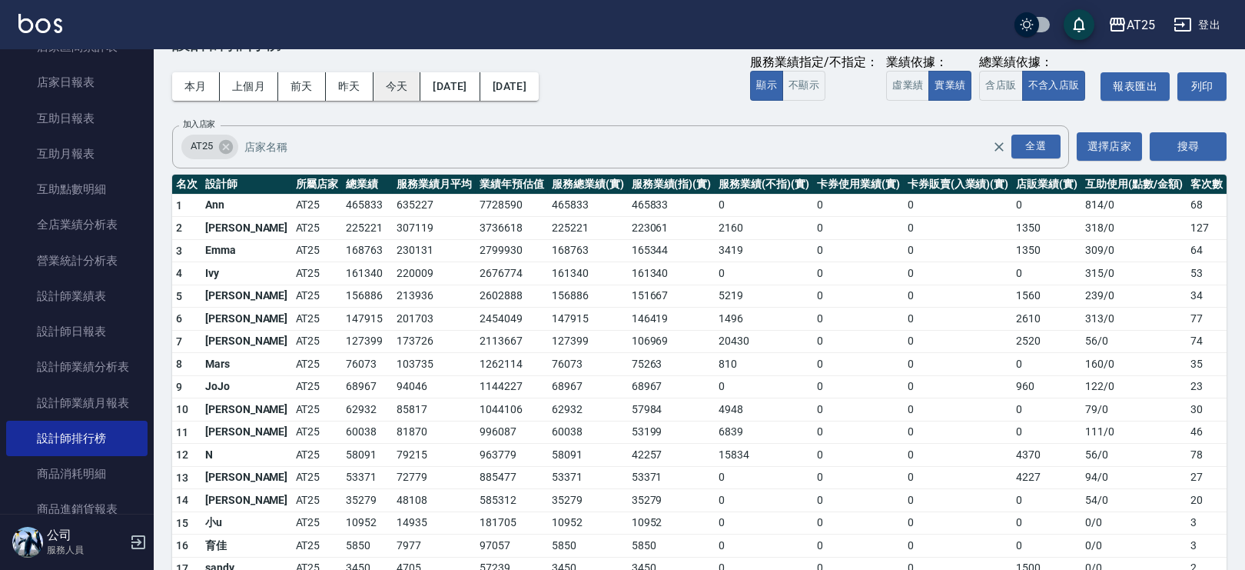
click at [383, 86] on button "今天" at bounding box center [398, 86] width 48 height 28
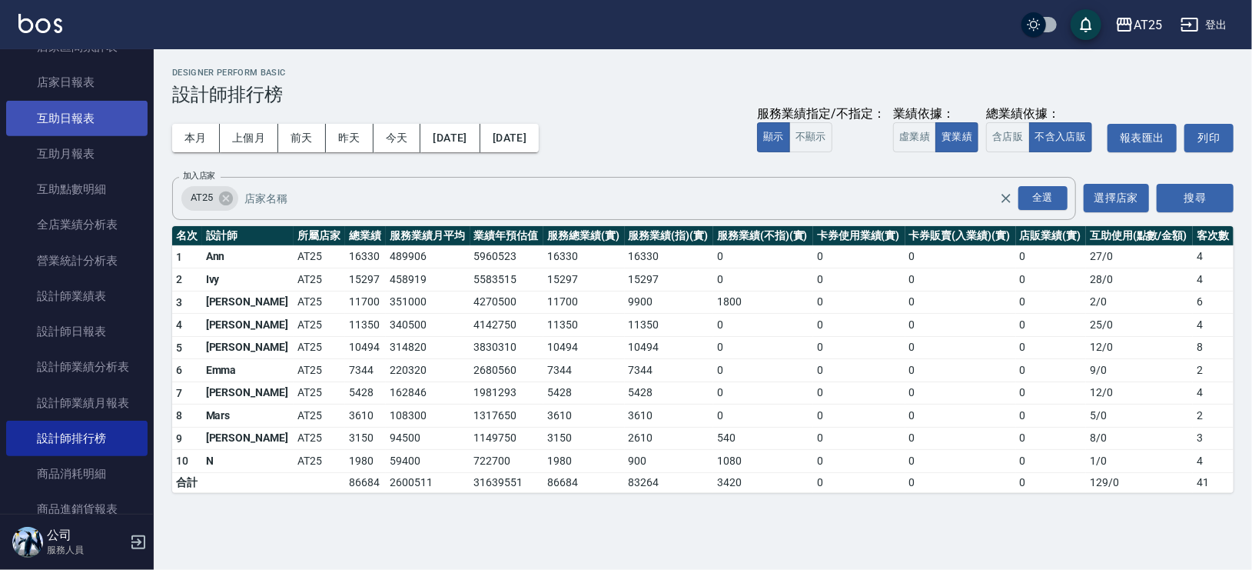
click at [89, 121] on link "互助日報表" at bounding box center [76, 118] width 141 height 35
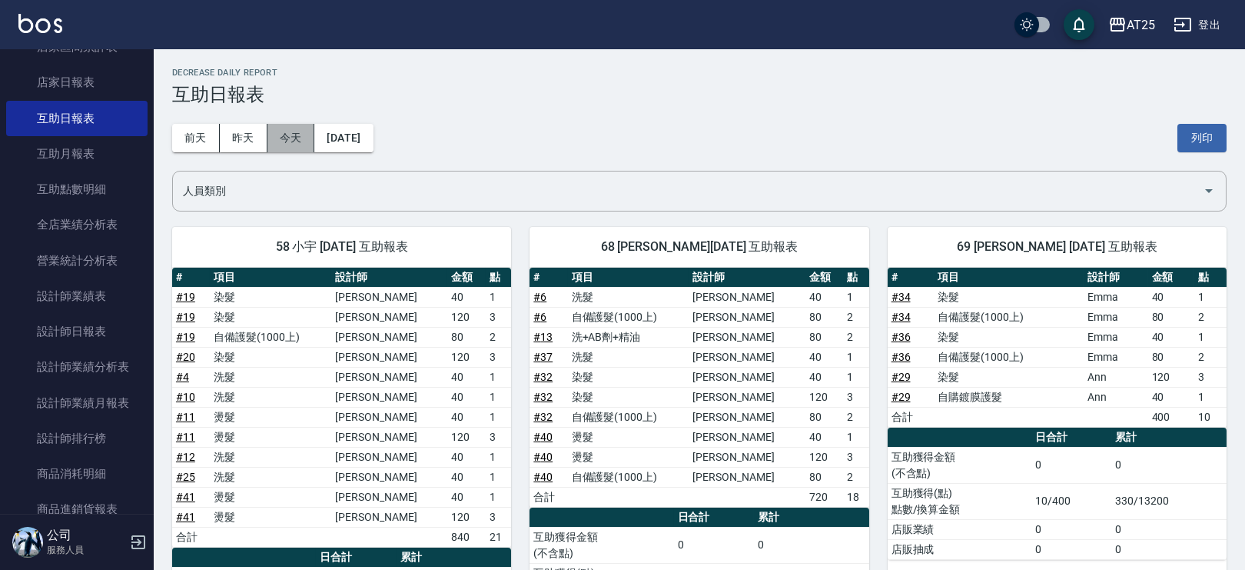
click at [306, 135] on button "今天" at bounding box center [291, 138] width 48 height 28
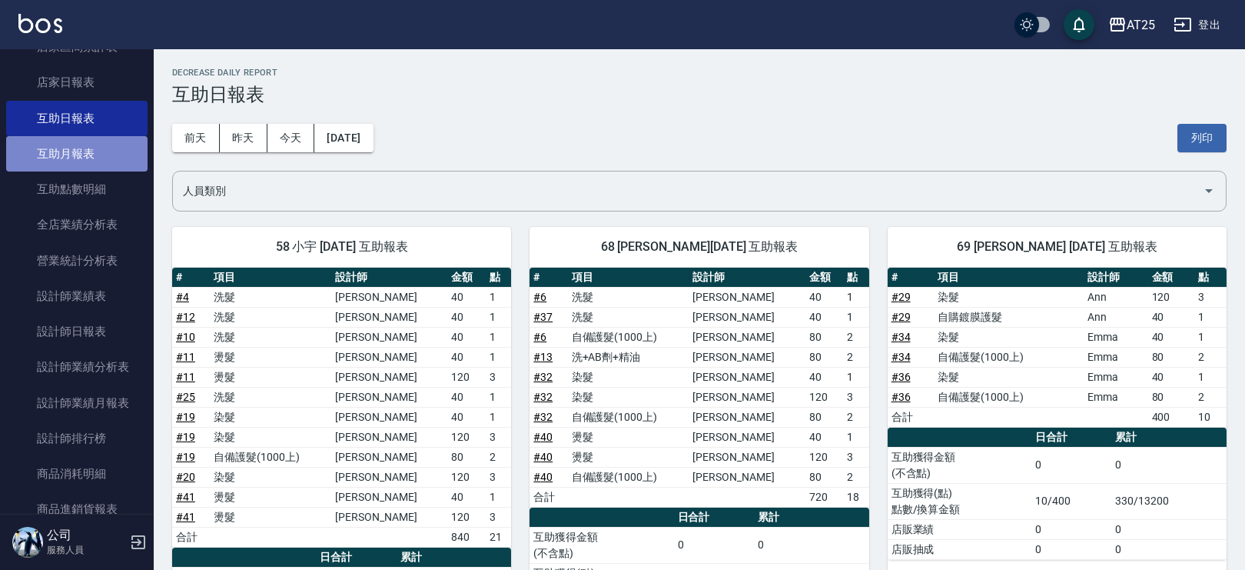
click at [98, 148] on link "互助月報表" at bounding box center [76, 153] width 141 height 35
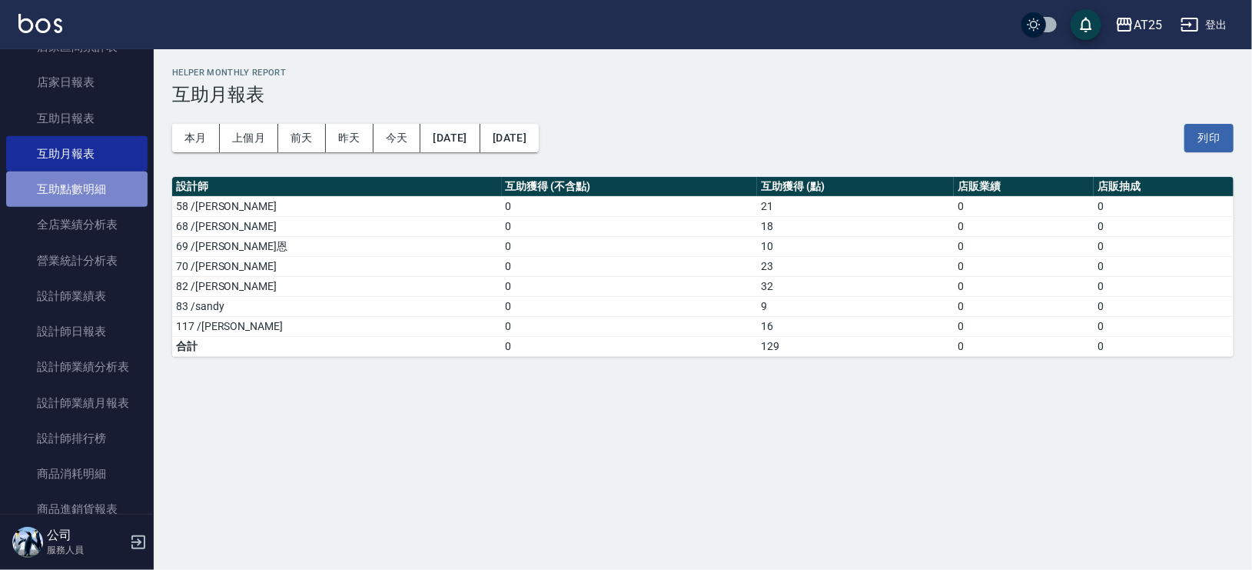
click at [98, 173] on link "互助點數明細" at bounding box center [76, 188] width 141 height 35
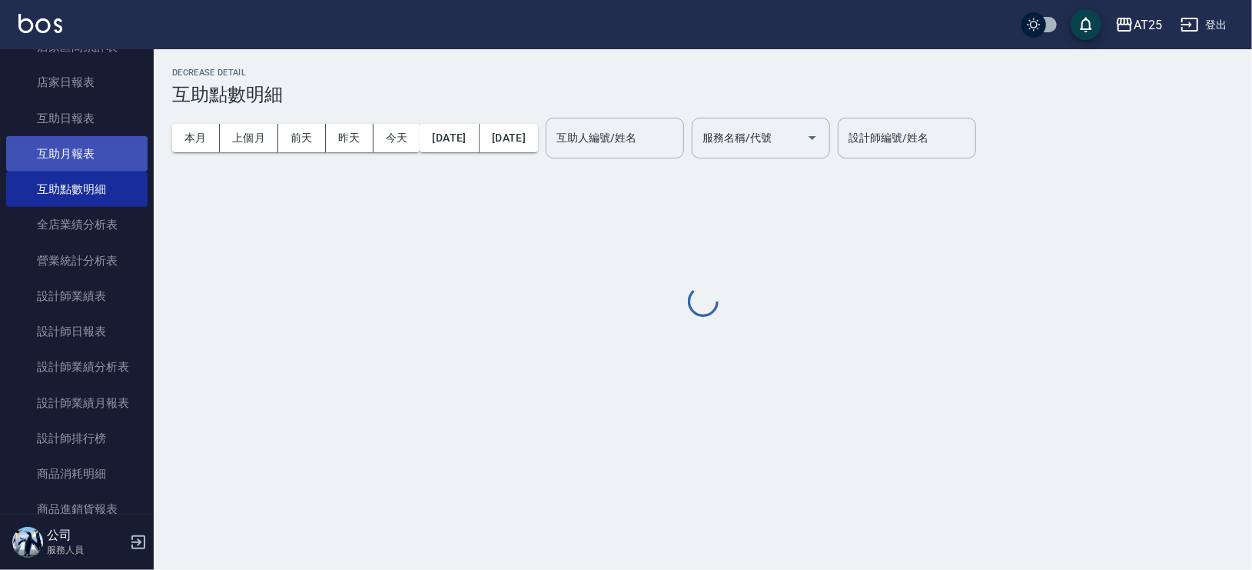
click at [100, 147] on link "互助月報表" at bounding box center [76, 153] width 141 height 35
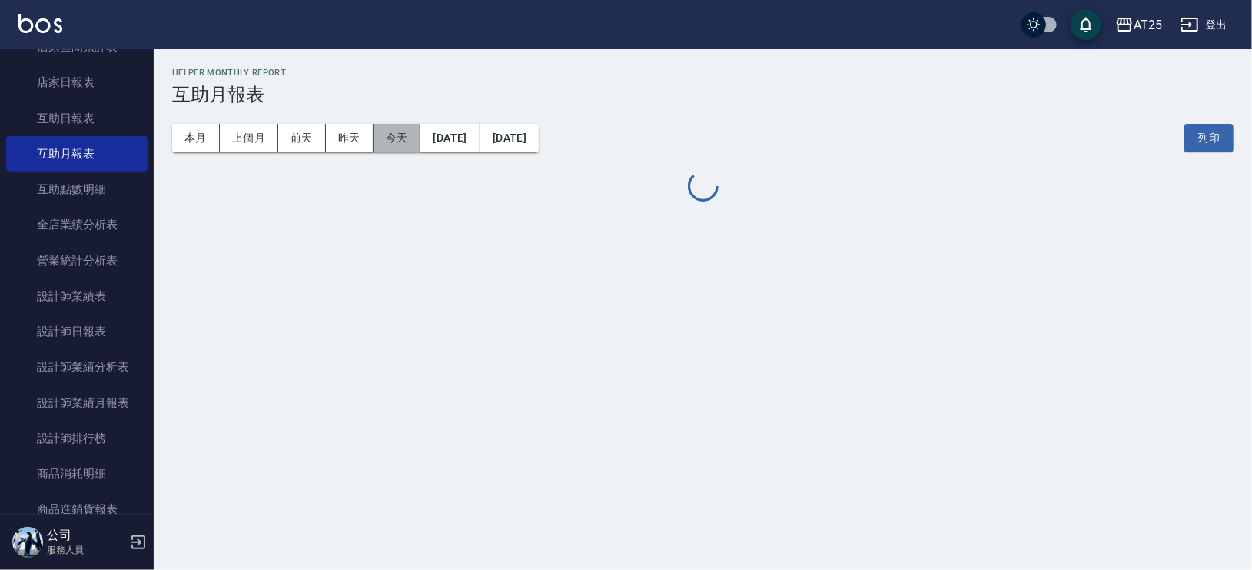
click at [391, 140] on button "今天" at bounding box center [398, 138] width 48 height 28
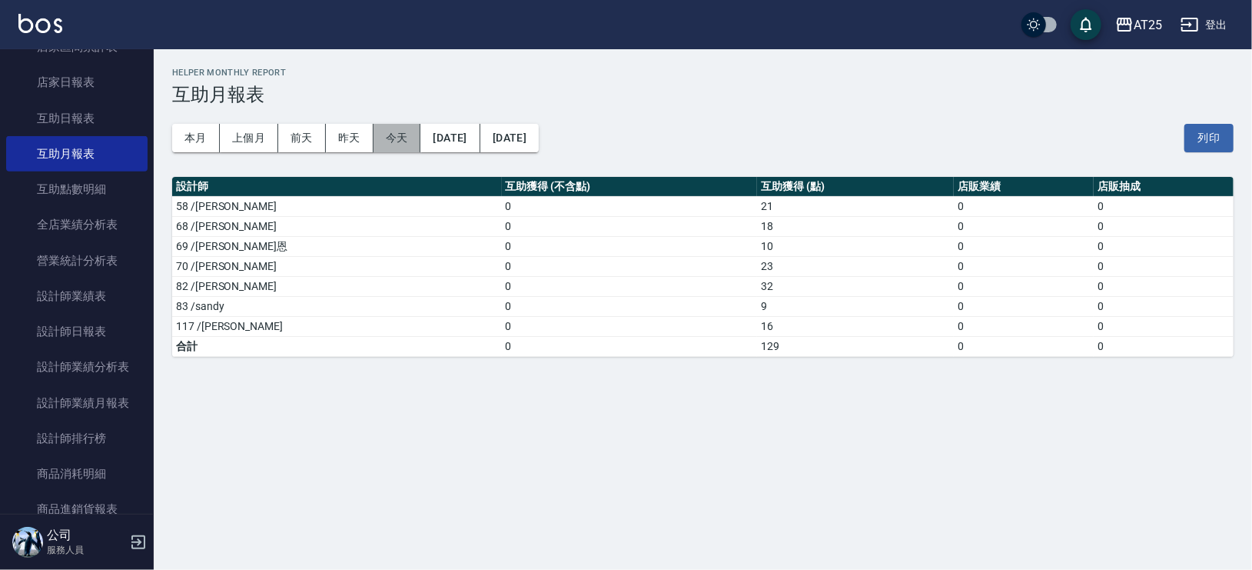
click at [410, 137] on button "今天" at bounding box center [398, 138] width 48 height 28
click at [109, 449] on link "設計師排行榜" at bounding box center [76, 437] width 141 height 35
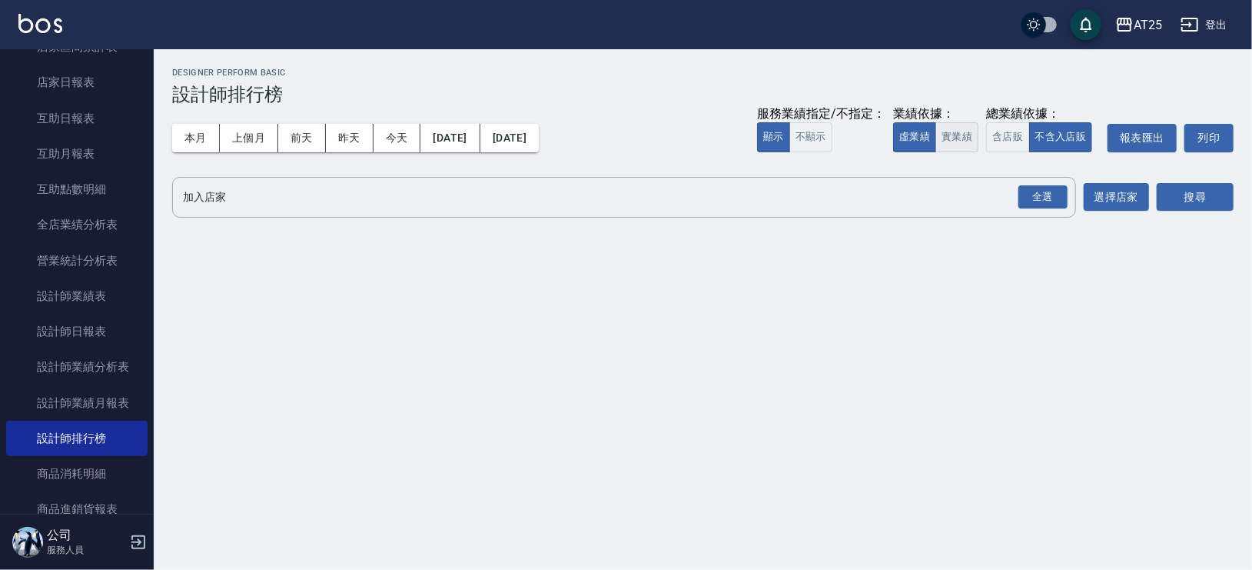
click at [956, 134] on button "實業績" at bounding box center [956, 137] width 43 height 30
click at [1060, 194] on div "全選" at bounding box center [1042, 197] width 49 height 24
click at [1108, 204] on button "選擇店家" at bounding box center [1116, 198] width 65 height 28
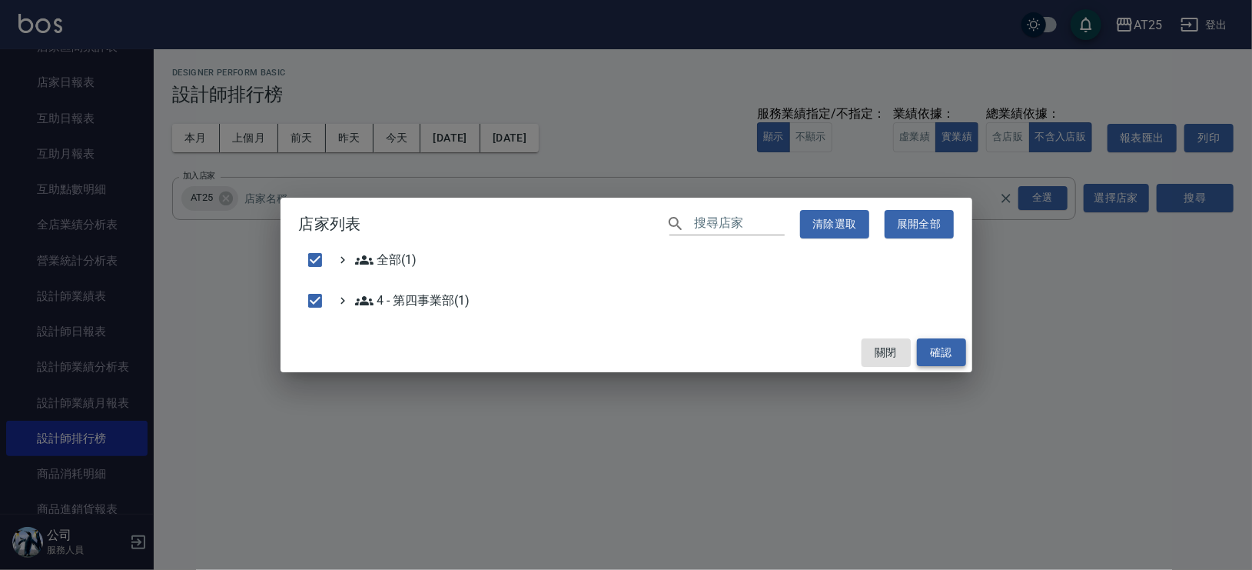
click at [953, 357] on button "確認" at bounding box center [941, 352] width 49 height 28
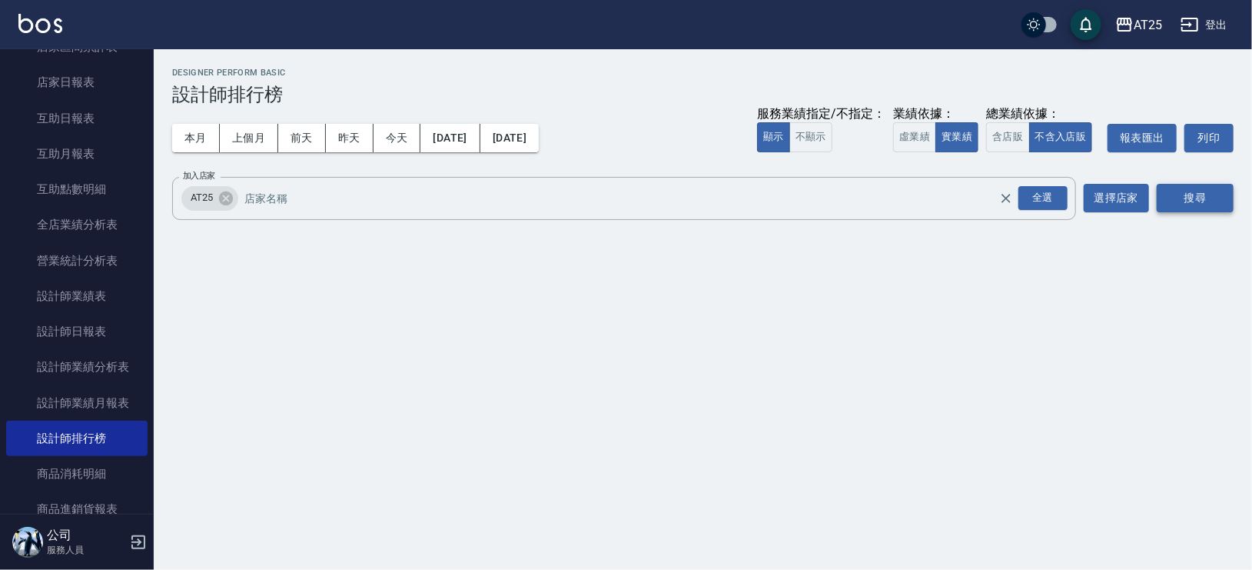
click at [1199, 202] on button "搜尋" at bounding box center [1195, 198] width 77 height 28
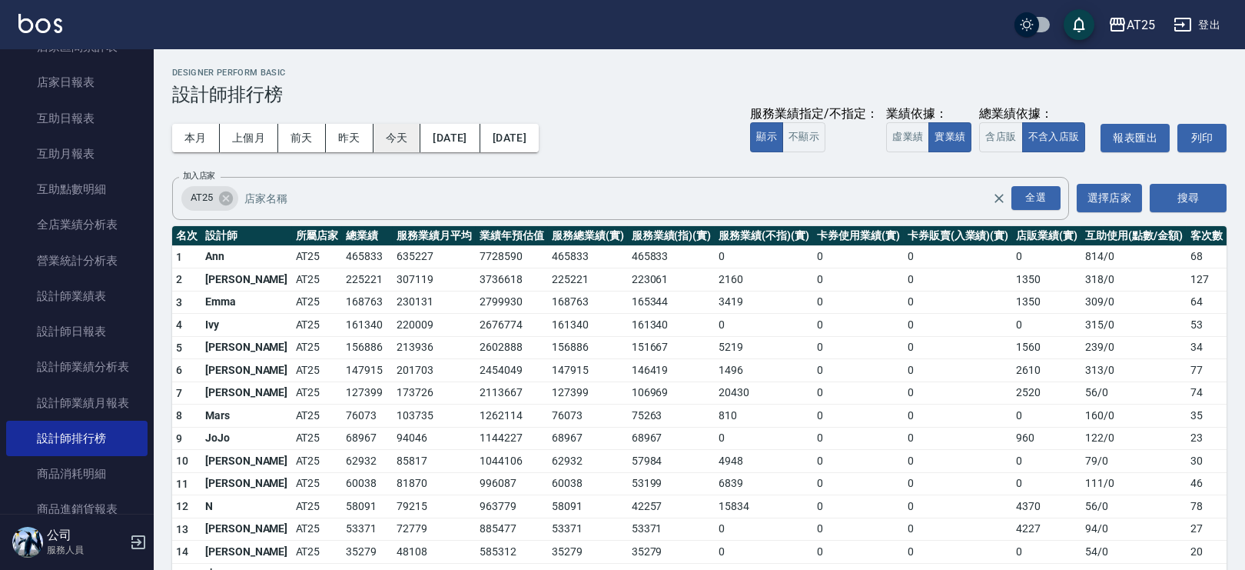
click at [394, 130] on button "今天" at bounding box center [398, 138] width 48 height 28
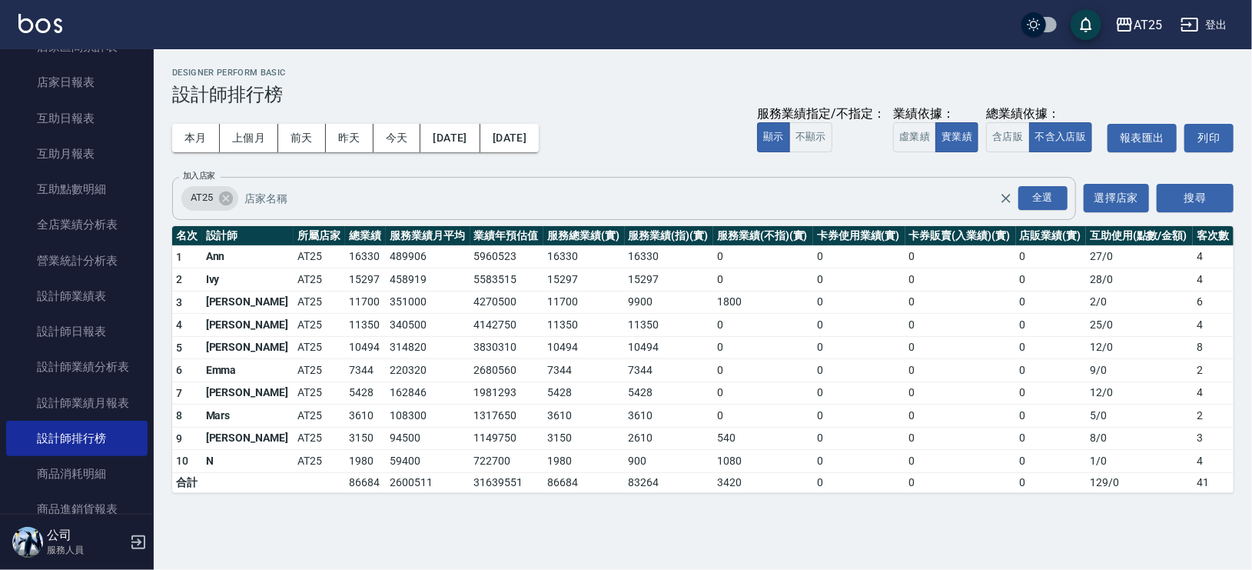
click at [327, 198] on input "加入店家" at bounding box center [634, 197] width 786 height 27
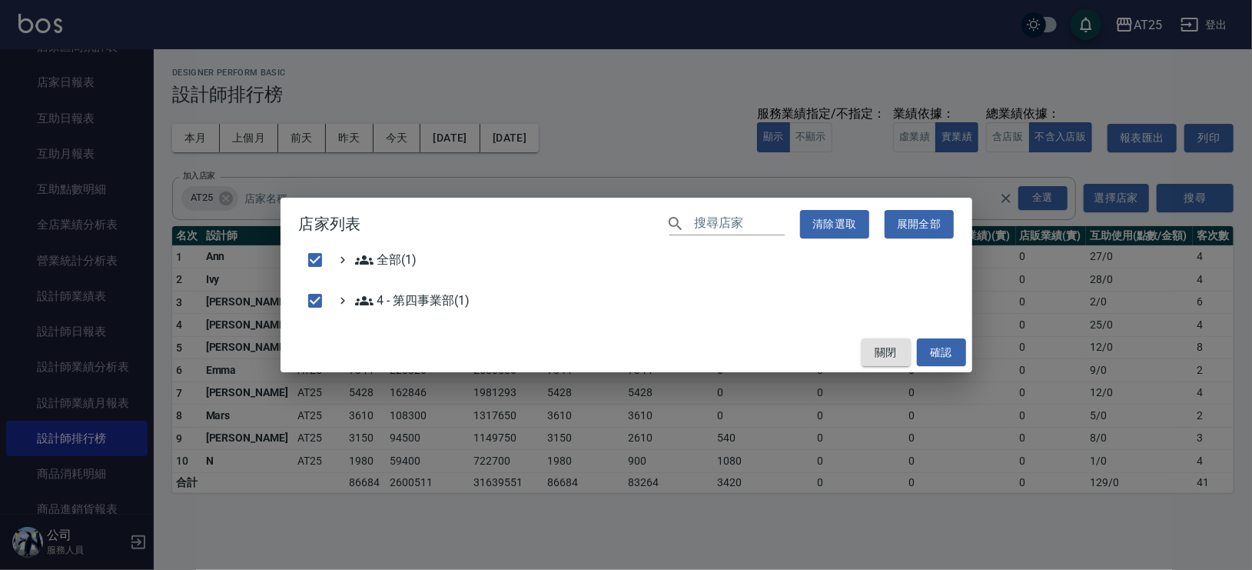
click at [887, 348] on button "關閉" at bounding box center [886, 352] width 49 height 28
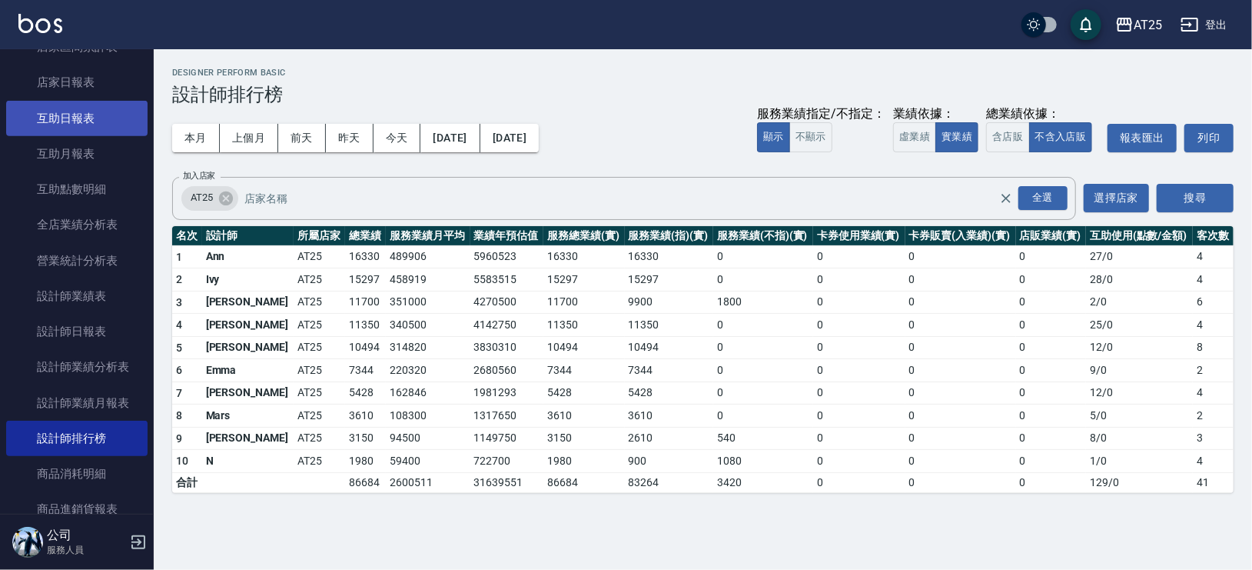
click at [111, 113] on link "互助日報表" at bounding box center [76, 118] width 141 height 35
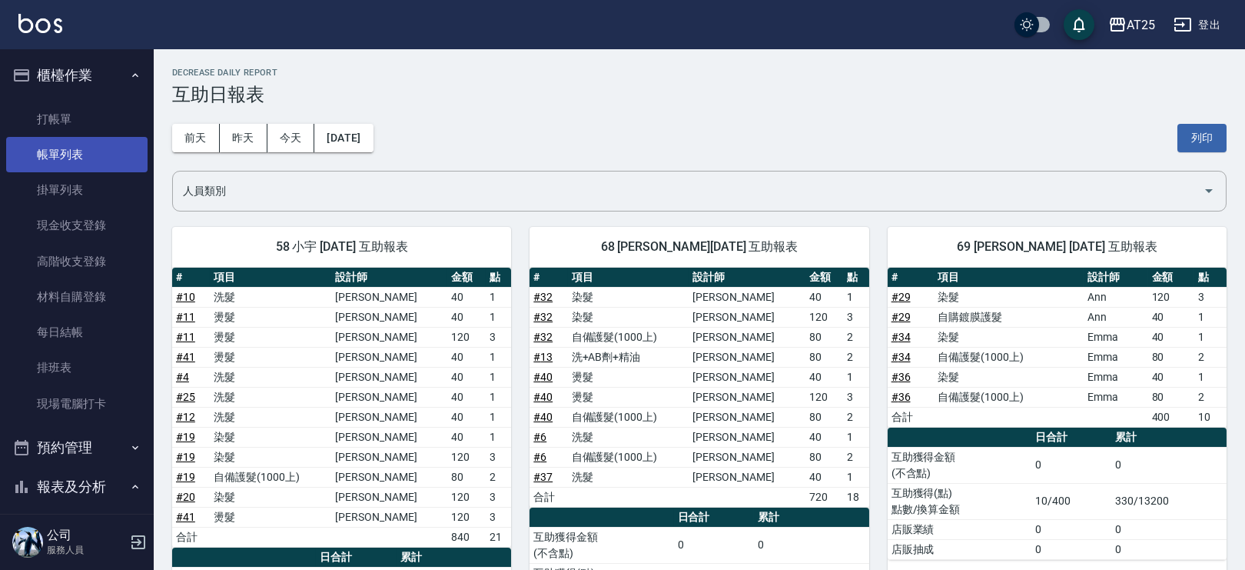
click at [83, 145] on link "帳單列表" at bounding box center [76, 154] width 141 height 35
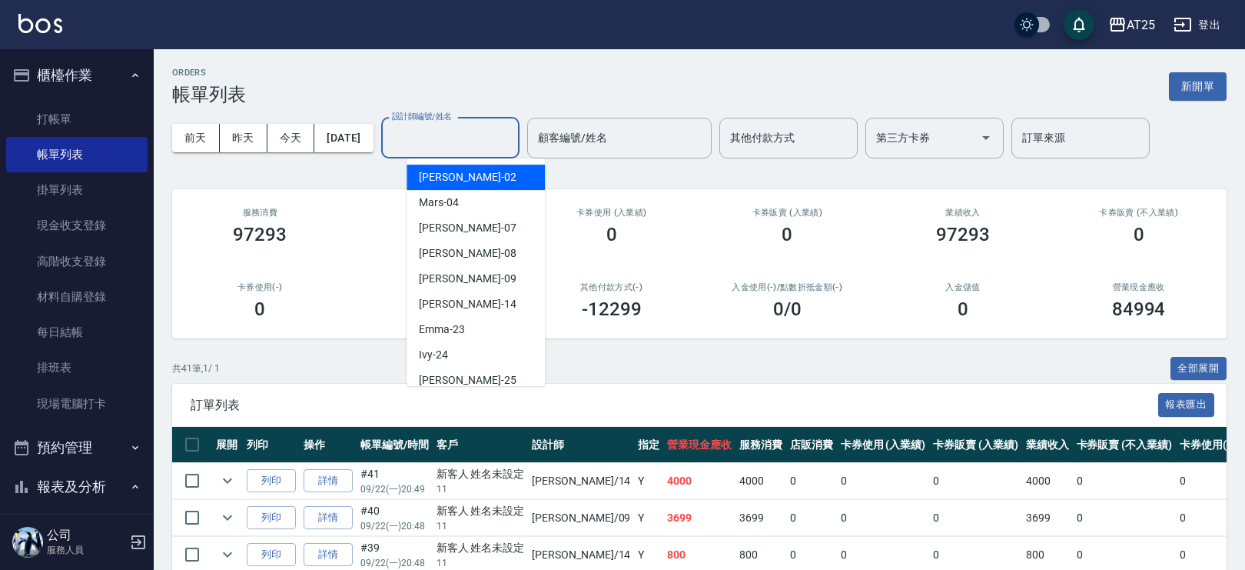
click at [473, 131] on div "設計師編號/姓名 設計師編號/姓名" at bounding box center [450, 138] width 138 height 41
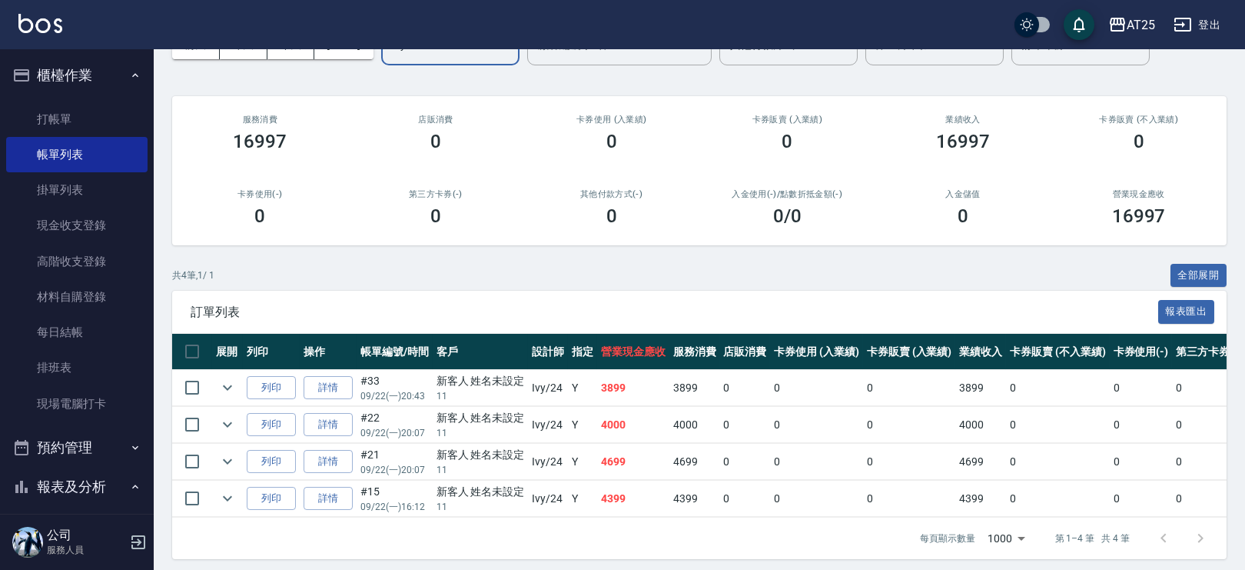
scroll to position [111, 0]
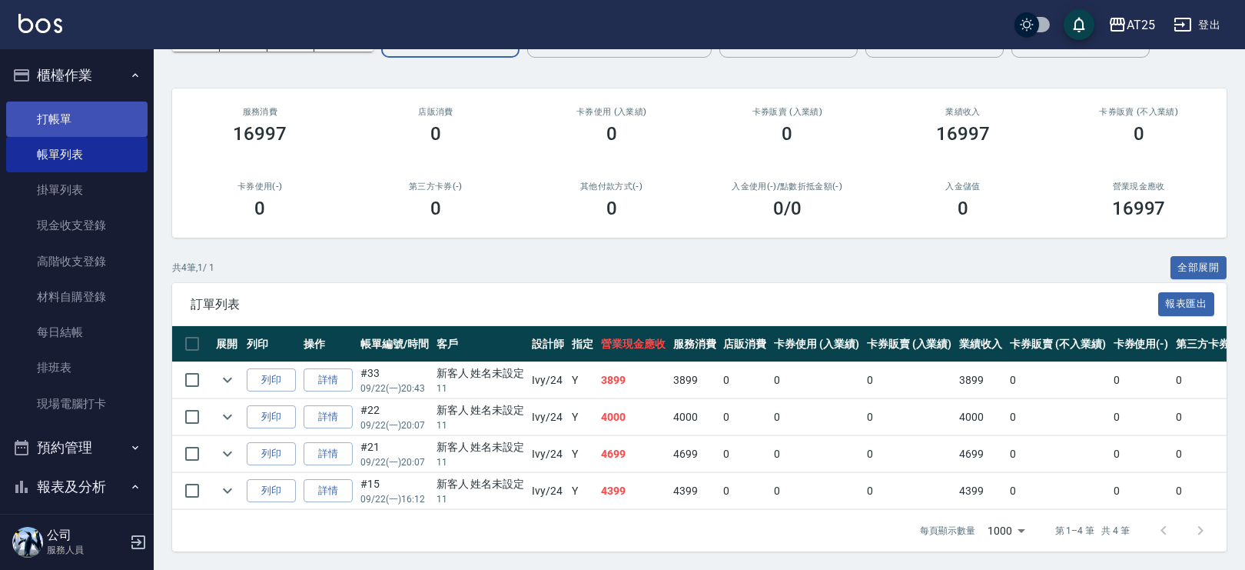
click at [75, 118] on link "打帳單" at bounding box center [76, 118] width 141 height 35
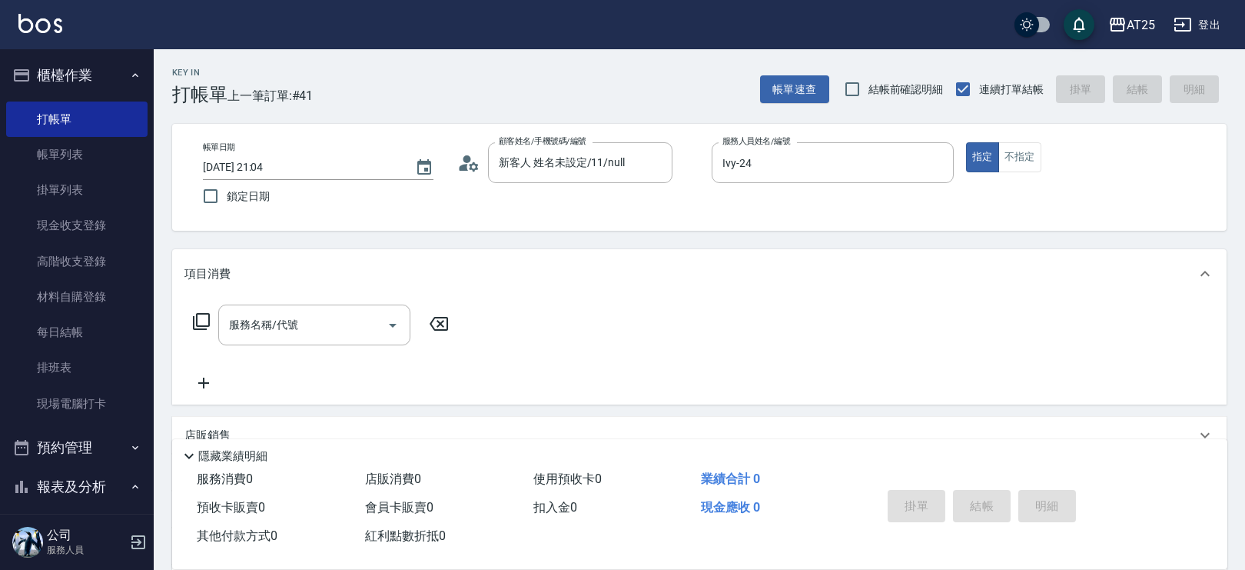
click at [204, 319] on icon at bounding box center [201, 321] width 18 height 18
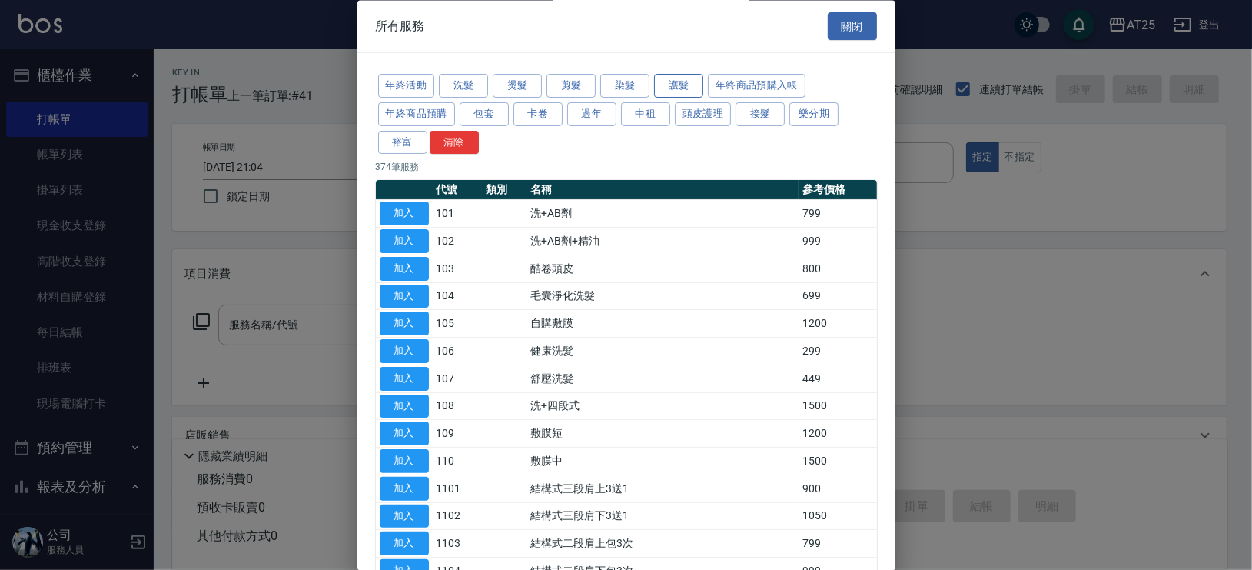
click at [673, 87] on button "護髮" at bounding box center [678, 87] width 49 height 24
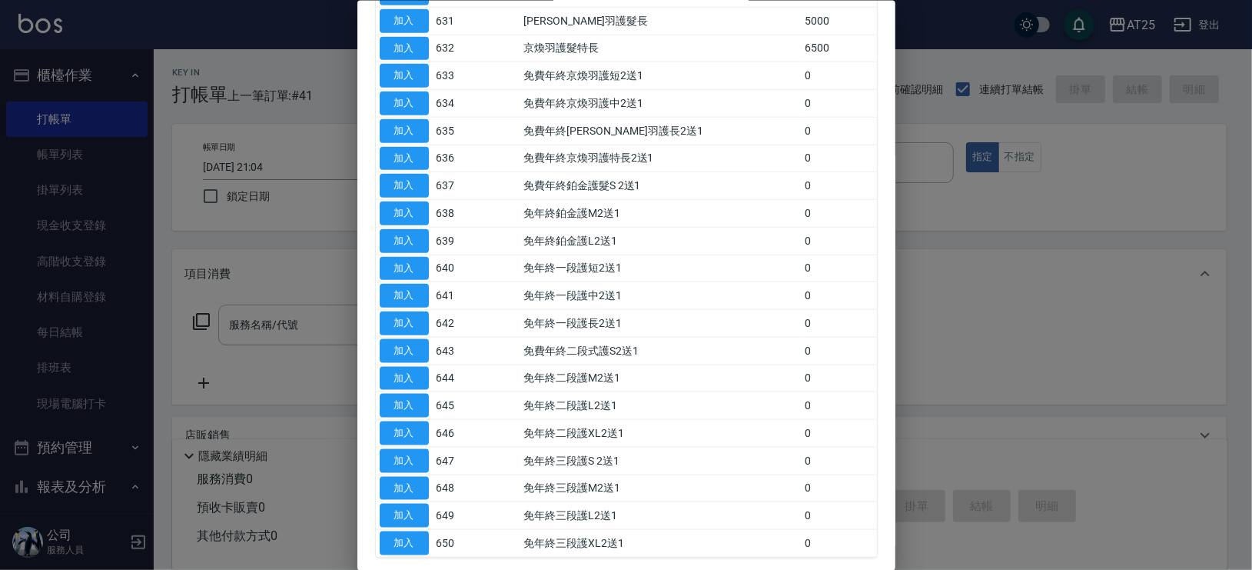
scroll to position [1080, 0]
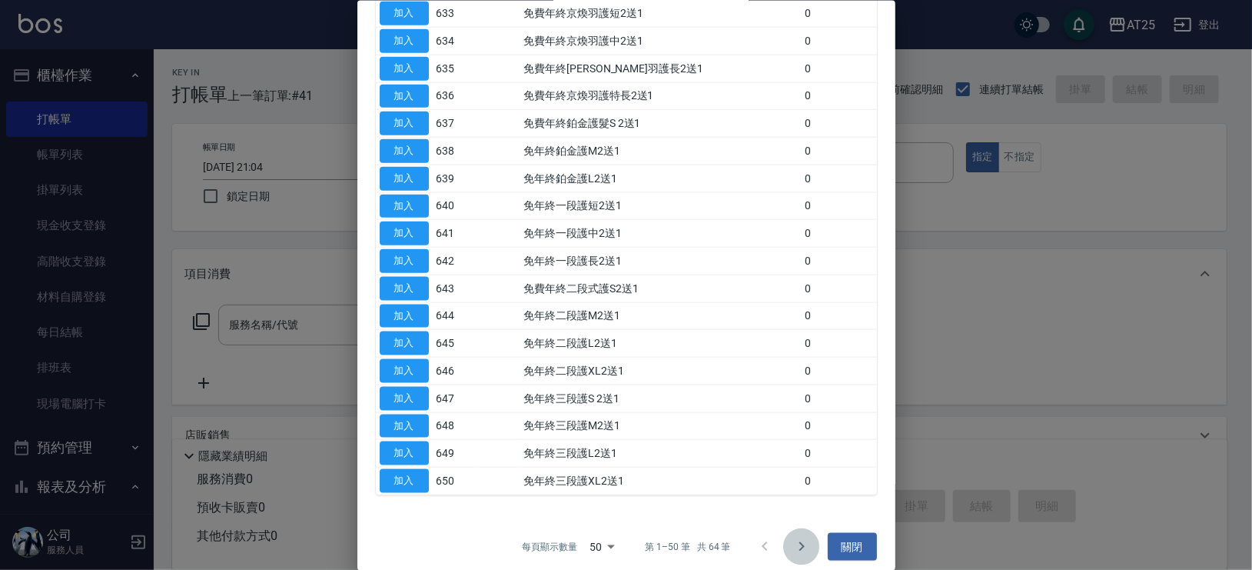
click at [792, 537] on icon "Go to next page" at bounding box center [801, 546] width 18 height 18
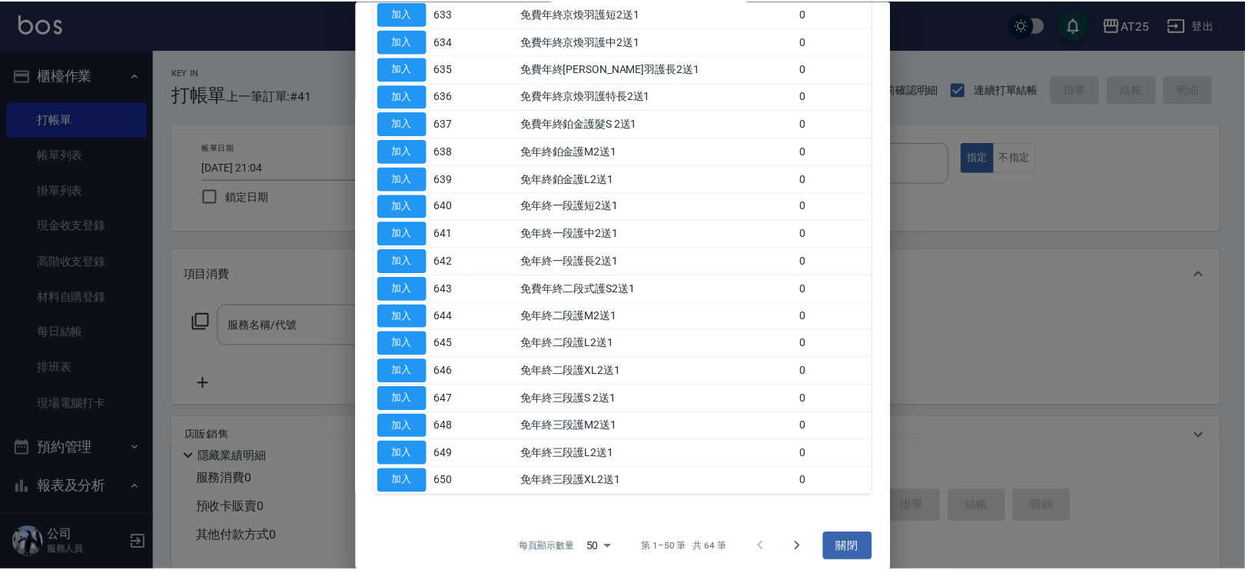
scroll to position [97, 0]
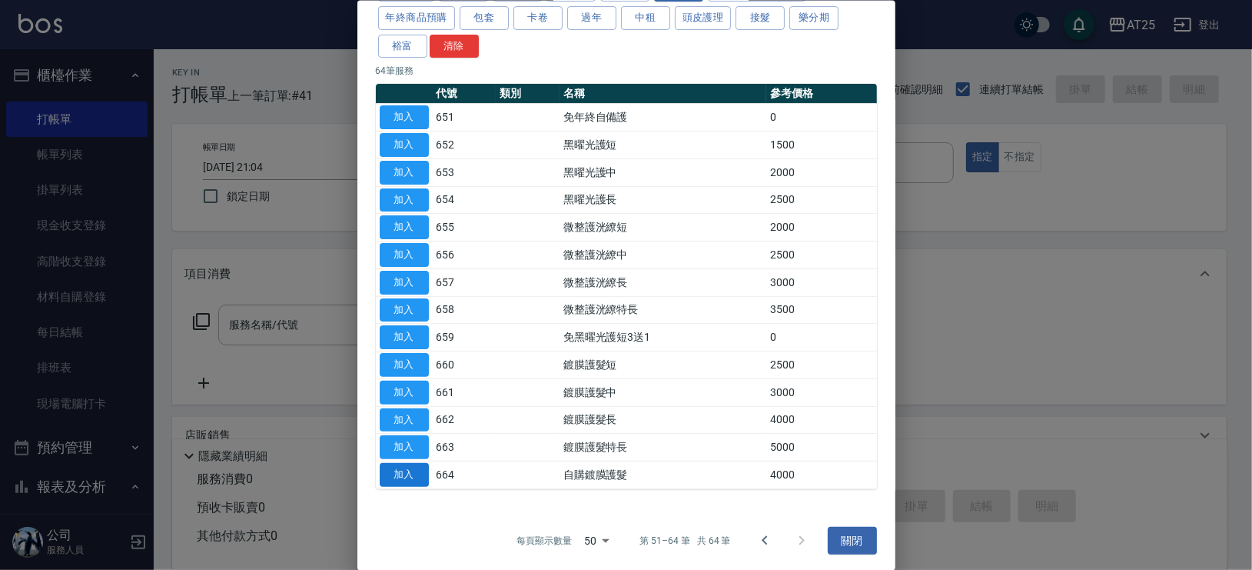
click at [403, 473] on button "加入" at bounding box center [404, 475] width 49 height 24
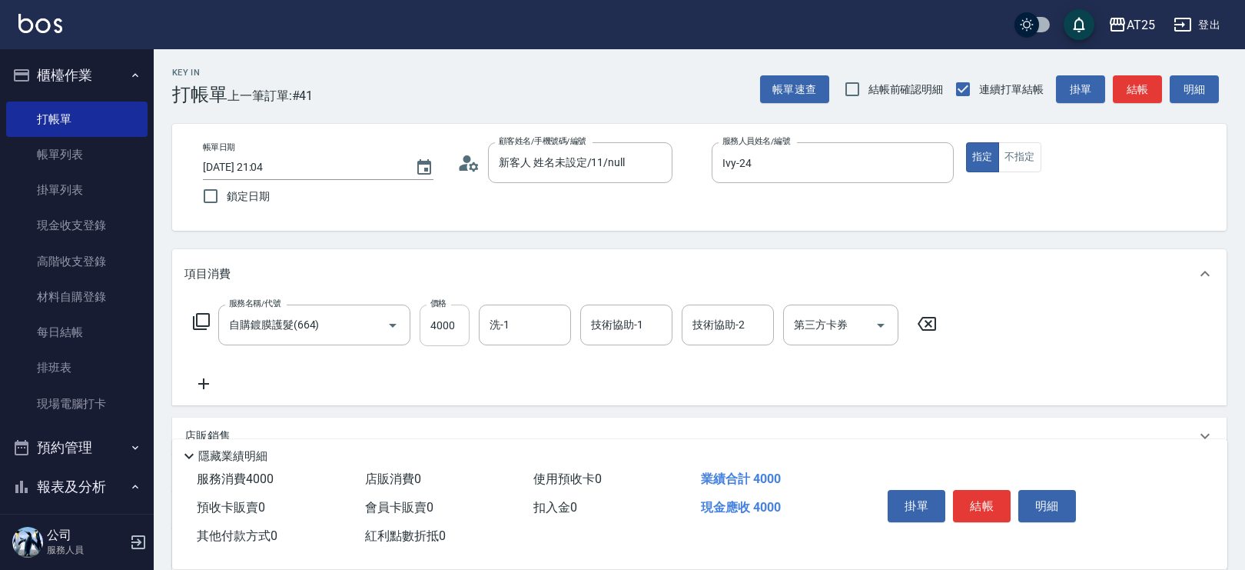
click at [455, 317] on input "4000" at bounding box center [445, 325] width 50 height 42
click at [993, 506] on button "結帳" at bounding box center [982, 506] width 58 height 32
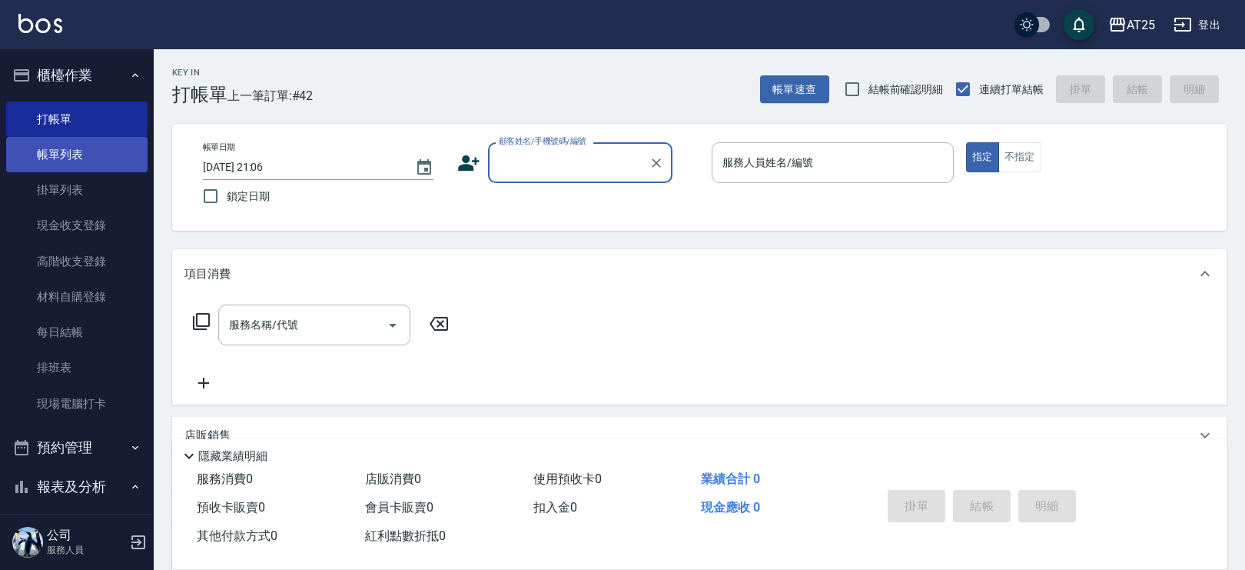
click at [59, 145] on link "帳單列表" at bounding box center [76, 154] width 141 height 35
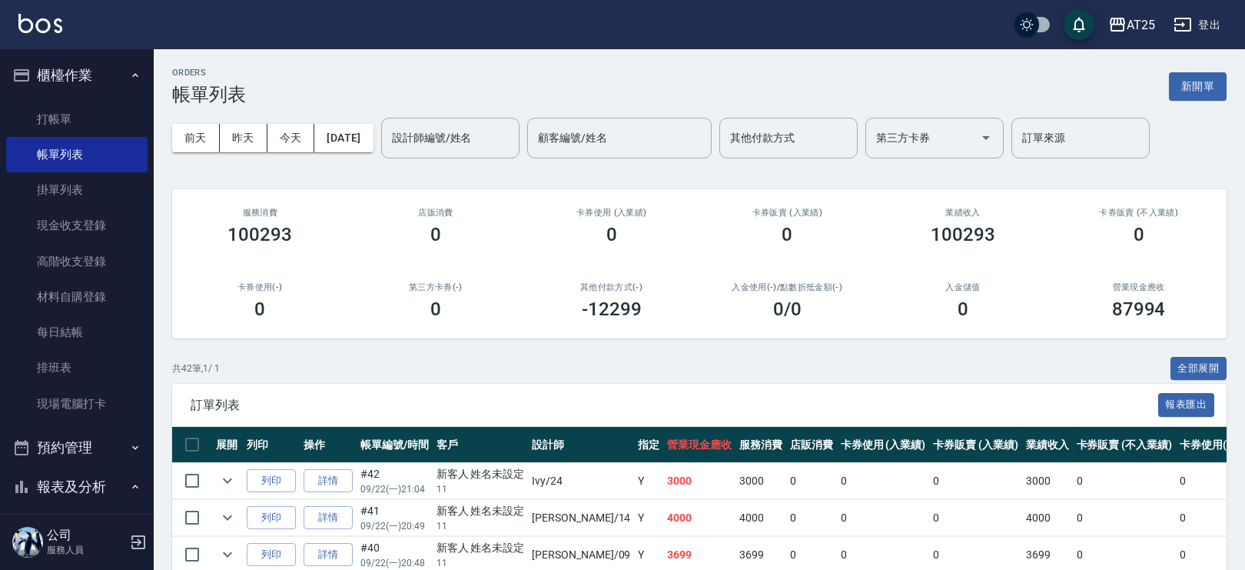
click at [66, 470] on button "報表及分析" at bounding box center [76, 487] width 141 height 40
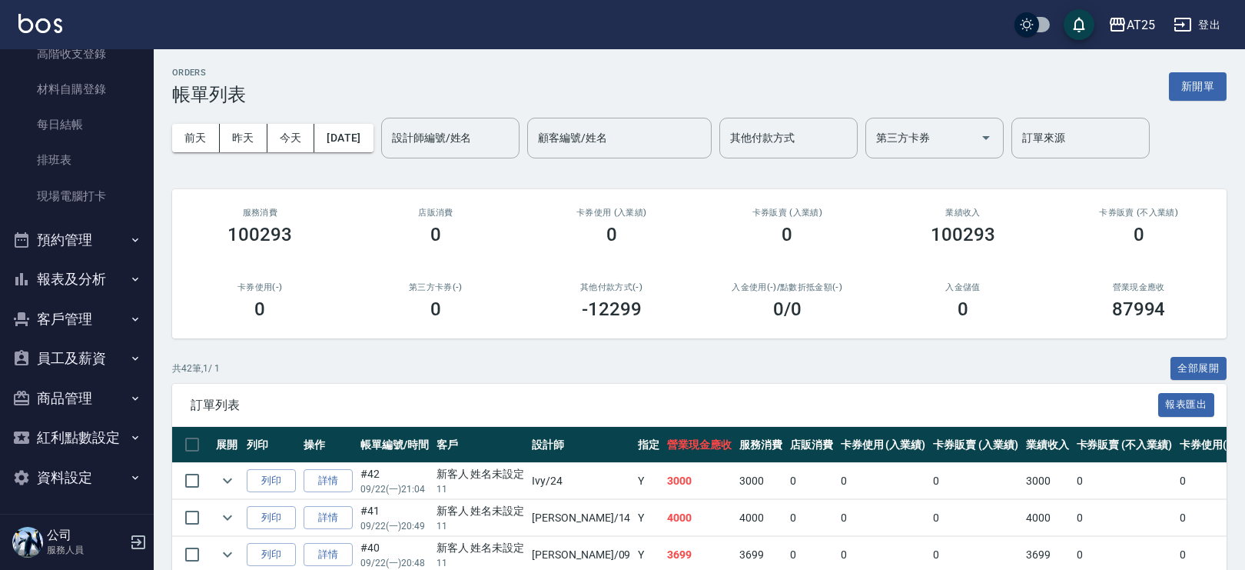
scroll to position [208, 0]
click at [98, 269] on button "報表及分析" at bounding box center [76, 278] width 141 height 40
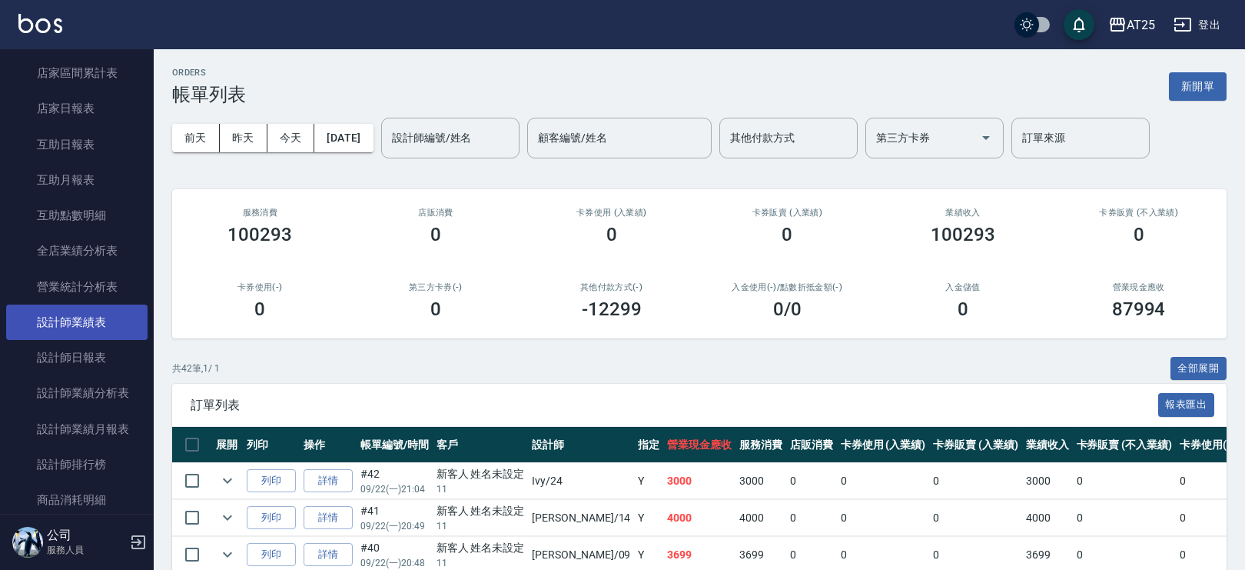
scroll to position [493, 0]
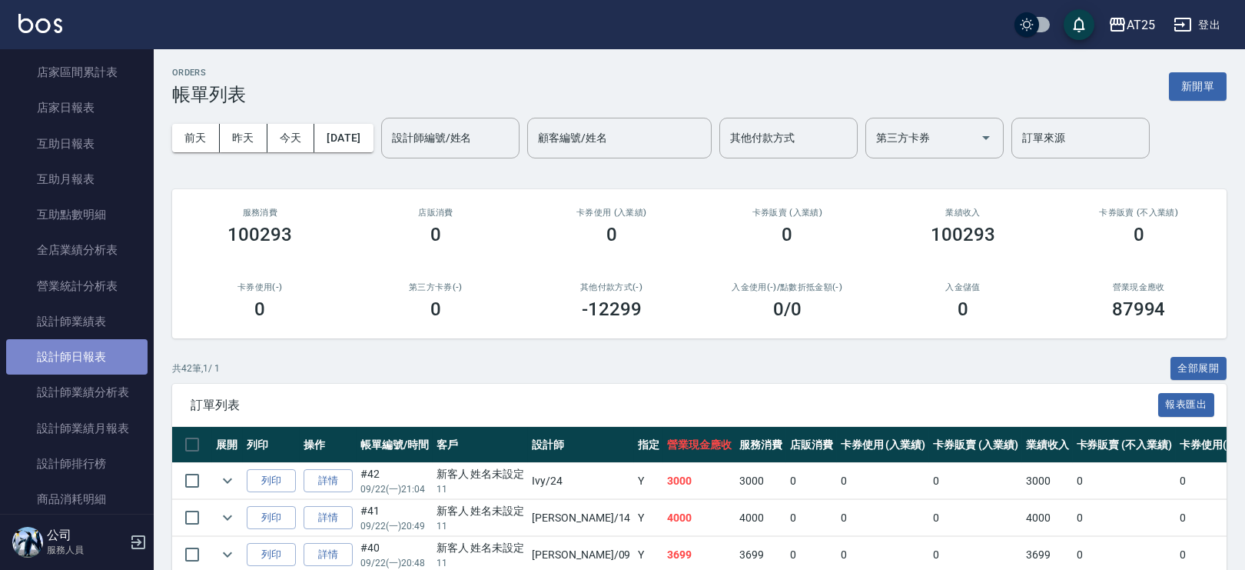
click at [98, 357] on link "設計師日報表" at bounding box center [76, 356] width 141 height 35
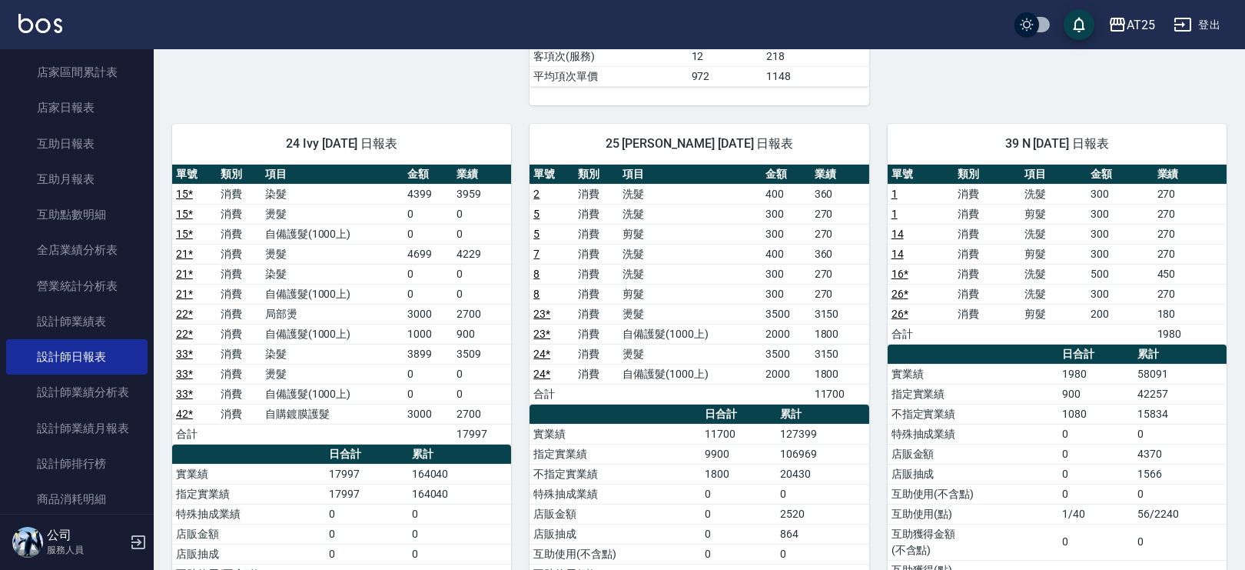
scroll to position [1293, 0]
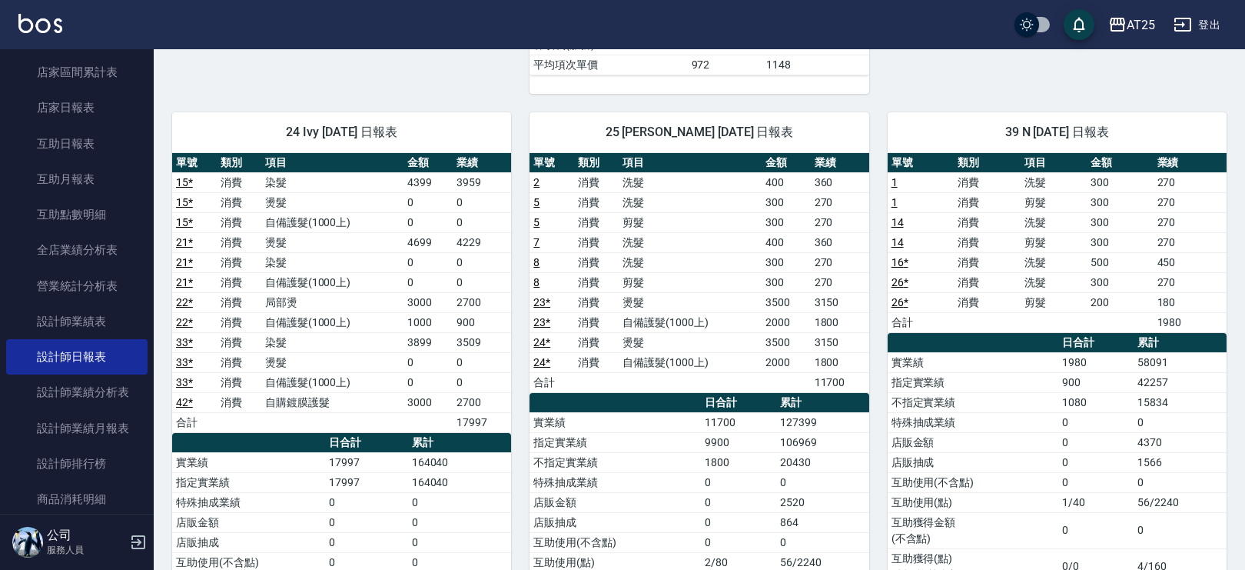
click at [1165, 317] on td "1980" at bounding box center [1190, 322] width 73 height 20
click at [108, 397] on link "設計師業績分析表" at bounding box center [76, 391] width 141 height 35
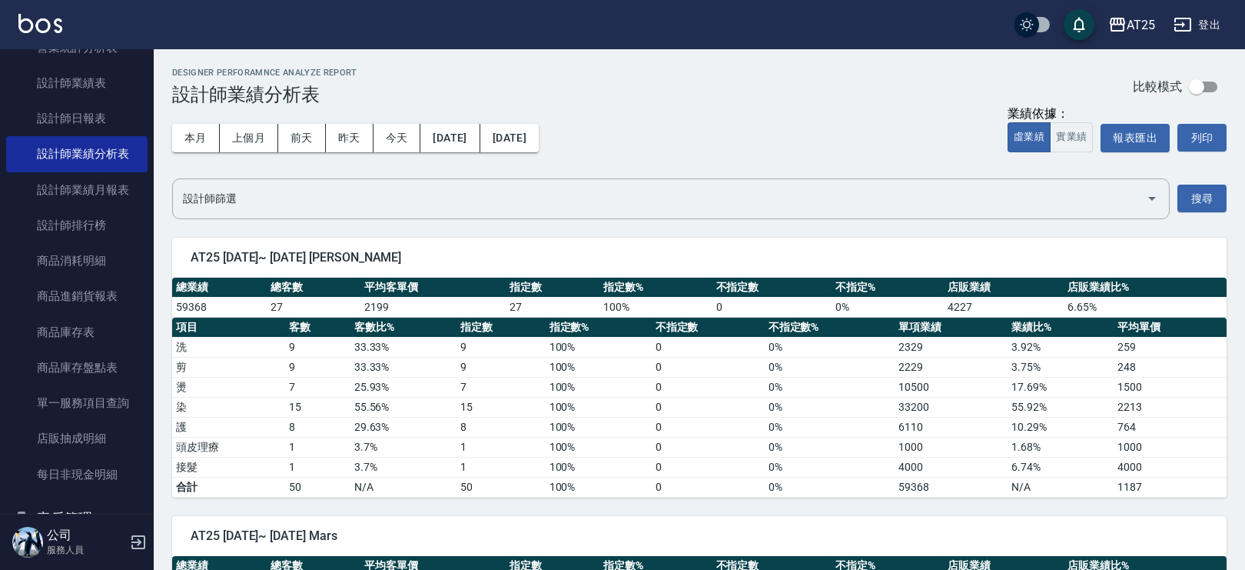
scroll to position [764, 0]
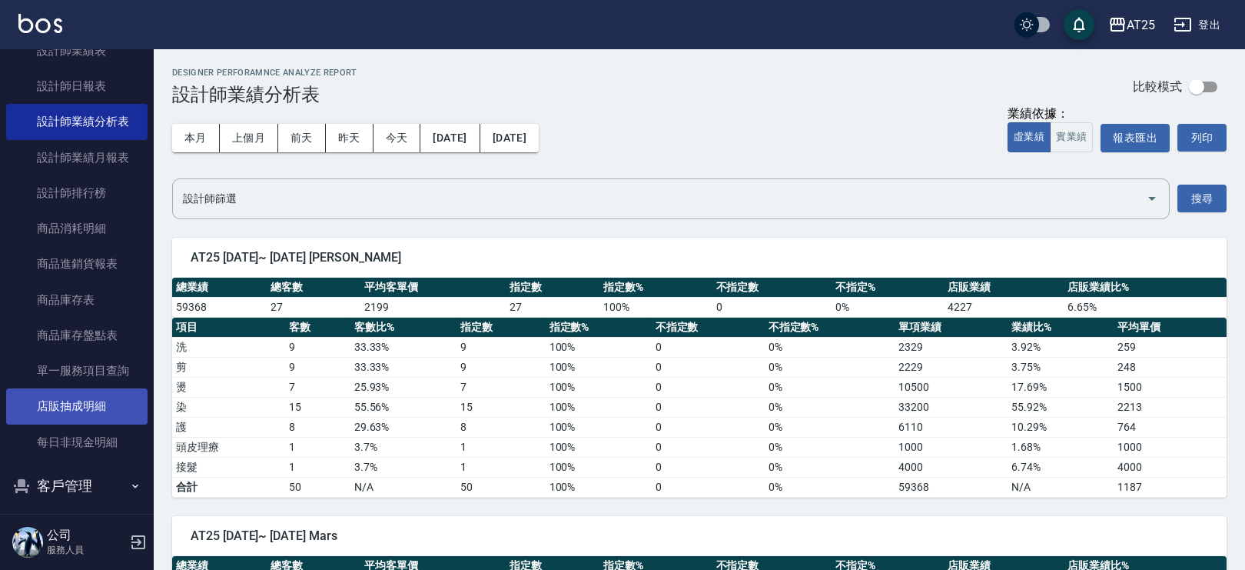
click at [108, 407] on link "店販抽成明細" at bounding box center [76, 405] width 141 height 35
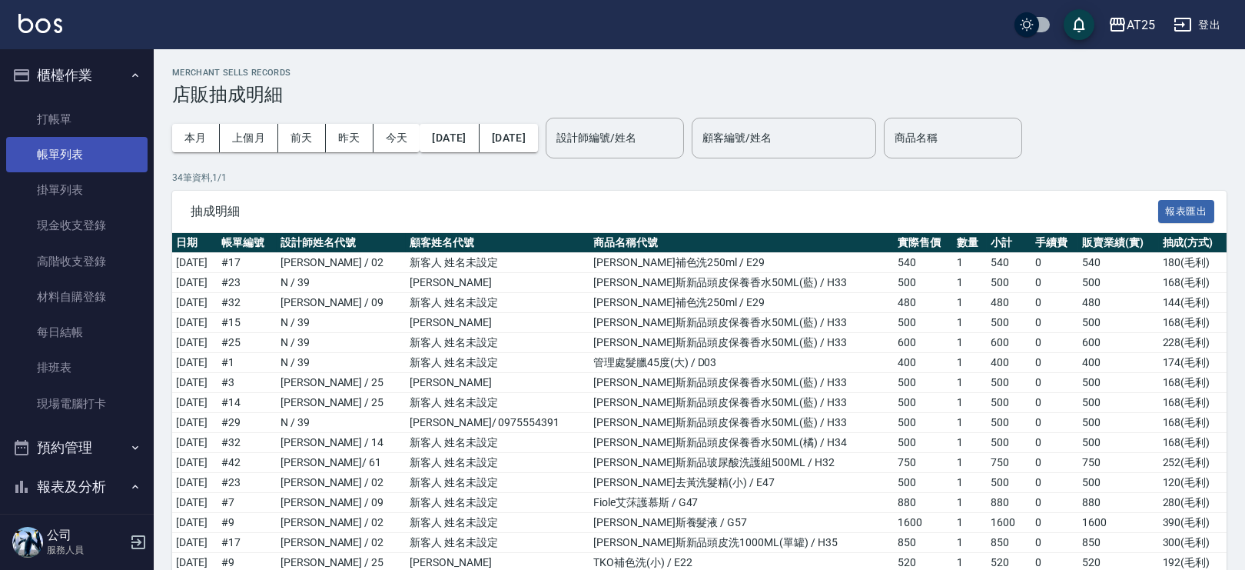
click at [86, 145] on link "帳單列表" at bounding box center [76, 154] width 141 height 35
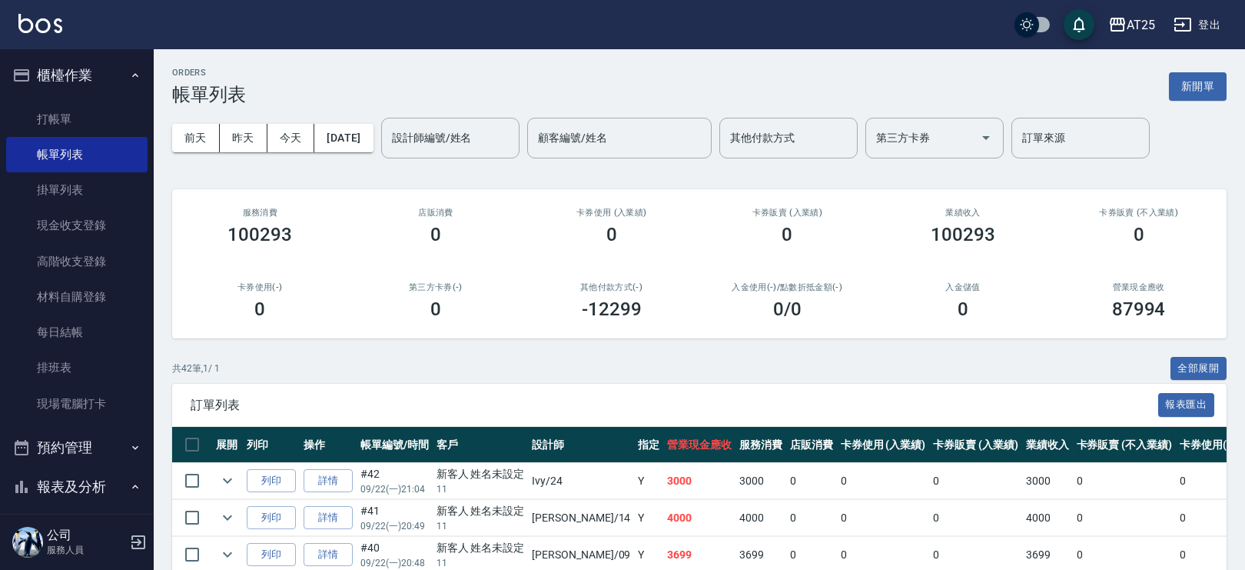
click at [107, 443] on button "預約管理" at bounding box center [76, 447] width 141 height 40
drag, startPoint x: 145, startPoint y: 178, endPoint x: 154, endPoint y: 255, distance: 77.3
click at [154, 255] on div "櫃檯作業 打帳單 帳單列表 掛單列表 現金收支登錄 高階收支登錄 材料自購登錄 每日結帳 排班表 現場電腦打卡 預約管理 預約管理 單日預約紀錄 單週預約紀錄…" at bounding box center [77, 309] width 154 height 520
drag, startPoint x: 154, startPoint y: 165, endPoint x: 148, endPoint y: 209, distance: 44.1
click at [148, 209] on div "櫃檯作業 打帳單 帳單列表 掛單列表 現金收支登錄 高階收支登錄 材料自購登錄 每日結帳 排班表 現場電腦打卡 預約管理 預約管理 單日預約紀錄 單週預約紀錄…" at bounding box center [77, 309] width 154 height 520
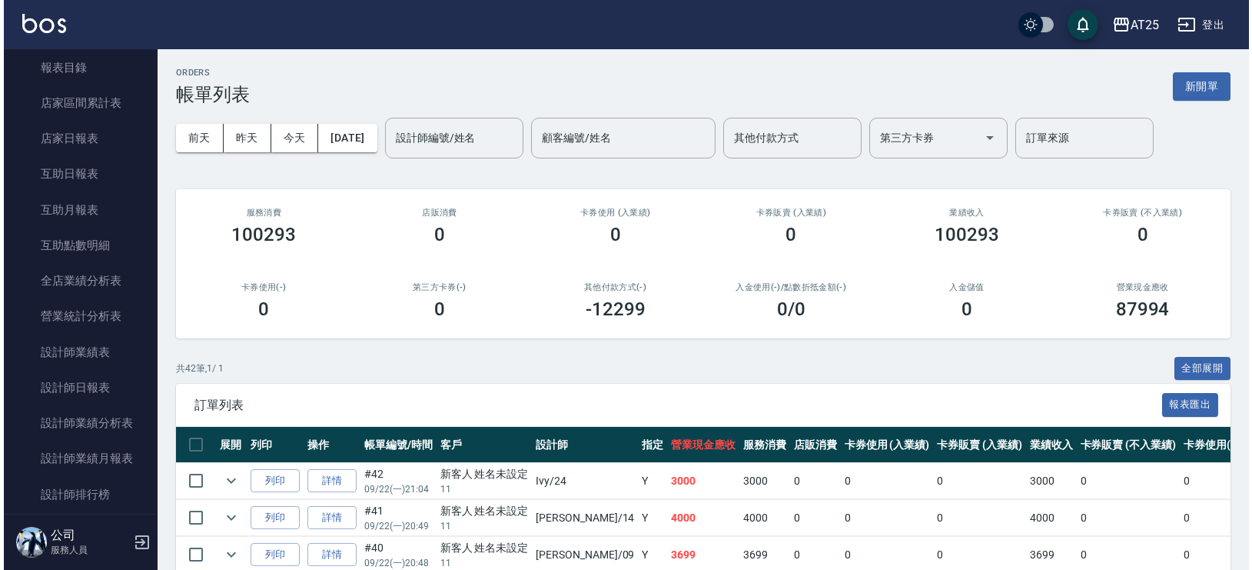
scroll to position [690, 0]
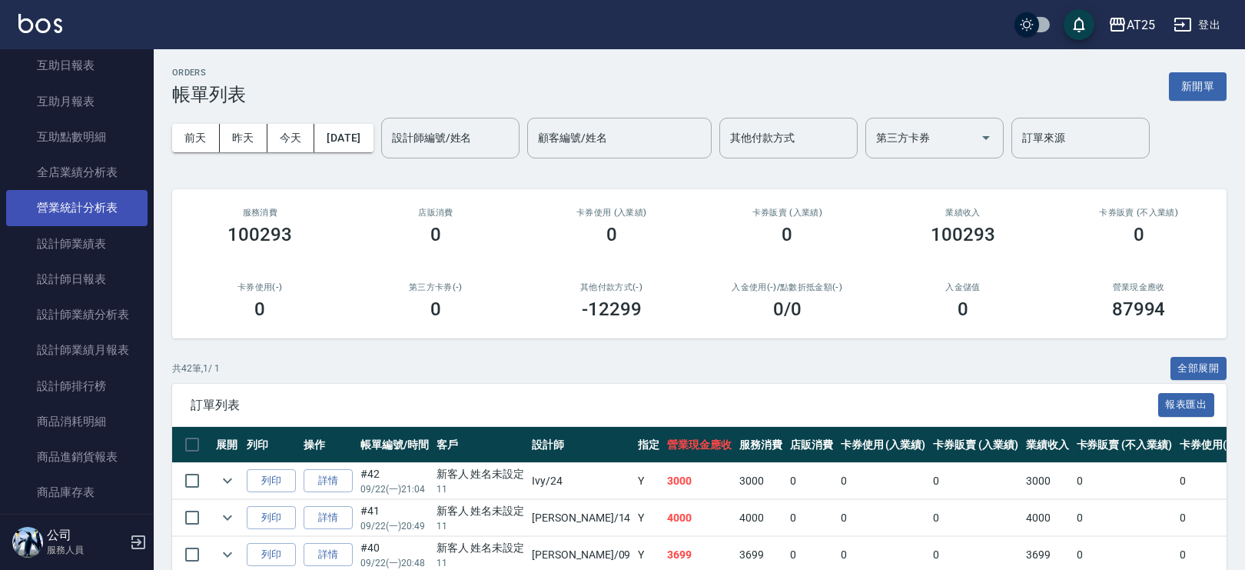
click at [80, 211] on link "營業統計分析表" at bounding box center [76, 207] width 141 height 35
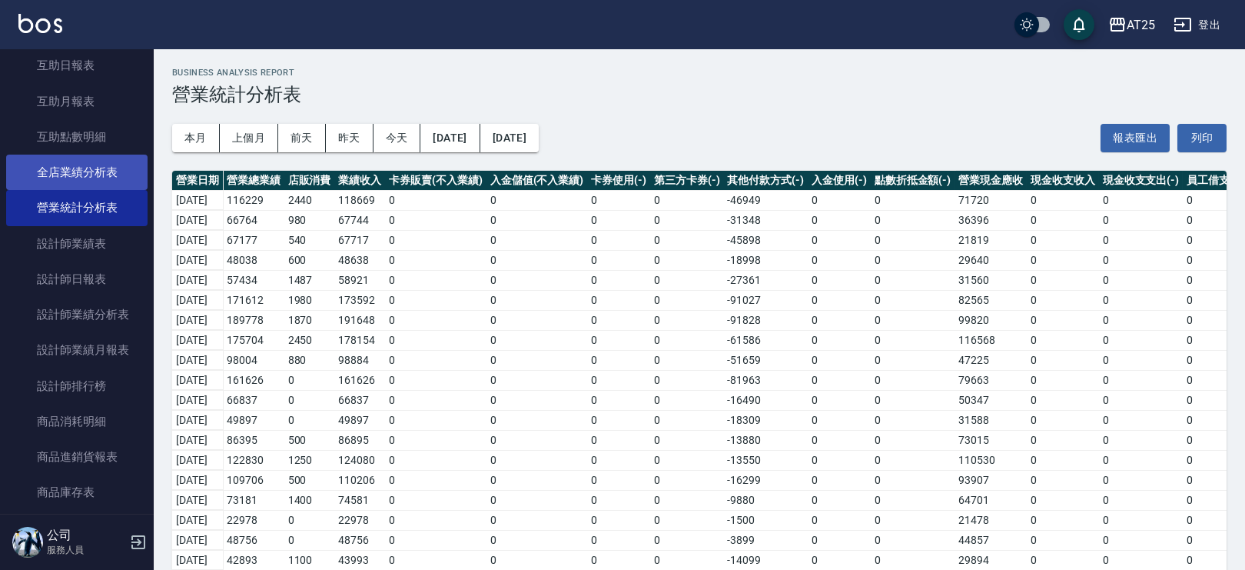
click at [104, 170] on link "全店業績分析表" at bounding box center [76, 171] width 141 height 35
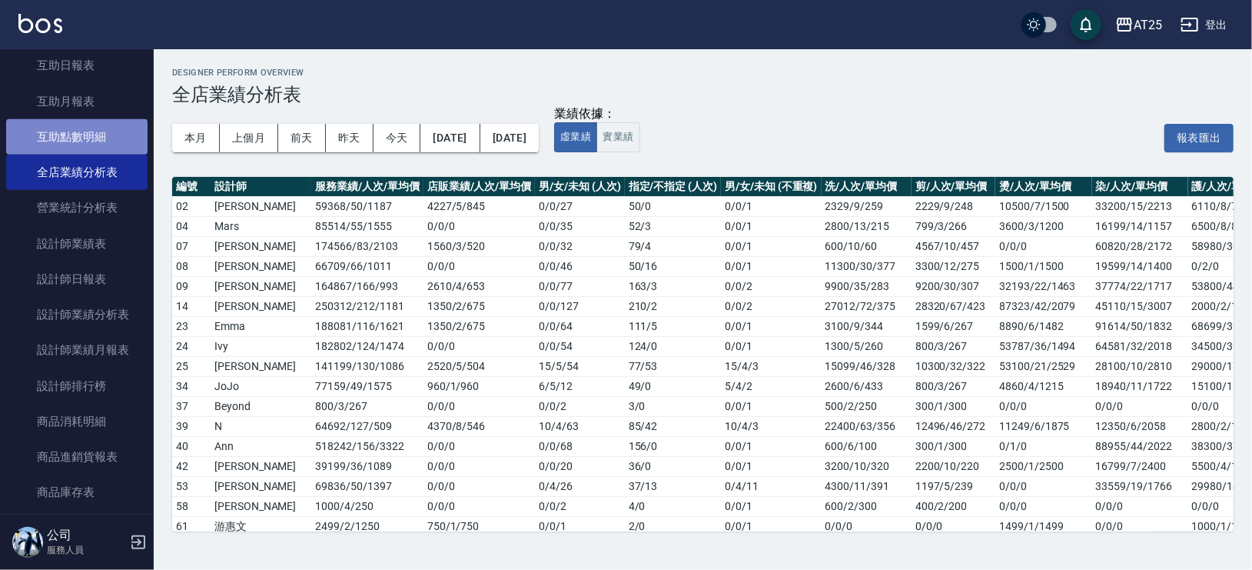
click at [104, 148] on link "互助點數明細" at bounding box center [76, 136] width 141 height 35
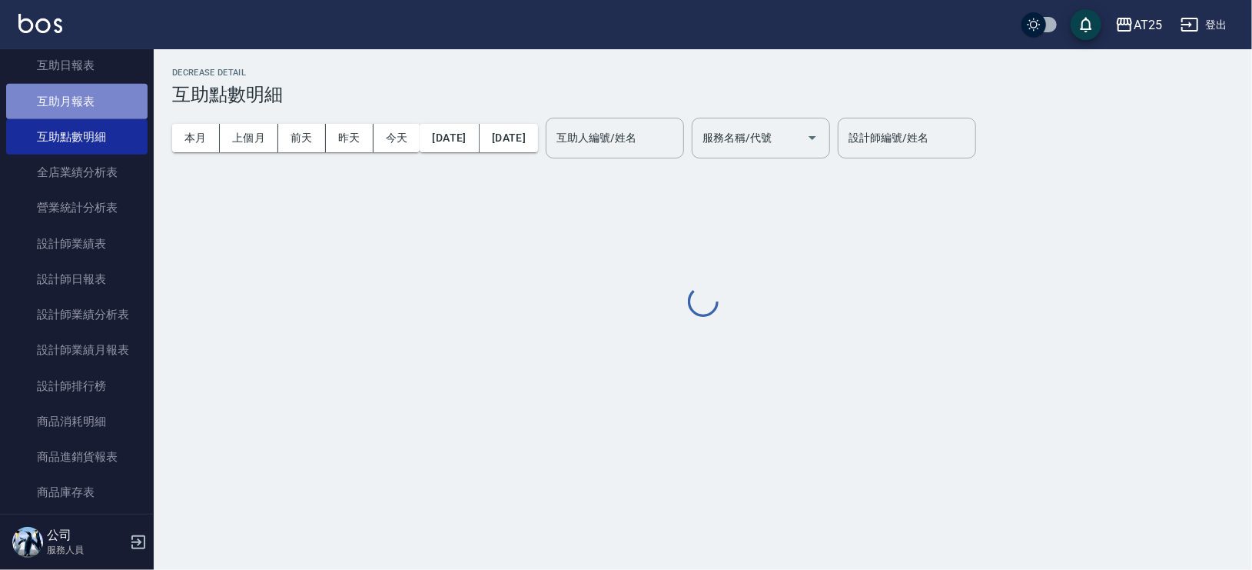
click at [91, 111] on link "互助月報表" at bounding box center [76, 101] width 141 height 35
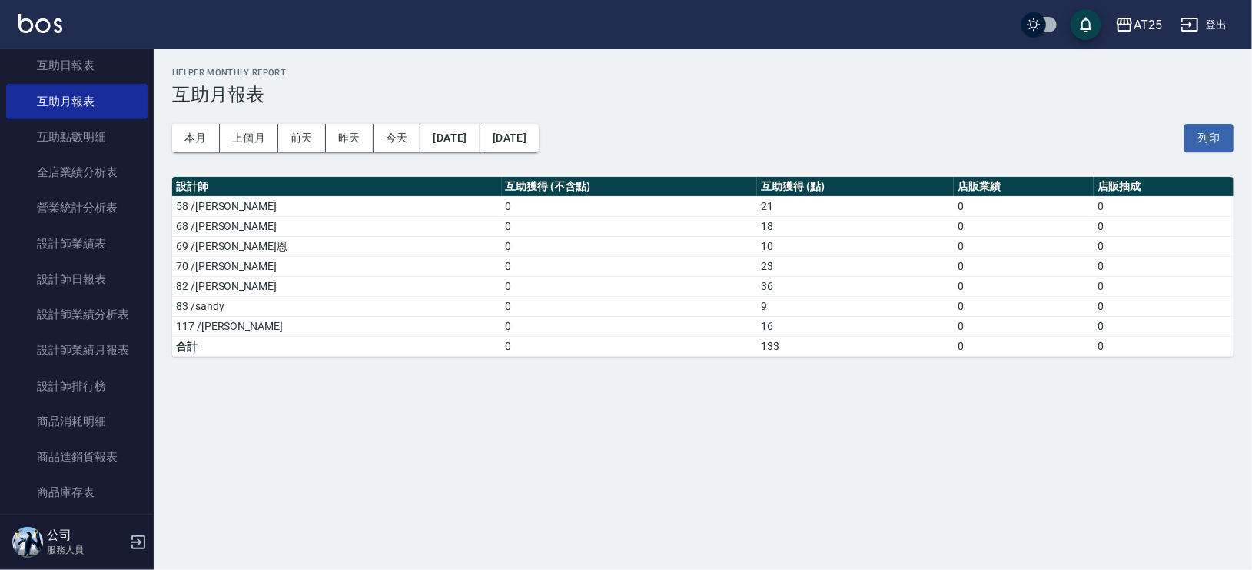
drag, startPoint x: 154, startPoint y: 290, endPoint x: 151, endPoint y: 313, distance: 23.4
click at [151, 313] on div "櫃檯作業 打帳單 帳單列表 掛單列表 現金收支登錄 高階收支登錄 材料自購登錄 每日結帳 排班表 現場電腦打卡 預約管理 預約管理 單日預約紀錄 單週預約紀錄…" at bounding box center [77, 309] width 154 height 520
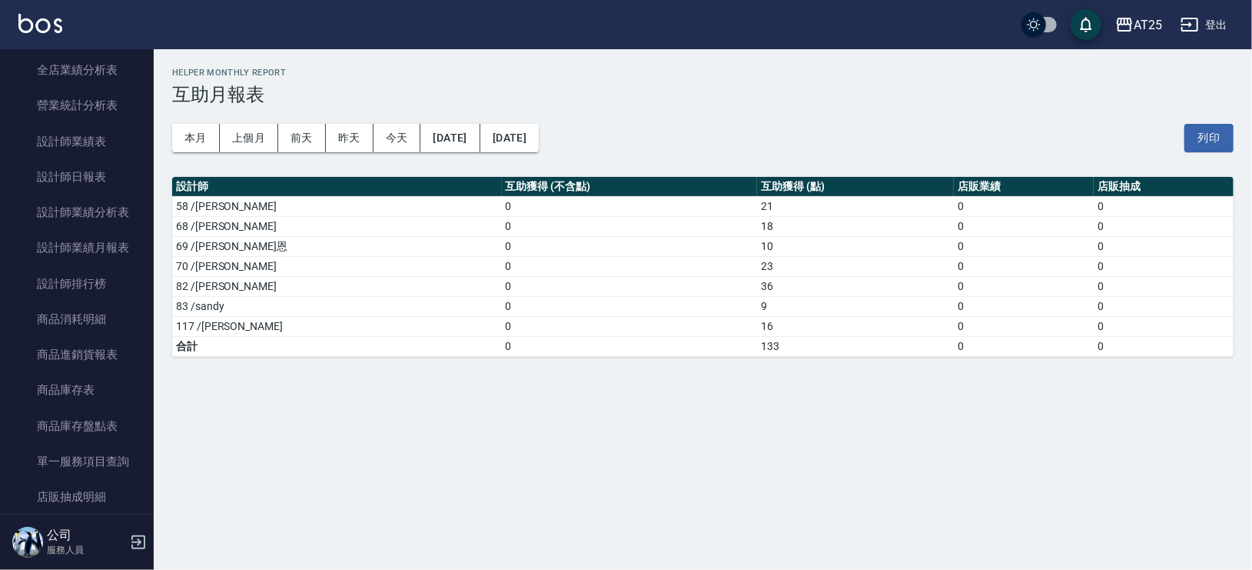
scroll to position [854, 0]
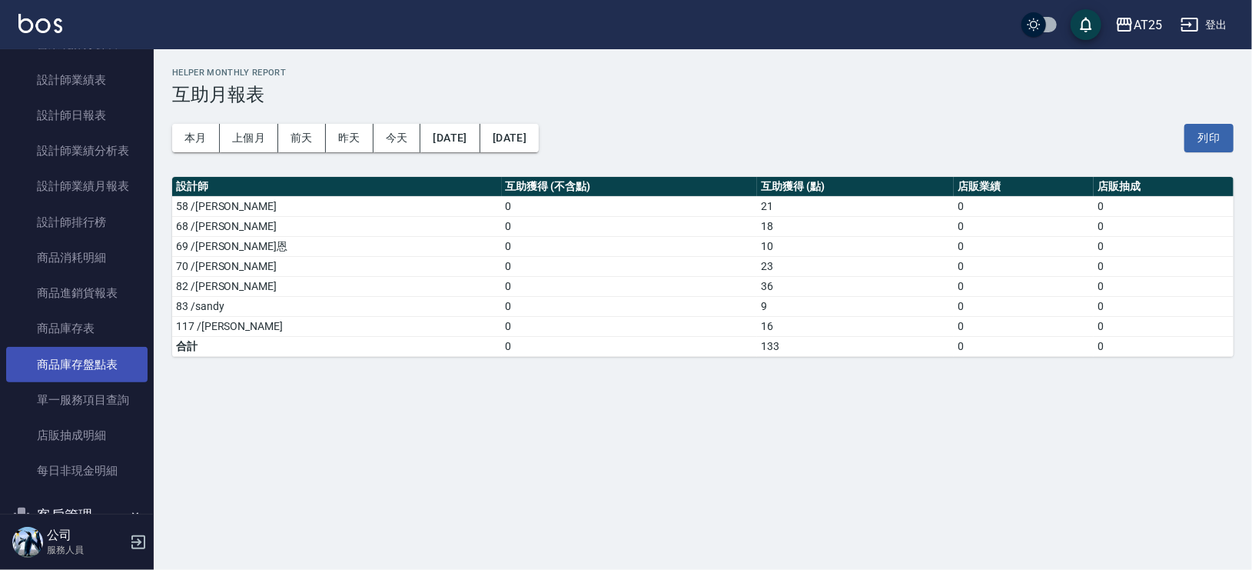
click at [115, 367] on link "商品庫存盤點表" at bounding box center [76, 364] width 141 height 35
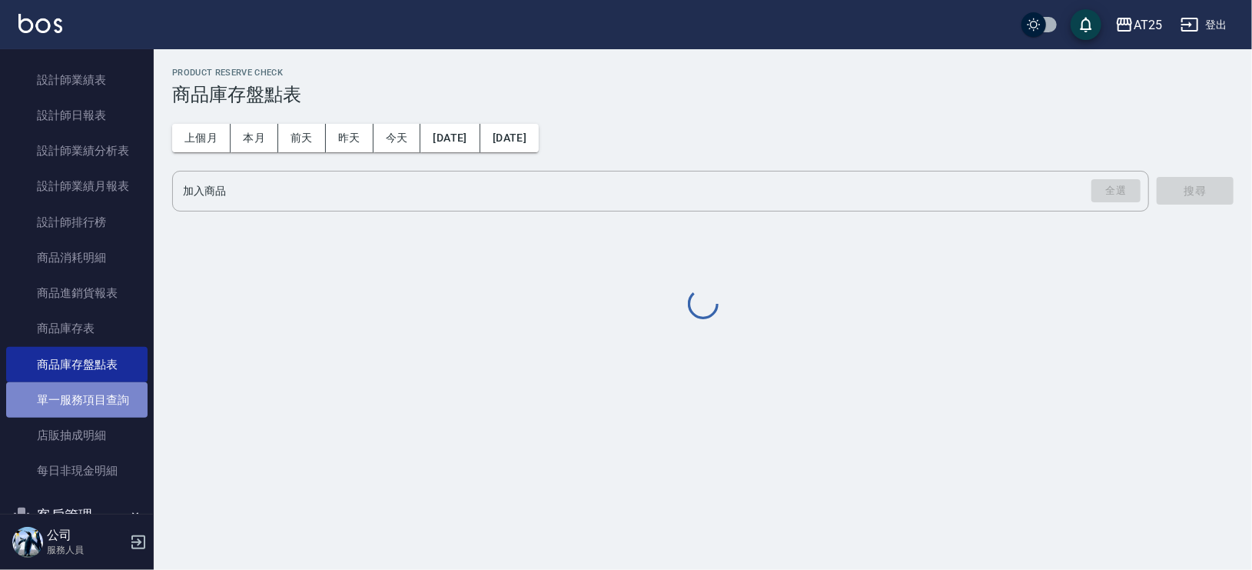
click at [115, 397] on link "單一服務項目查詢" at bounding box center [76, 399] width 141 height 35
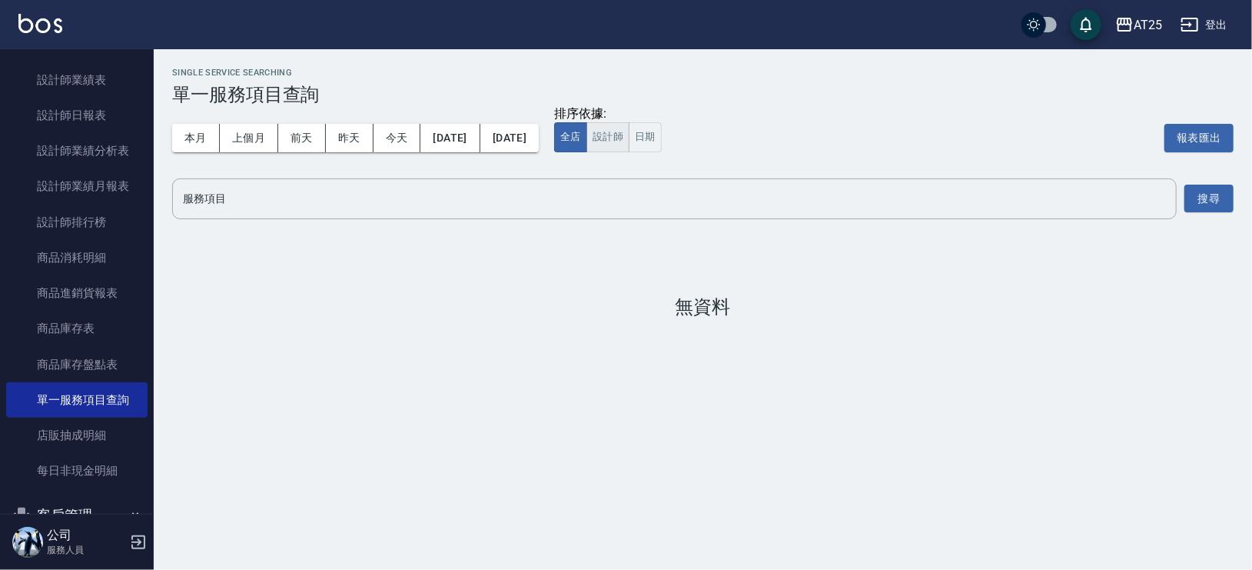
click at [630, 138] on button "設計師" at bounding box center [607, 137] width 43 height 30
click at [1202, 202] on button "搜尋" at bounding box center [1208, 198] width 49 height 28
click at [712, 208] on input "服務項目" at bounding box center [674, 198] width 991 height 27
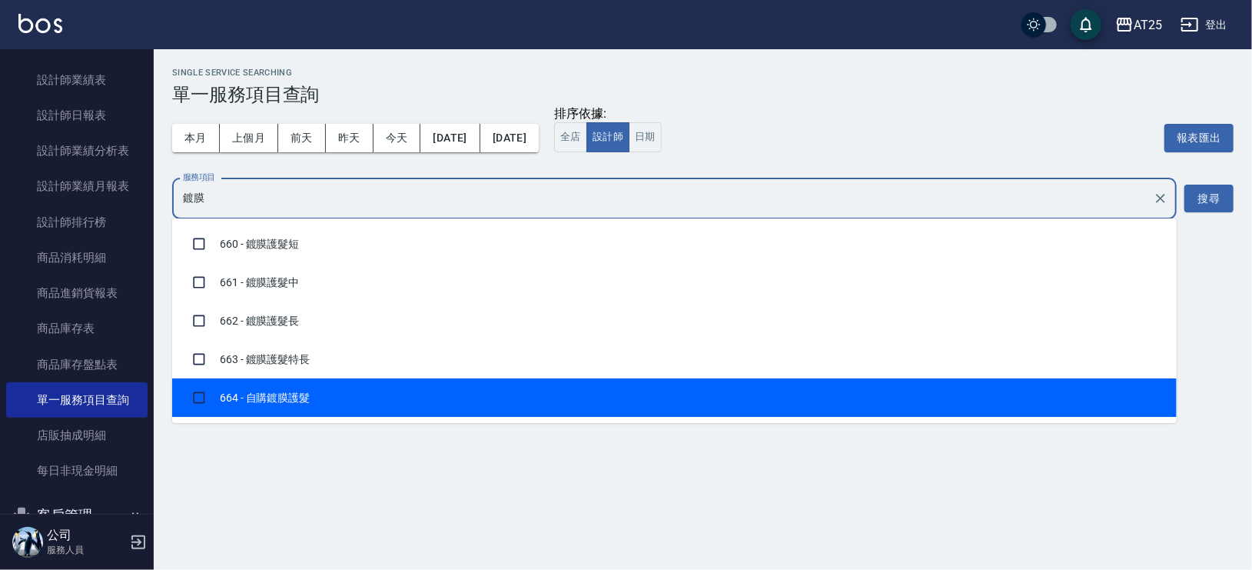
drag, startPoint x: 198, startPoint y: 402, endPoint x: 206, endPoint y: 370, distance: 32.6
click at [197, 402] on input "checkbox" at bounding box center [198, 397] width 29 height 29
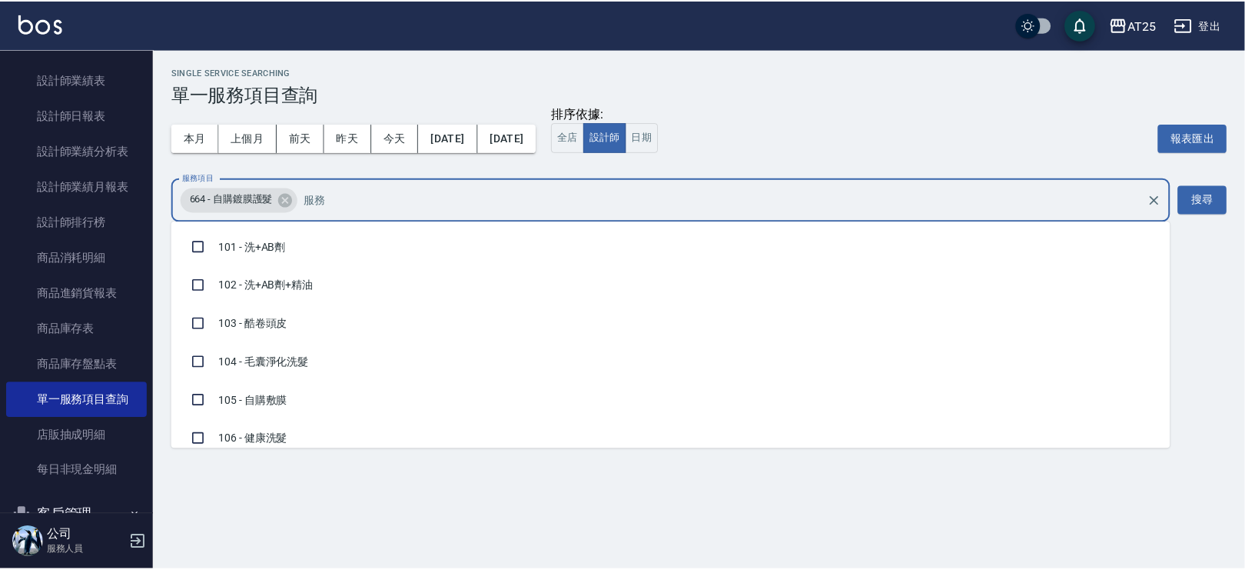
scroll to position [10956, 0]
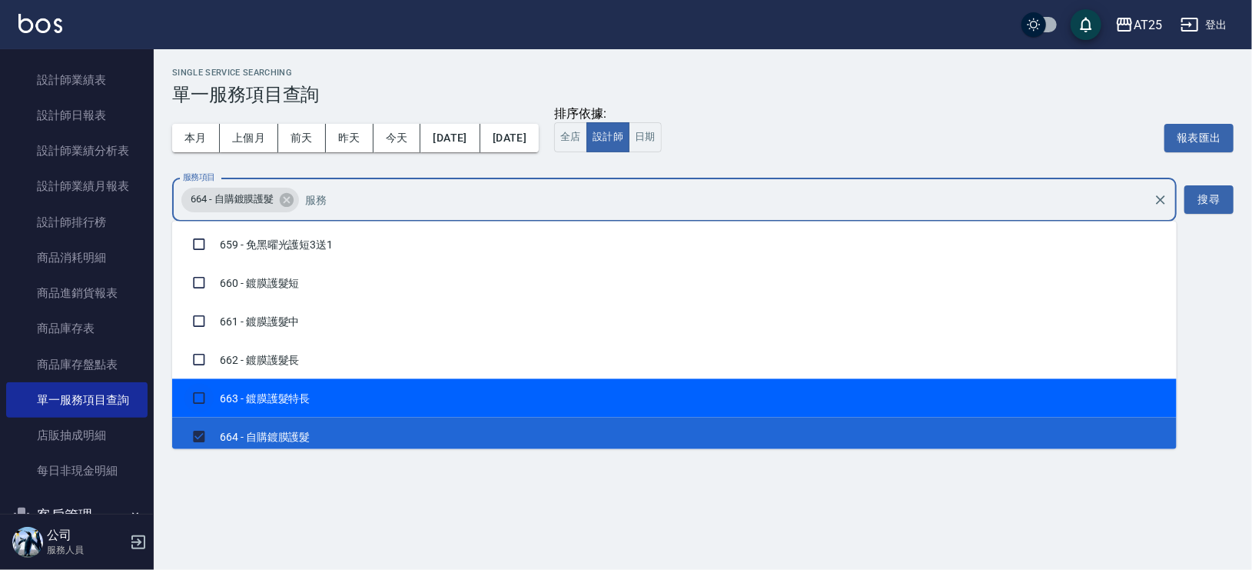
click at [196, 388] on input "checkbox" at bounding box center [198, 398] width 29 height 29
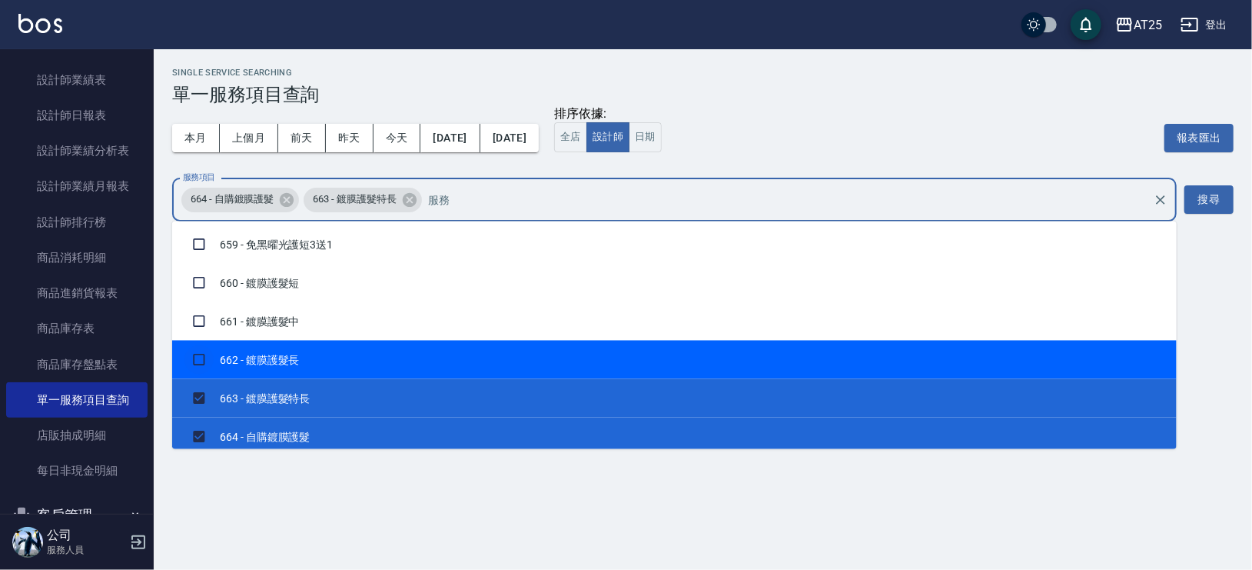
click at [201, 362] on input "checkbox" at bounding box center [198, 359] width 29 height 29
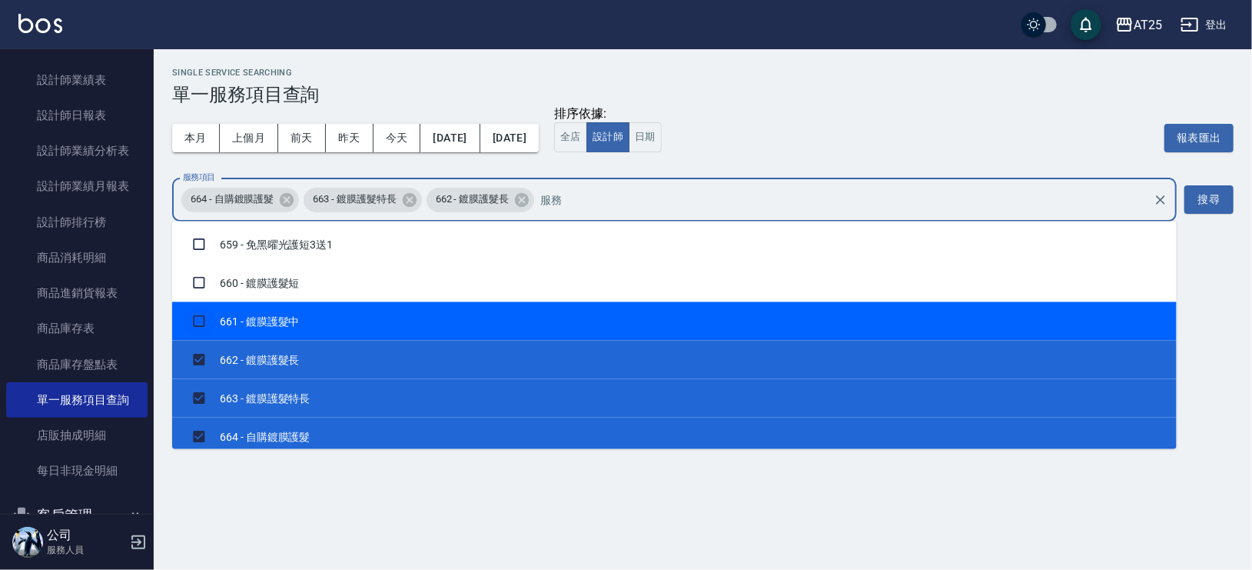
click at [198, 320] on input "checkbox" at bounding box center [198, 321] width 29 height 29
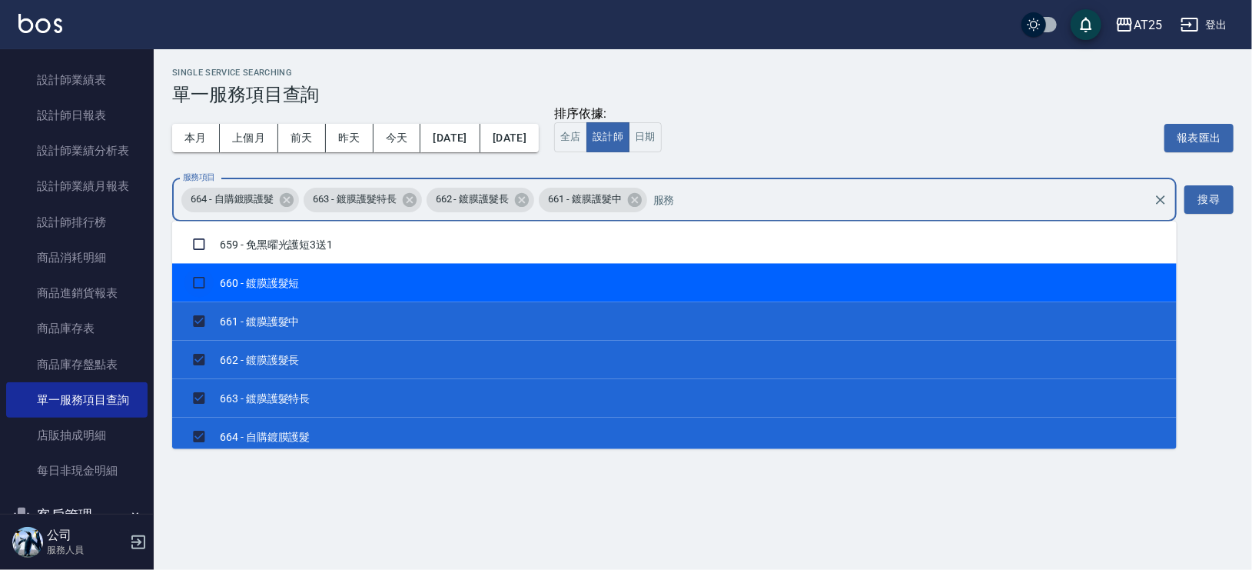
click at [199, 277] on input "checkbox" at bounding box center [198, 282] width 29 height 29
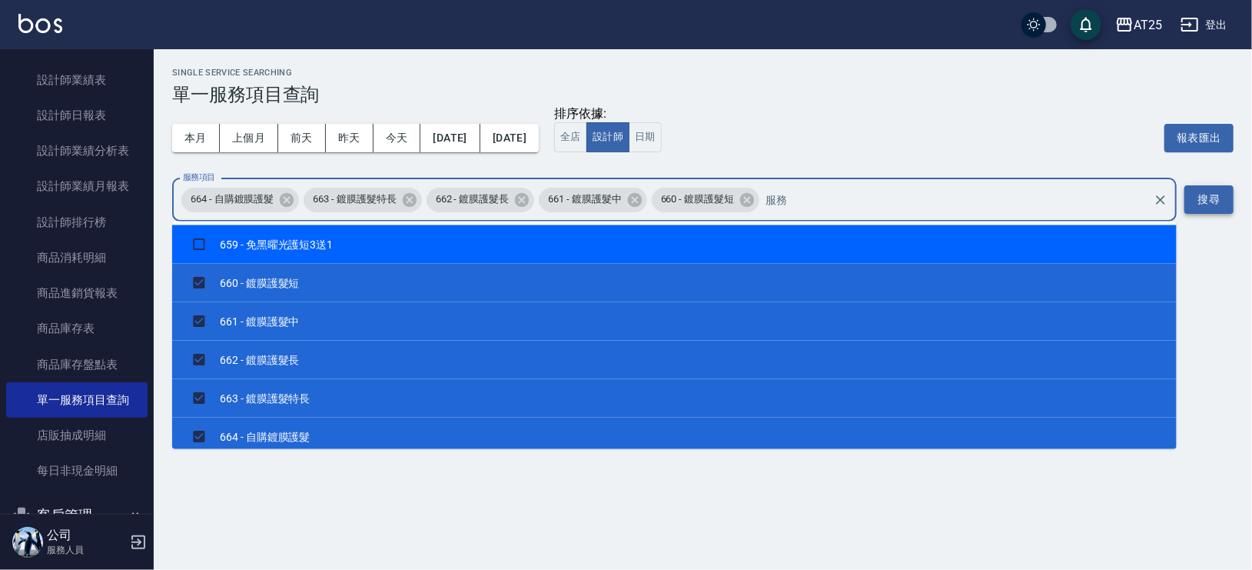
click at [1216, 205] on button "搜尋" at bounding box center [1208, 199] width 49 height 28
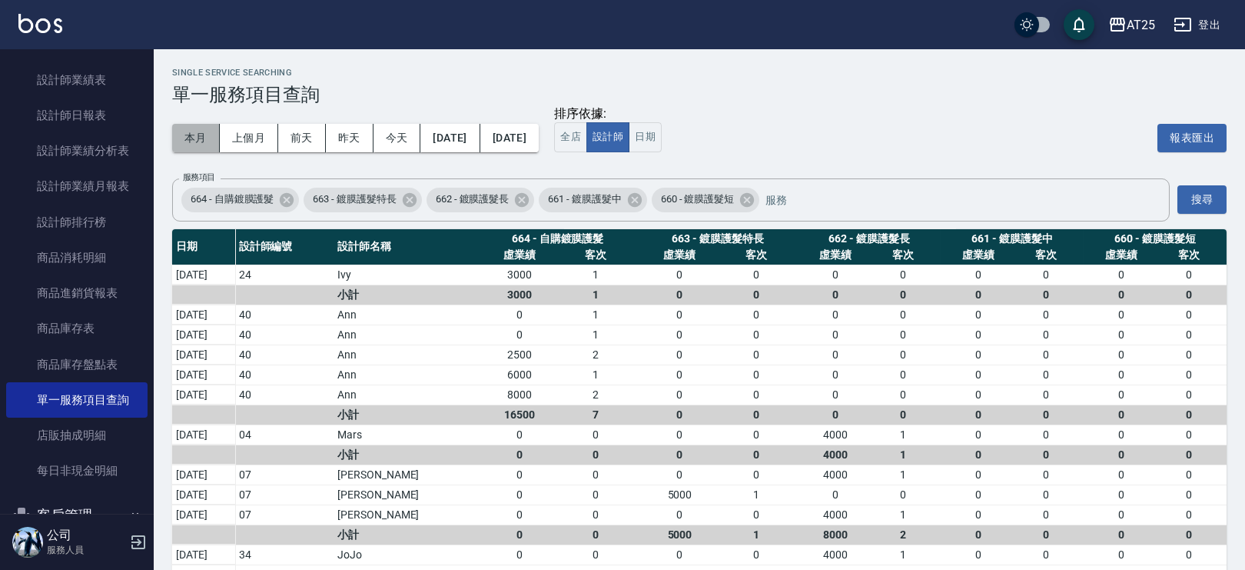
click at [188, 135] on button "本月" at bounding box center [196, 138] width 48 height 28
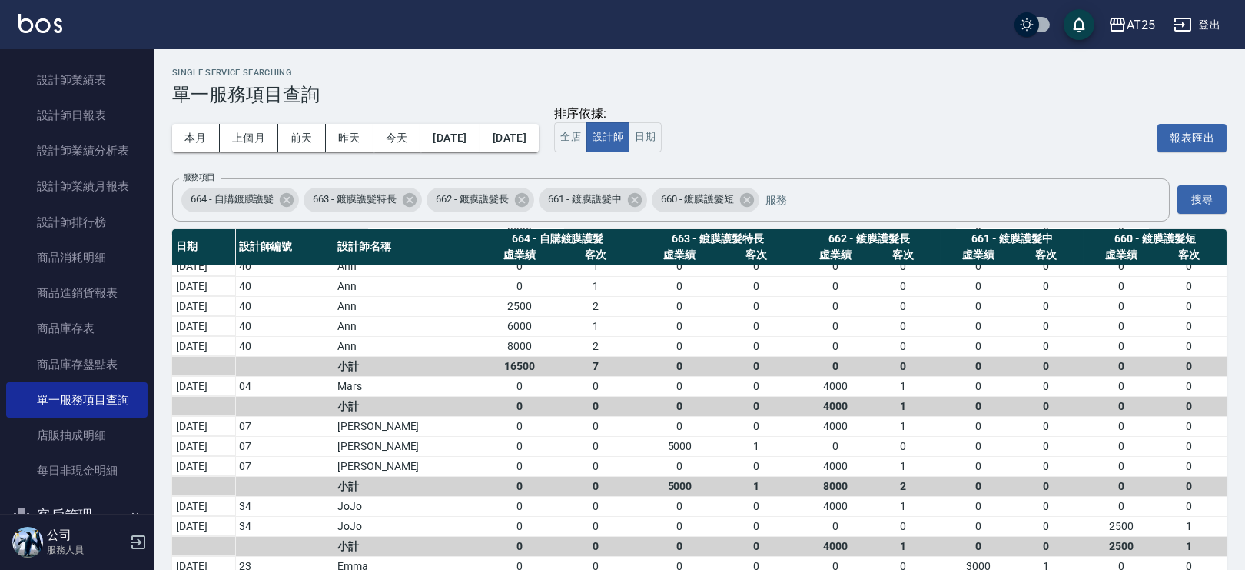
scroll to position [55, 0]
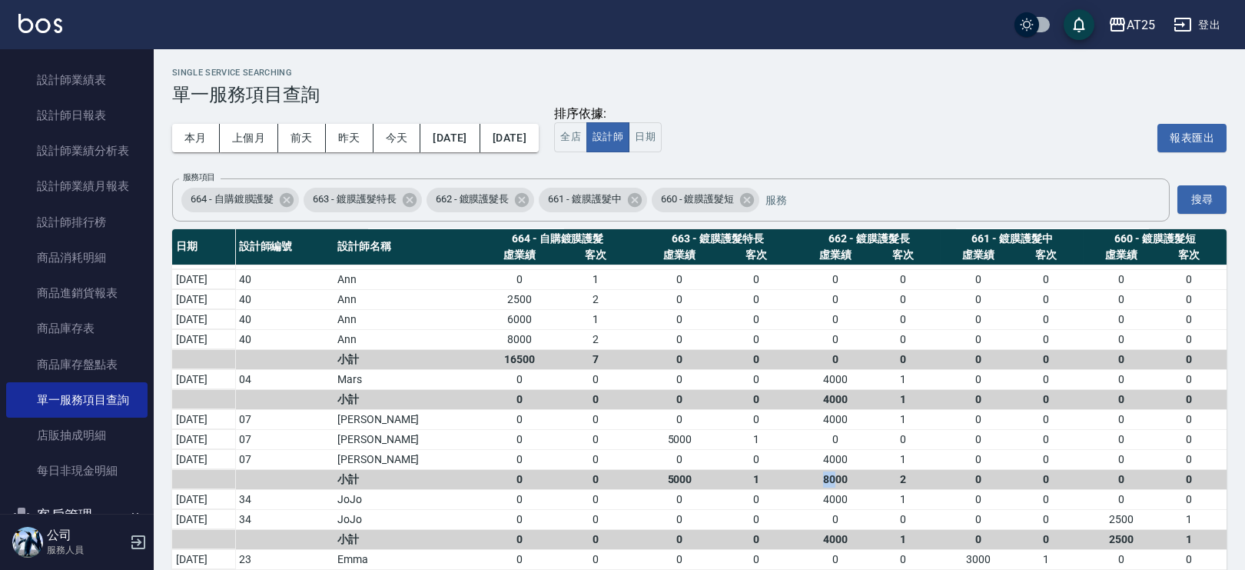
drag, startPoint x: 812, startPoint y: 478, endPoint x: 829, endPoint y: 478, distance: 16.9
click at [829, 478] on div "8000" at bounding box center [836, 479] width 68 height 16
drag, startPoint x: 660, startPoint y: 476, endPoint x: 694, endPoint y: 477, distance: 34.6
click at [694, 477] on div "5000" at bounding box center [680, 479] width 76 height 16
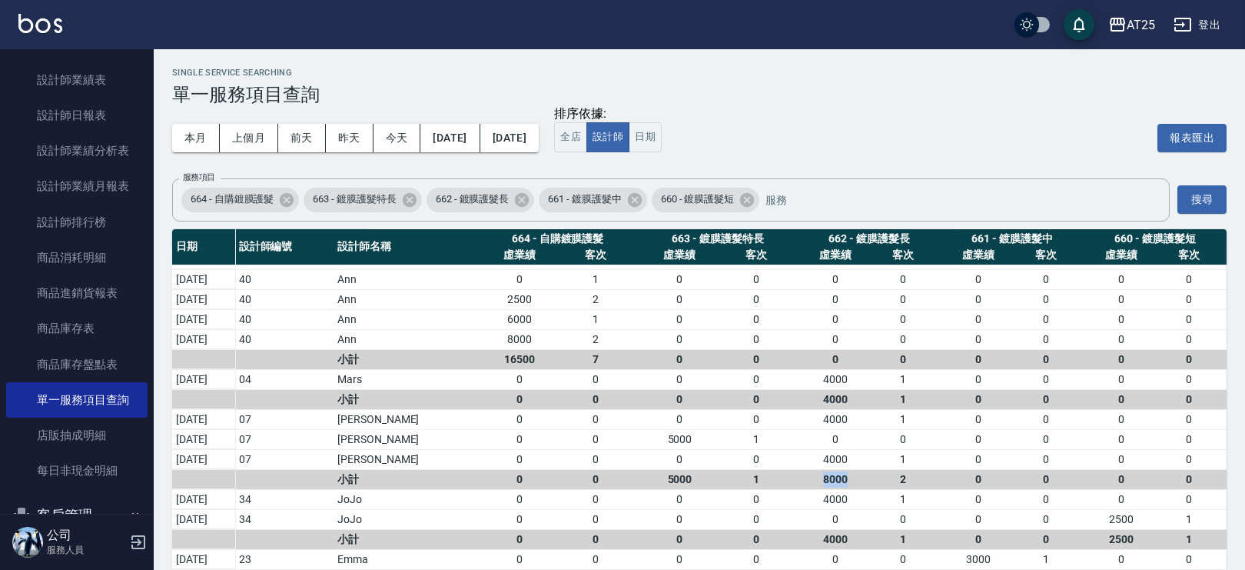
drag, startPoint x: 816, startPoint y: 472, endPoint x: 846, endPoint y: 476, distance: 31.0
click at [846, 476] on div "8000" at bounding box center [836, 479] width 68 height 16
drag, startPoint x: 846, startPoint y: 476, endPoint x: 816, endPoint y: 480, distance: 31.1
click at [816, 480] on div "8000" at bounding box center [836, 479] width 68 height 16
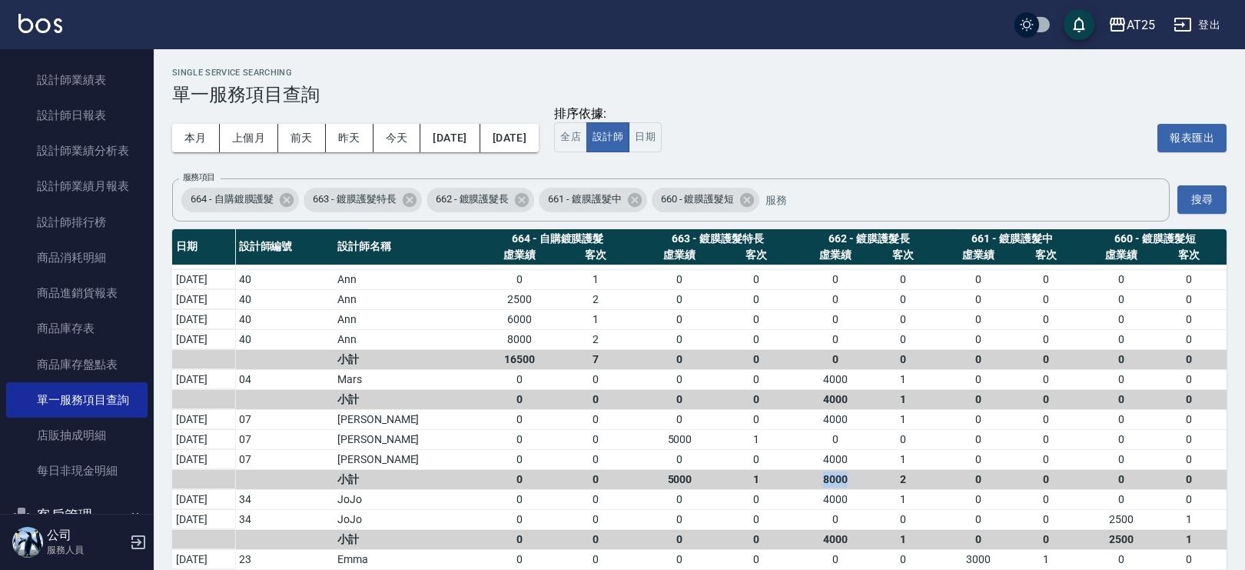
click at [816, 480] on div "8000" at bounding box center [836, 479] width 68 height 16
drag, startPoint x: 816, startPoint y: 480, endPoint x: 841, endPoint y: 477, distance: 25.7
click at [841, 477] on div "8000" at bounding box center [836, 479] width 68 height 16
drag, startPoint x: 813, startPoint y: 473, endPoint x: 846, endPoint y: 472, distance: 32.3
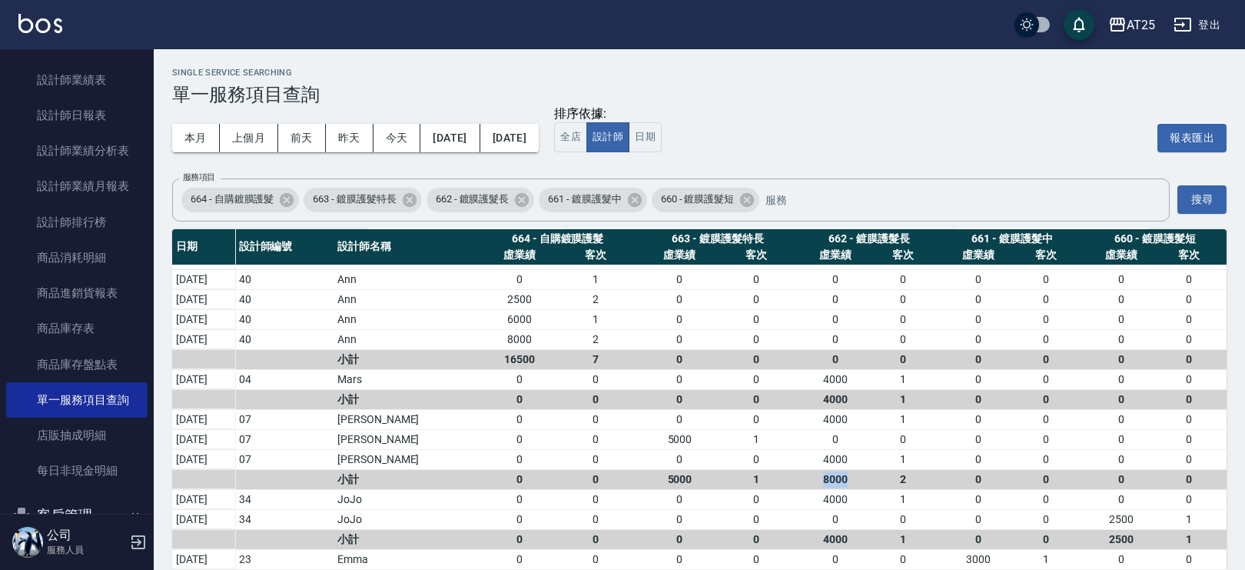
click at [846, 472] on div "8000" at bounding box center [836, 479] width 68 height 16
click at [846, 473] on div "8000" at bounding box center [836, 479] width 68 height 16
drag, startPoint x: 501, startPoint y: 351, endPoint x: 542, endPoint y: 354, distance: 40.9
click at [542, 354] on div "16500" at bounding box center [519, 359] width 76 height 16
click at [535, 354] on div "16500" at bounding box center [519, 359] width 76 height 16
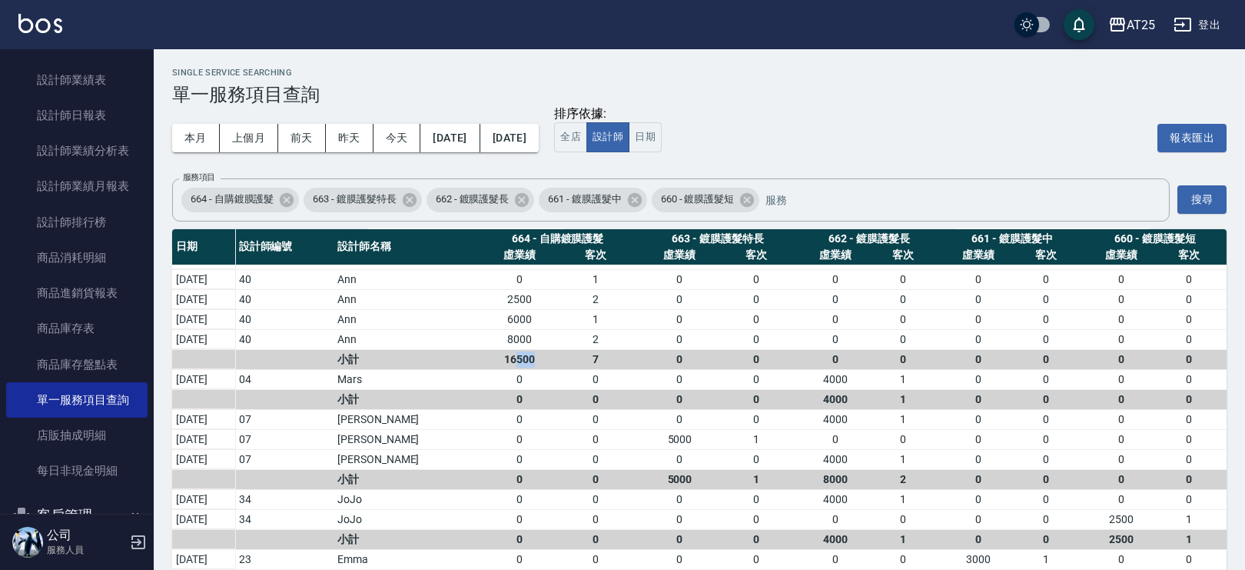
drag, startPoint x: 534, startPoint y: 357, endPoint x: 507, endPoint y: 359, distance: 27.7
click at [507, 359] on div "16500" at bounding box center [519, 359] width 76 height 16
drag, startPoint x: 816, startPoint y: 476, endPoint x: 846, endPoint y: 483, distance: 30.8
click at [846, 483] on div "8000" at bounding box center [836, 479] width 68 height 16
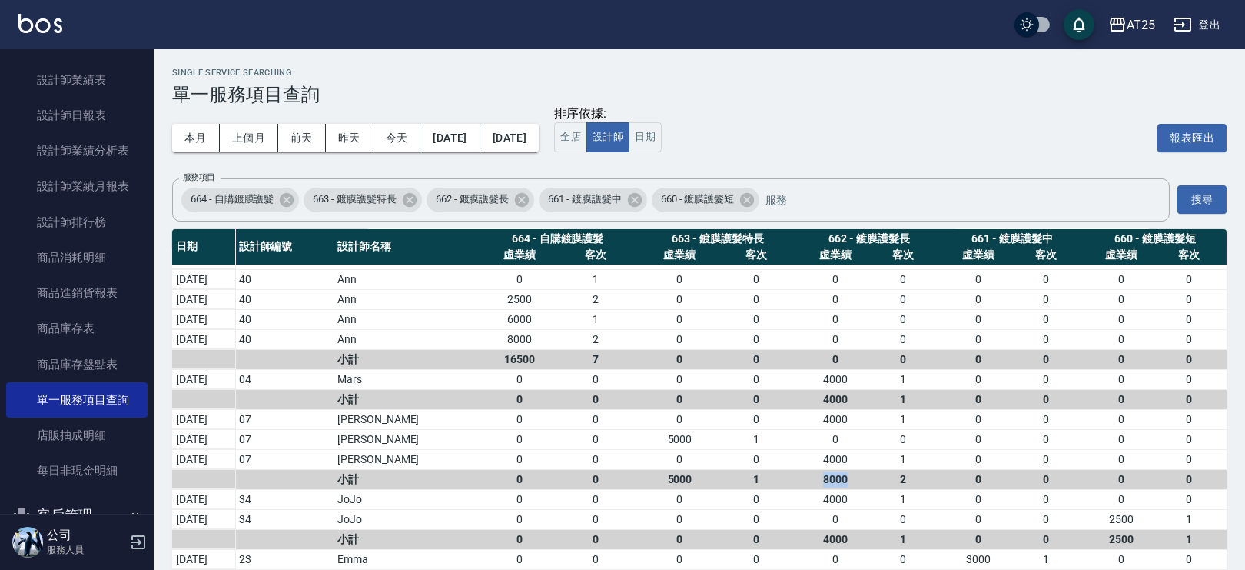
scroll to position [55, 0]
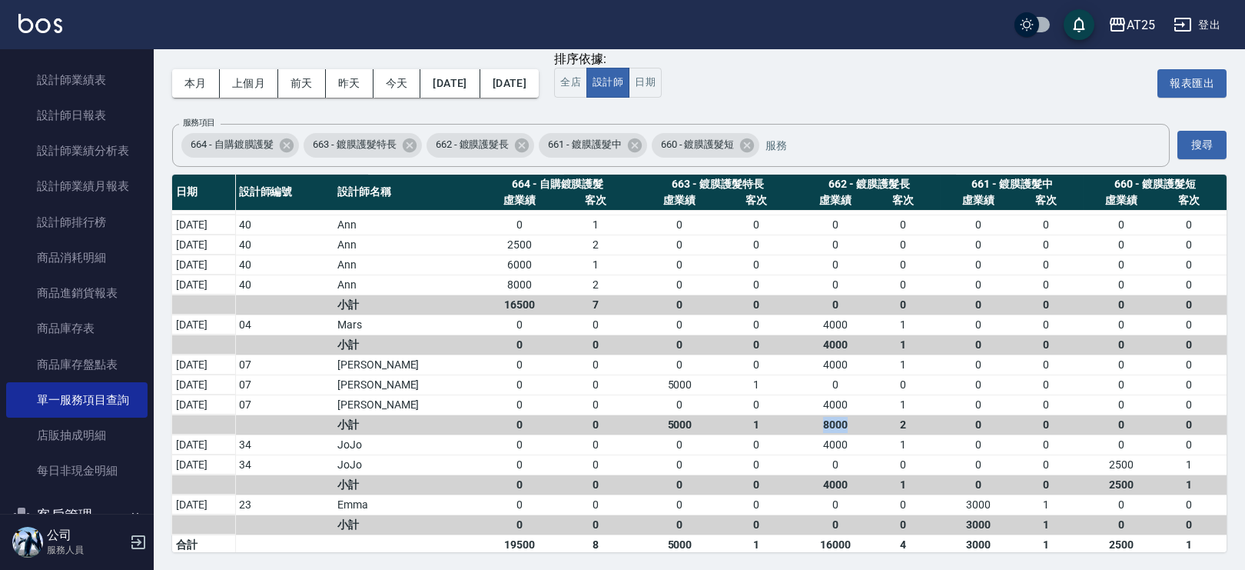
click at [816, 421] on div "8000" at bounding box center [836, 425] width 68 height 16
drag, startPoint x: 816, startPoint y: 421, endPoint x: 844, endPoint y: 419, distance: 28.5
click at [842, 420] on div "8000" at bounding box center [836, 425] width 68 height 16
click at [844, 419] on div "8000" at bounding box center [836, 425] width 68 height 16
drag, startPoint x: 814, startPoint y: 421, endPoint x: 842, endPoint y: 421, distance: 28.4
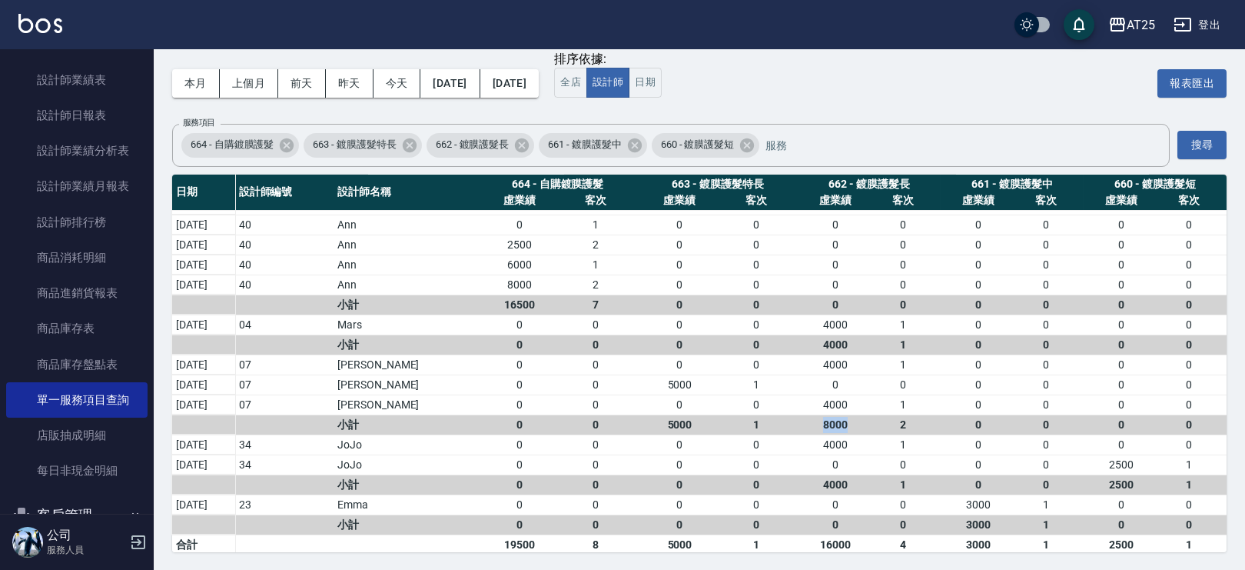
click at [842, 421] on div "8000" at bounding box center [836, 425] width 68 height 16
click at [927, 426] on div "2" at bounding box center [903, 425] width 68 height 16
drag, startPoint x: 946, startPoint y: 416, endPoint x: 884, endPoint y: 418, distance: 62.3
click at [884, 418] on tr "小計 0 0 5000 1 8000 2 0 0 0 0" at bounding box center [699, 424] width 1055 height 20
drag, startPoint x: 934, startPoint y: 440, endPoint x: 733, endPoint y: 502, distance: 209.8
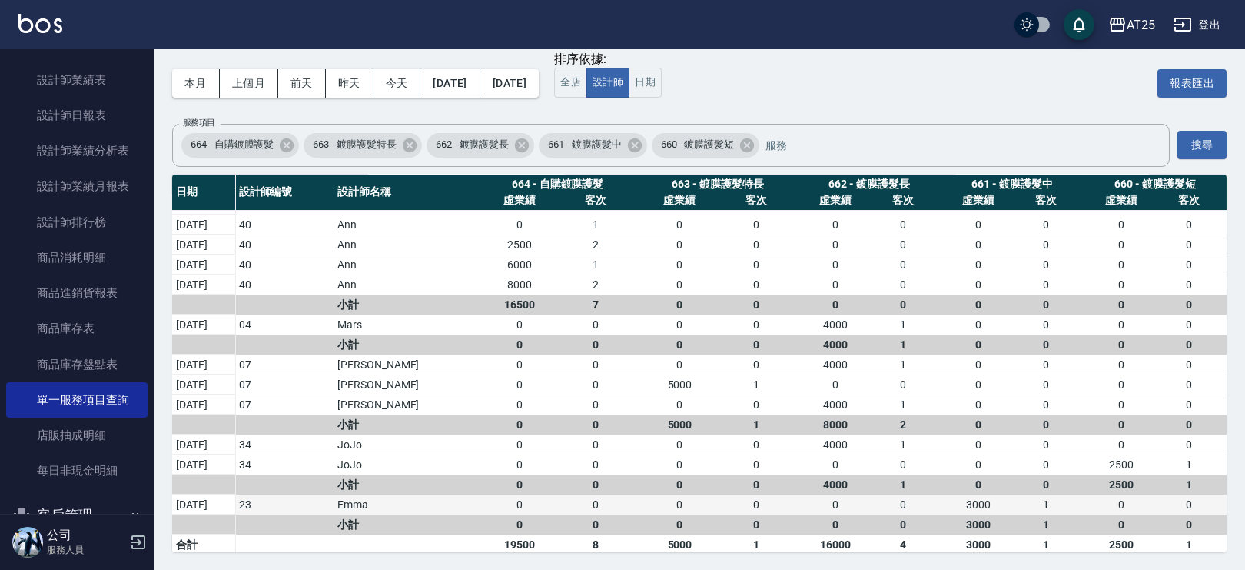
click at [905, 448] on tr "[DATE] 34 JoJo 0 0 0 0 4000 1 0 0 0 0" at bounding box center [699, 444] width 1055 height 20
drag, startPoint x: 584, startPoint y: 553, endPoint x: 560, endPoint y: 552, distance: 23.9
click at [560, 552] on div "Single Service Searching 單一服務項目查詢 本月 上個月 [DATE] [DATE] [DATE] [DATE] [DATE] 排序依…" at bounding box center [699, 283] width 1091 height 576
drag, startPoint x: 593, startPoint y: 559, endPoint x: 574, endPoint y: 551, distance: 20.0
click at [575, 551] on div "Single Service Searching 單一服務項目查詢 本月 上個月 [DATE] [DATE] [DATE] [DATE] [DATE] 排序依…" at bounding box center [699, 283] width 1091 height 576
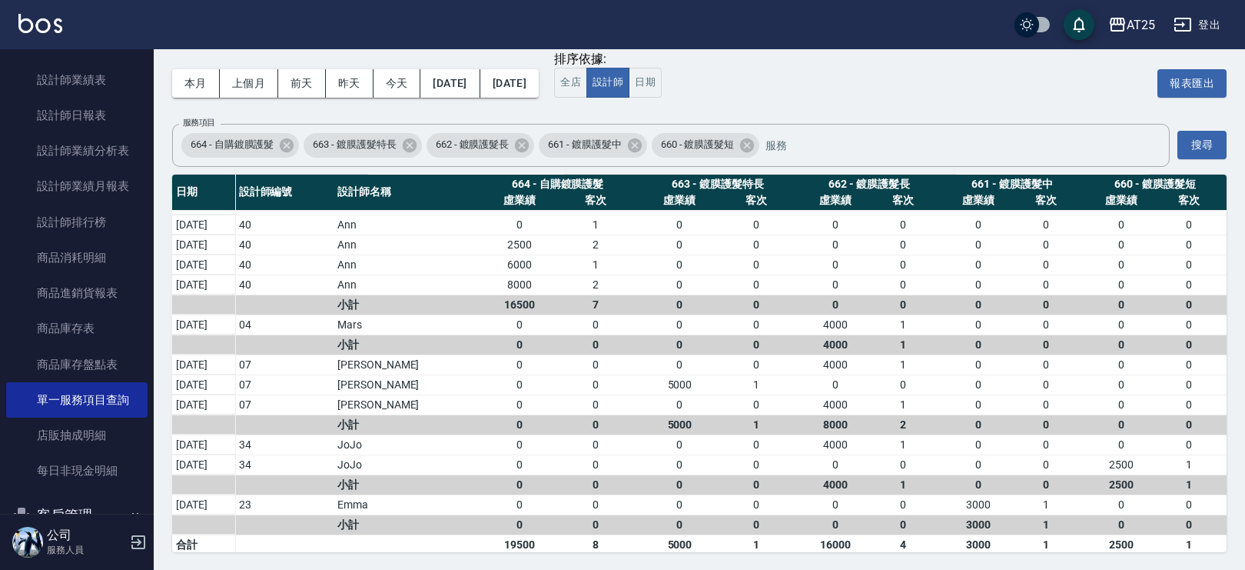
drag, startPoint x: 601, startPoint y: 556, endPoint x: 583, endPoint y: 551, distance: 18.3
click at [583, 551] on div "Single Service Searching 單一服務項目查詢 本月 上個月 [DATE] [DATE] [DATE] [DATE] [DATE] 排序依…" at bounding box center [699, 283] width 1091 height 576
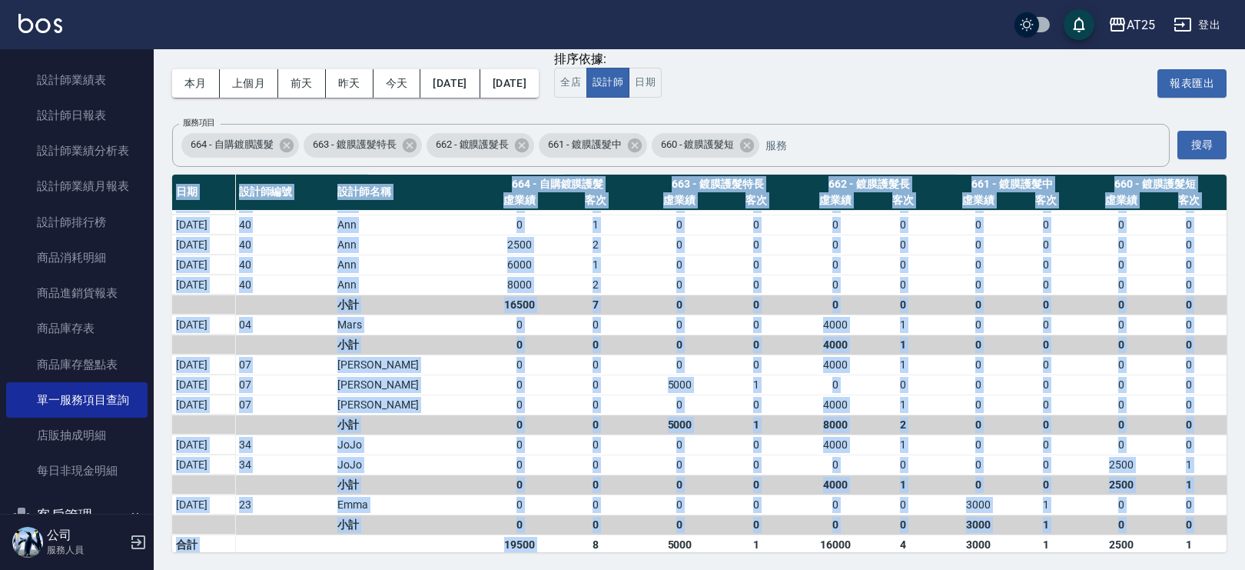
click at [596, 553] on div "Single Service Searching 單一服務項目查詢 本月 上個月 [DATE] [DATE] [DATE] [DATE] [DATE] 排序依…" at bounding box center [699, 283] width 1091 height 576
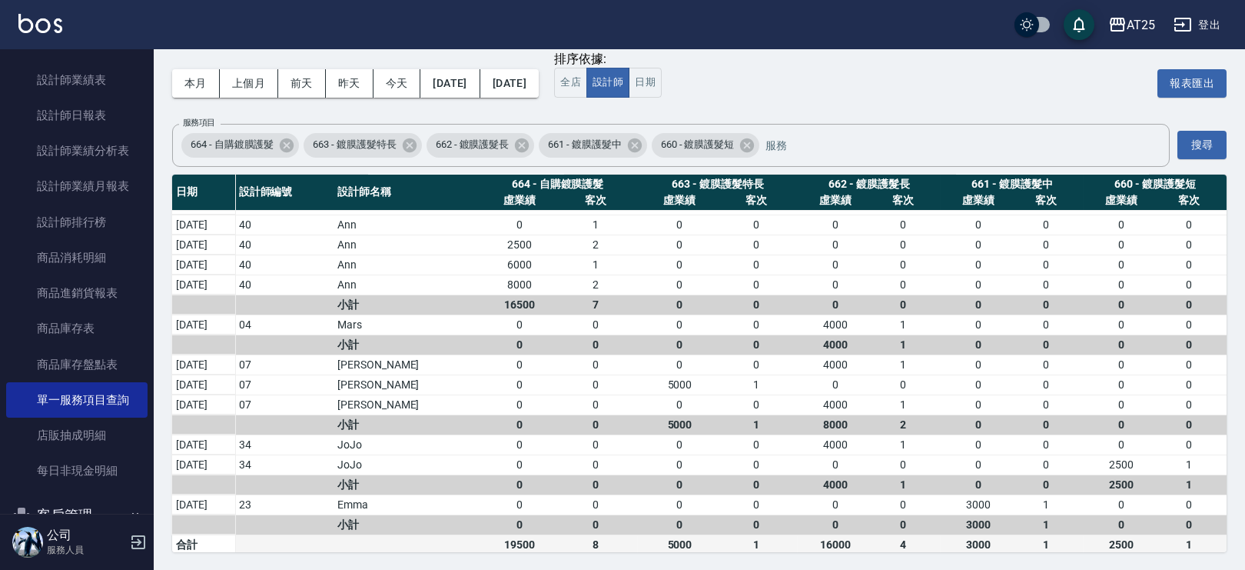
click at [733, 547] on div "1" at bounding box center [756, 545] width 76 height 16
drag, startPoint x: 816, startPoint y: 418, endPoint x: 847, endPoint y: 420, distance: 31.6
click at [847, 420] on div "8000" at bounding box center [836, 425] width 68 height 16
drag, startPoint x: 847, startPoint y: 420, endPoint x: 816, endPoint y: 424, distance: 31.7
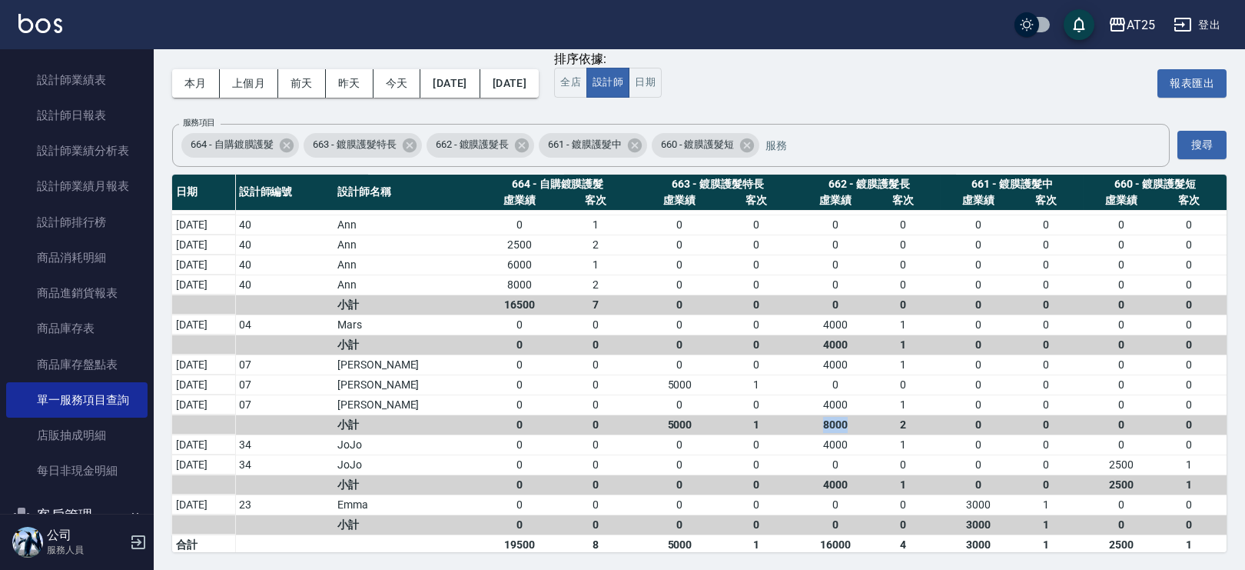
click at [816, 424] on div "8000" at bounding box center [836, 425] width 68 height 16
click at [815, 424] on div "8000" at bounding box center [836, 425] width 68 height 16
drag, startPoint x: 499, startPoint y: 299, endPoint x: 549, endPoint y: 307, distance: 50.6
click at [552, 301] on div "16500 7" at bounding box center [557, 305] width 152 height 16
drag, startPoint x: 502, startPoint y: 423, endPoint x: 523, endPoint y: 420, distance: 21.6
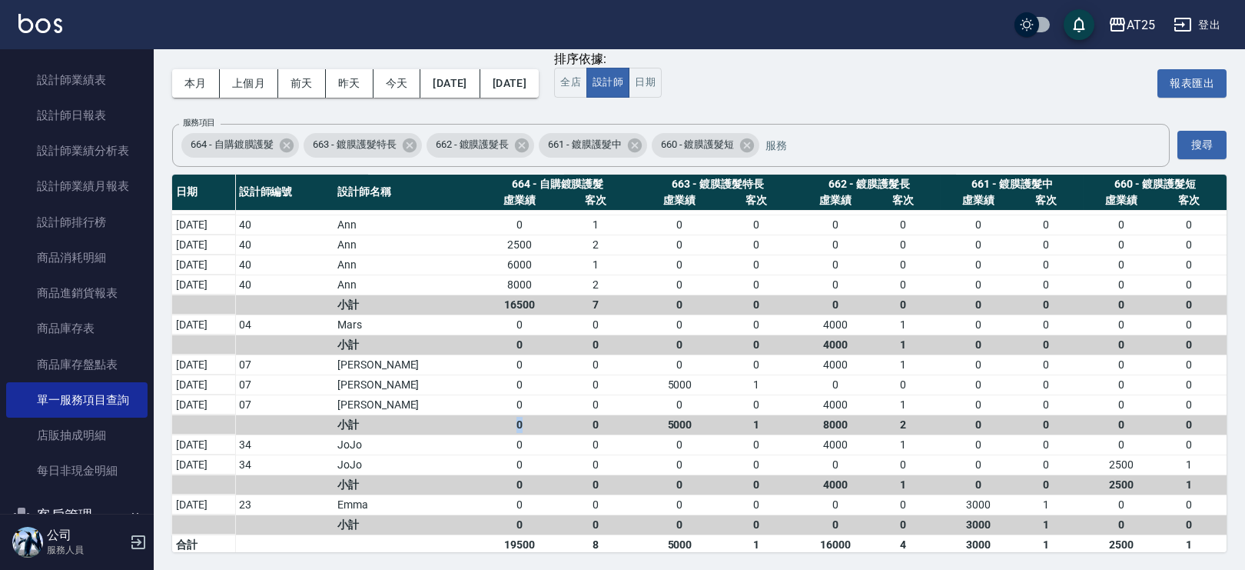
click at [523, 420] on div "0" at bounding box center [519, 425] width 76 height 16
drag, startPoint x: 856, startPoint y: 421, endPoint x: 812, endPoint y: 420, distance: 43.1
click at [812, 420] on div "8000" at bounding box center [836, 425] width 68 height 16
drag, startPoint x: 814, startPoint y: 478, endPoint x: 850, endPoint y: 479, distance: 36.1
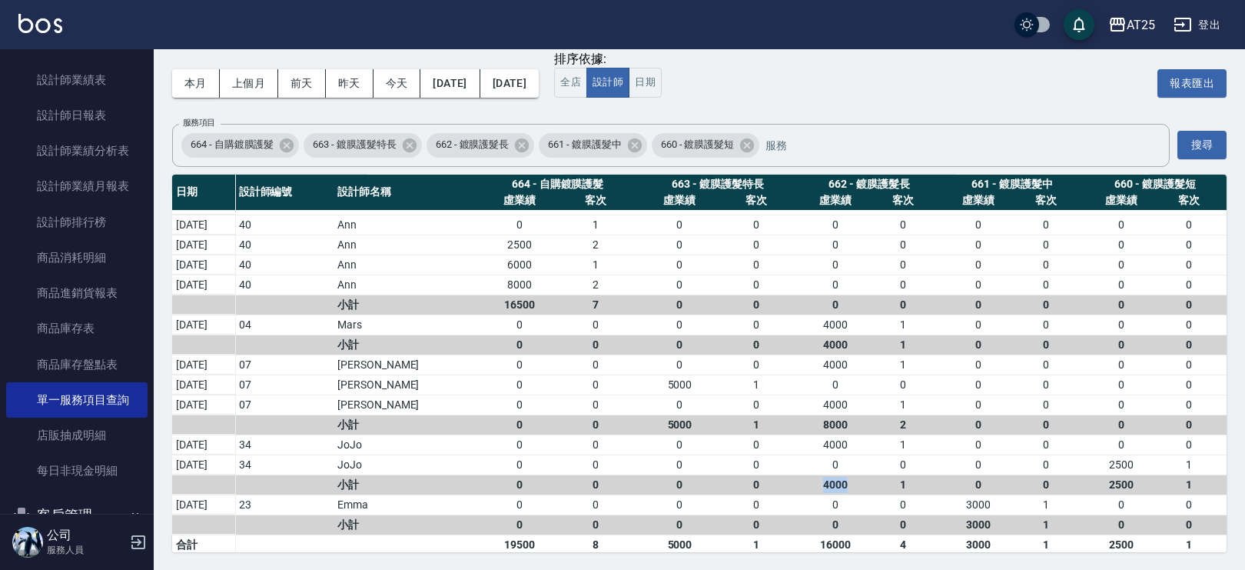
click at [850, 479] on div "4000" at bounding box center [836, 485] width 68 height 16
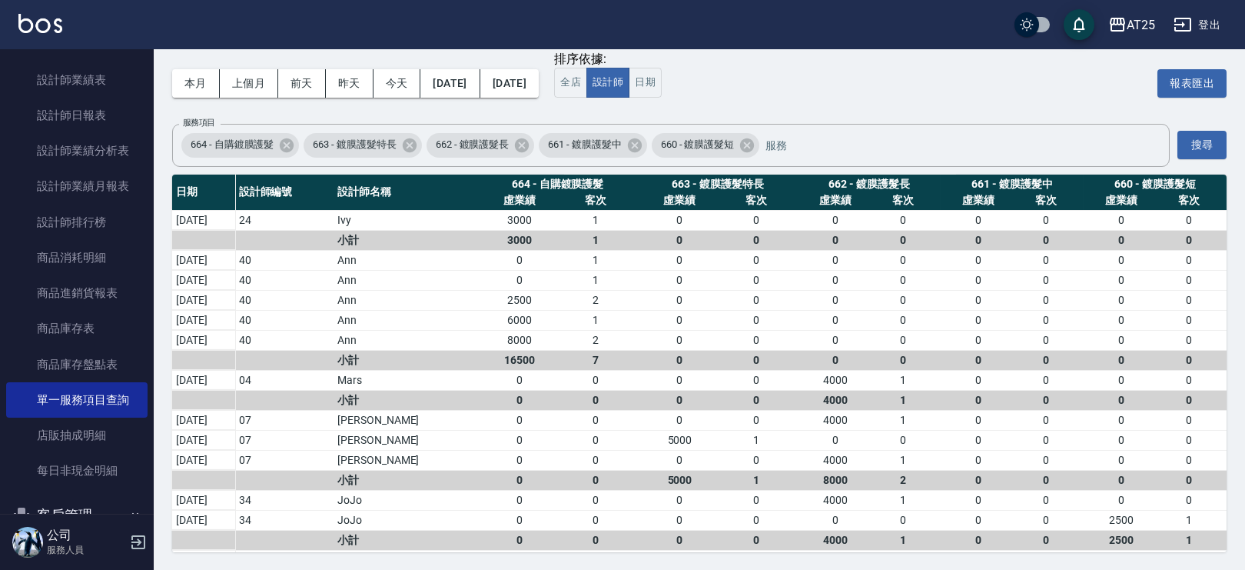
scroll to position [55, 0]
